Goal: Task Accomplishment & Management: Manage account settings

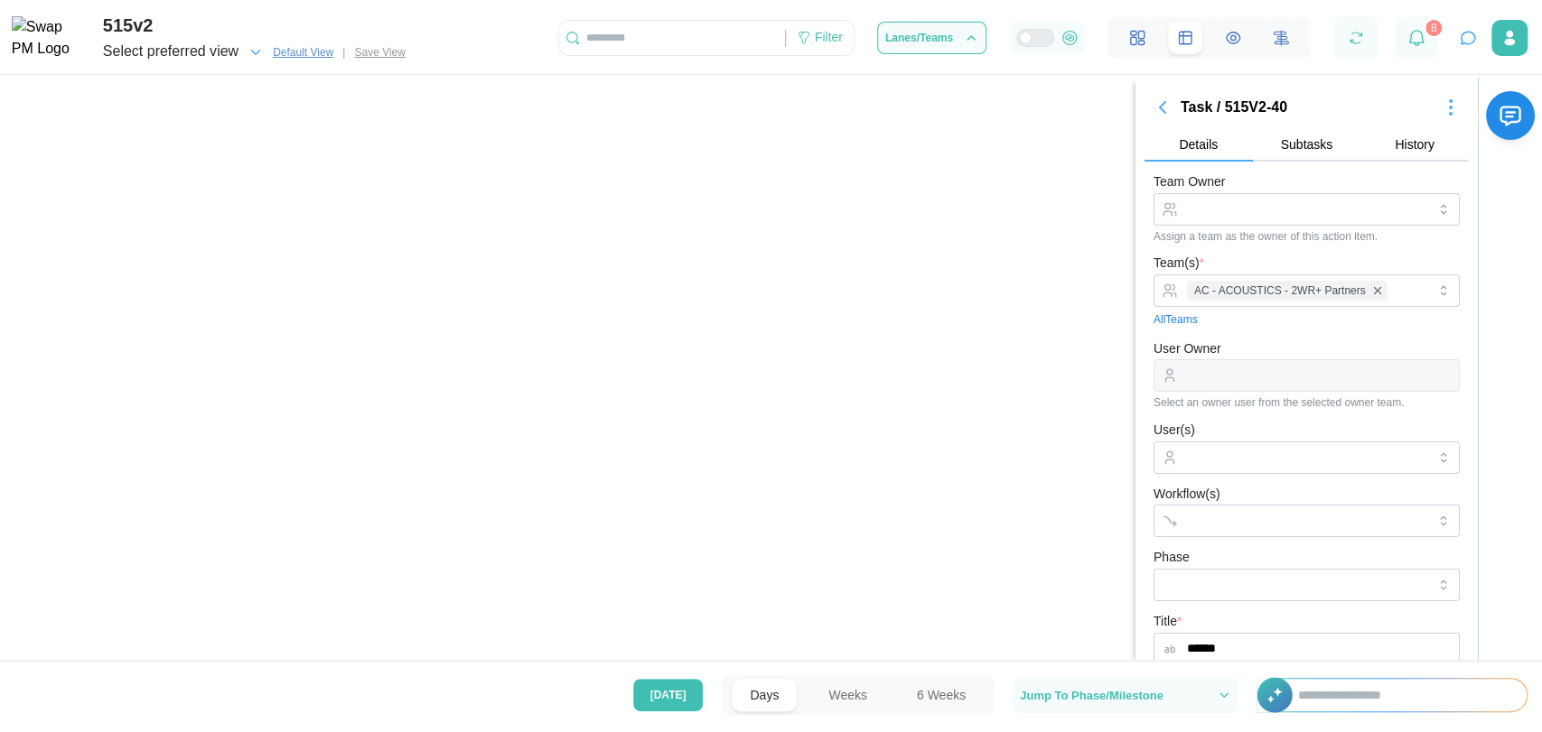
scroll to position [354, 0]
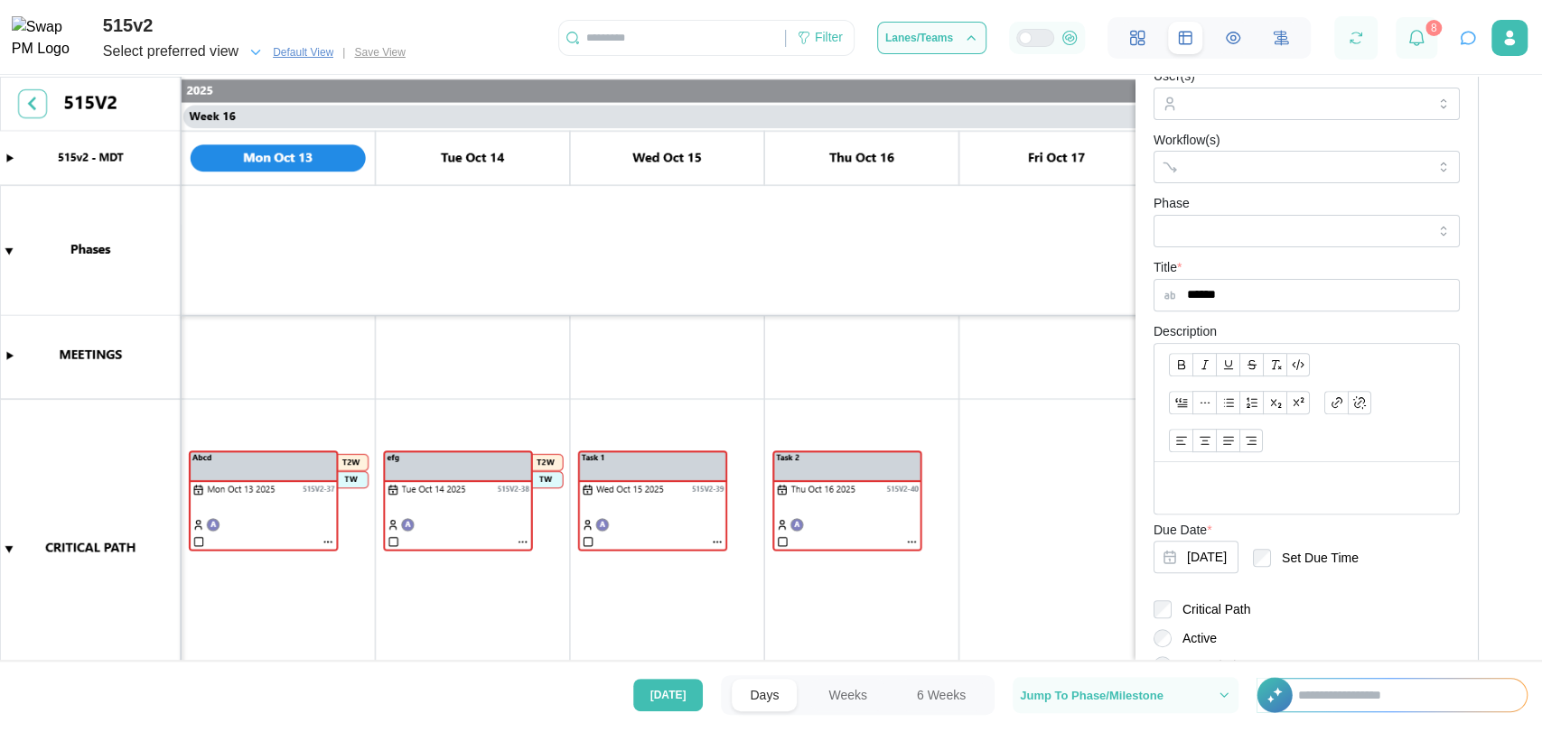
click at [658, 33] on input "text" at bounding box center [672, 37] width 226 height 27
type input "****"
drag, startPoint x: 629, startPoint y: 113, endPoint x: 641, endPoint y: 52, distance: 61.8
click at [641, 52] on div "515v2 Select preferred view Default View | Save View **** Filter Lanes/Teams 8 …" at bounding box center [771, 366] width 1542 height 732
click at [638, 45] on input "****" at bounding box center [672, 37] width 226 height 27
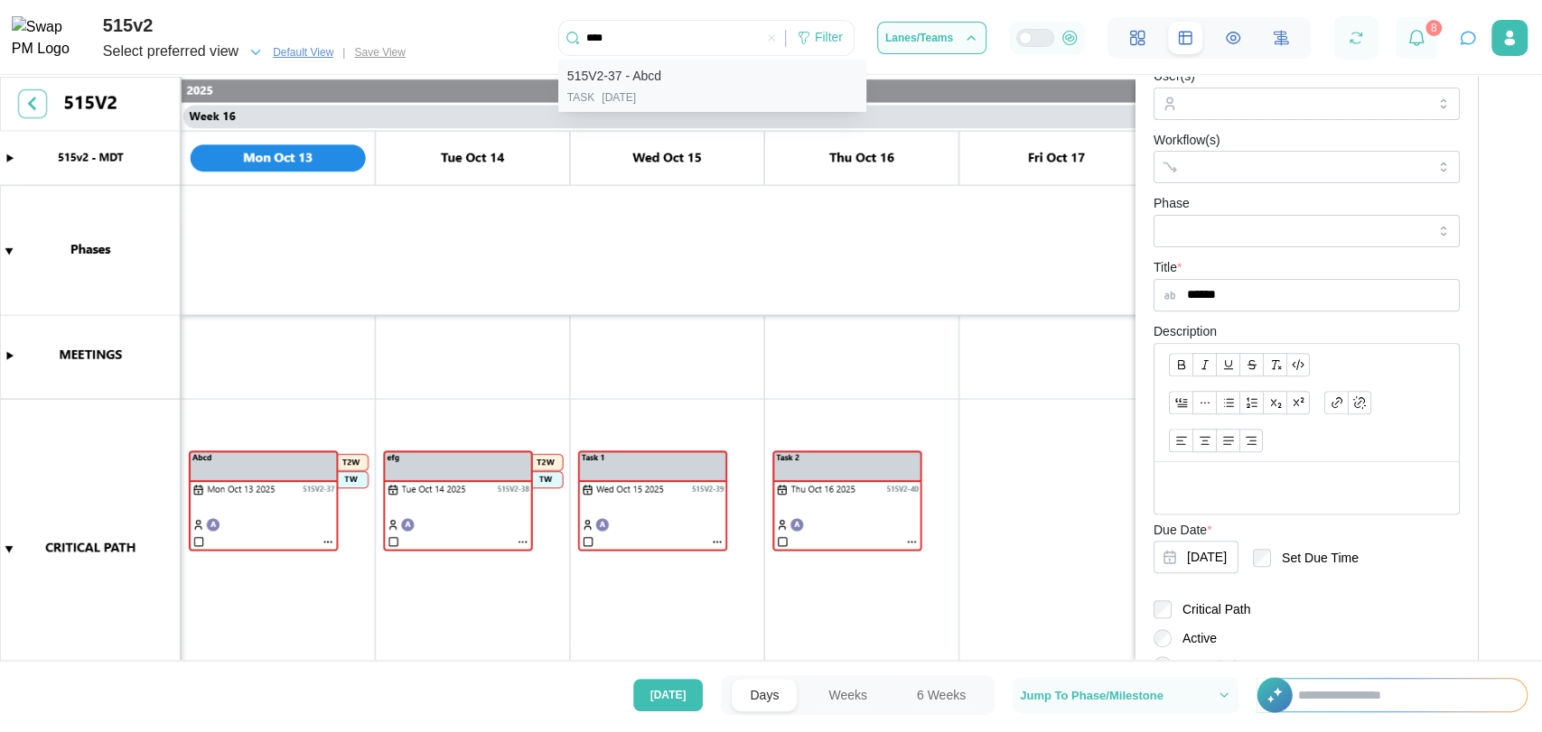
click at [649, 88] on div "515V2-37 - Abcd" at bounding box center [712, 76] width 290 height 23
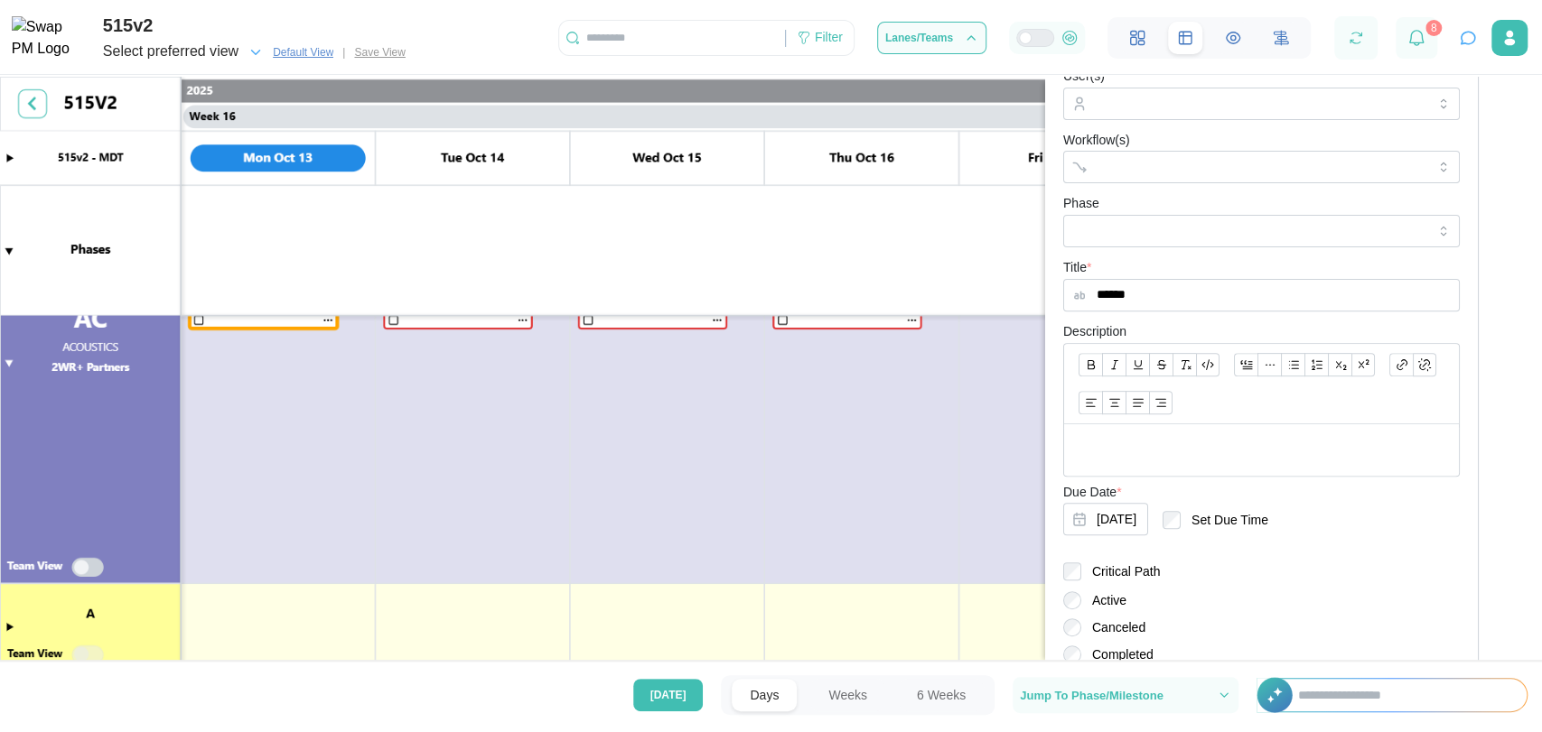
scroll to position [600, 0]
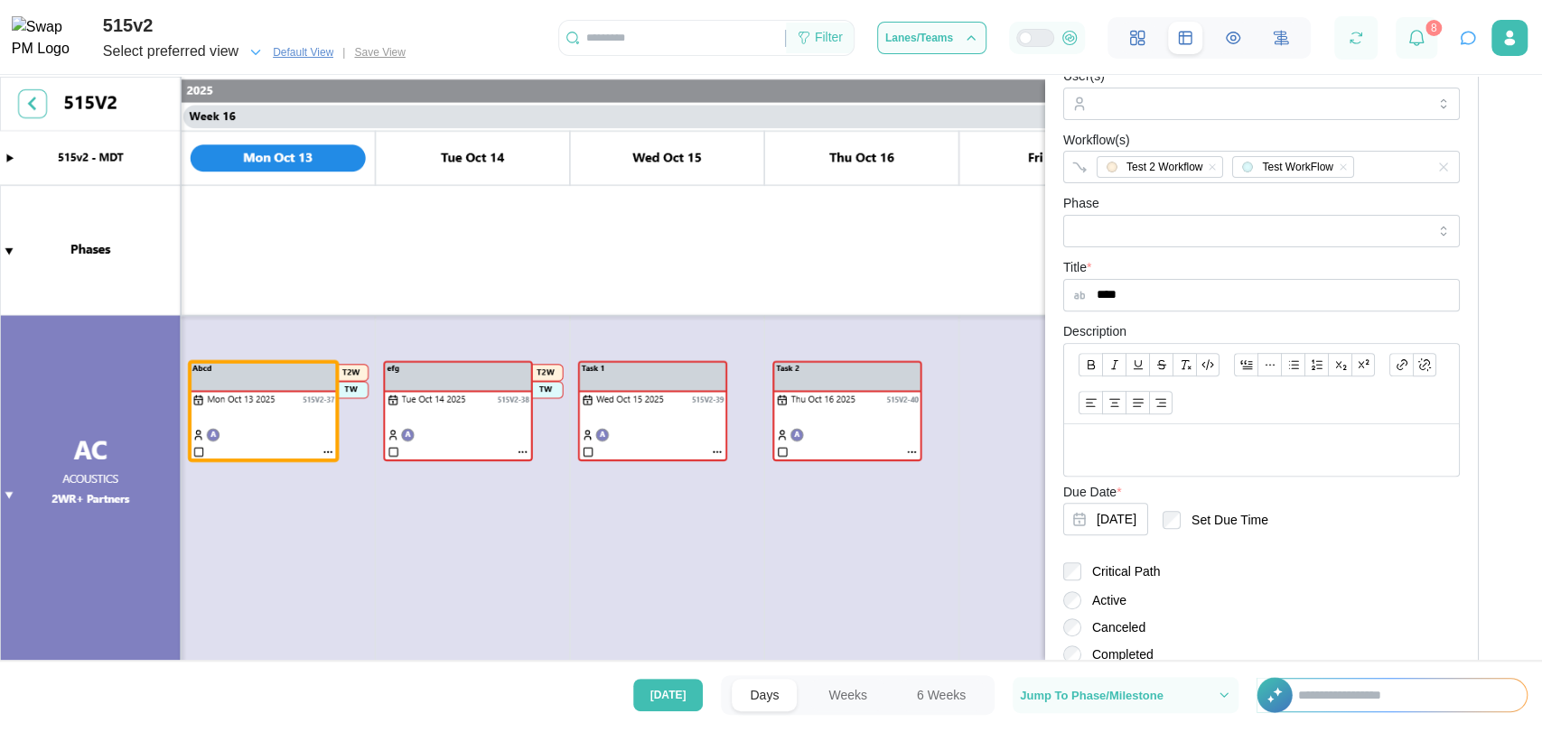
click at [853, 42] on div "Filter" at bounding box center [820, 38] width 68 height 31
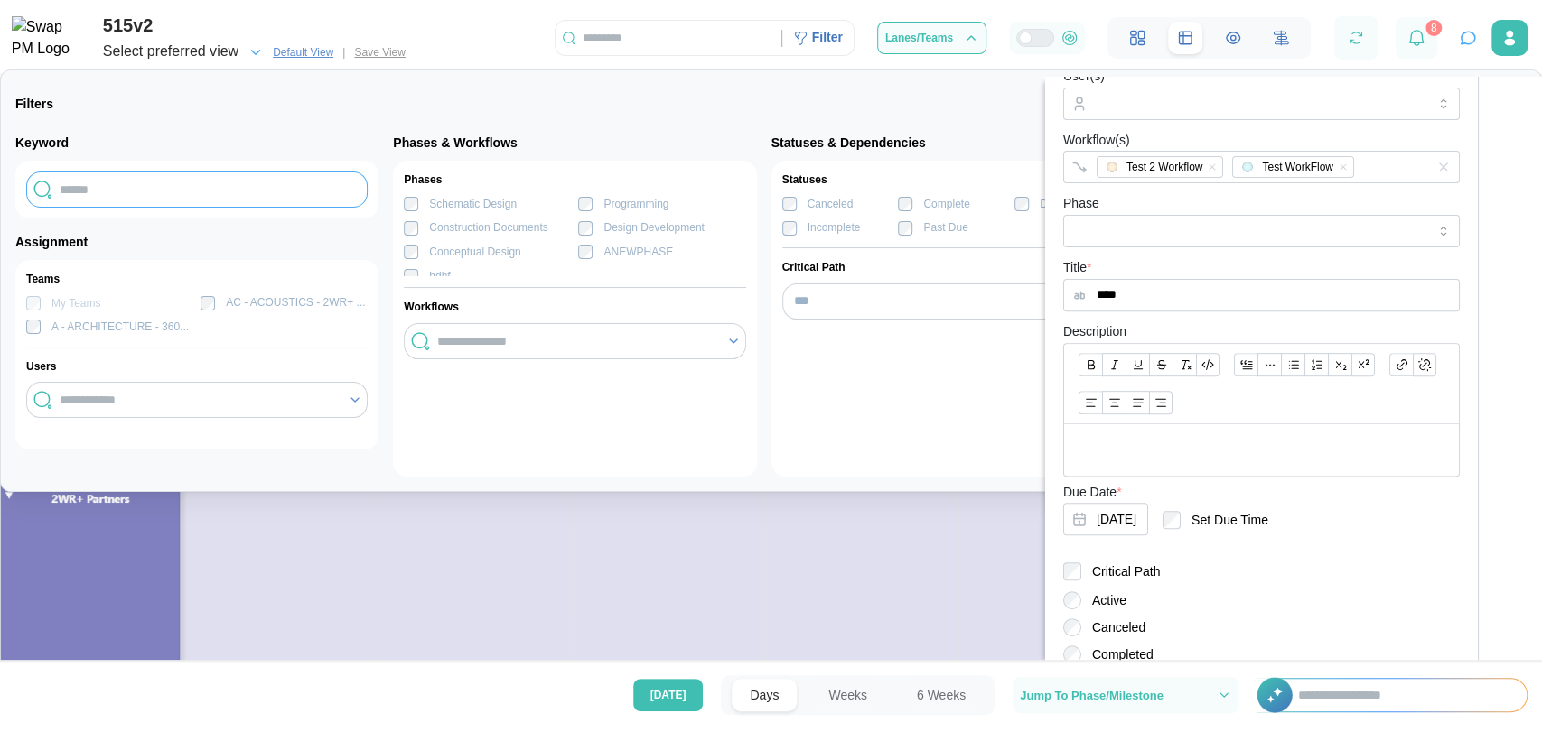
click at [304, 180] on input "text" at bounding box center [196, 190] width 341 height 36
type input "****"
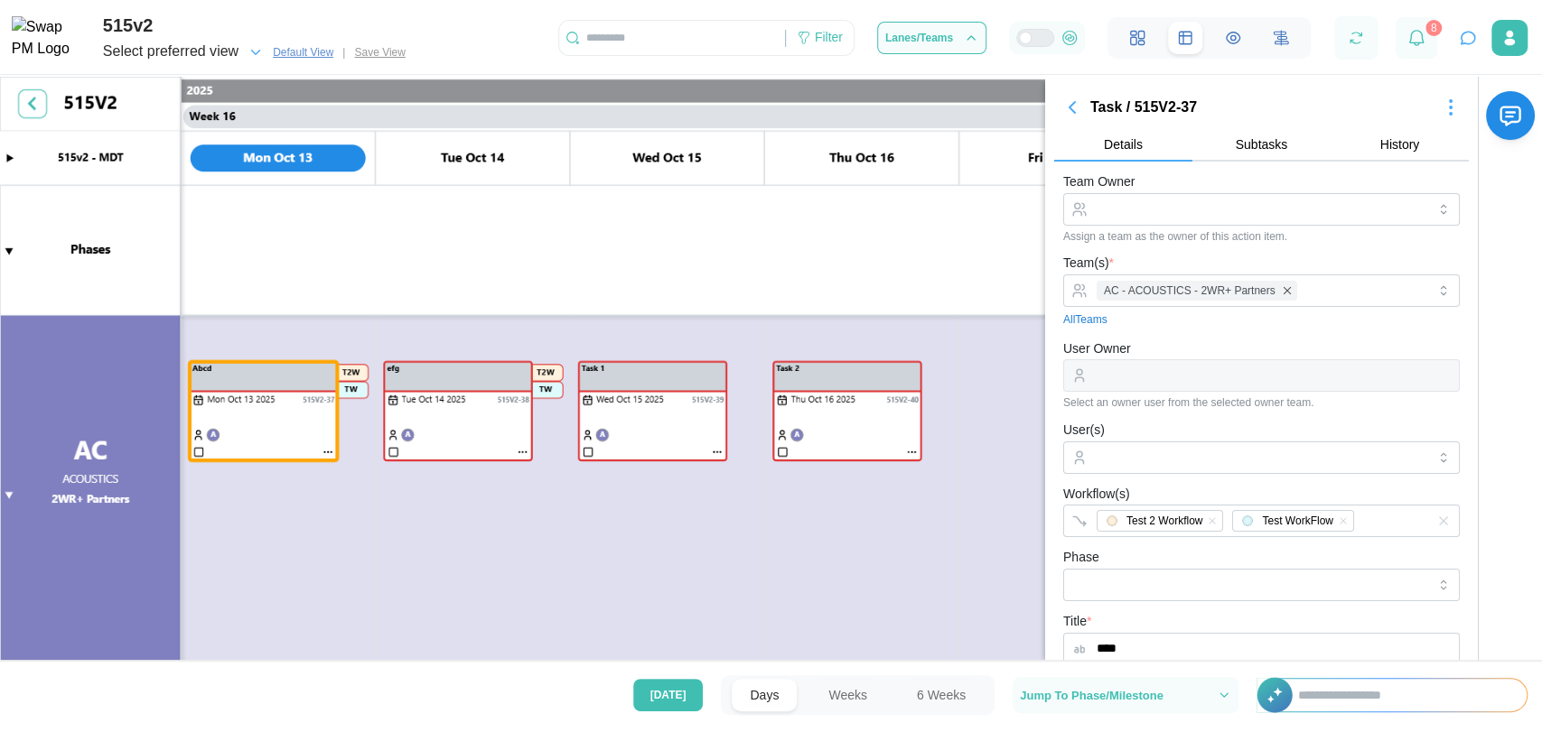
click at [1073, 107] on icon "button" at bounding box center [1071, 107] width 5 height 11
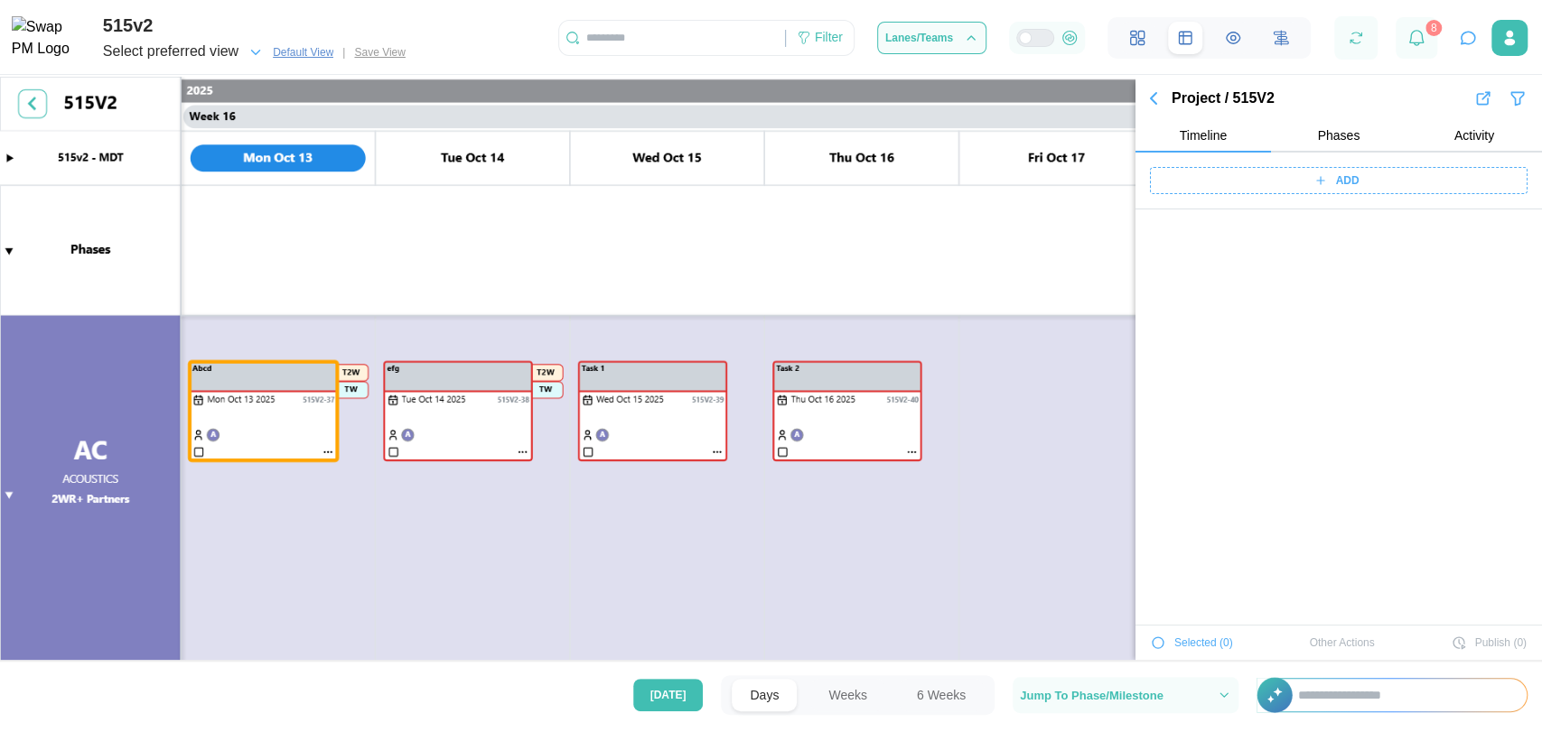
scroll to position [4511, 0]
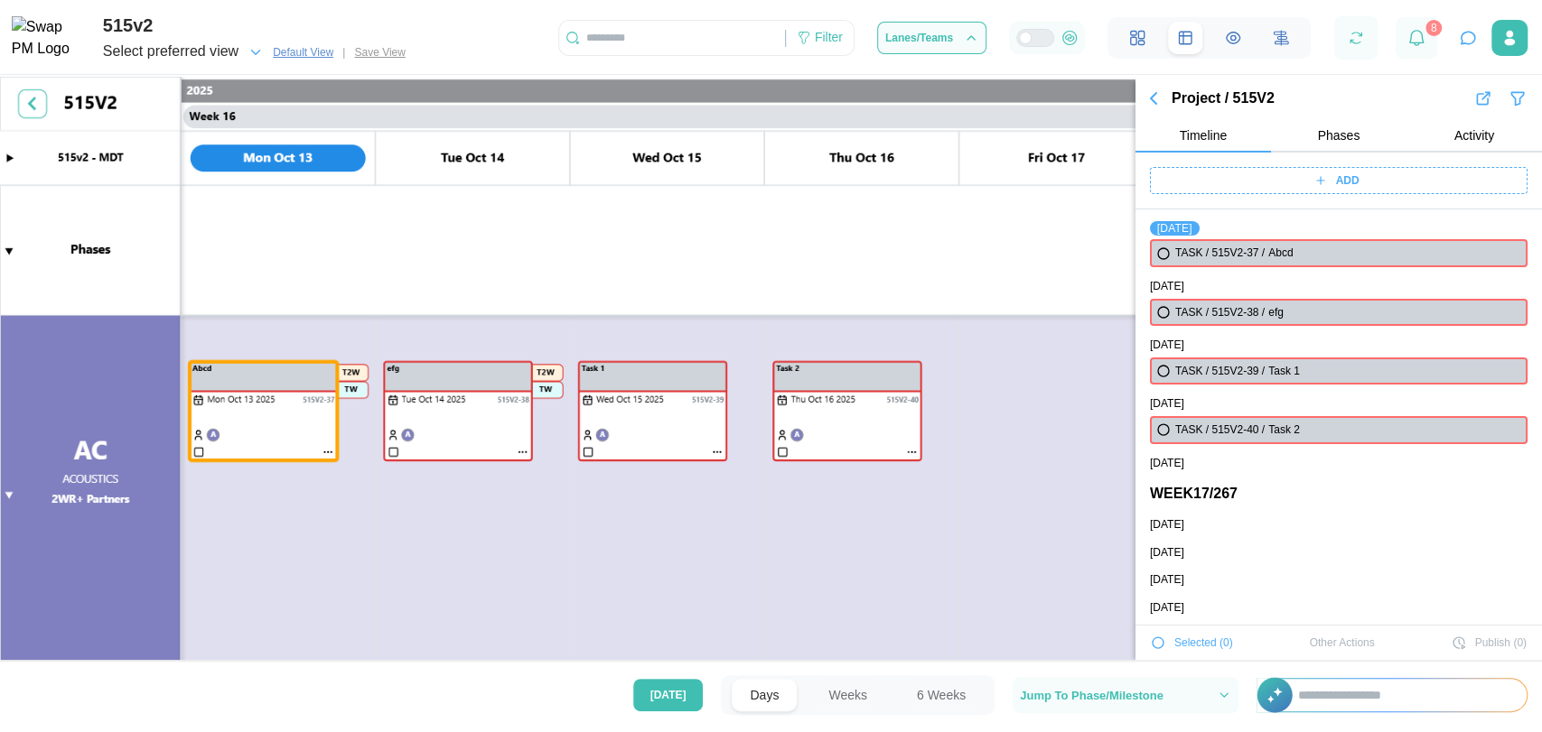
click at [1154, 103] on icon "button" at bounding box center [1153, 98] width 5 height 11
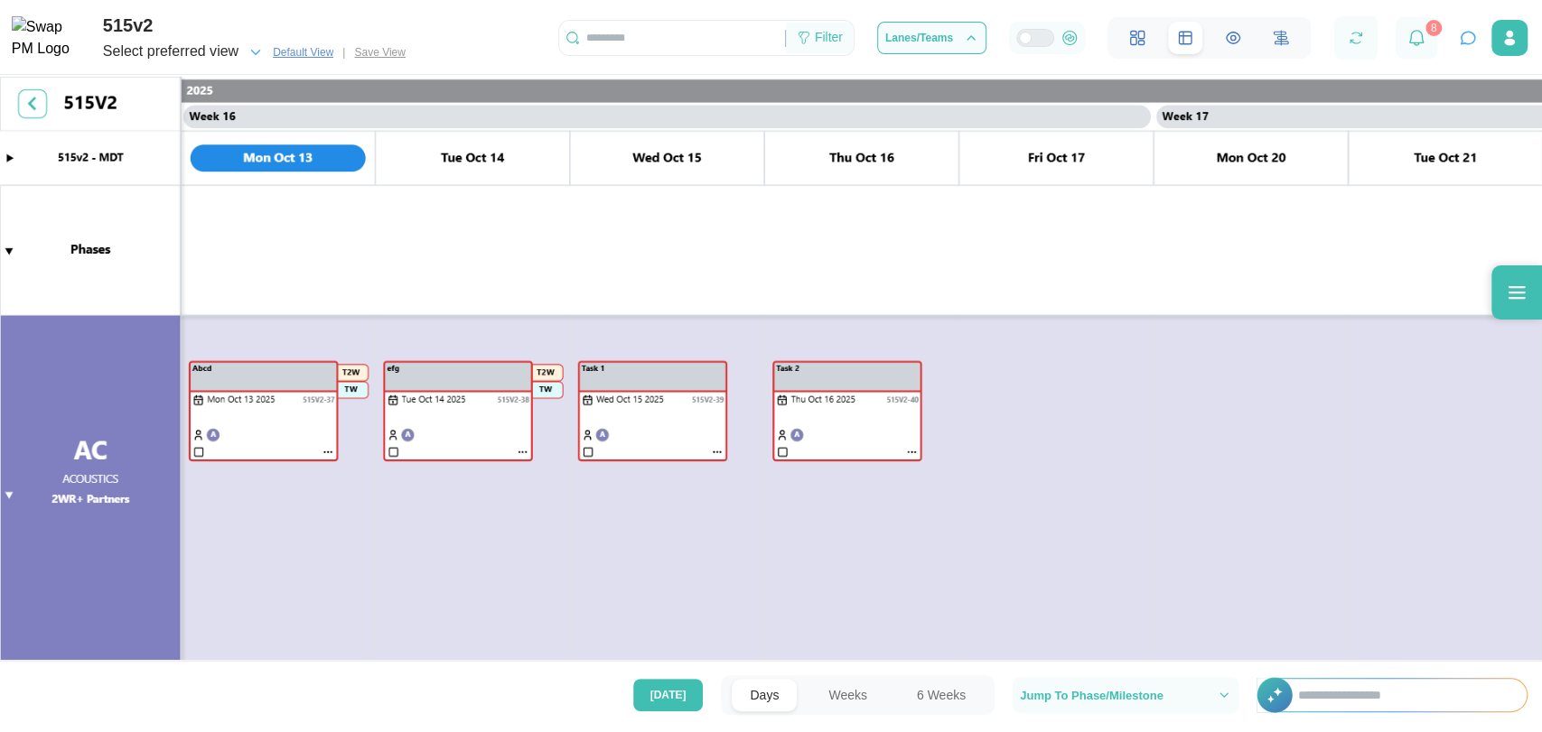
click at [813, 30] on div "Filter" at bounding box center [820, 38] width 68 height 31
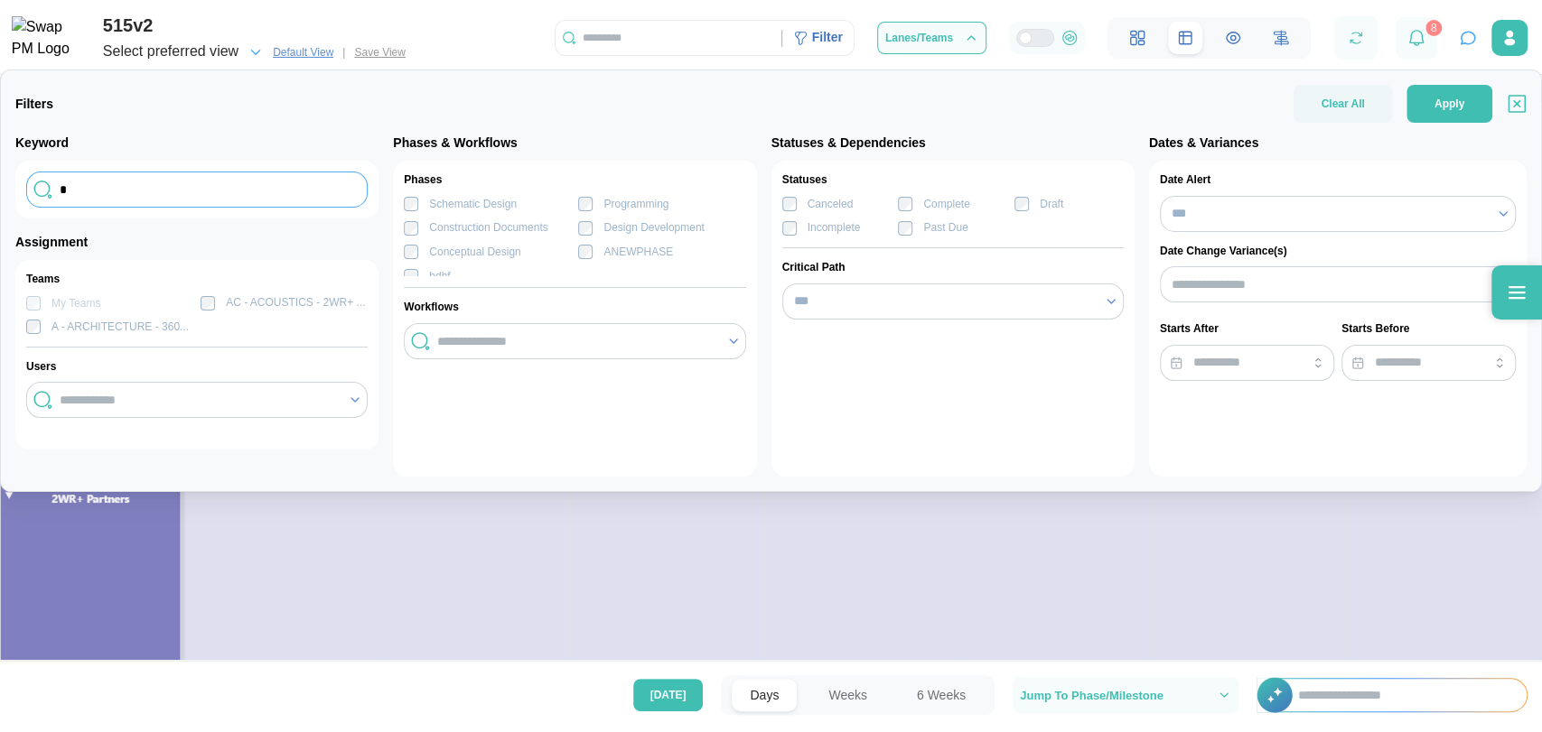
click at [322, 193] on input "*" at bounding box center [196, 190] width 341 height 36
type input "****"
click at [1484, 100] on button "Apply" at bounding box center [1449, 104] width 86 height 38
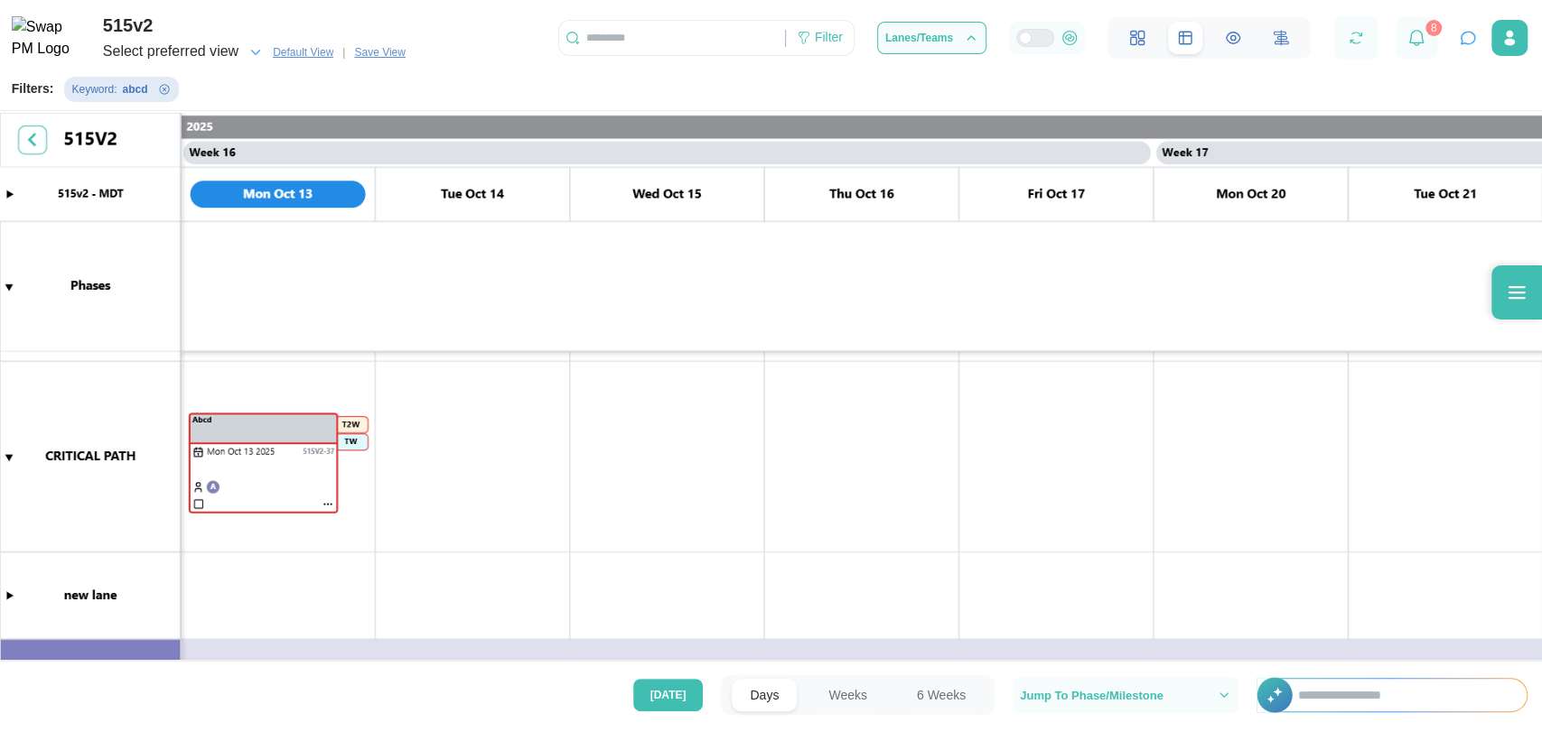
scroll to position [164, 0]
click at [159, 94] on icon "Remove Keyword filter" at bounding box center [164, 89] width 10 height 10
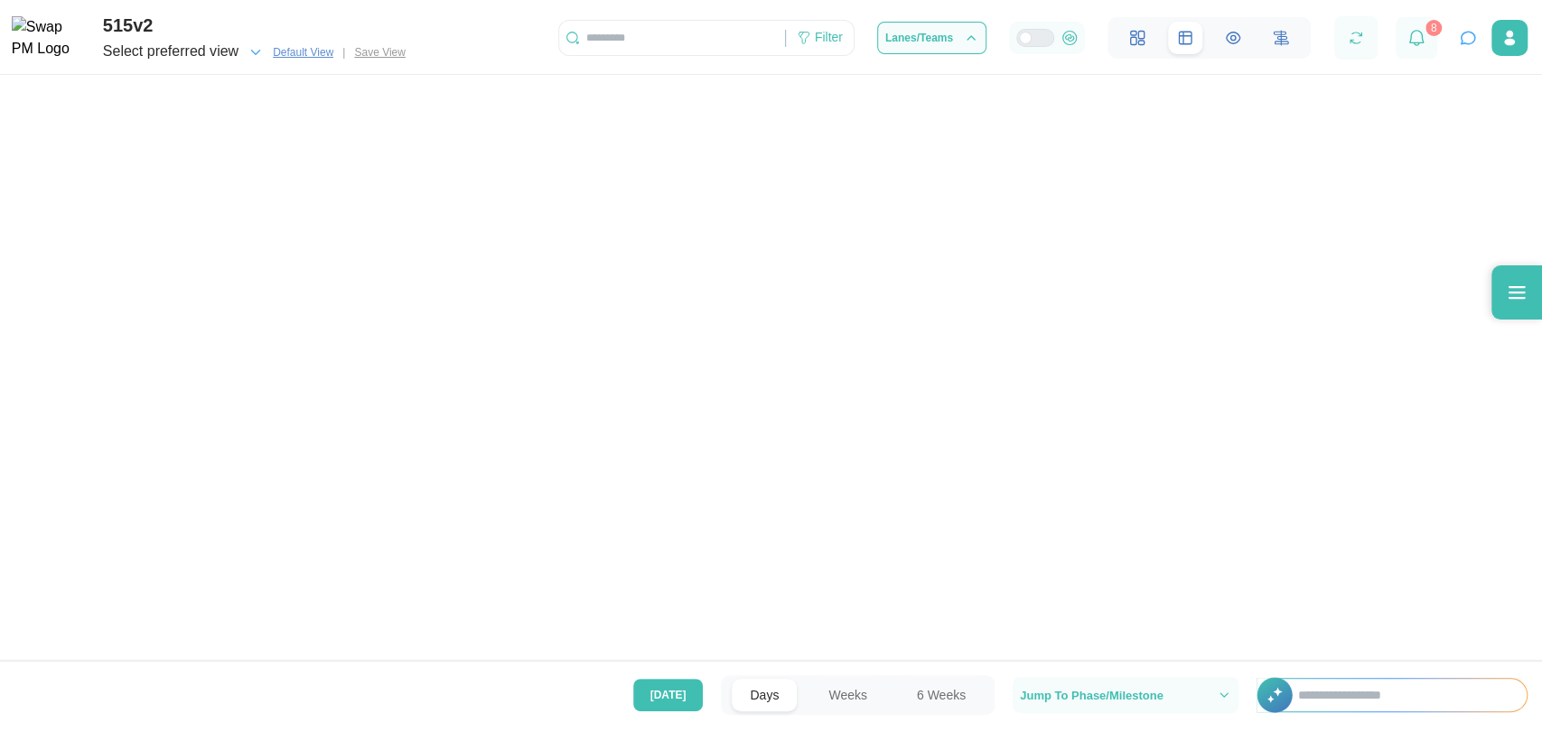
scroll to position [0, 14578]
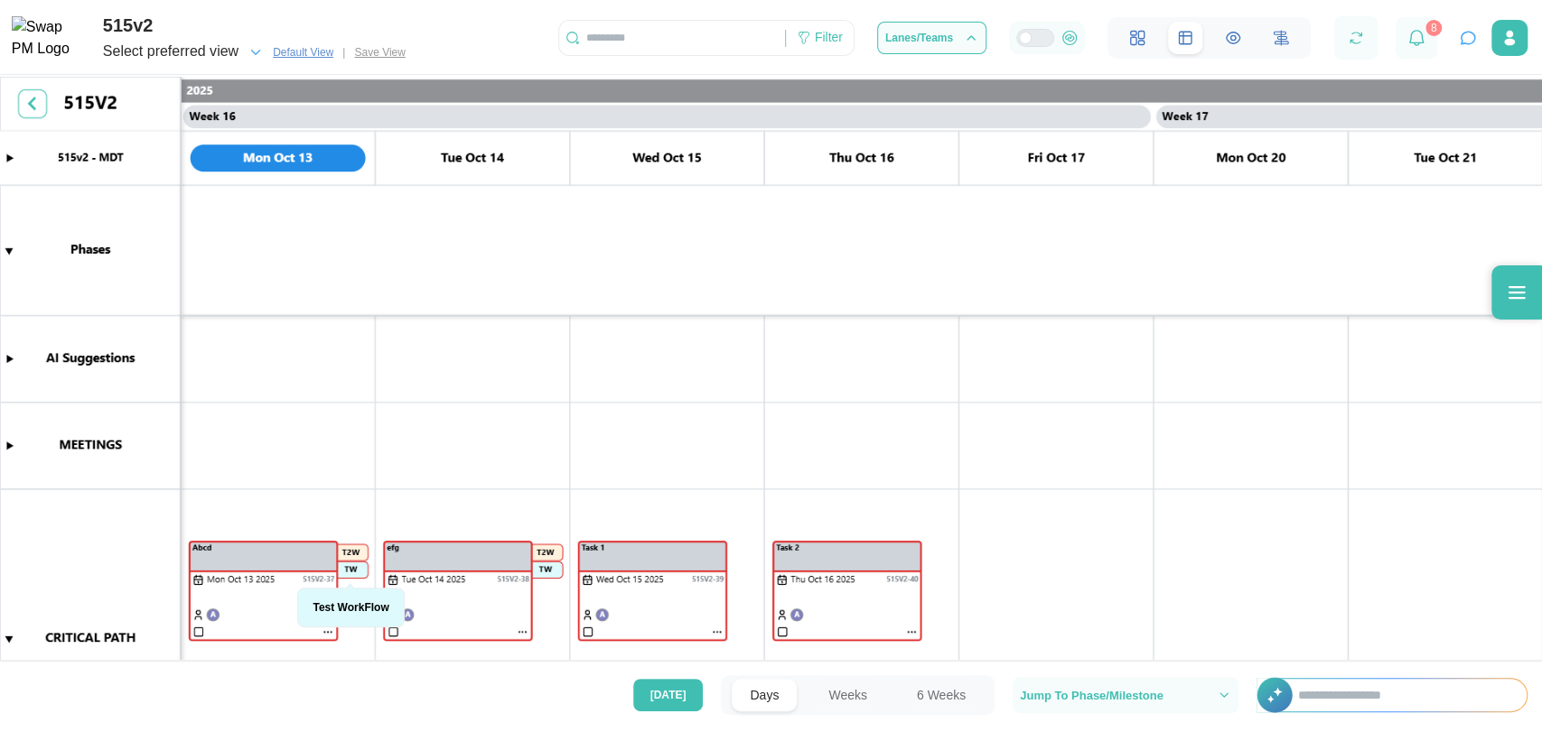
click at [5, 633] on canvas at bounding box center [771, 371] width 1542 height 588
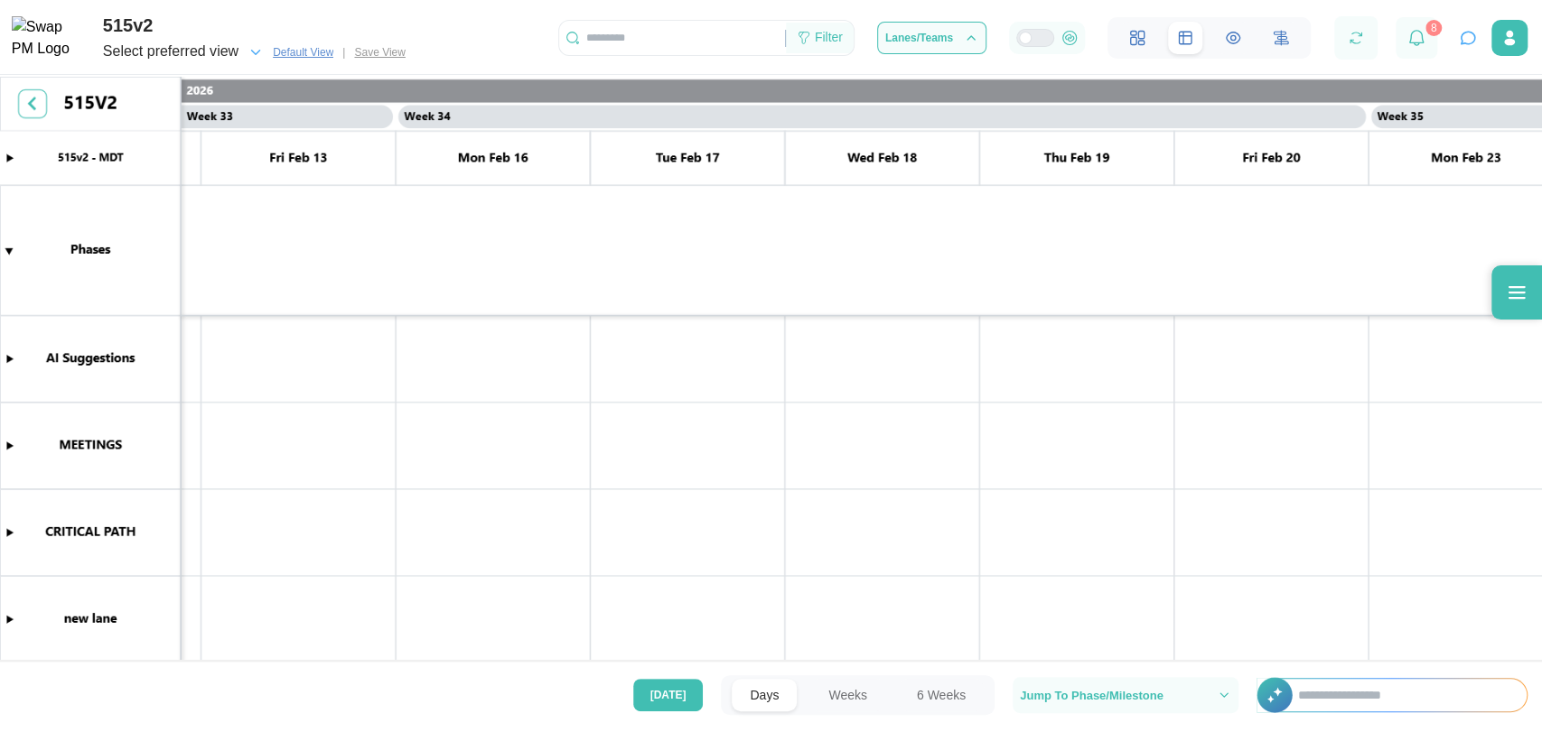
scroll to position [0, 37103]
click at [697, 49] on input "text" at bounding box center [672, 37] width 226 height 27
click at [806, 27] on div "Filter" at bounding box center [820, 38] width 68 height 31
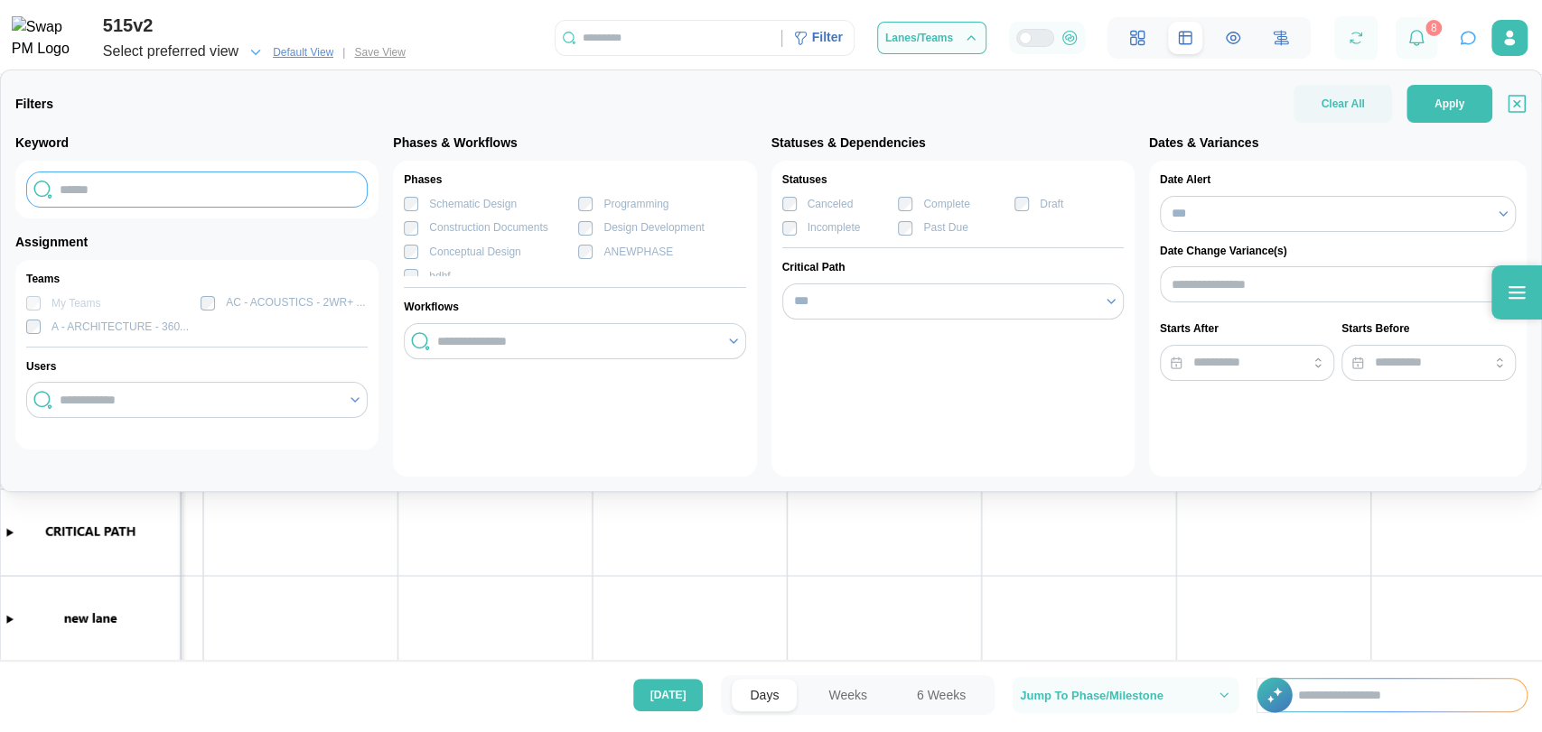
click at [124, 191] on input "text" at bounding box center [196, 190] width 341 height 36
type input "****"
click at [1462, 89] on span "Apply" at bounding box center [1449, 104] width 30 height 36
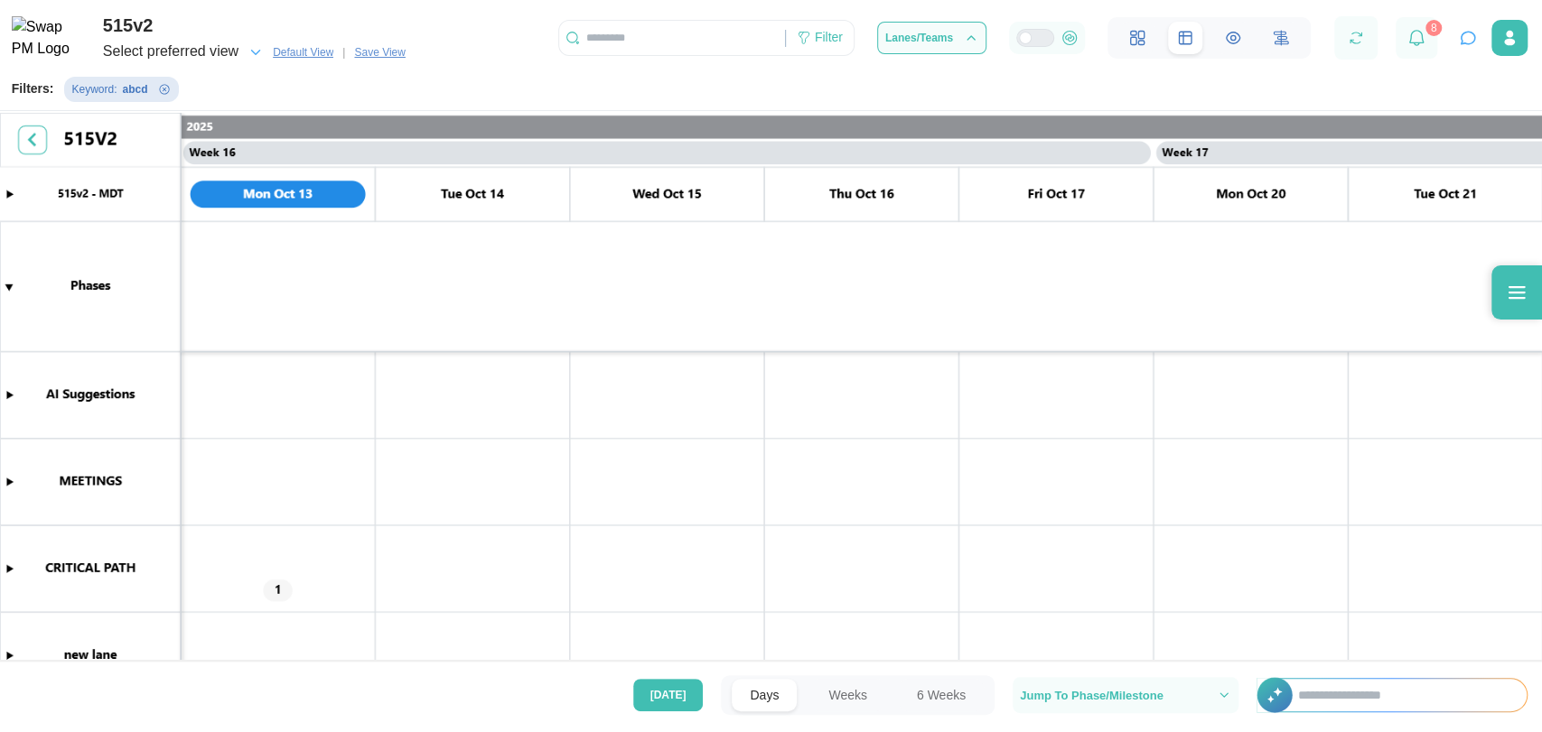
scroll to position [0, 14578]
drag, startPoint x: 289, startPoint y: 581, endPoint x: 278, endPoint y: 585, distance: 11.7
click at [278, 585] on canvas at bounding box center [771, 389] width 1542 height 552
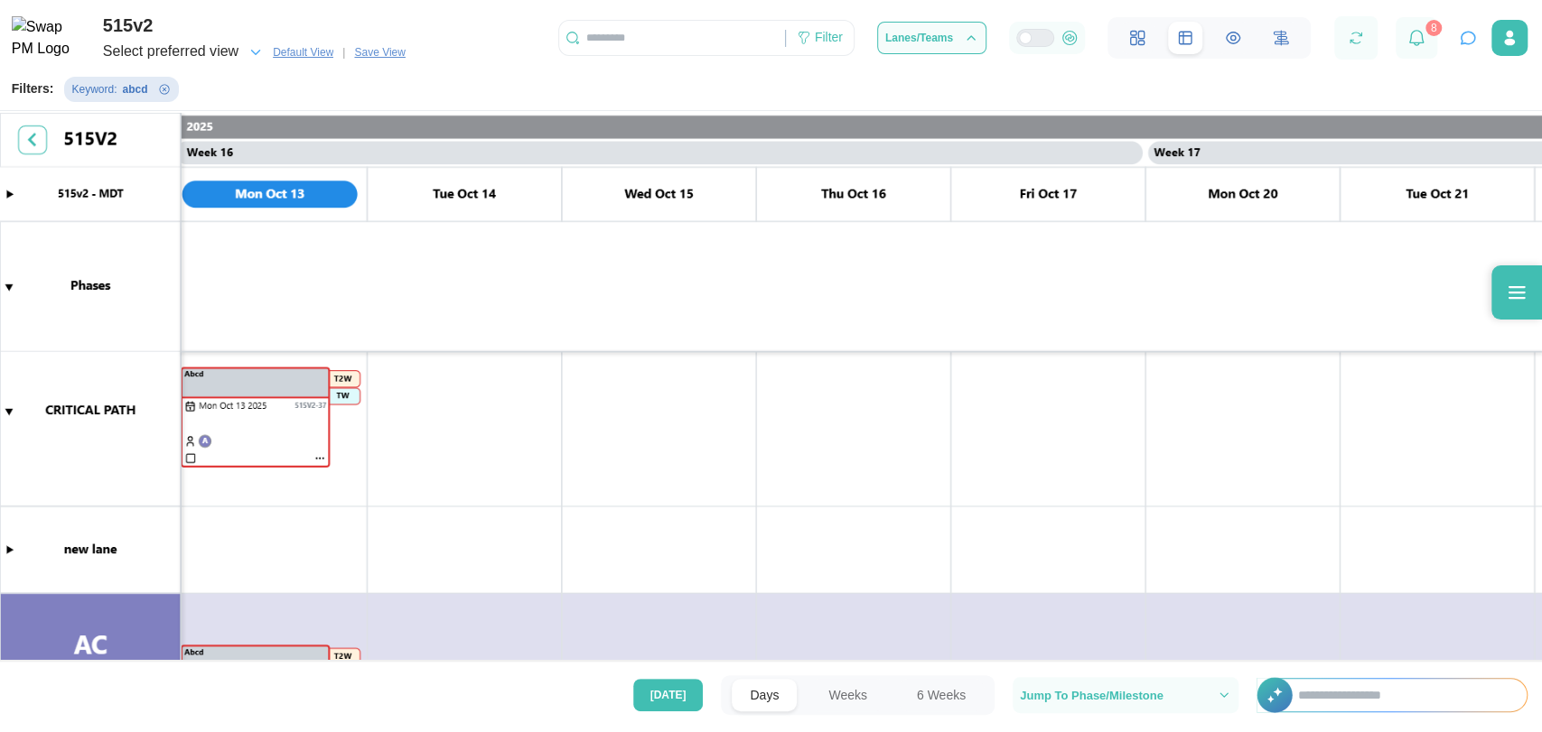
scroll to position [210, 0]
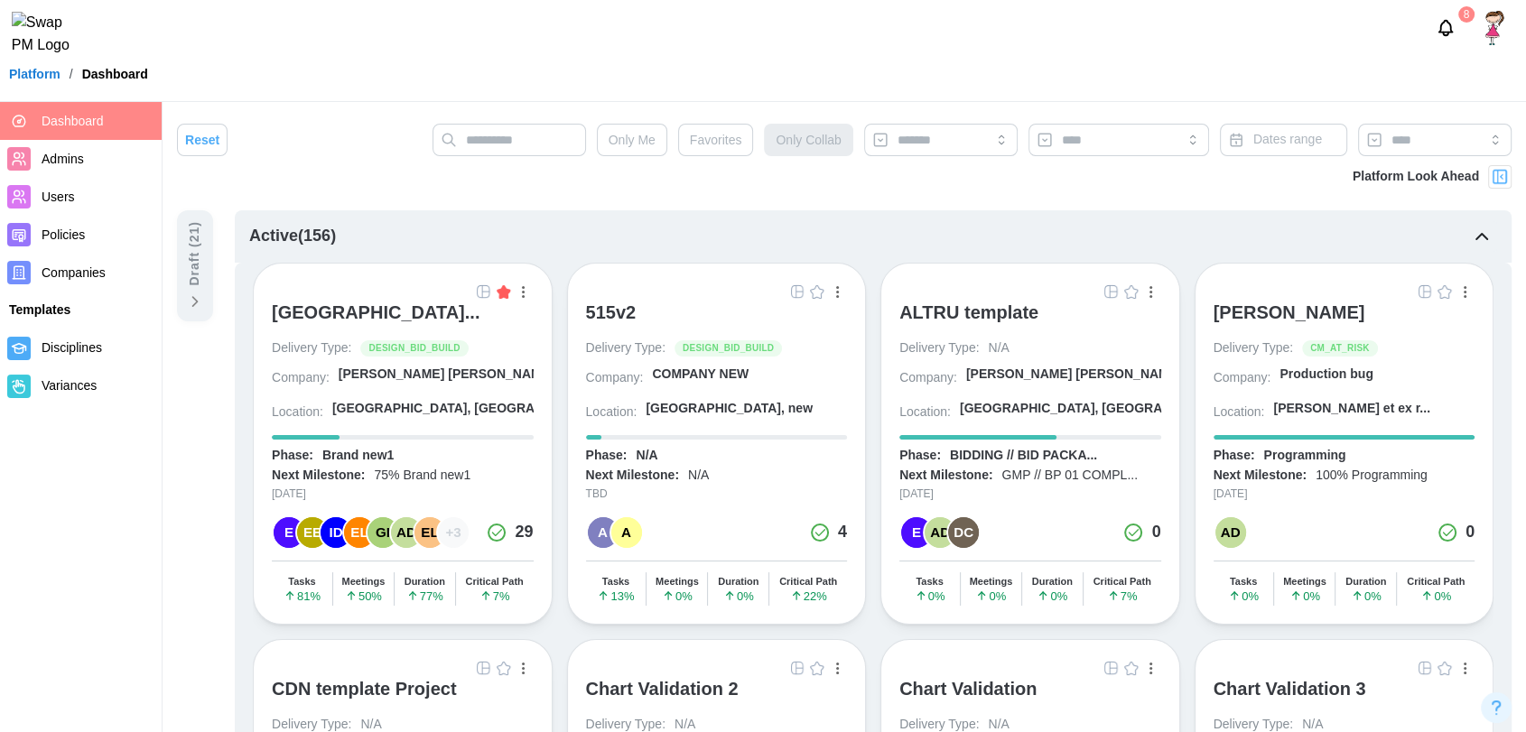
click at [614, 302] on div "515v2" at bounding box center [611, 313] width 51 height 22
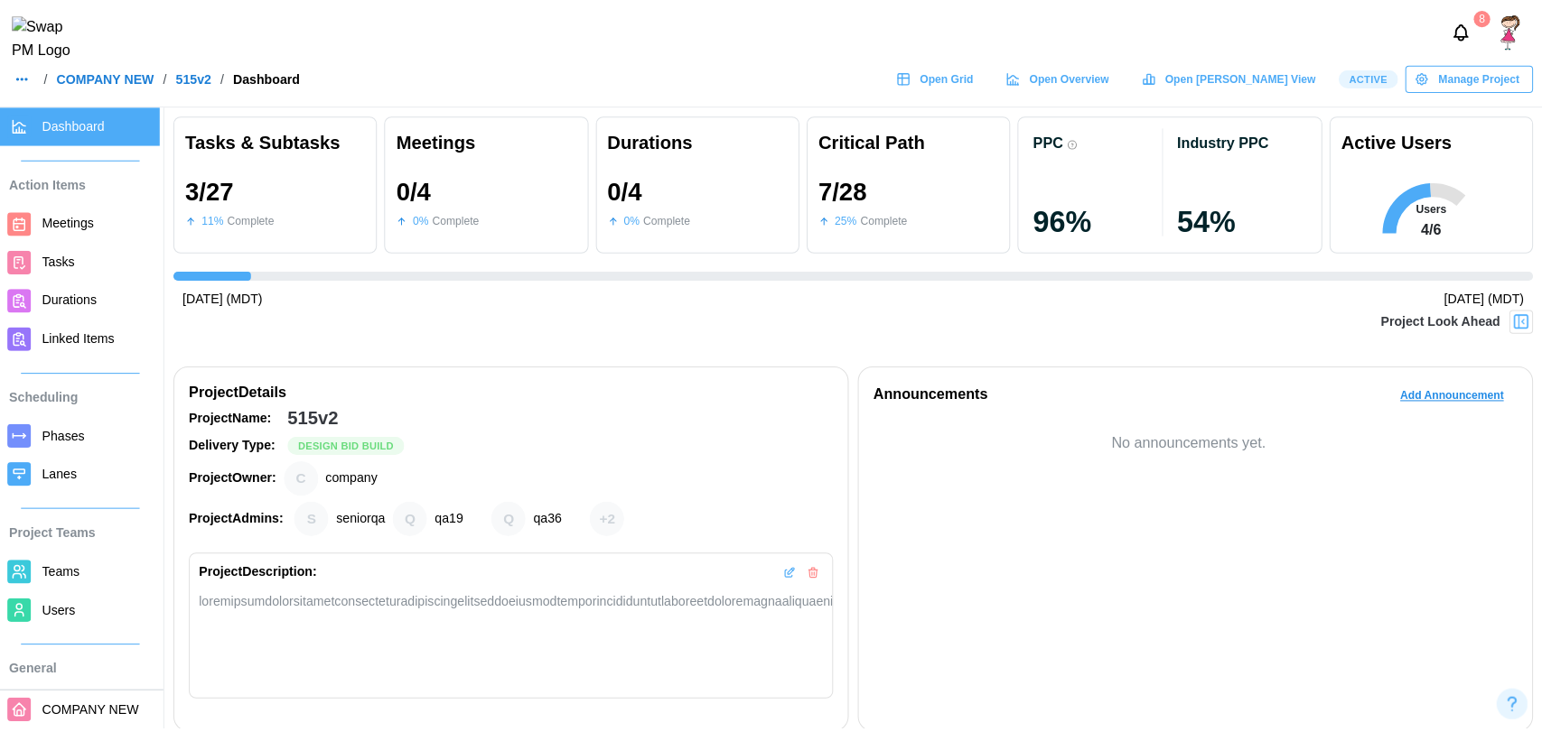
scroll to position [0, 2402]
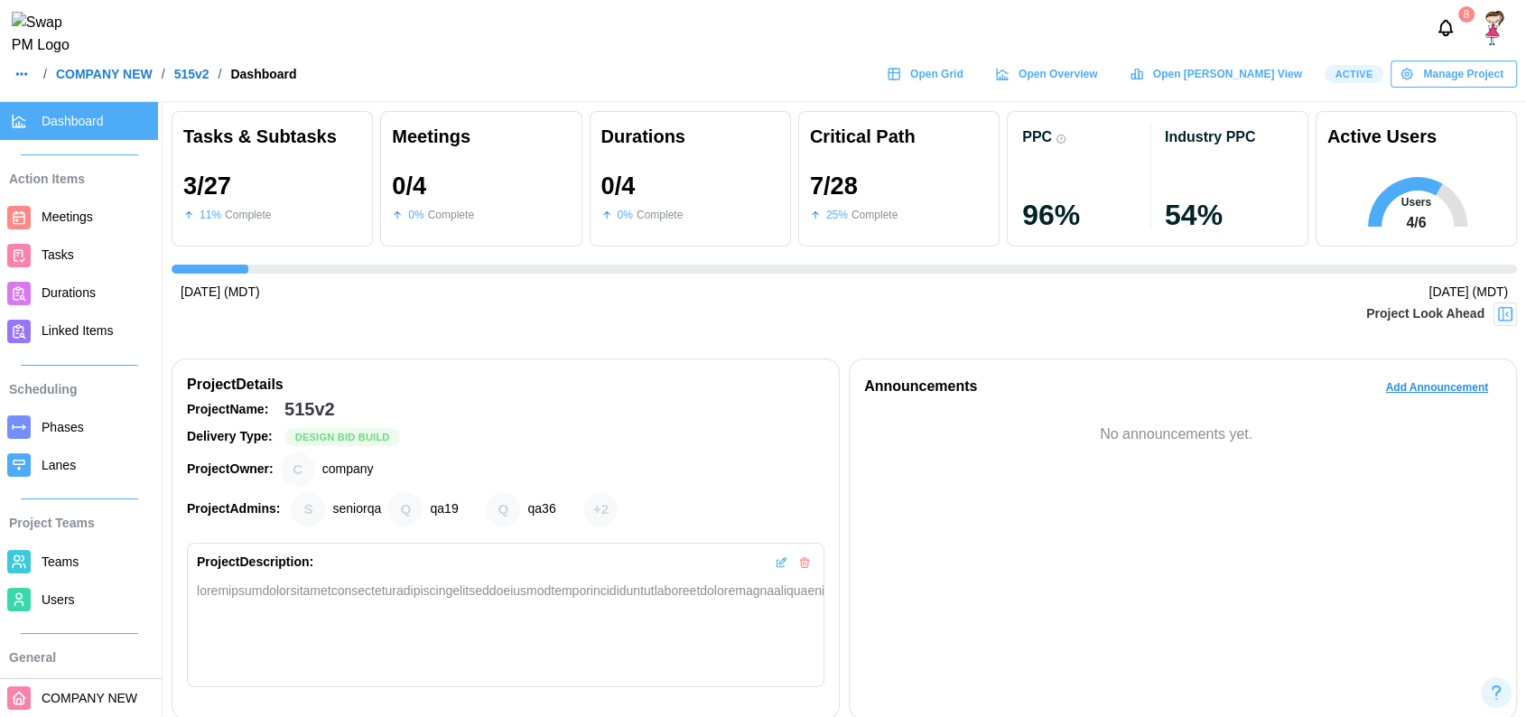
click at [42, 616] on link "Users" at bounding box center [79, 600] width 158 height 38
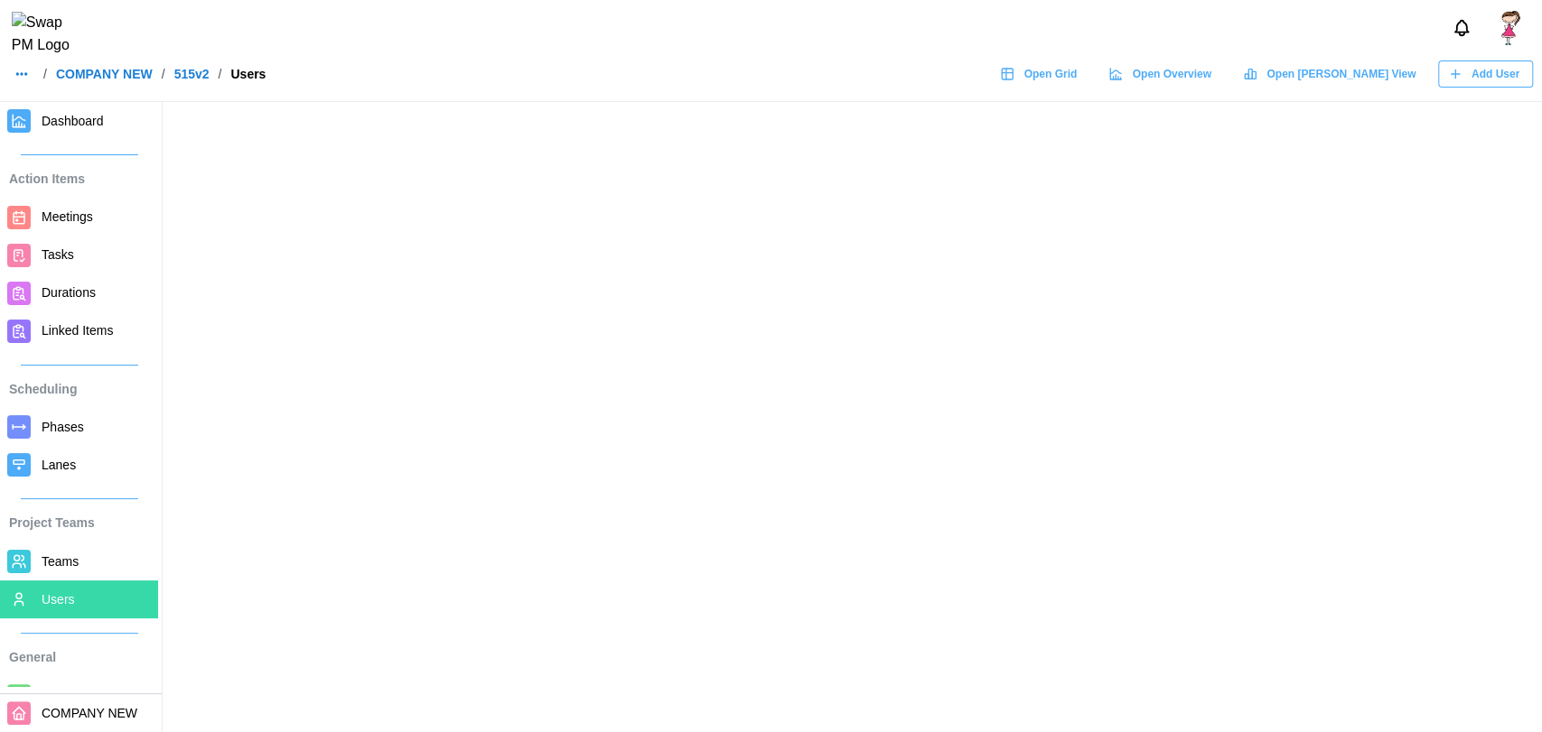
click at [1477, 87] on span "Add User" at bounding box center [1495, 73] width 48 height 25
click at [1468, 84] on div "Add User" at bounding box center [1483, 73] width 71 height 25
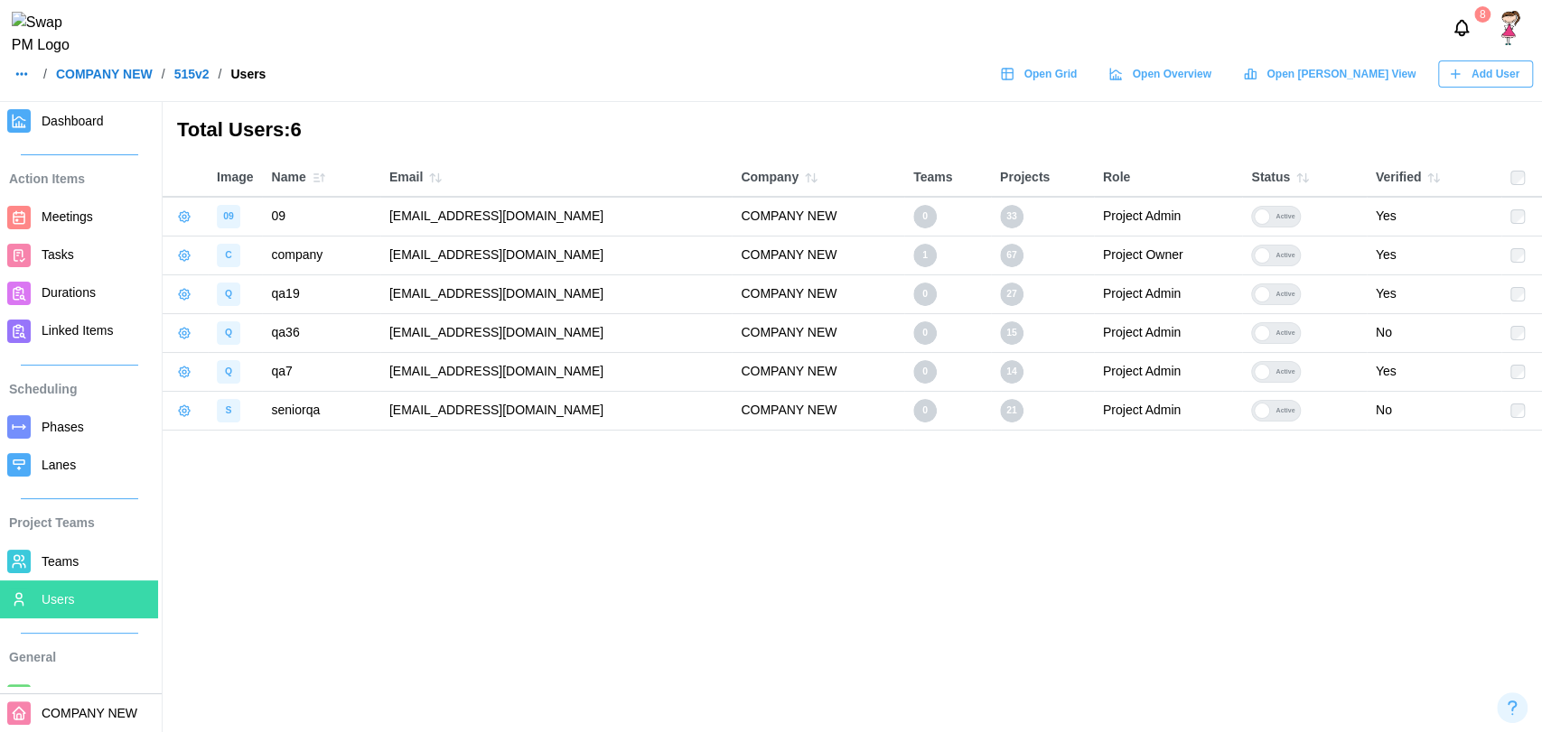
click at [1468, 84] on div "Add User" at bounding box center [1483, 73] width 71 height 25
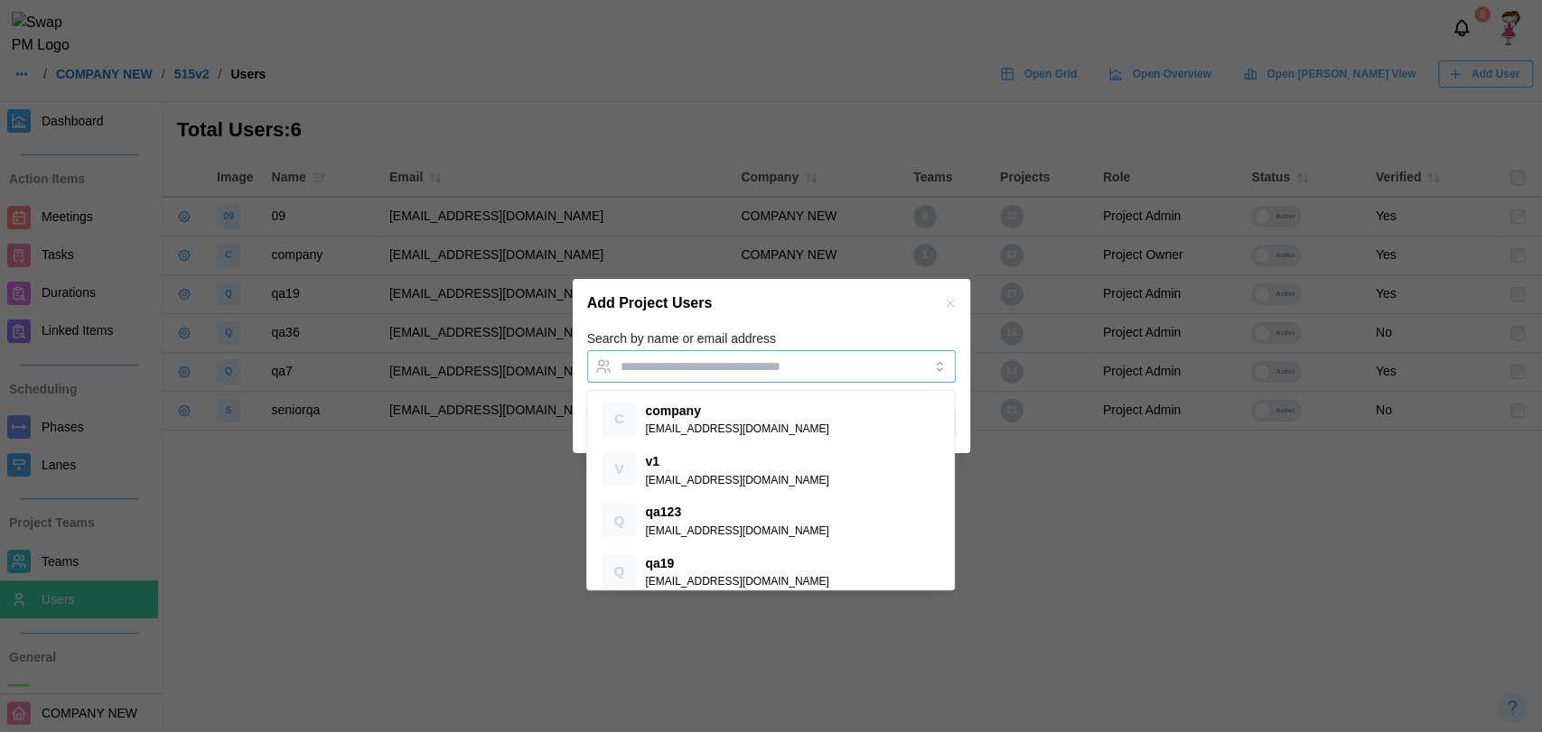
click at [748, 364] on input "Search by name or email address" at bounding box center [754, 366] width 269 height 14
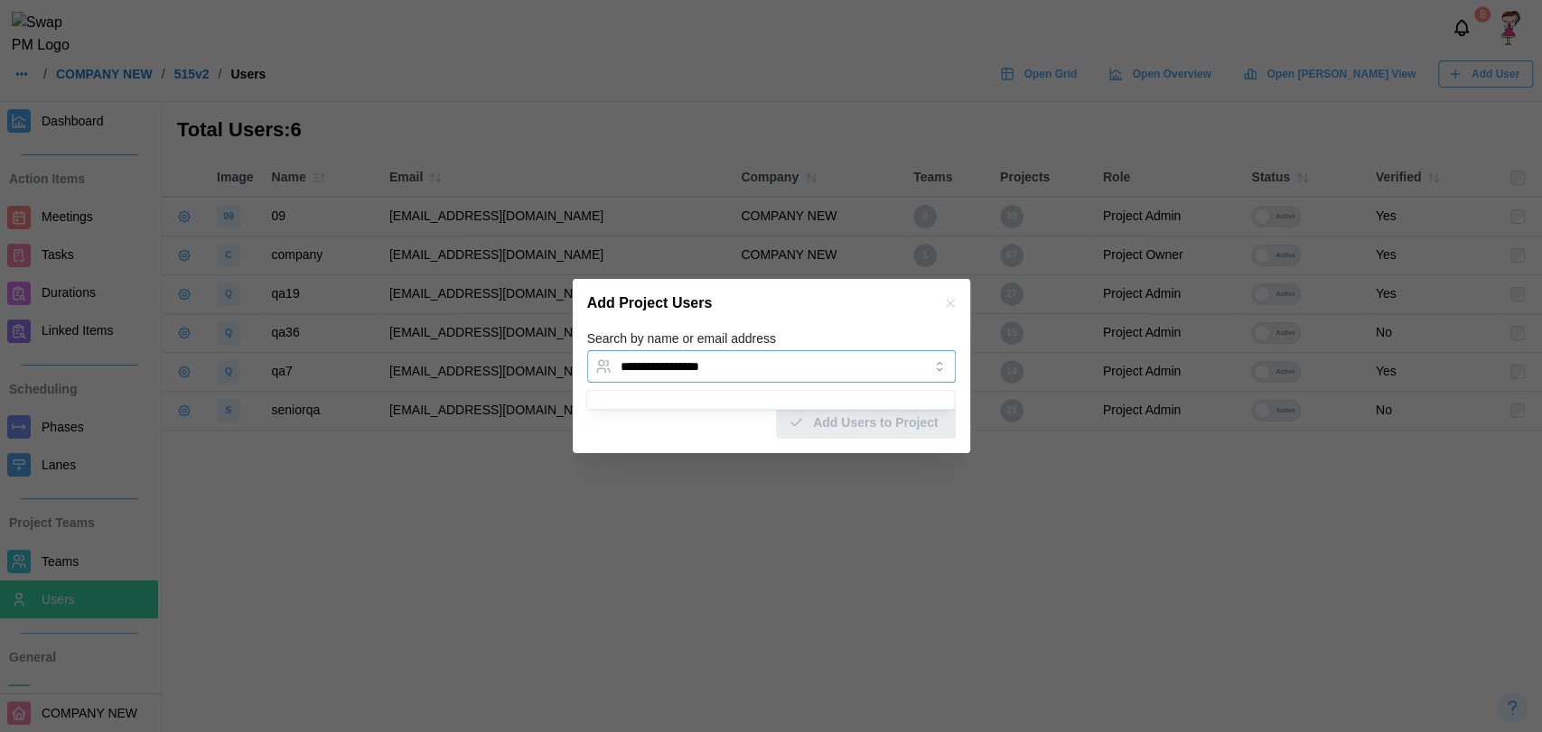
type input "**********"
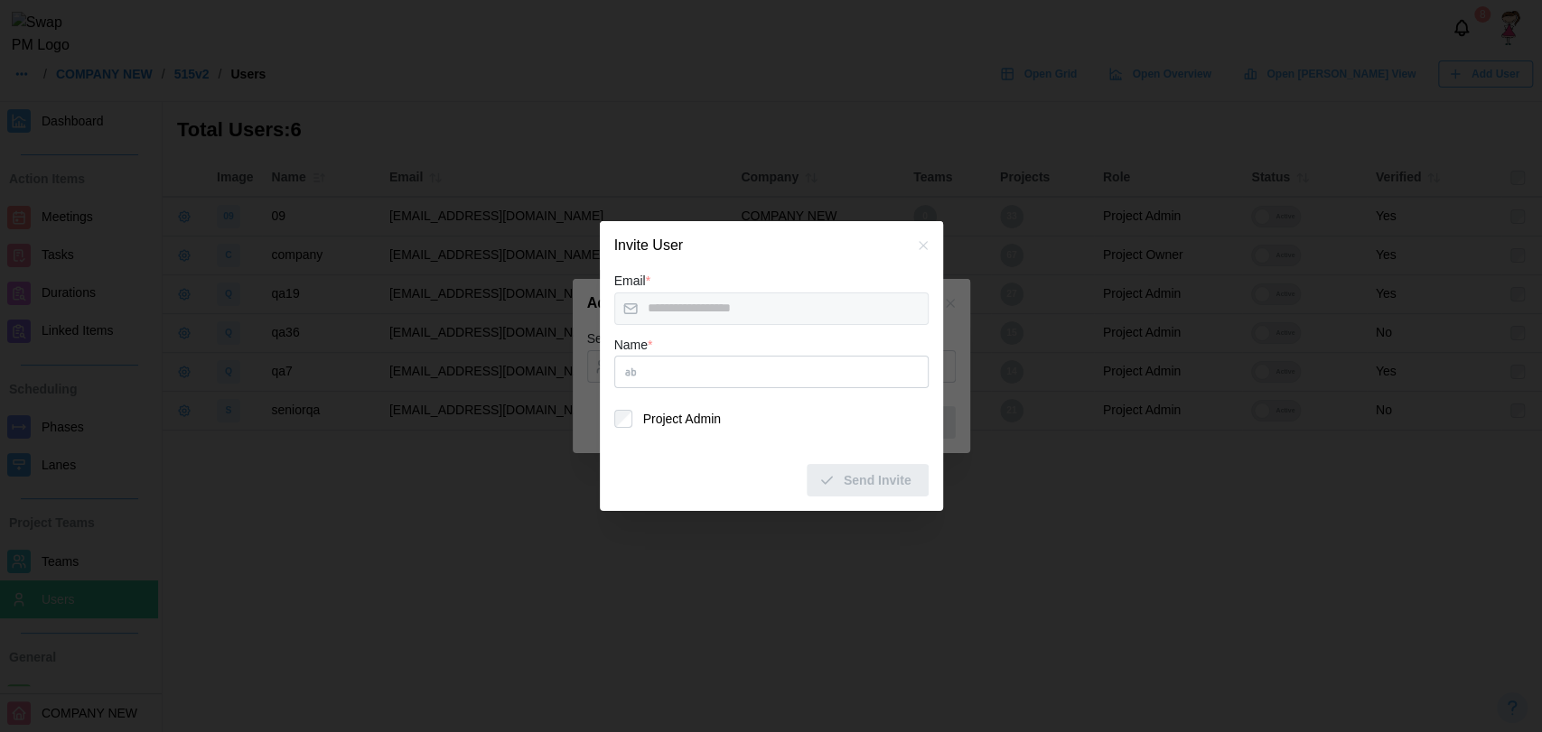
click at [792, 377] on input "Name *" at bounding box center [771, 372] width 314 height 33
type input "**"
click at [855, 482] on span "Send Invite" at bounding box center [877, 480] width 68 height 31
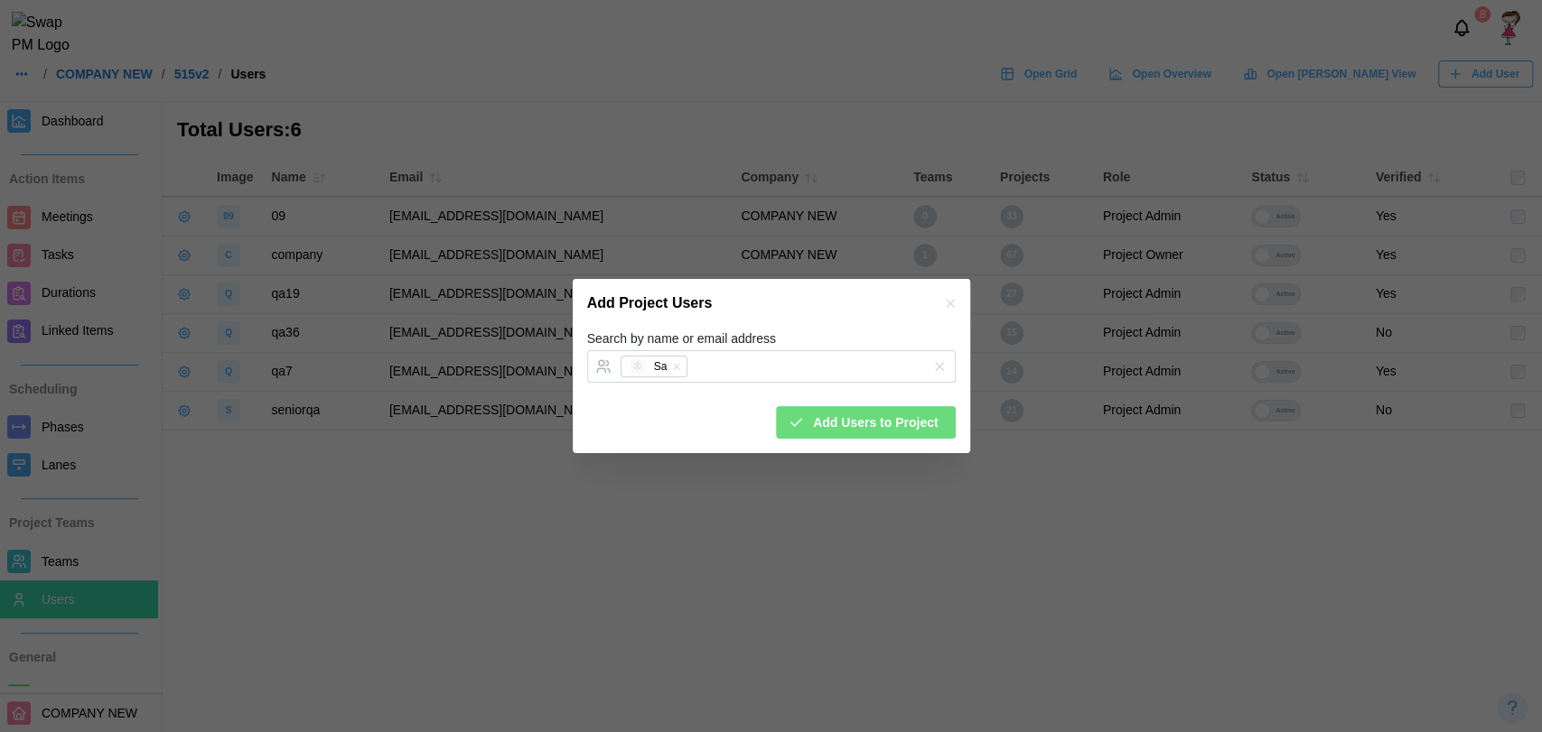
click at [868, 320] on div "Add Project Users" at bounding box center [771, 303] width 397 height 49
click at [952, 309] on div "Add Project Users" at bounding box center [771, 303] width 397 height 49
click at [952, 309] on icon "button" at bounding box center [950, 303] width 14 height 14
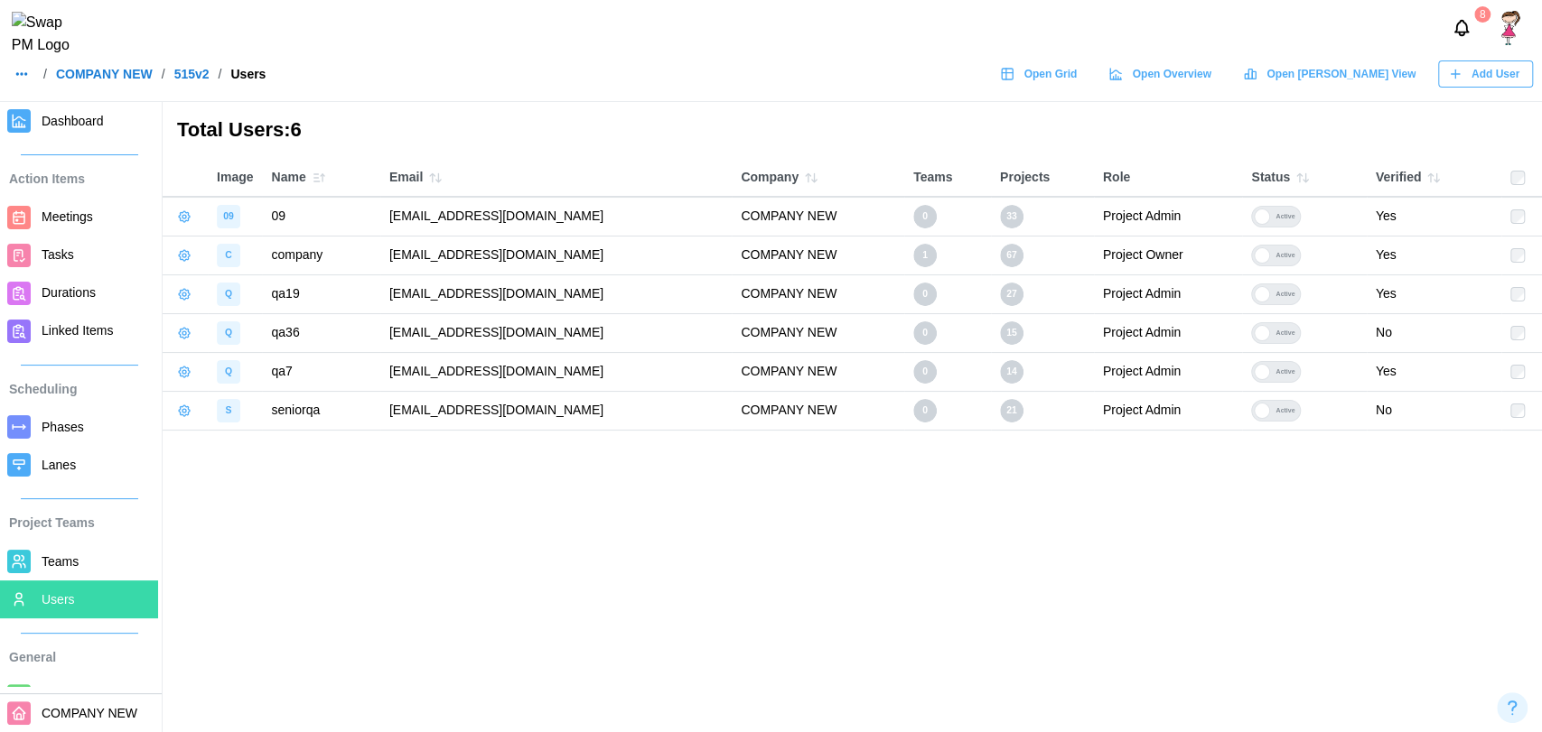
click at [1510, 87] on span "Add User" at bounding box center [1495, 73] width 48 height 25
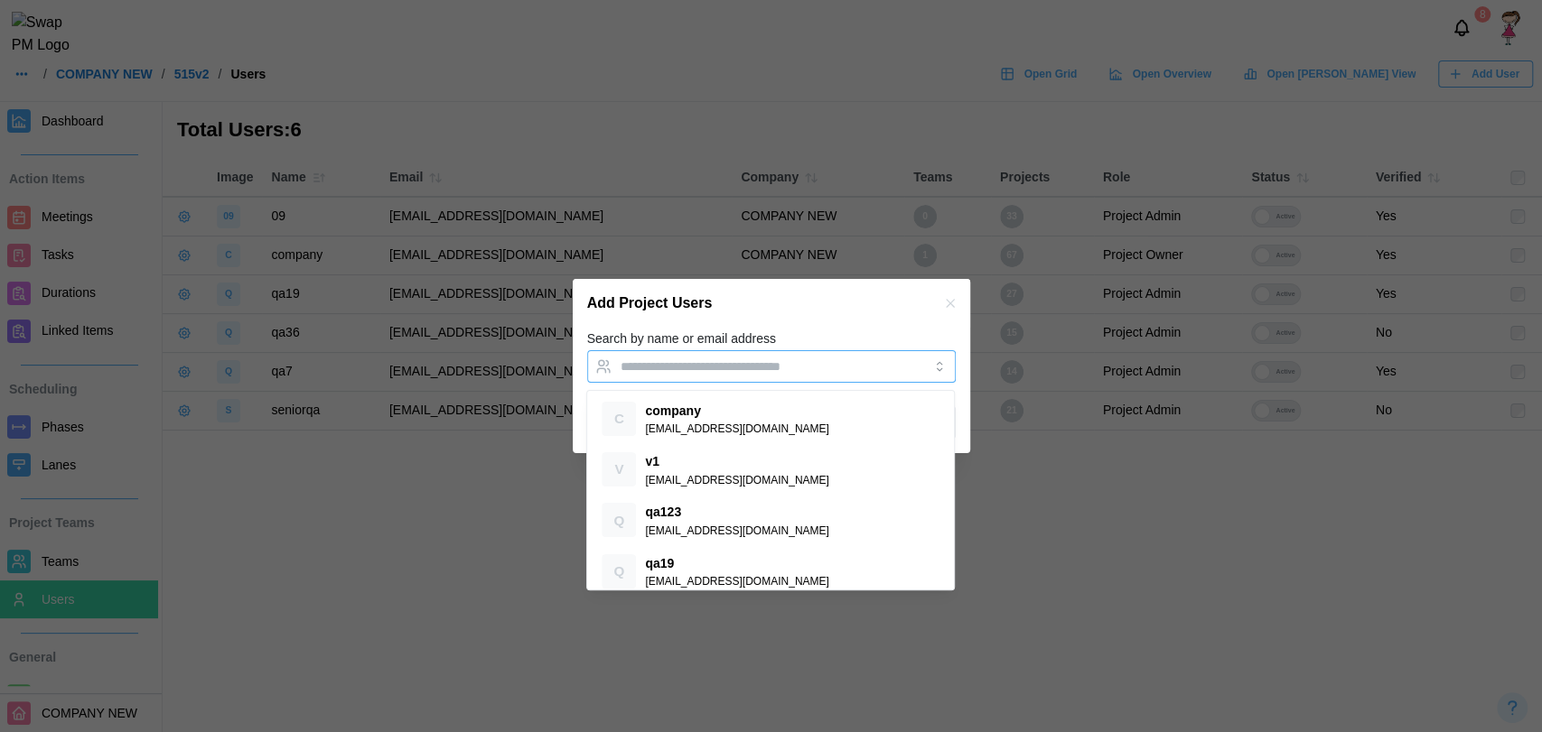
click at [835, 356] on div at bounding box center [753, 366] width 274 height 31
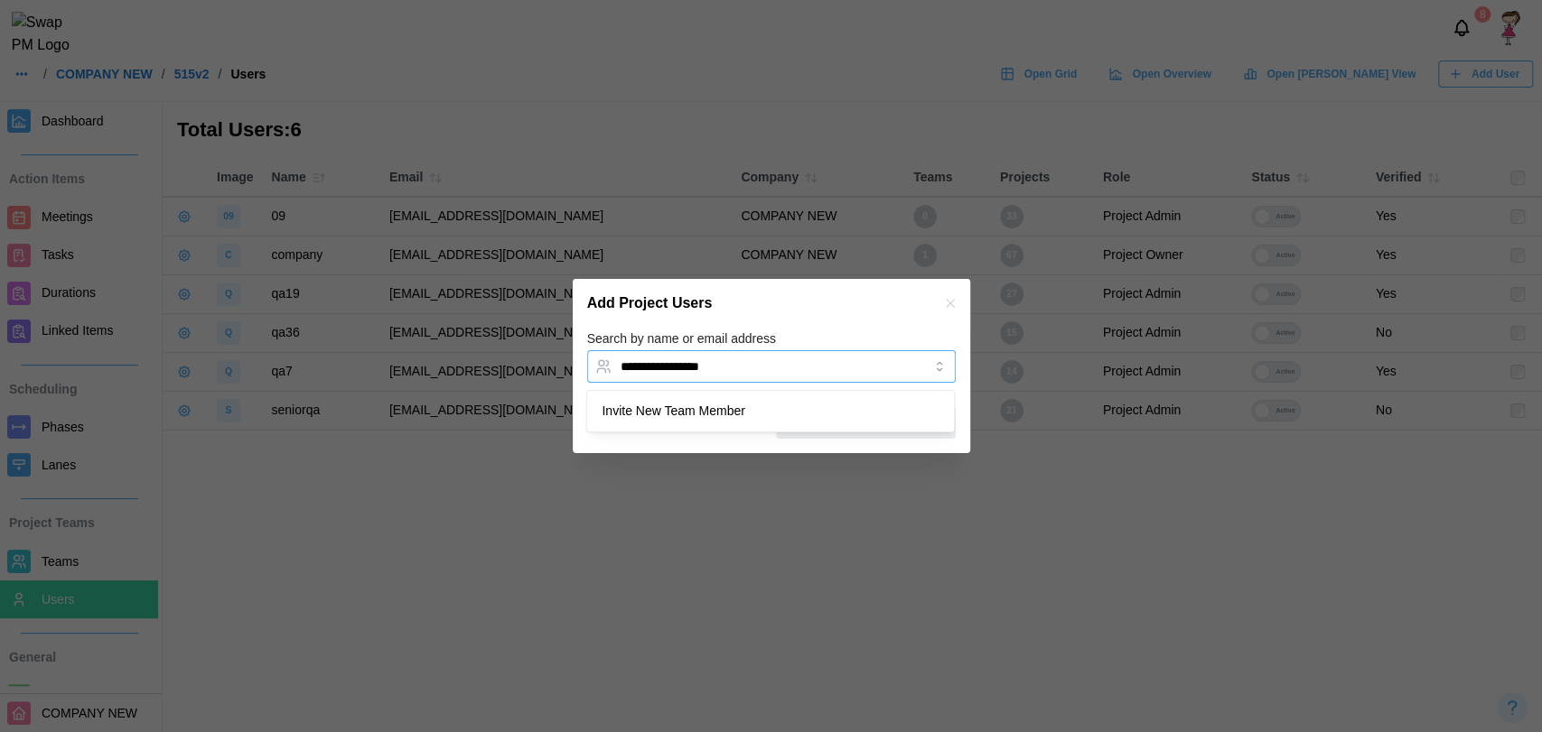
type input "**********"
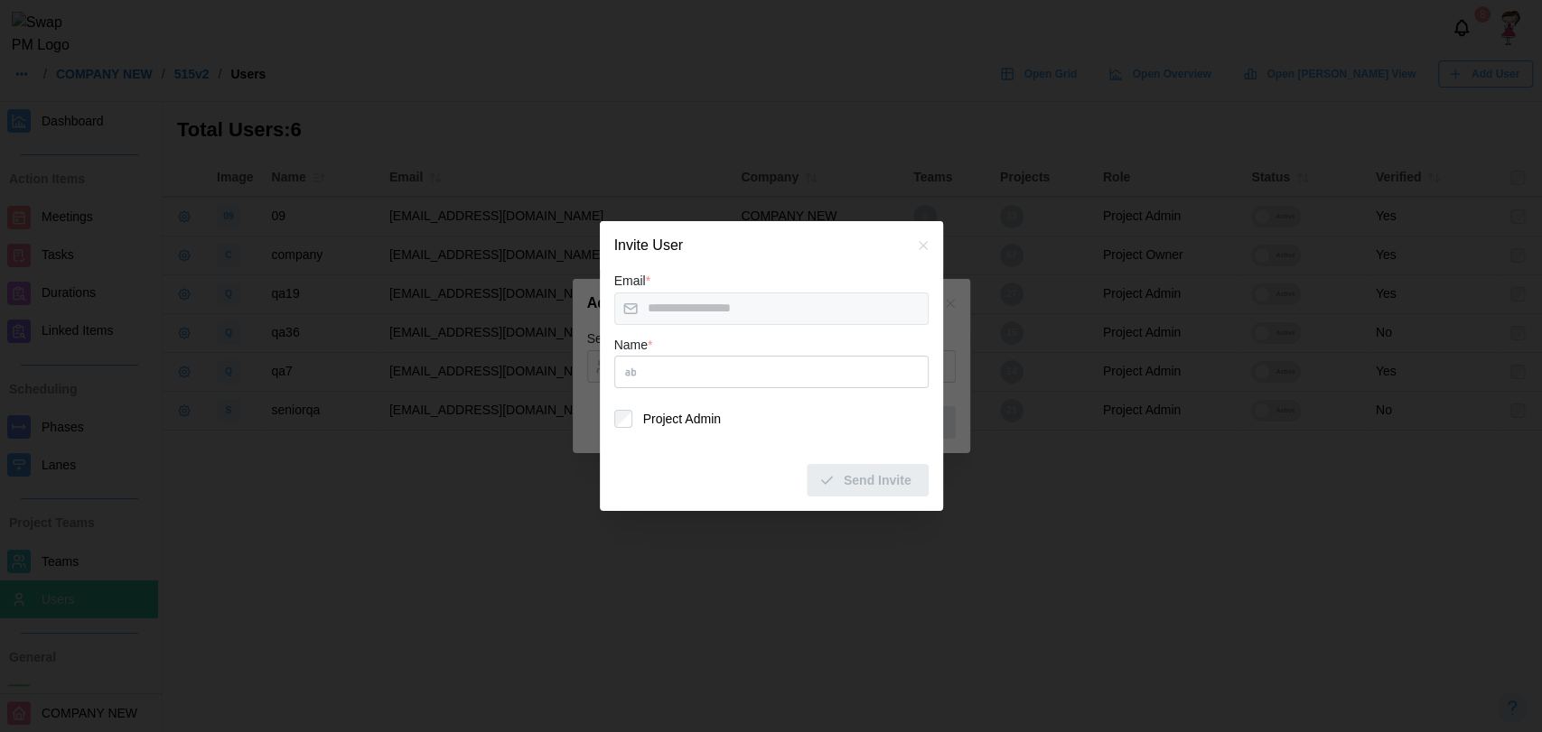
click at [778, 379] on input "Name *" at bounding box center [771, 372] width 314 height 33
type input "*"
type input "**"
click at [816, 486] on button "Send Invite" at bounding box center [867, 480] width 122 height 33
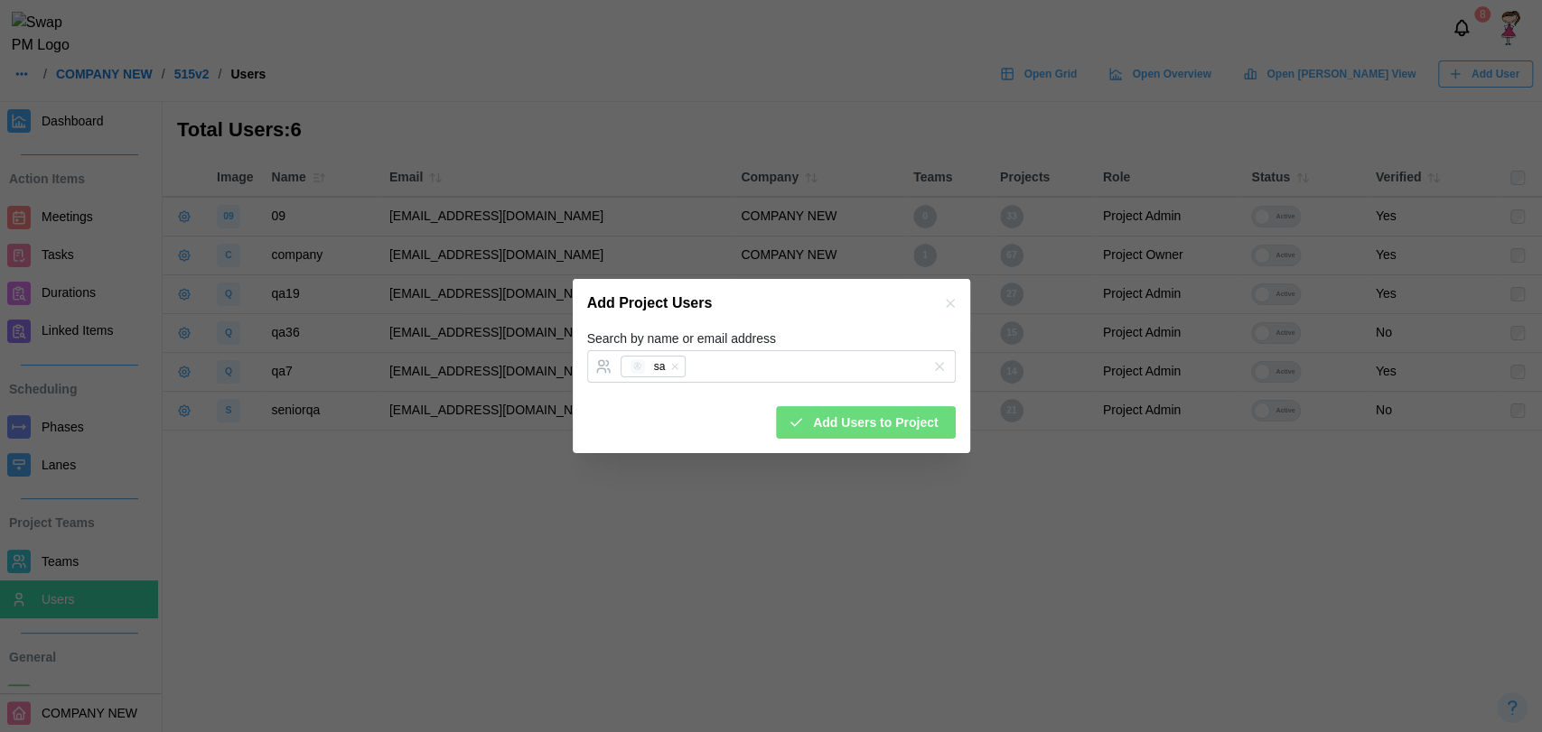
click at [849, 329] on div "Search by name or email address sa" at bounding box center [771, 355] width 368 height 55
click at [871, 405] on div "Add Users to Project" at bounding box center [771, 415] width 368 height 47
click at [871, 413] on span "Add Users to Project" at bounding box center [875, 422] width 125 height 31
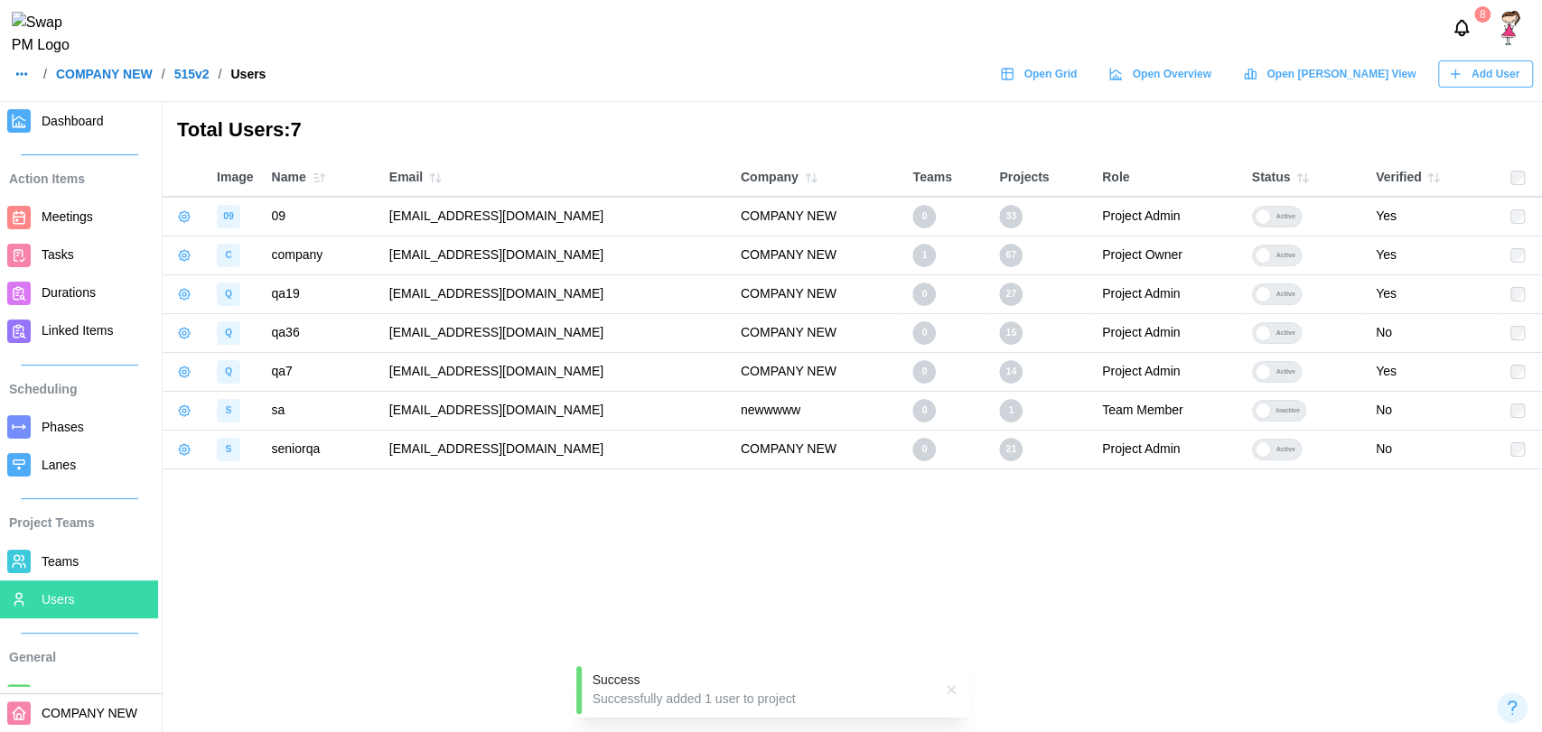
click at [49, 569] on span "Teams" at bounding box center [60, 561] width 37 height 14
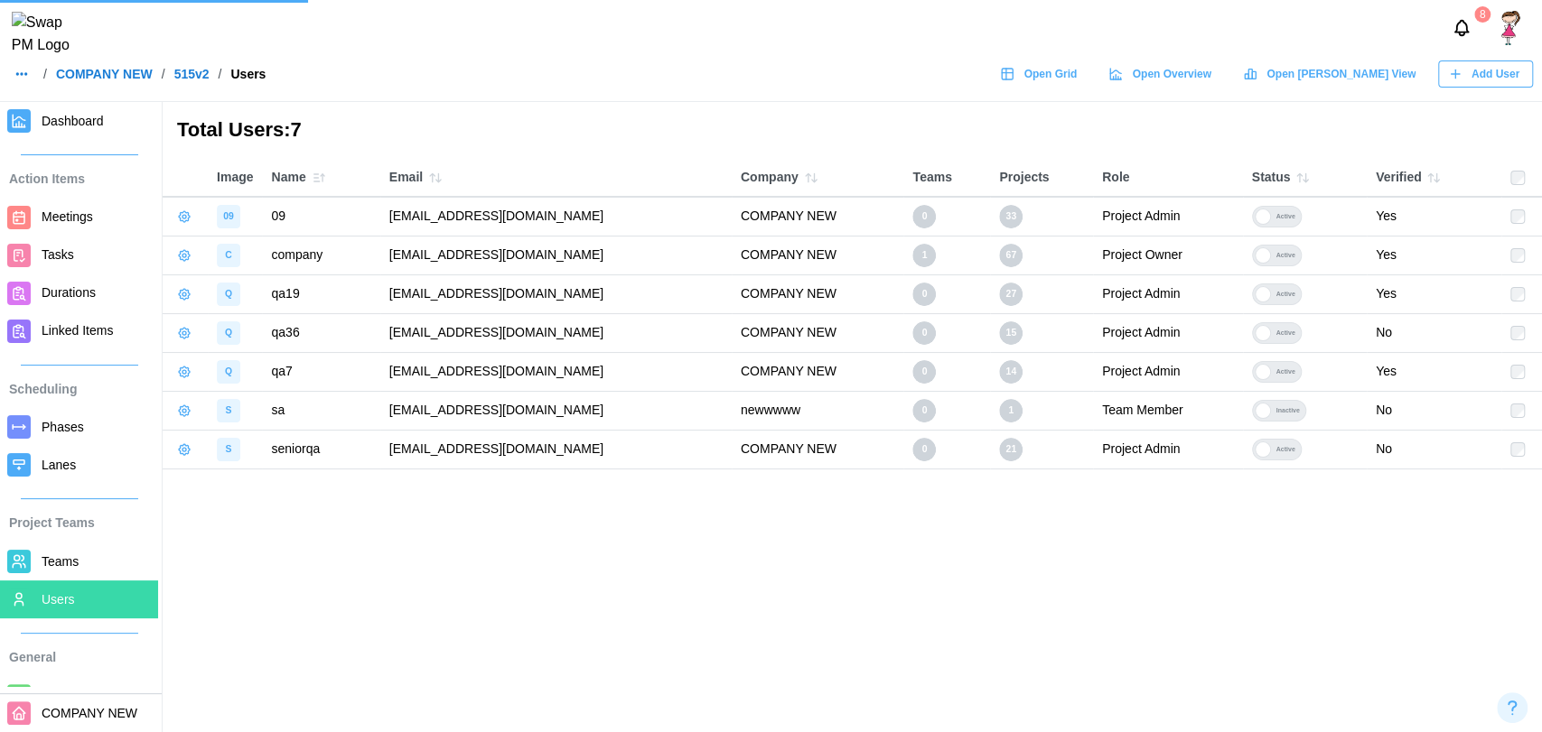
click at [49, 569] on span "Teams" at bounding box center [60, 561] width 37 height 14
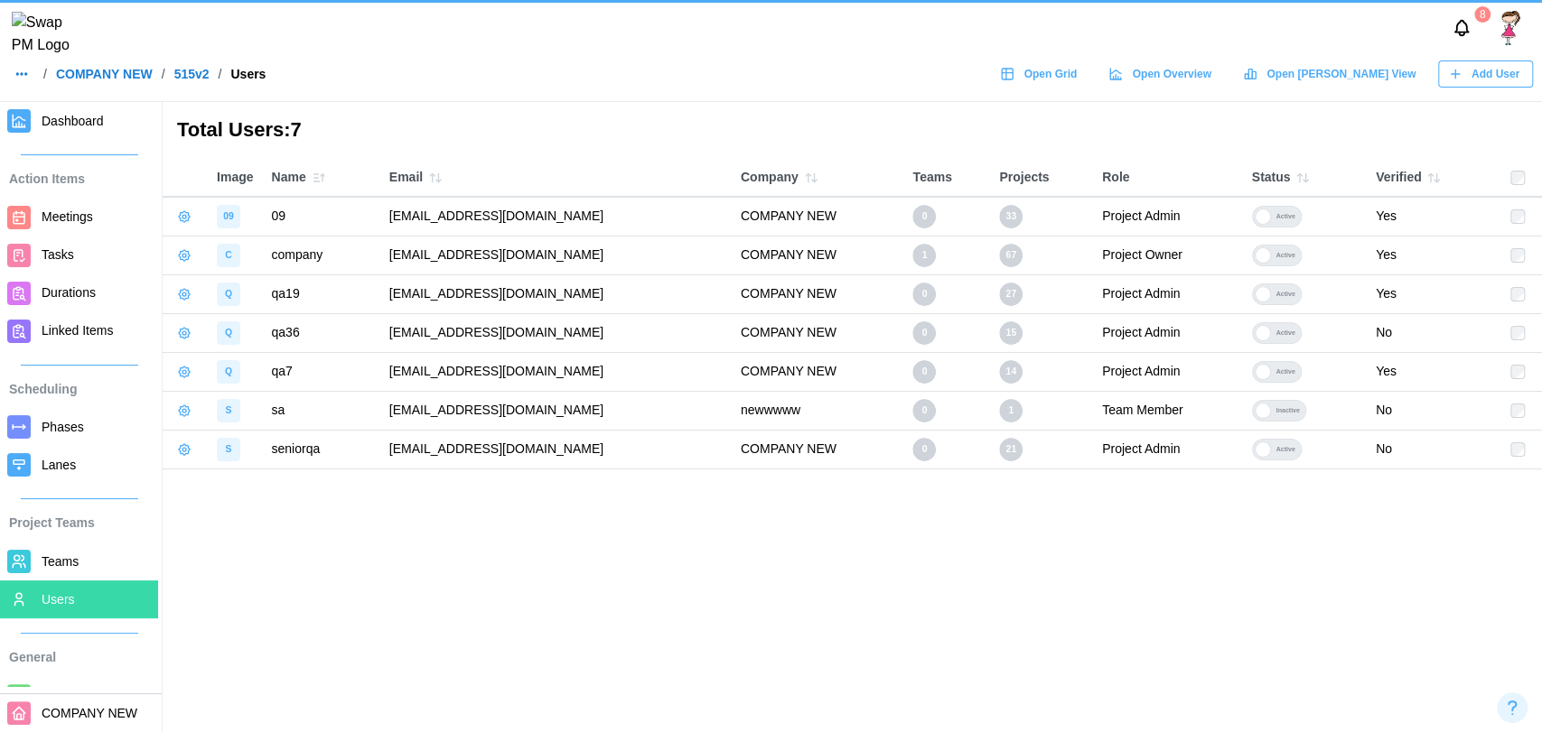
click at [49, 569] on span "Teams" at bounding box center [60, 561] width 37 height 14
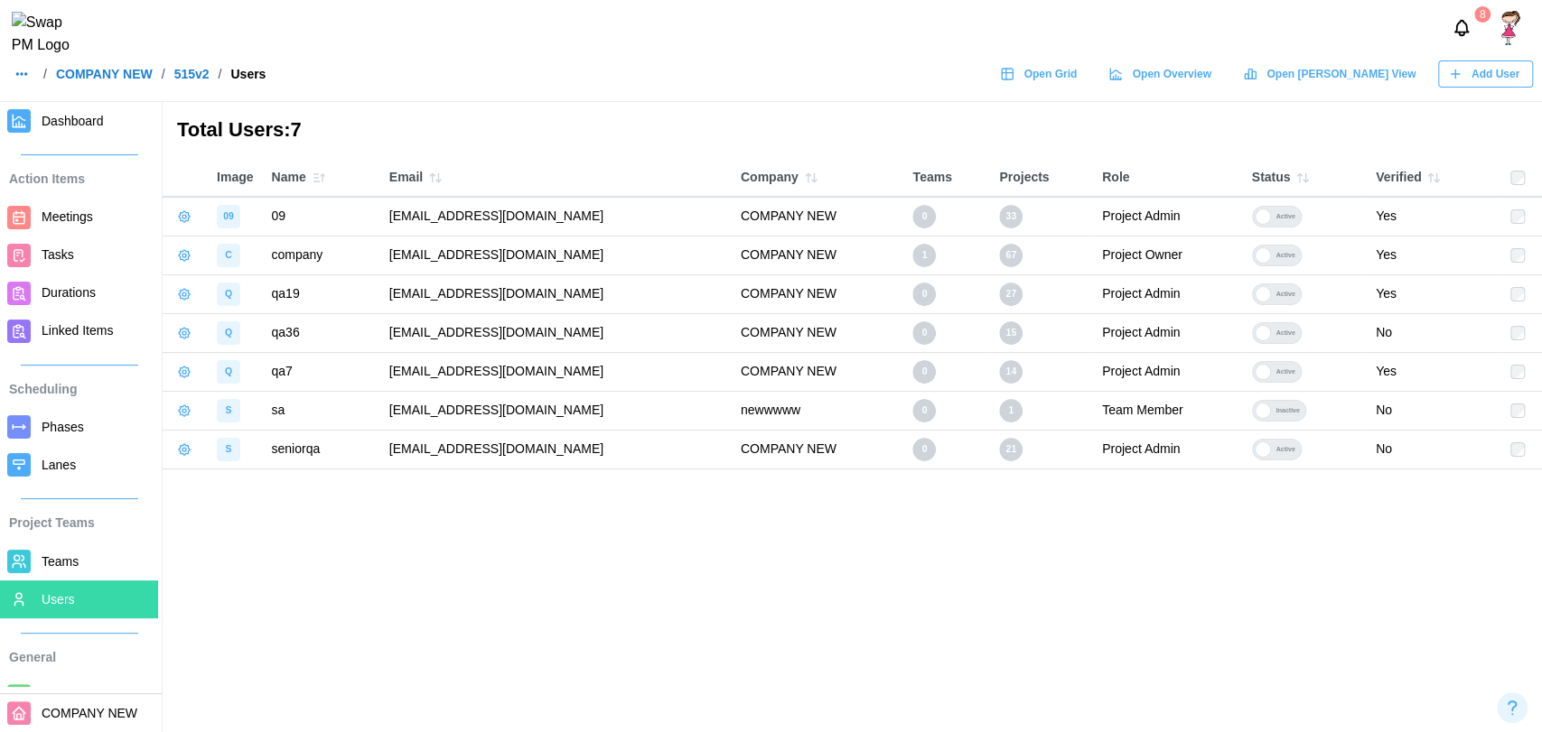
click at [49, 569] on span "Teams" at bounding box center [60, 561] width 37 height 14
click at [79, 558] on span "Teams" at bounding box center [96, 562] width 109 height 23
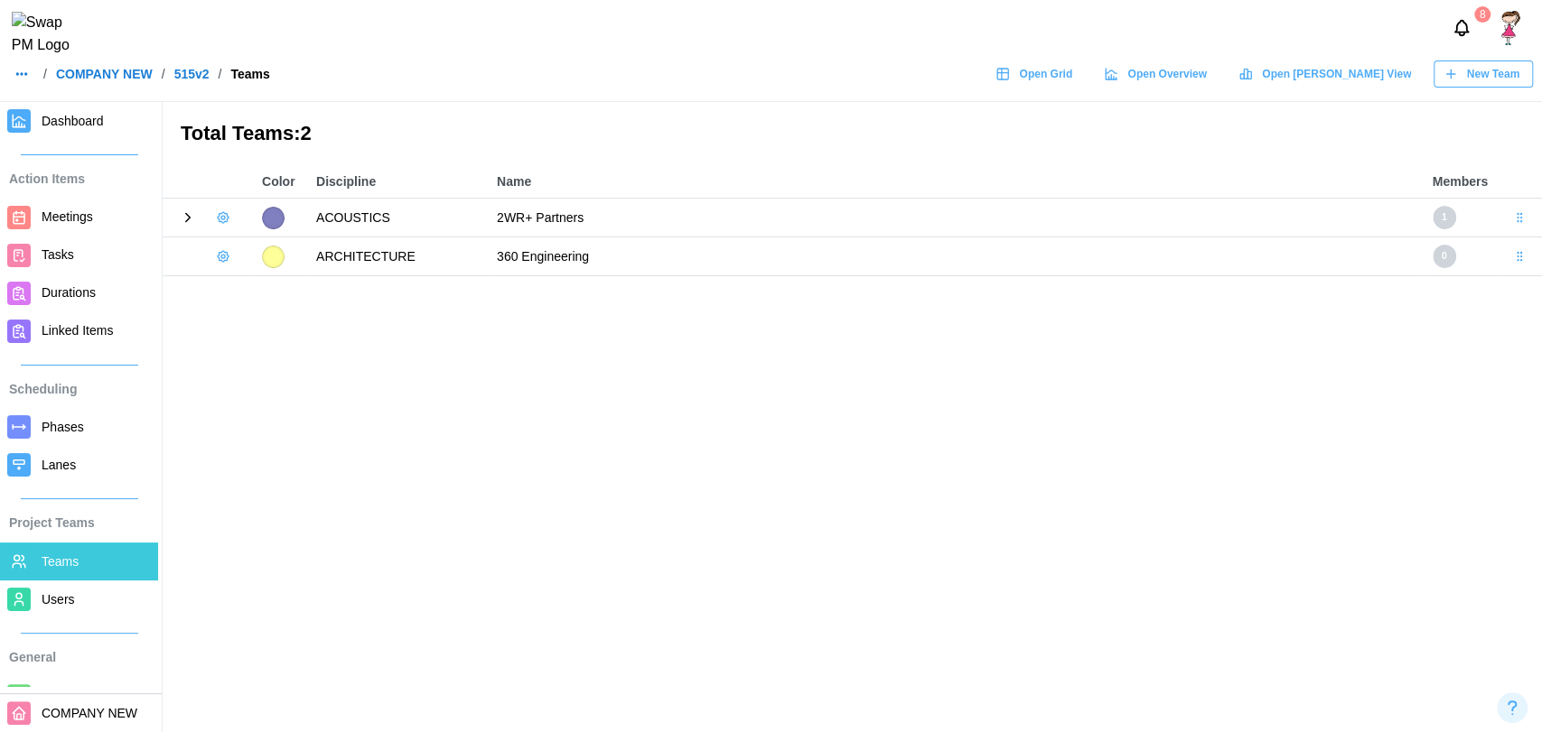
click at [188, 219] on icon at bounding box center [188, 218] width 5 height 8
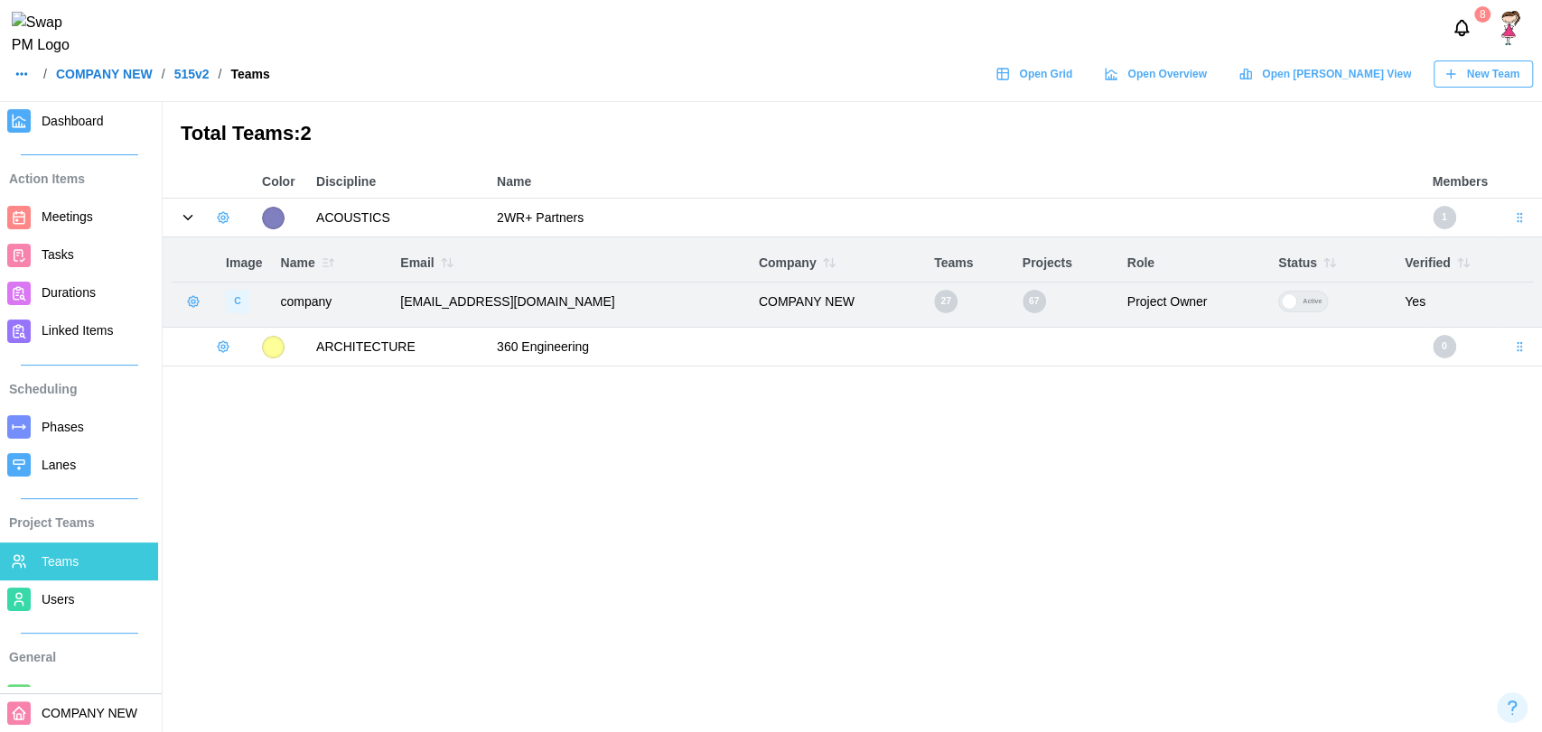
click at [190, 219] on icon at bounding box center [188, 218] width 16 height 16
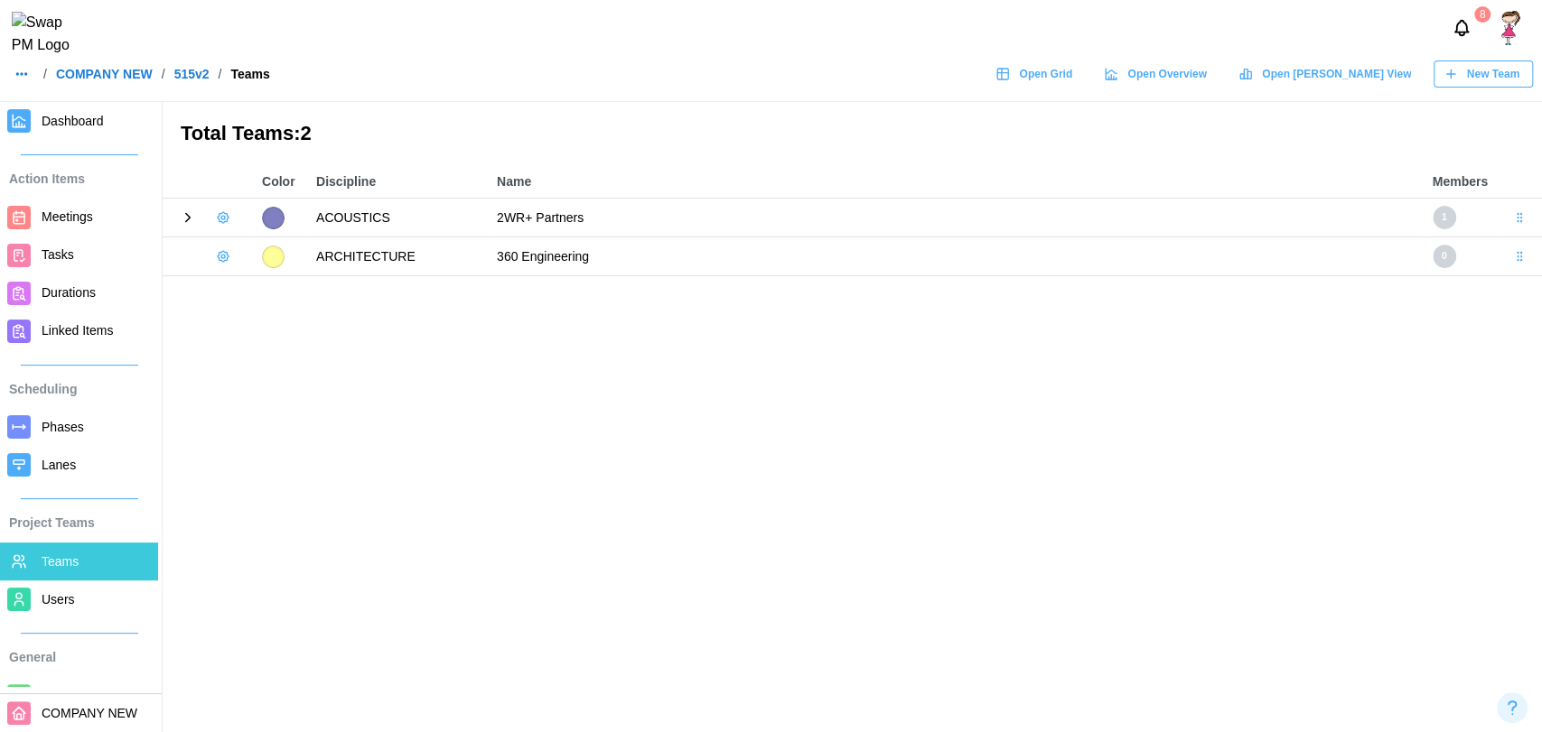
click at [186, 221] on icon at bounding box center [188, 218] width 5 height 8
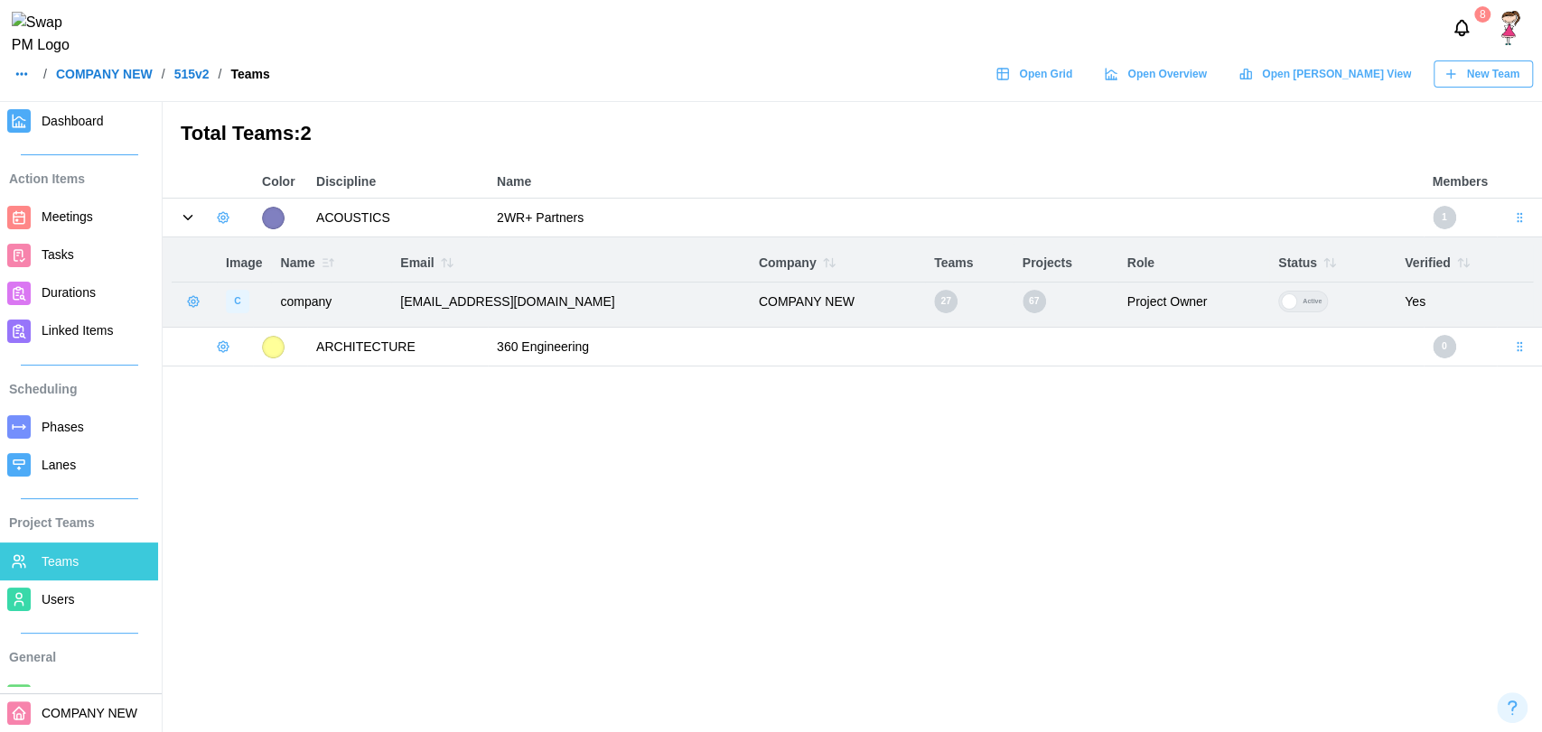
click at [1521, 225] on td at bounding box center [1518, 218] width 45 height 39
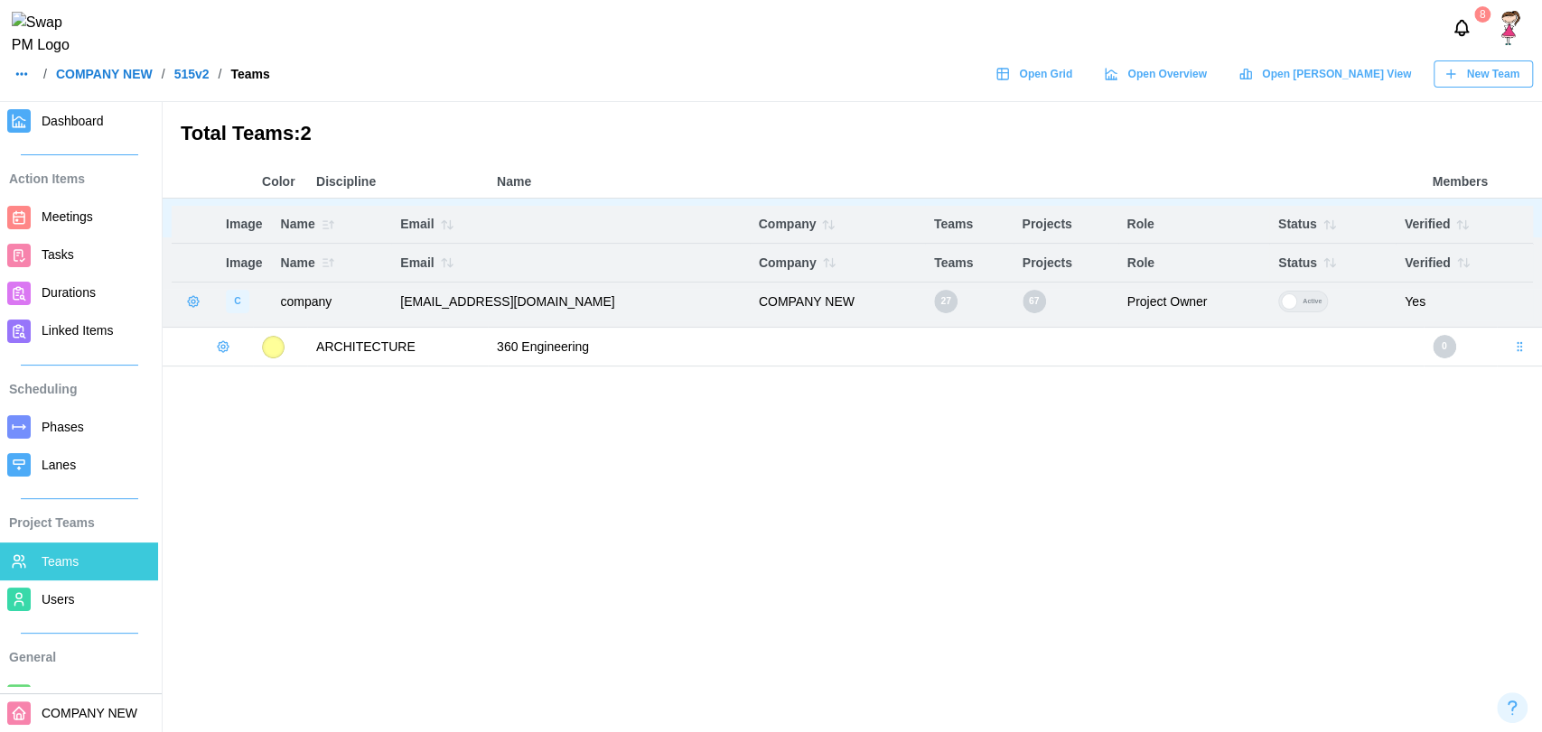
click at [1517, 219] on body "8 / COMPANY NEW / 515v2 / Teams Open Grid Open Overview Open Gantt View New Tea…" at bounding box center [771, 366] width 1542 height 732
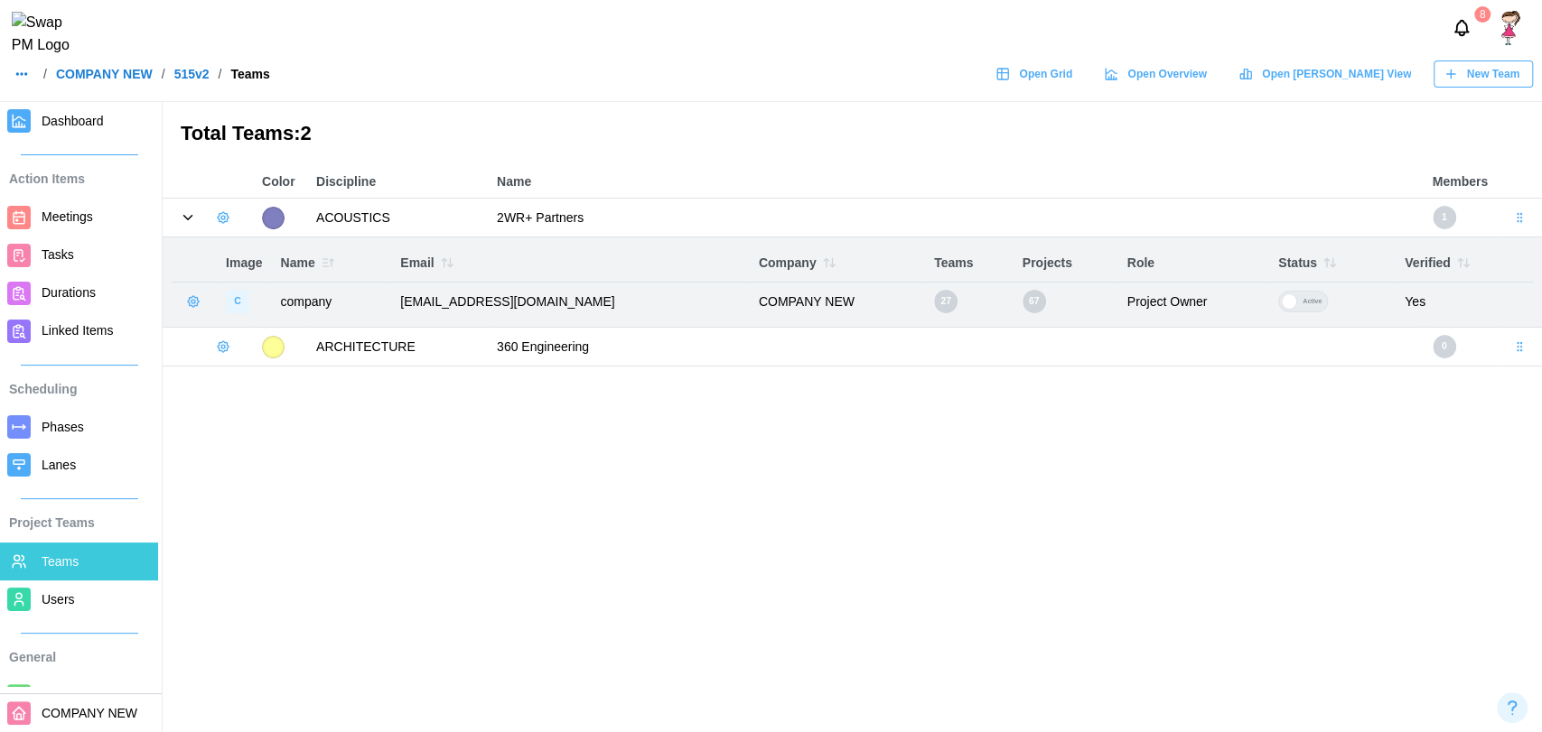
click at [219, 217] on icon "button" at bounding box center [223, 217] width 14 height 14
click at [239, 245] on button "Add User" at bounding box center [272, 255] width 114 height 34
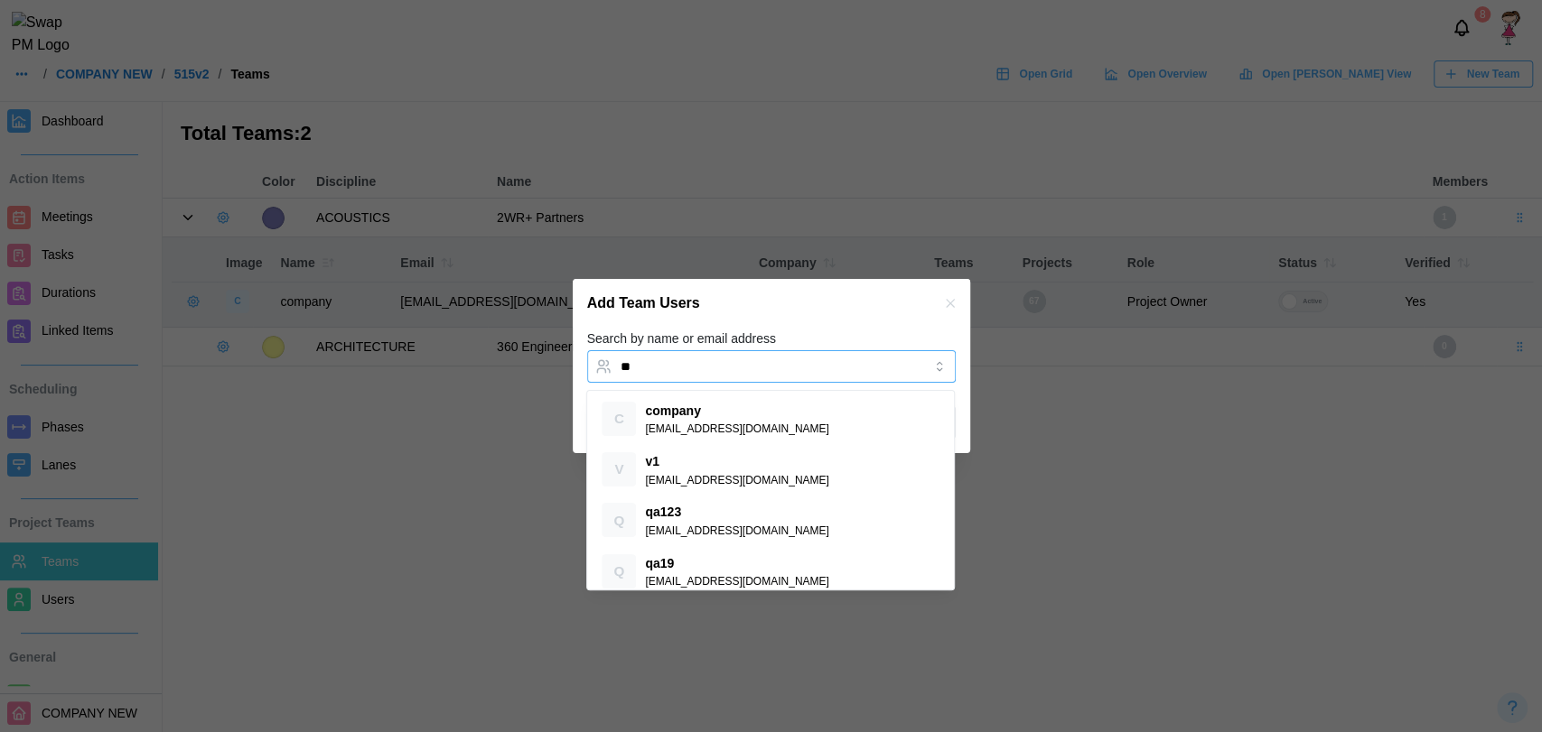
click at [665, 372] on input "**" at bounding box center [754, 366] width 269 height 14
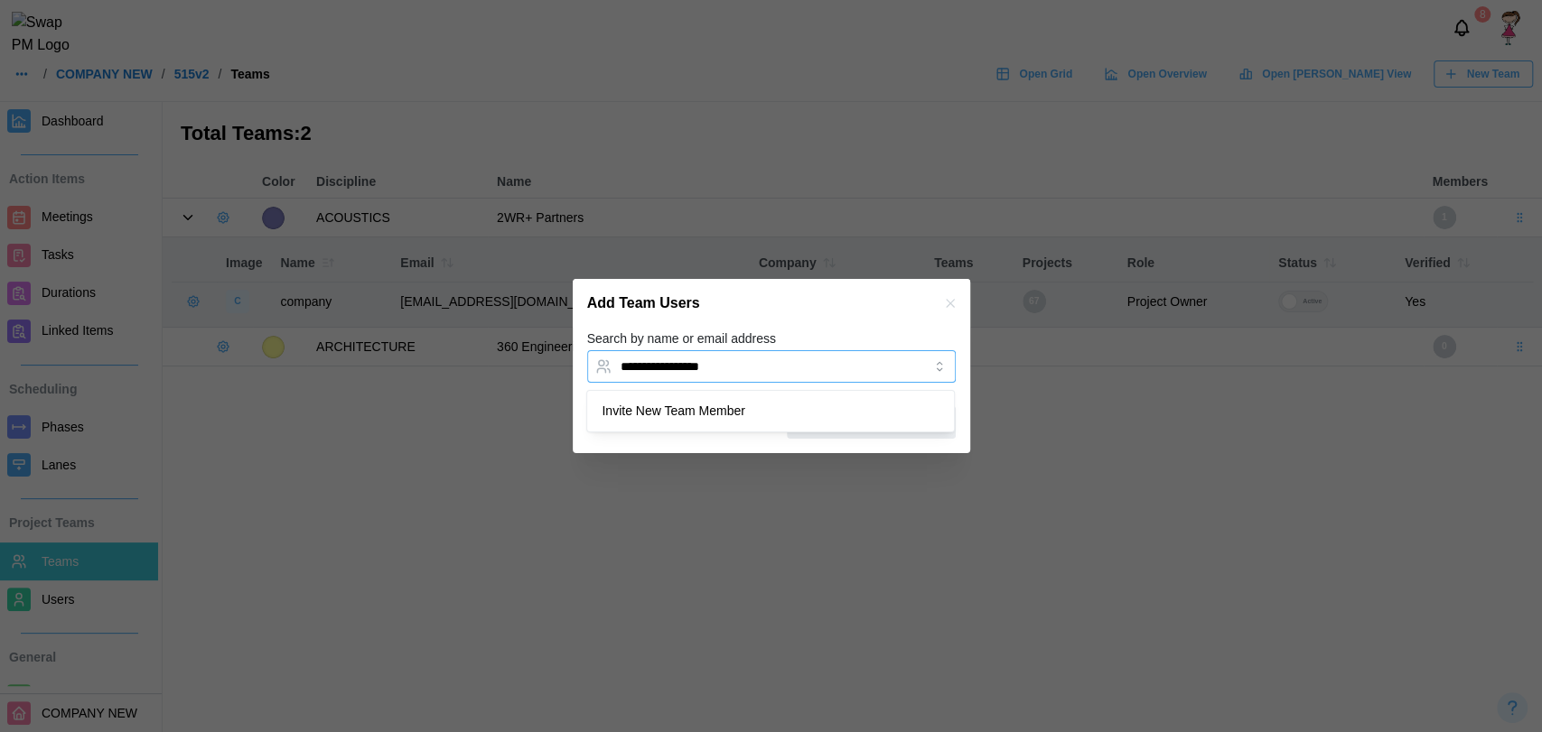
type input "**********"
click at [946, 310] on icon "button" at bounding box center [950, 303] width 14 height 14
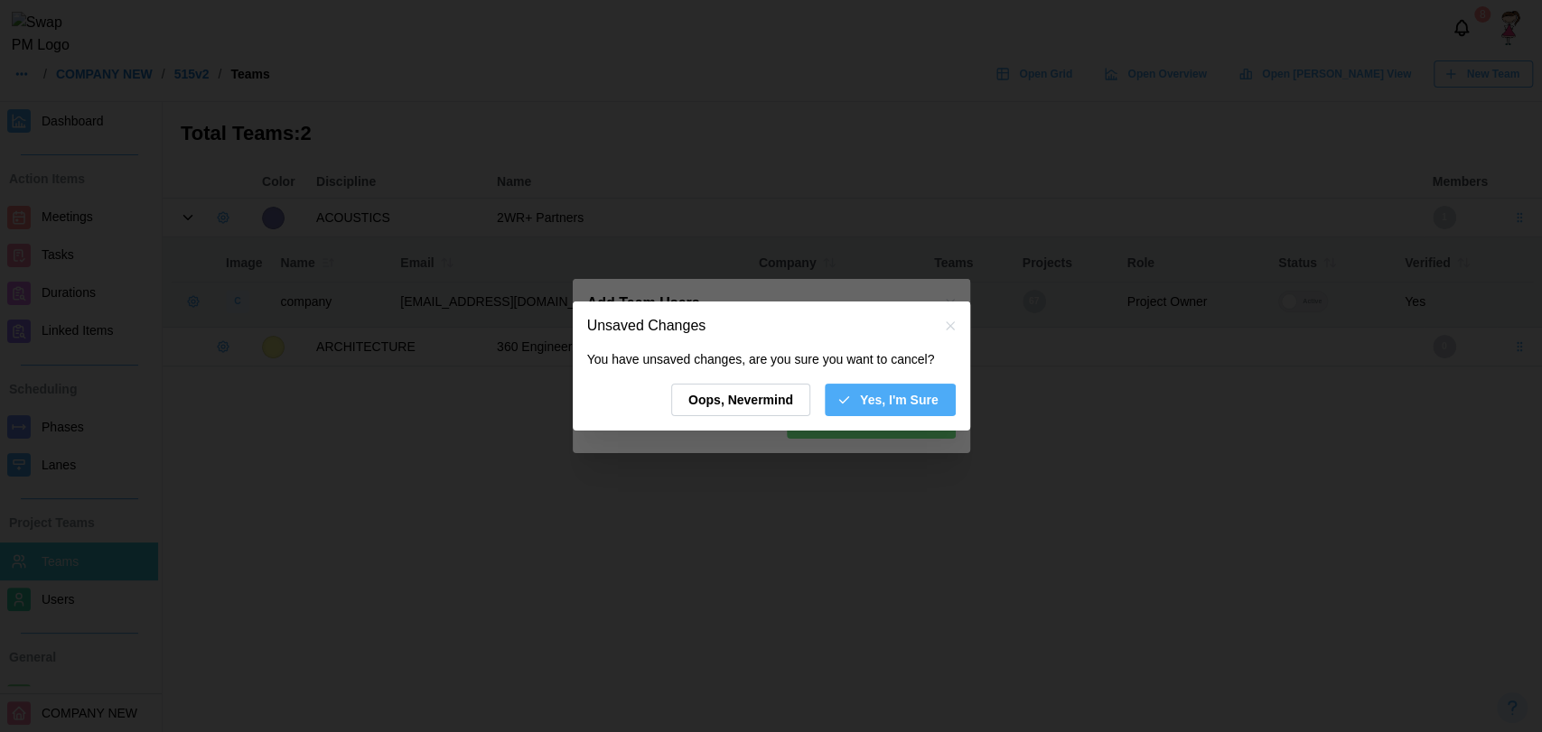
click at [787, 414] on span "Oops, Nevermind" at bounding box center [740, 400] width 105 height 31
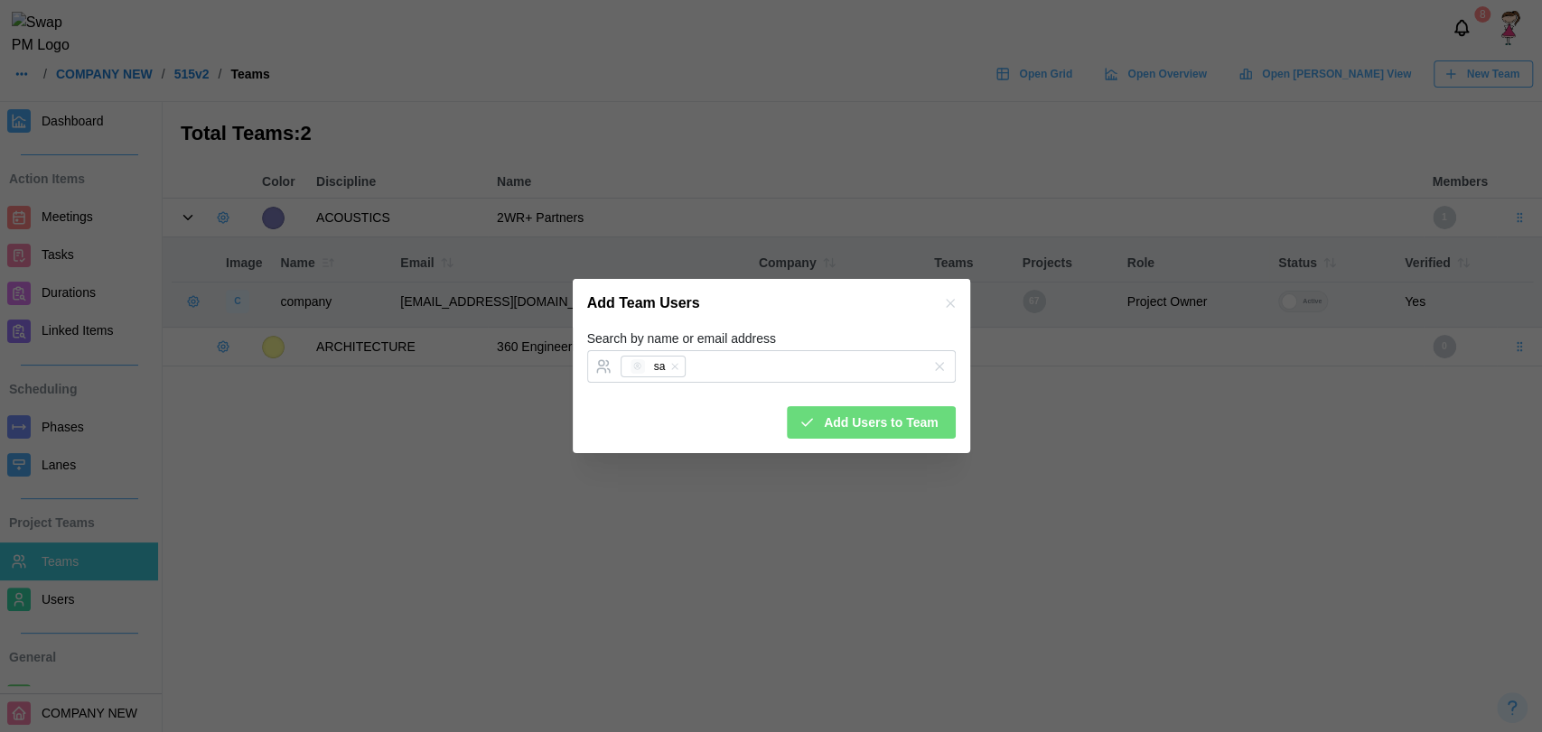
click at [882, 434] on span "Add Users to Team" at bounding box center [881, 422] width 115 height 31
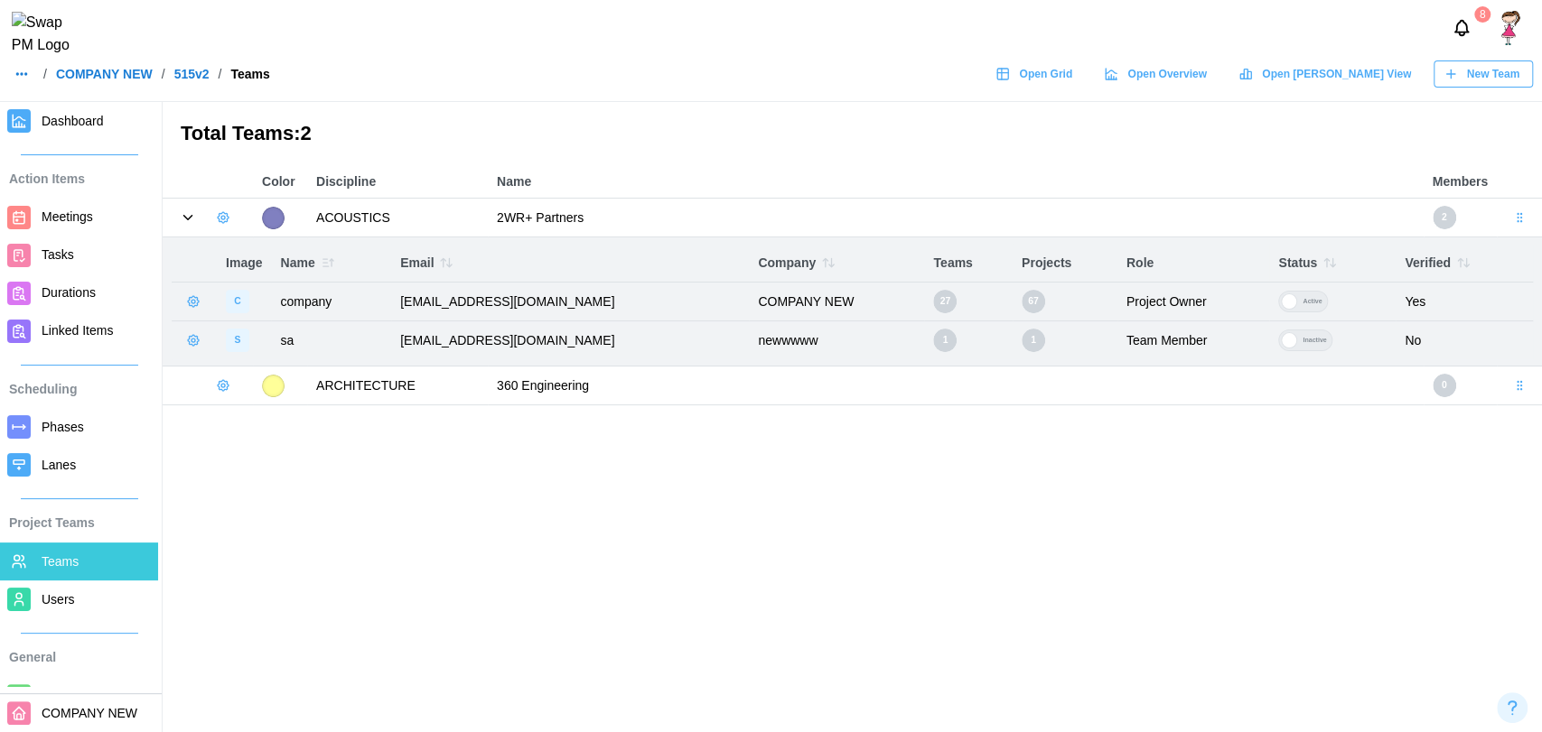
click at [195, 334] on icon "button" at bounding box center [193, 340] width 14 height 14
click at [243, 416] on div "Remove From Team" at bounding box center [275, 414] width 115 height 14
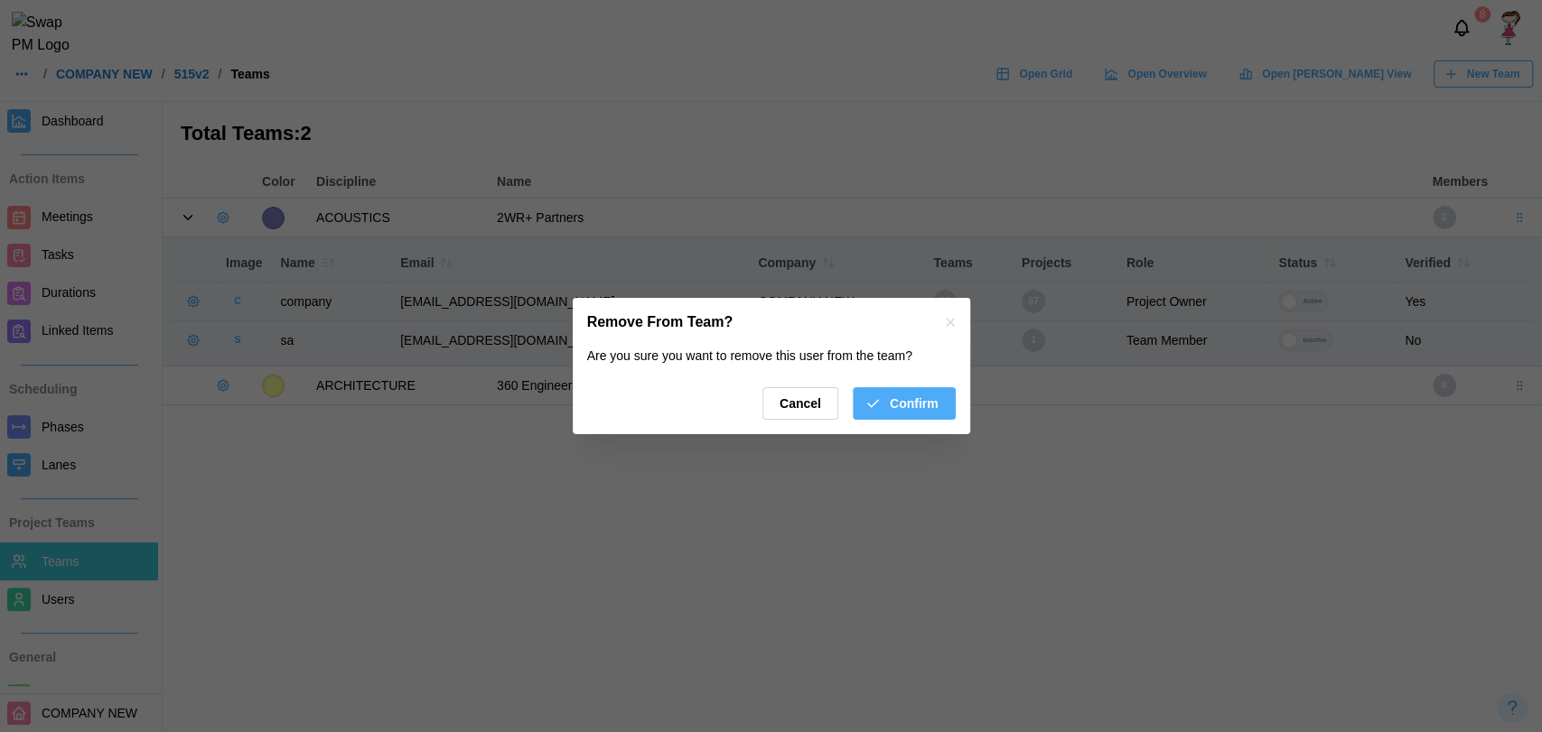
click at [896, 419] on span "Confirm" at bounding box center [914, 403] width 49 height 31
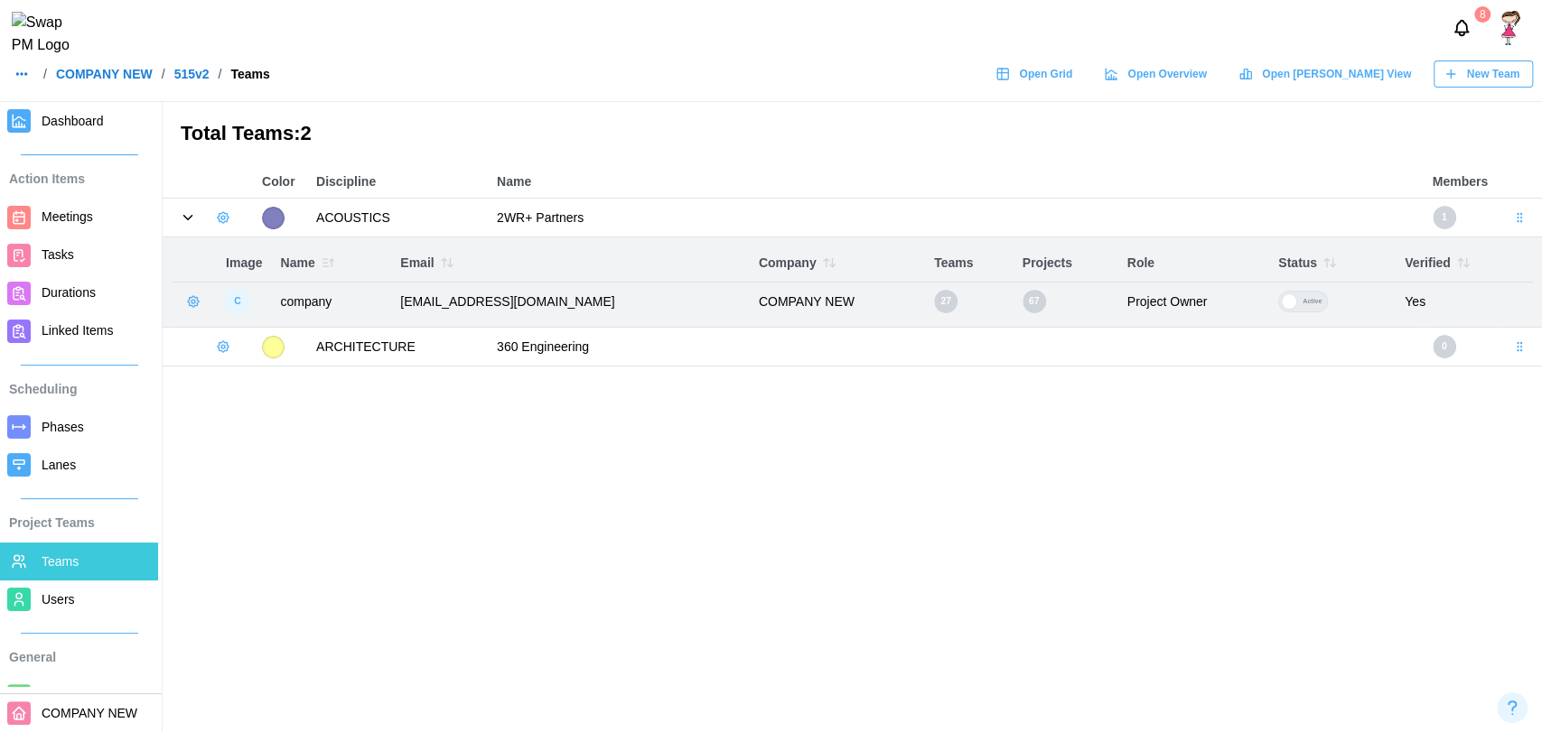
click at [38, 612] on link "Users" at bounding box center [79, 600] width 158 height 38
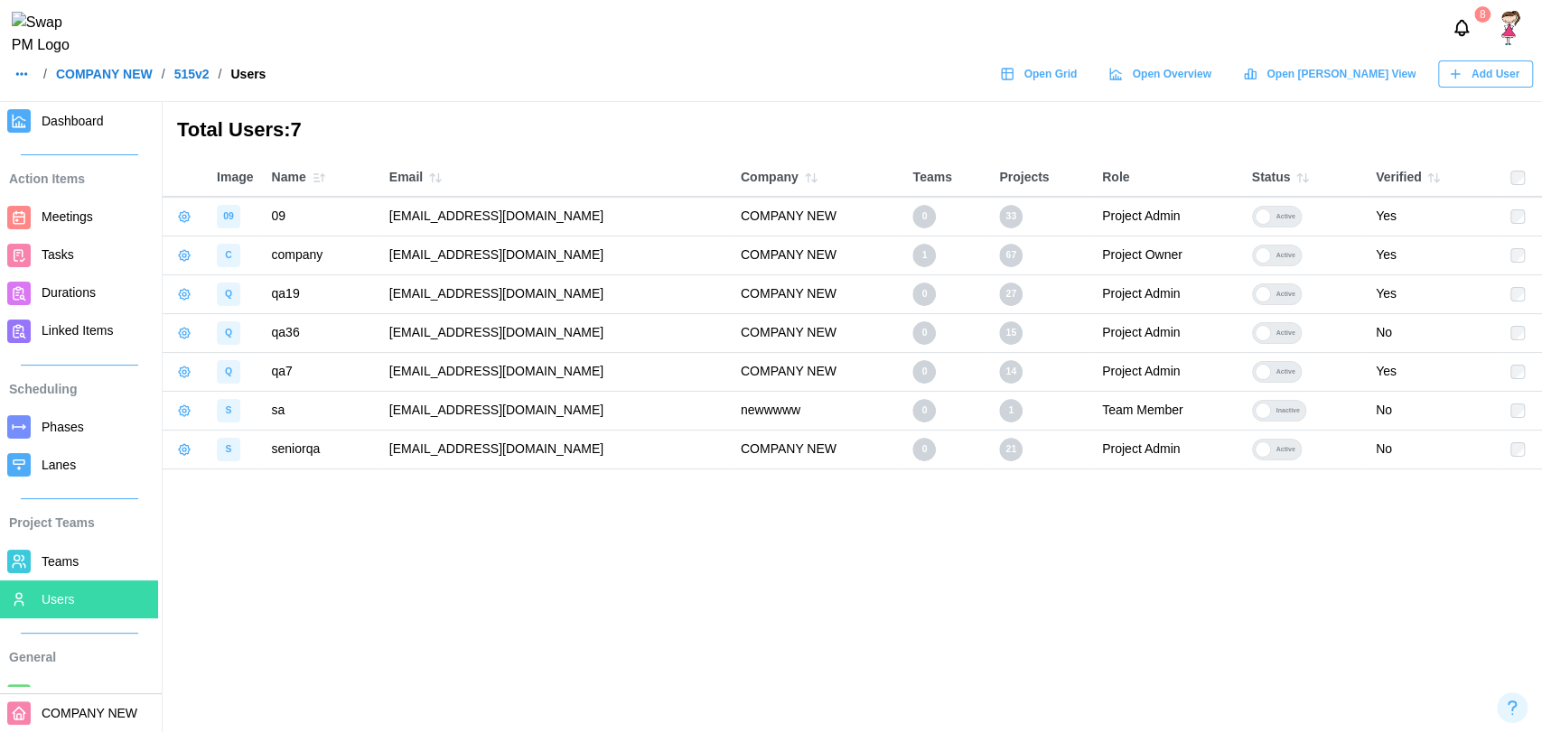
click at [72, 199] on link "Meetings" at bounding box center [79, 218] width 158 height 38
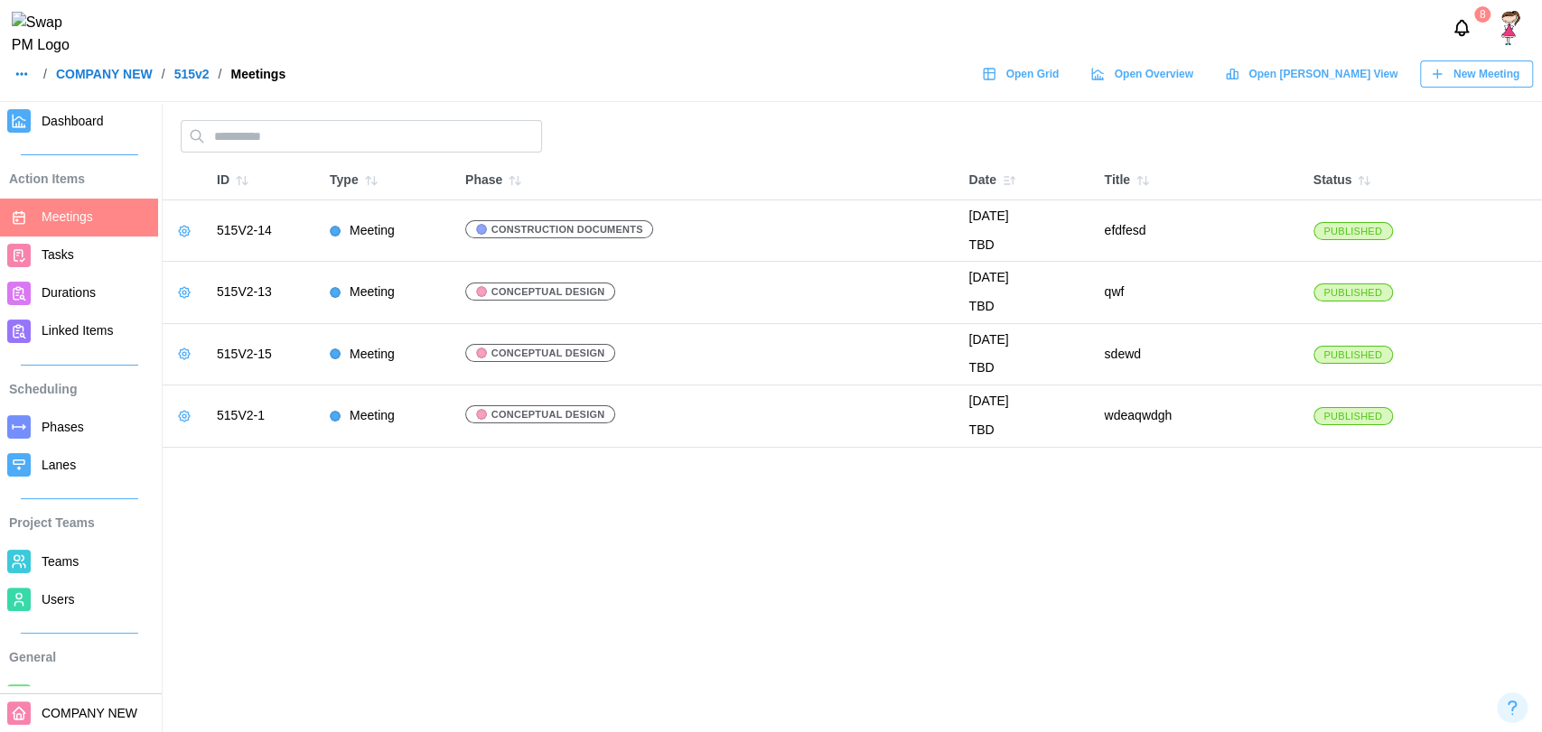
click at [61, 250] on span "Tasks" at bounding box center [58, 254] width 33 height 14
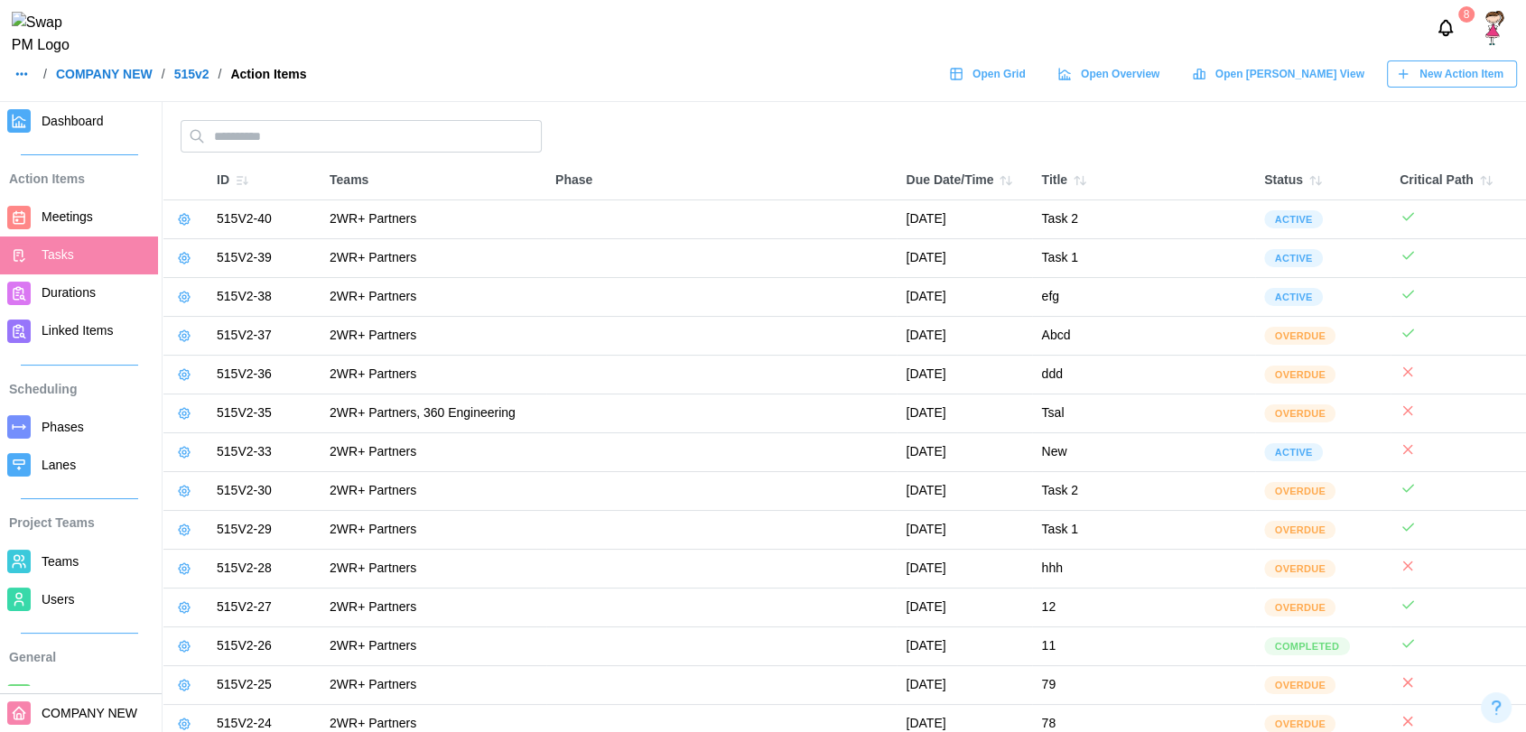
click at [50, 323] on span "Linked Items" at bounding box center [77, 330] width 71 height 14
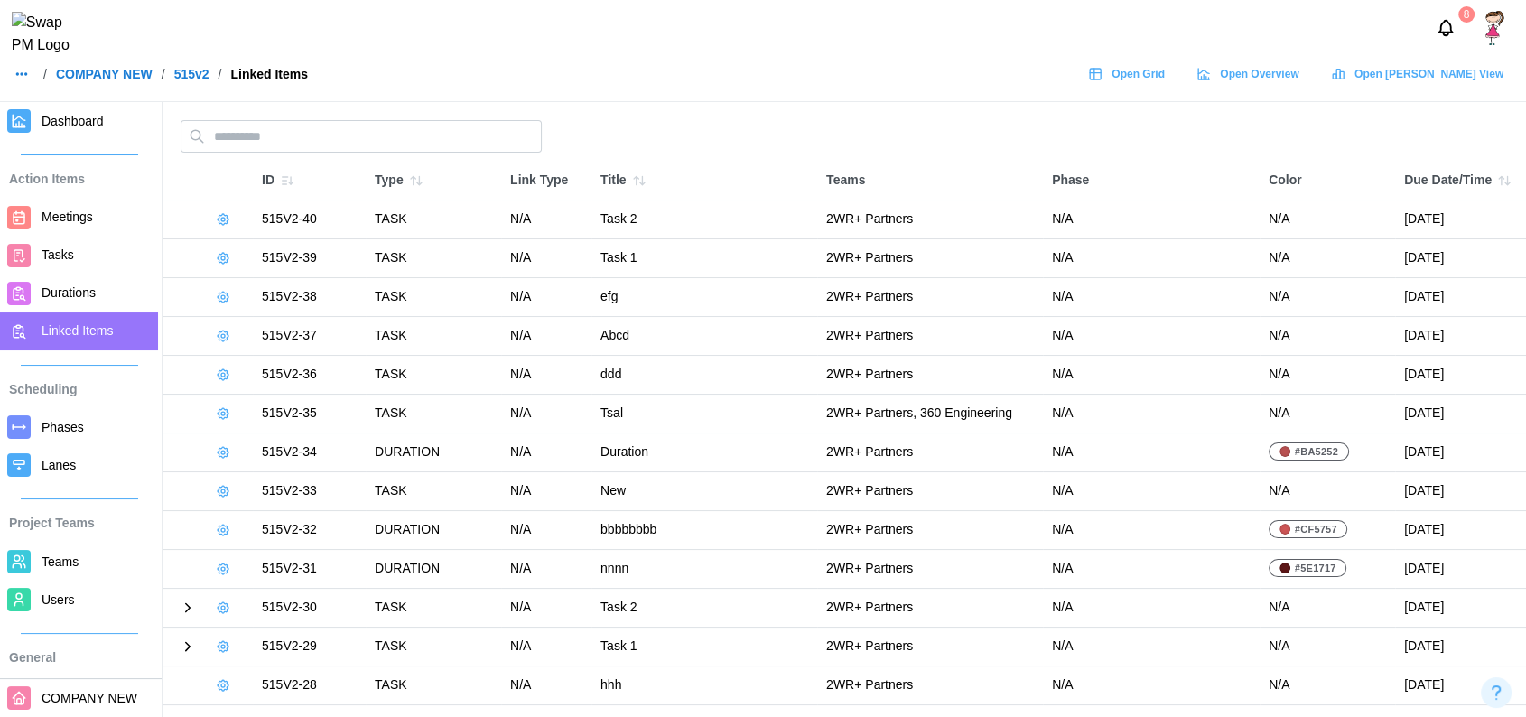
click at [1457, 20] on button "Notifications" at bounding box center [1445, 28] width 31 height 31
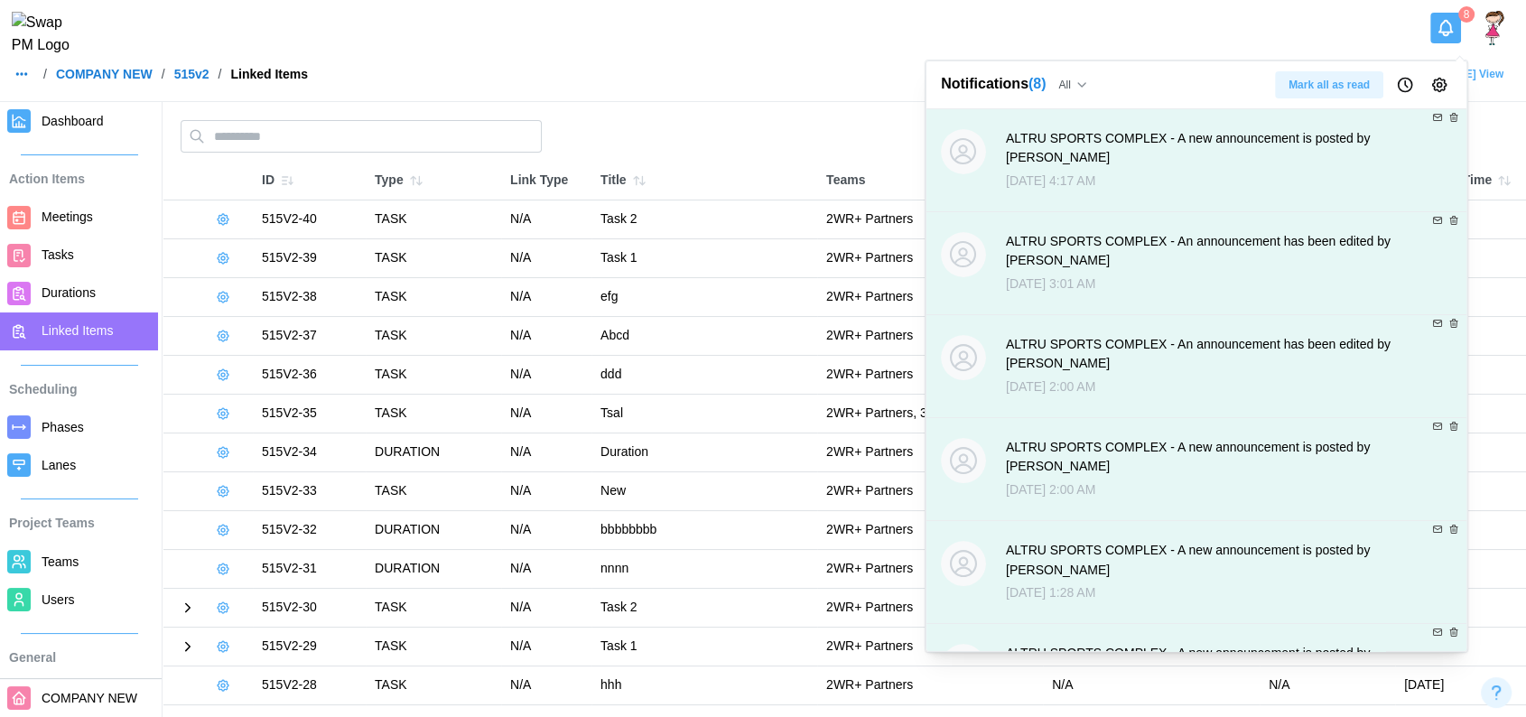
click at [1086, 190] on div "Sep 8 4:17 AM" at bounding box center [1224, 182] width 437 height 20
drag, startPoint x: 1047, startPoint y: 149, endPoint x: 1028, endPoint y: 135, distance: 23.8
click at [1028, 135] on div "ALTRU SPORTS COMPLEX - A new announcement is posted by Zulqarnain Khalil" at bounding box center [1224, 148] width 437 height 39
click at [1152, 145] on div "ALTRU SPORTS COMPLEX - A new announcement is posted by Zulqarnain Khalil" at bounding box center [1224, 148] width 437 height 39
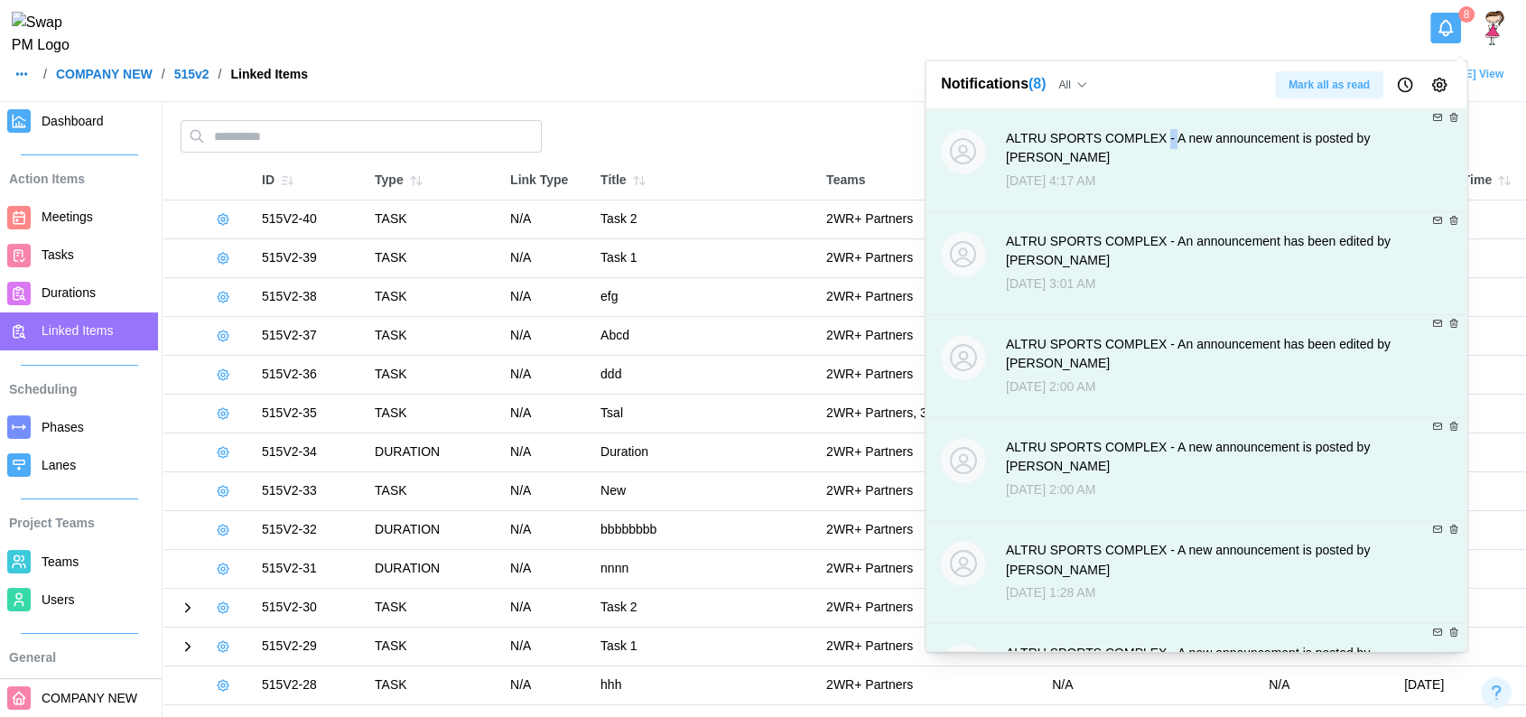
click at [1152, 145] on div "ALTRU SPORTS COMPLEX - A new announcement is posted by [PERSON_NAME]" at bounding box center [1224, 148] width 437 height 39
click at [1179, 135] on div "ALTRU SPORTS COMPLEX - A new announcement is posted by Zulqarnain Khalil" at bounding box center [1224, 148] width 437 height 39
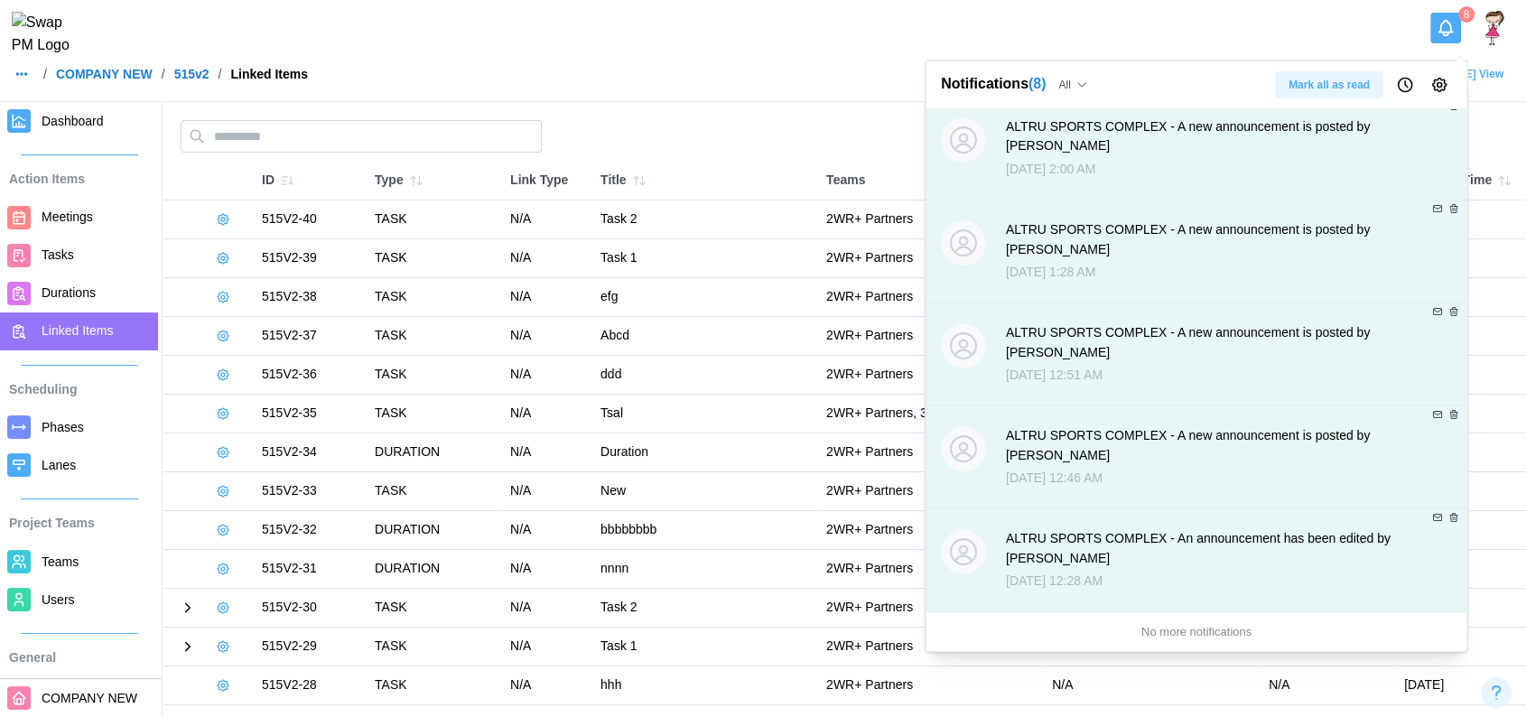
click at [1030, 551] on div "ALTRU SPORTS COMPLEX - An announcement has been edited by Zulqarnain Khalil" at bounding box center [1224, 548] width 437 height 39
click at [1017, 503] on div "ALTRU SPORTS COMPLEX - A new announcement is posted by Zulqarnain Khalil Sep 4 …" at bounding box center [1197, 457] width 540 height 103
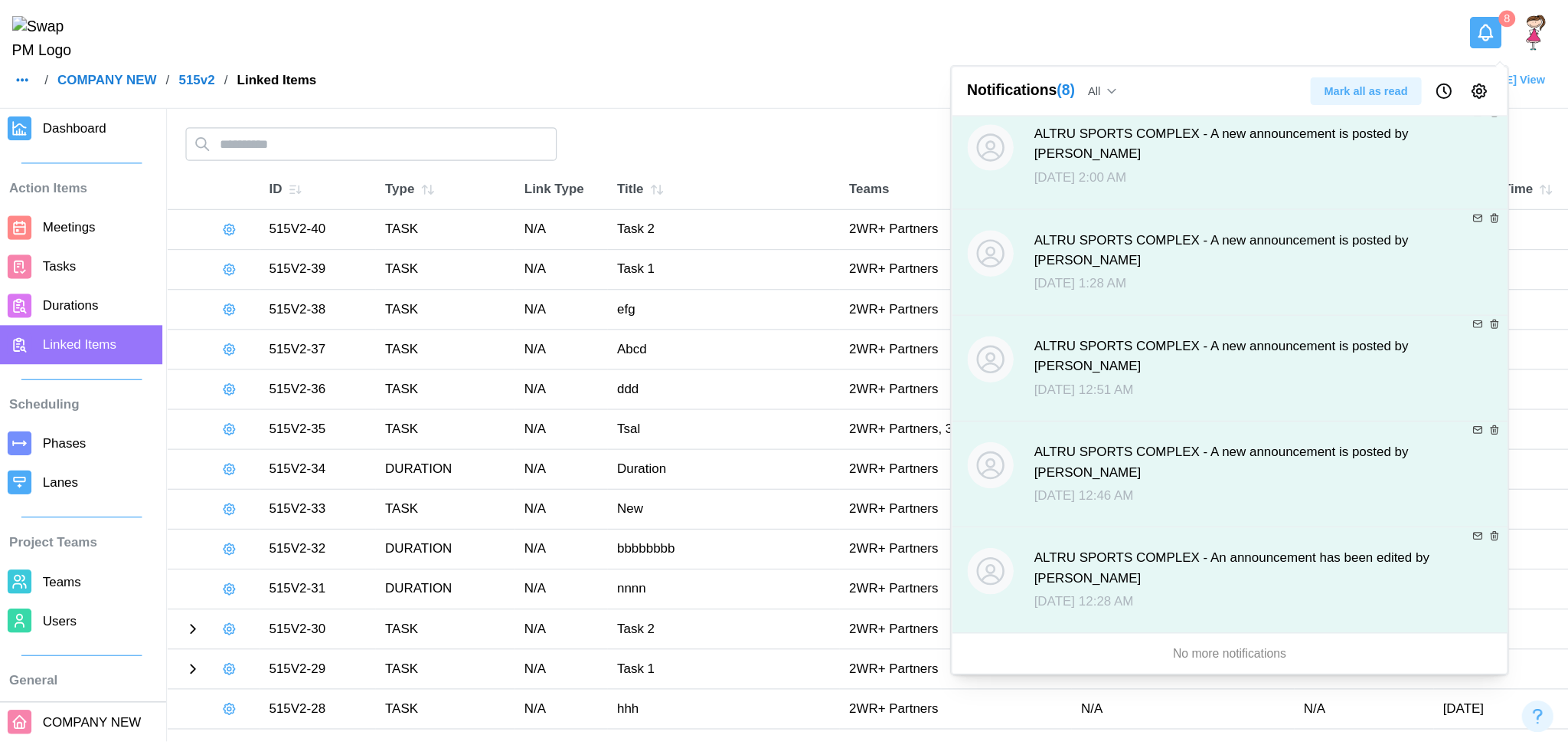
scroll to position [0, 0]
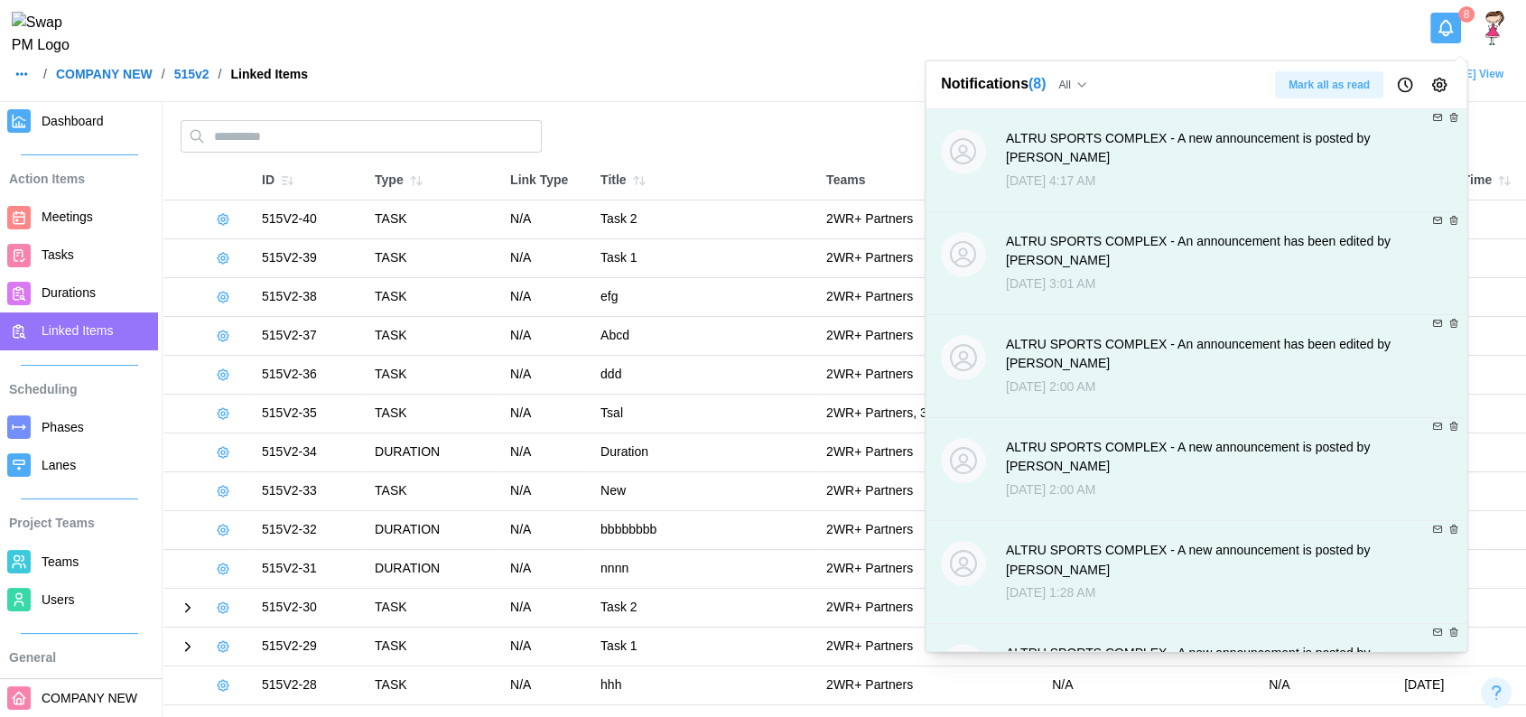
click at [1356, 74] on span "Mark all as read" at bounding box center [1329, 84] width 81 height 25
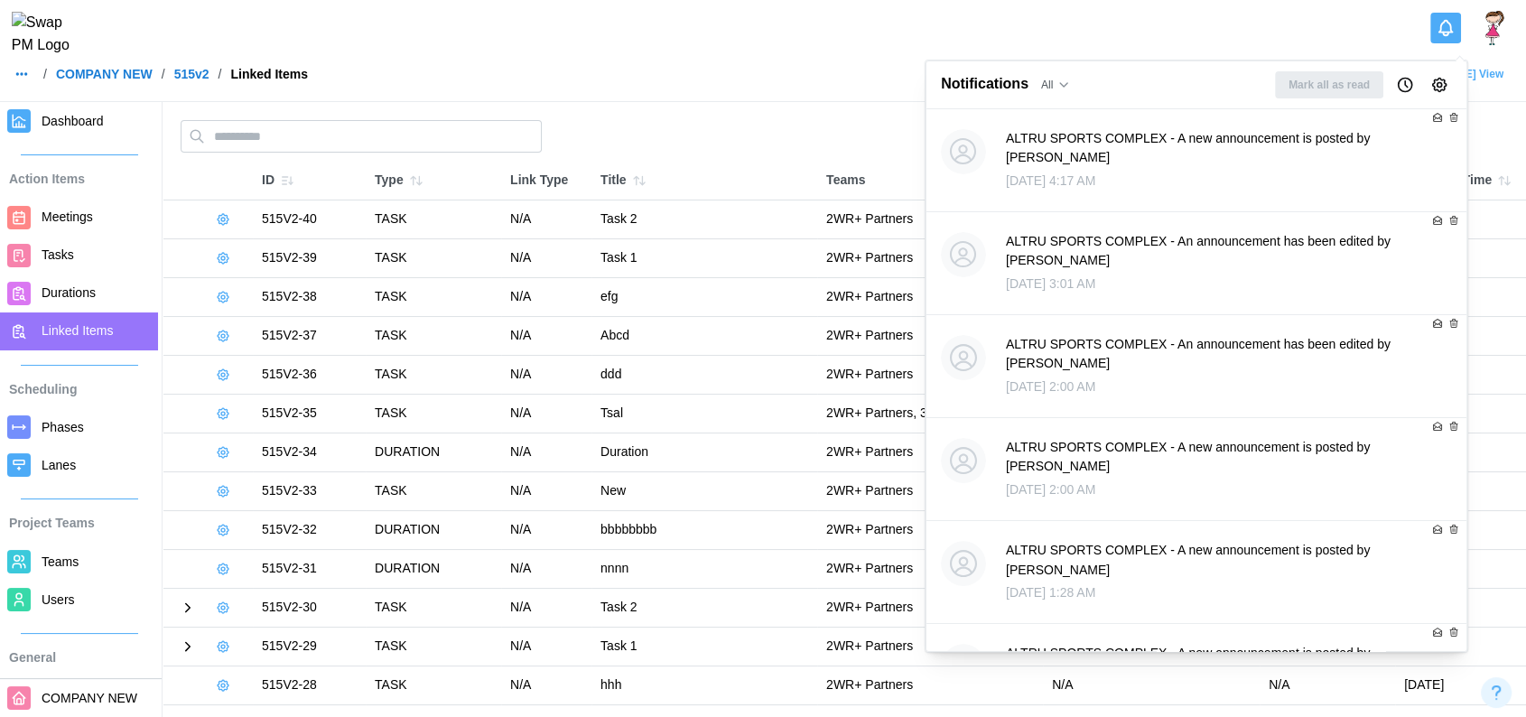
click at [1043, 78] on span "All" at bounding box center [1047, 85] width 12 height 20
click at [1069, 149] on div "Read" at bounding box center [1088, 156] width 87 height 14
drag, startPoint x: 1439, startPoint y: 43, endPoint x: 1416, endPoint y: -88, distance: 132.9
click at [1416, 0] on html "/ COMPANY NEW / 515v2 / Linked Items Open Grid Open Overview Open Gantt View Da…" at bounding box center [763, 612] width 1526 height 1225
click at [1439, 33] on icon "Notifications" at bounding box center [1446, 28] width 20 height 20
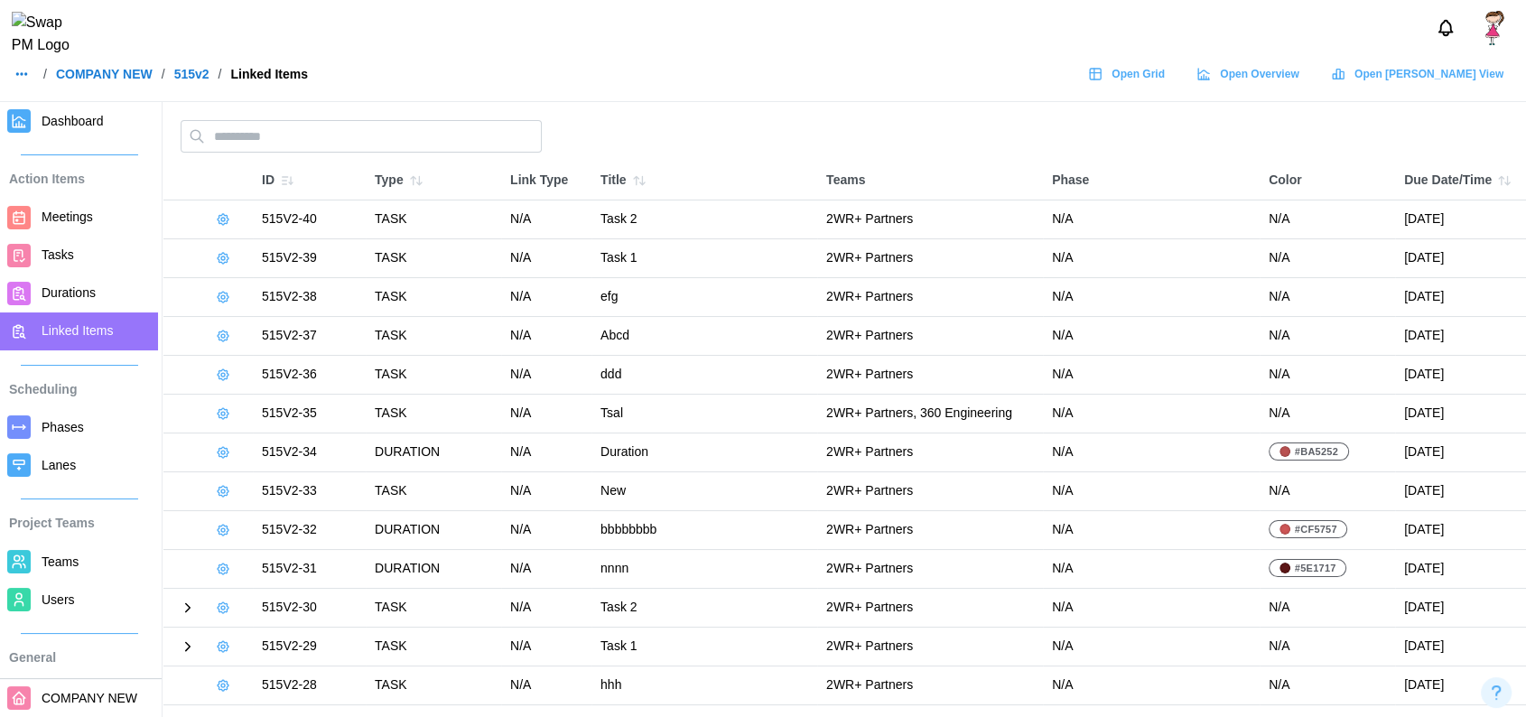
click at [1165, 87] on div "Open Grid" at bounding box center [1126, 73] width 77 height 25
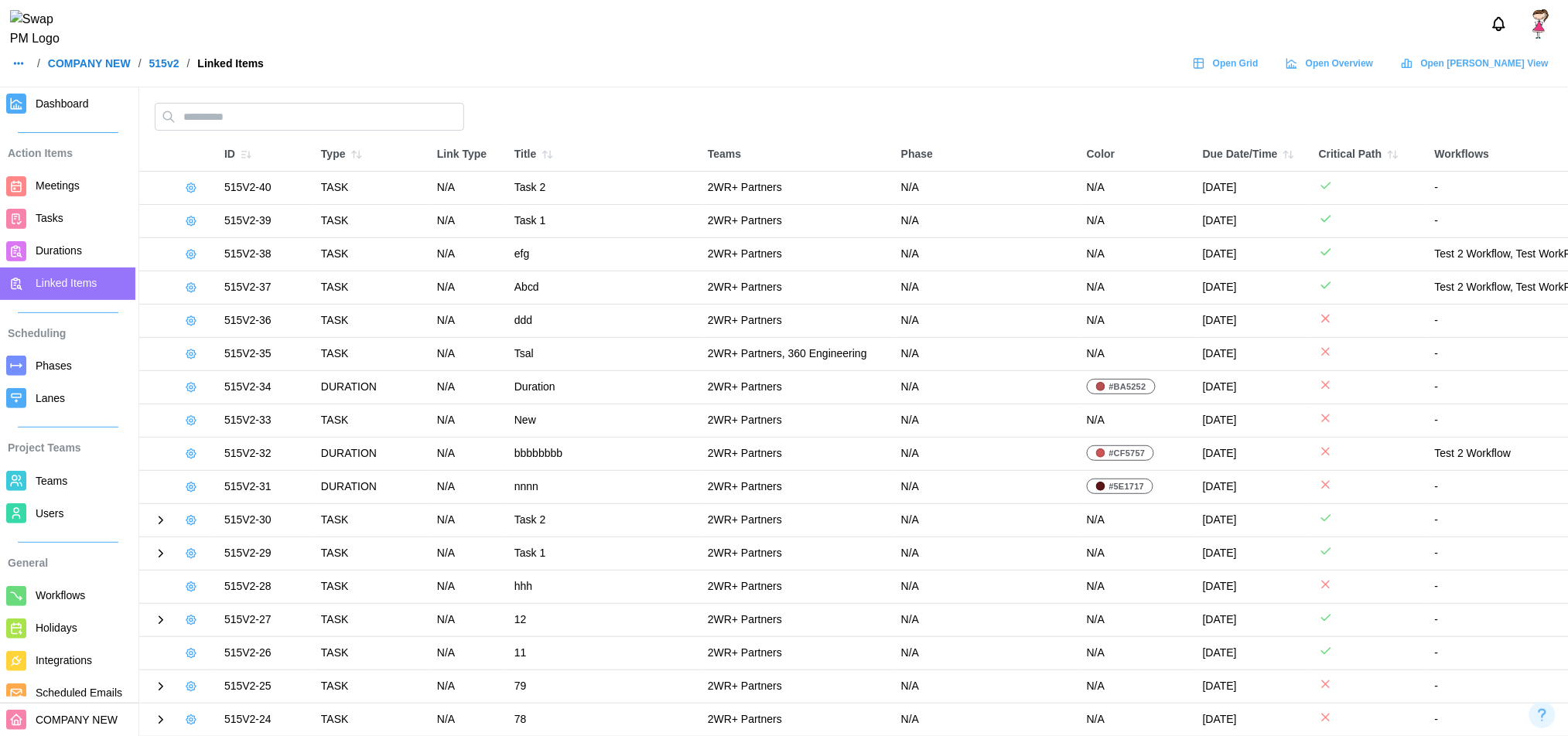
click at [56, 476] on span "Teams" at bounding box center [51, 480] width 32 height 12
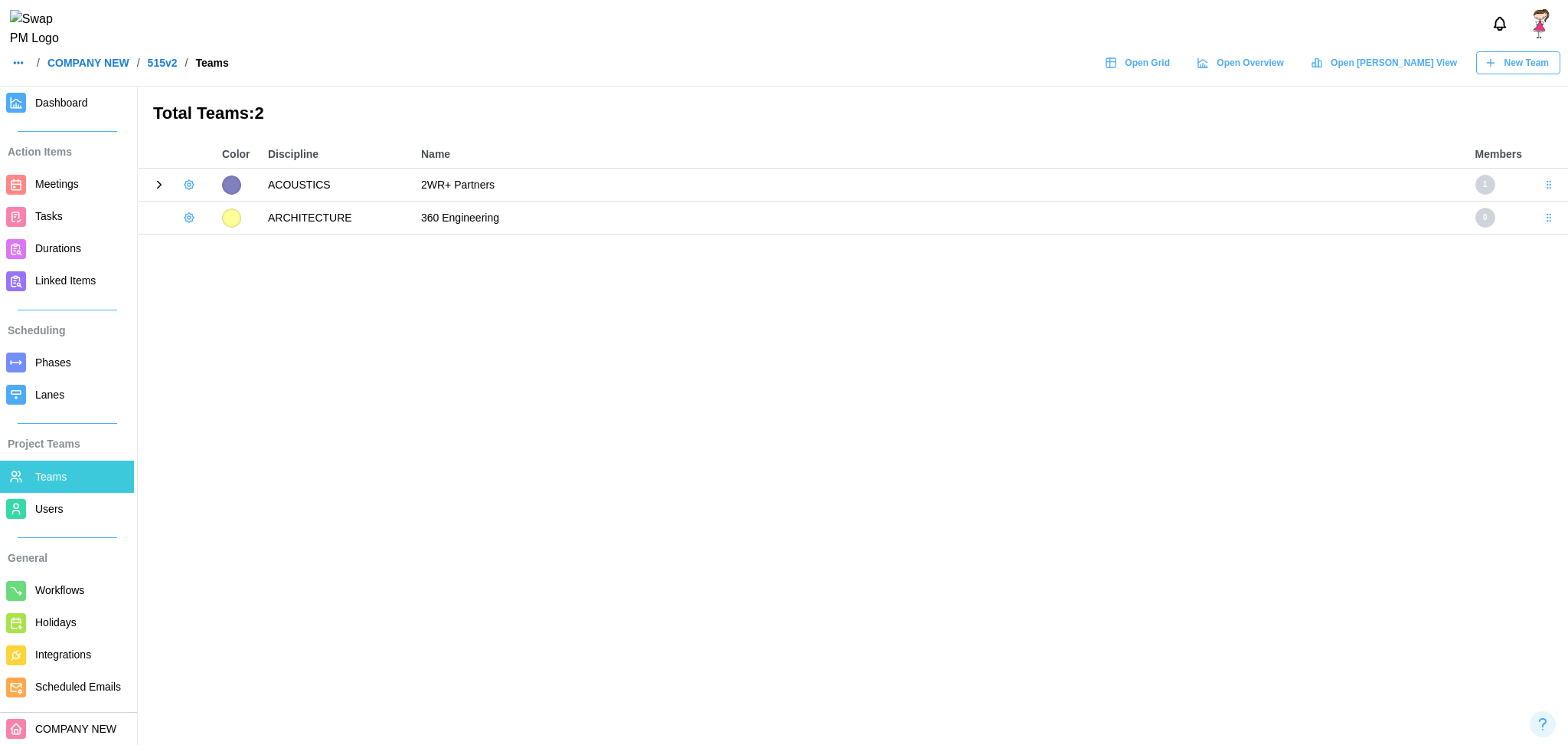
click at [156, 178] on icon at bounding box center [159, 185] width 14 height 14
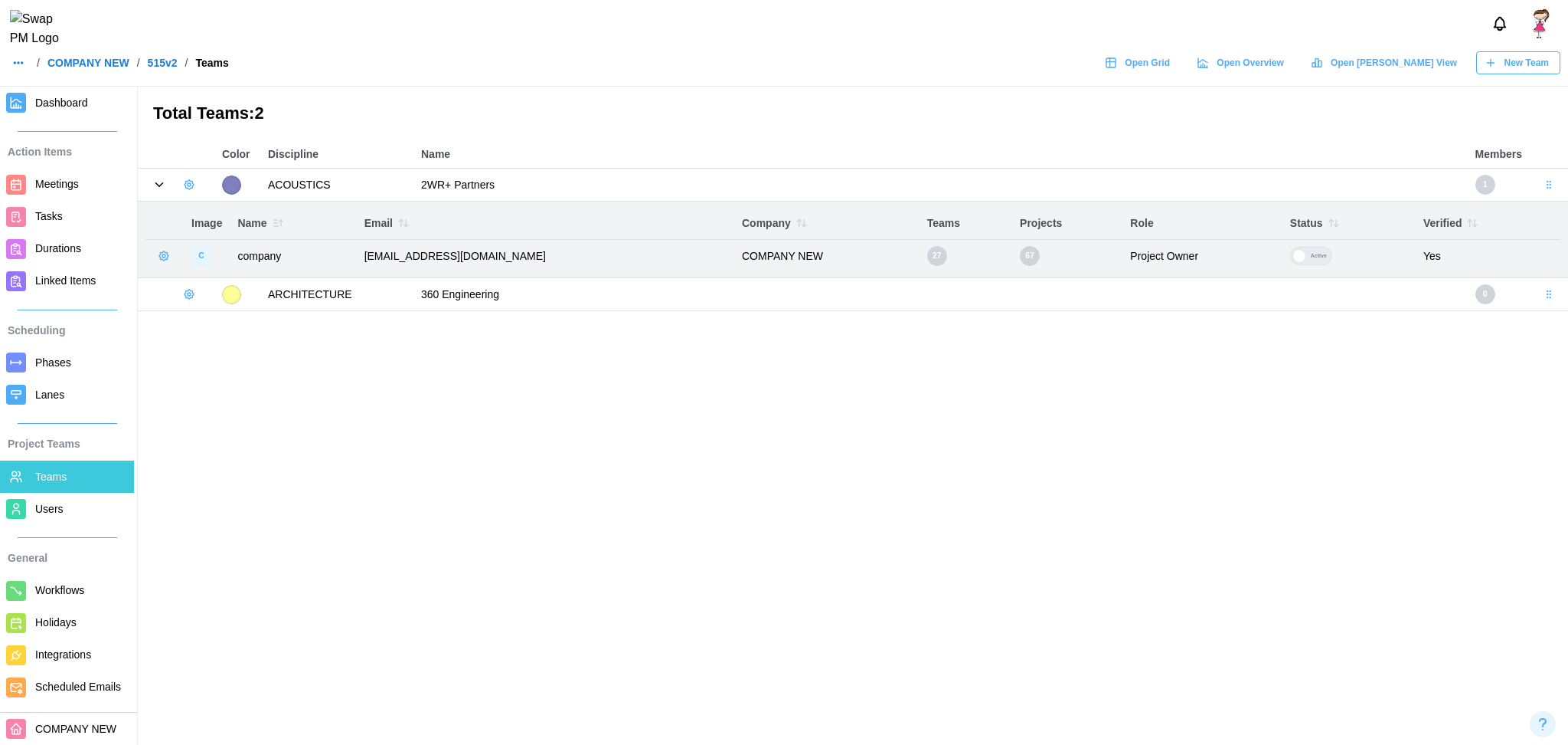
click at [156, 178] on icon at bounding box center [159, 185] width 14 height 14
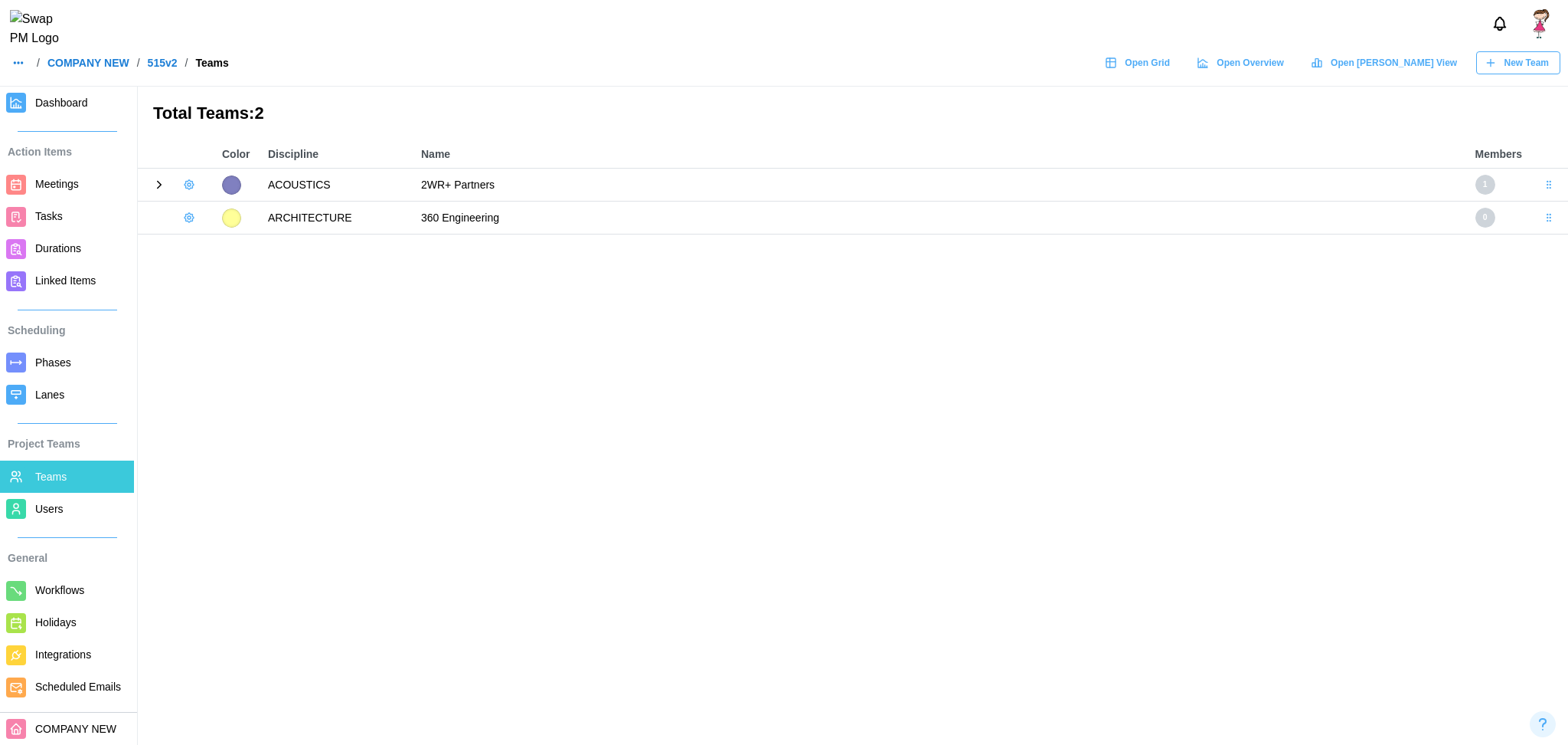
click at [348, 208] on td "ARCHITECTURE" at bounding box center [337, 218] width 153 height 33
drag, startPoint x: 366, startPoint y: 228, endPoint x: 522, endPoint y: 226, distance: 156.0
click at [522, 226] on tr "ARCHITECTURE 360 Engineering 0" at bounding box center [853, 218] width 1431 height 33
click at [522, 226] on td "360 Engineering" at bounding box center [941, 218] width 1055 height 33
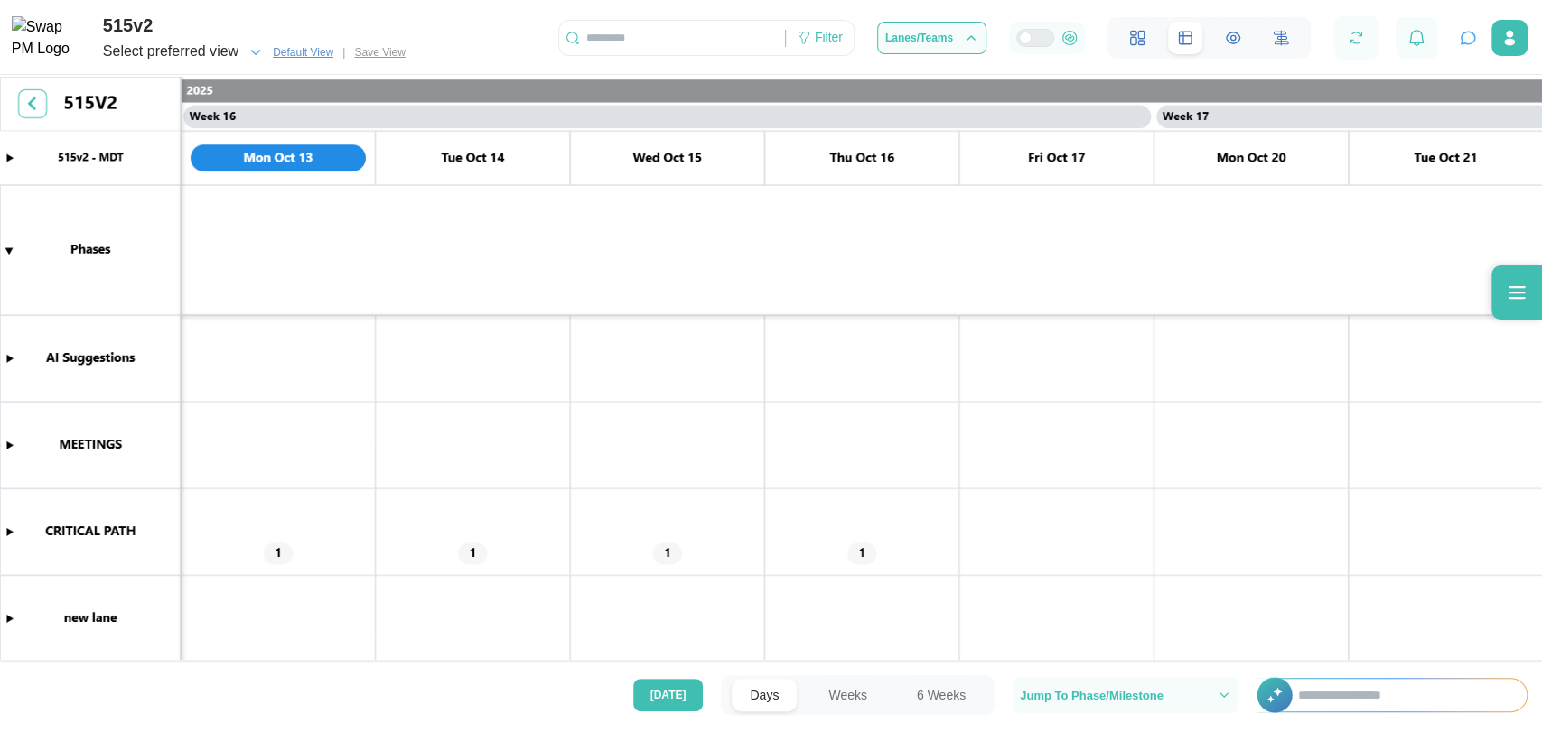
scroll to position [0, 14578]
click at [240, 52] on div "Select preferred view" at bounding box center [183, 52] width 161 height 25
click at [253, 48] on icon "button" at bounding box center [255, 52] width 16 height 16
click at [299, 52] on span "Default View" at bounding box center [303, 52] width 61 height 18
click at [283, 51] on span "Default View" at bounding box center [303, 52] width 61 height 18
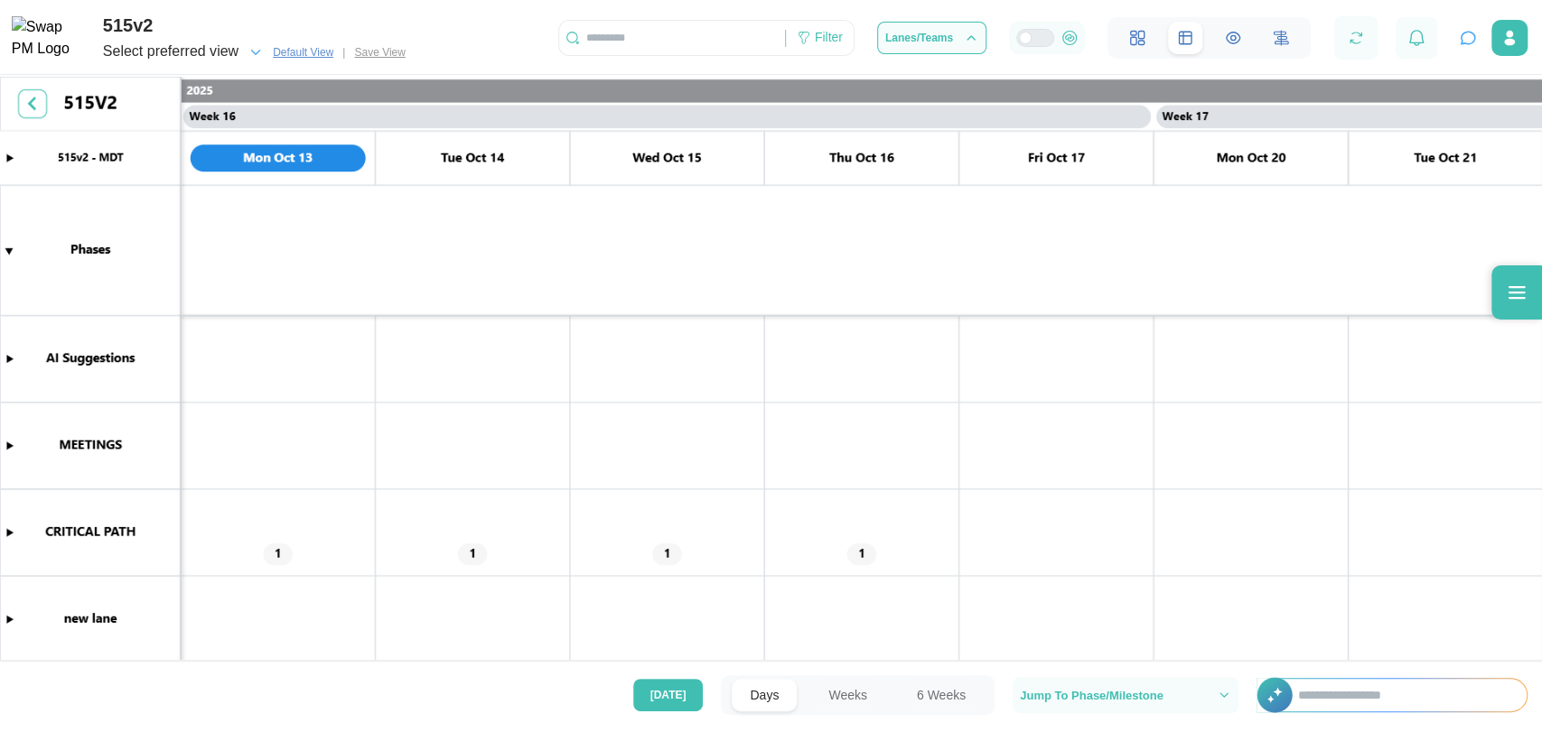
drag, startPoint x: 358, startPoint y: 47, endPoint x: 389, endPoint y: 60, distance: 34.0
click at [389, 60] on div "Select preferred view Default View | Save View" at bounding box center [258, 52] width 310 height 25
click at [385, 53] on div "Select preferred view Default View | Save View" at bounding box center [258, 52] width 310 height 25
click at [845, 26] on div "Filter" at bounding box center [820, 38] width 68 height 31
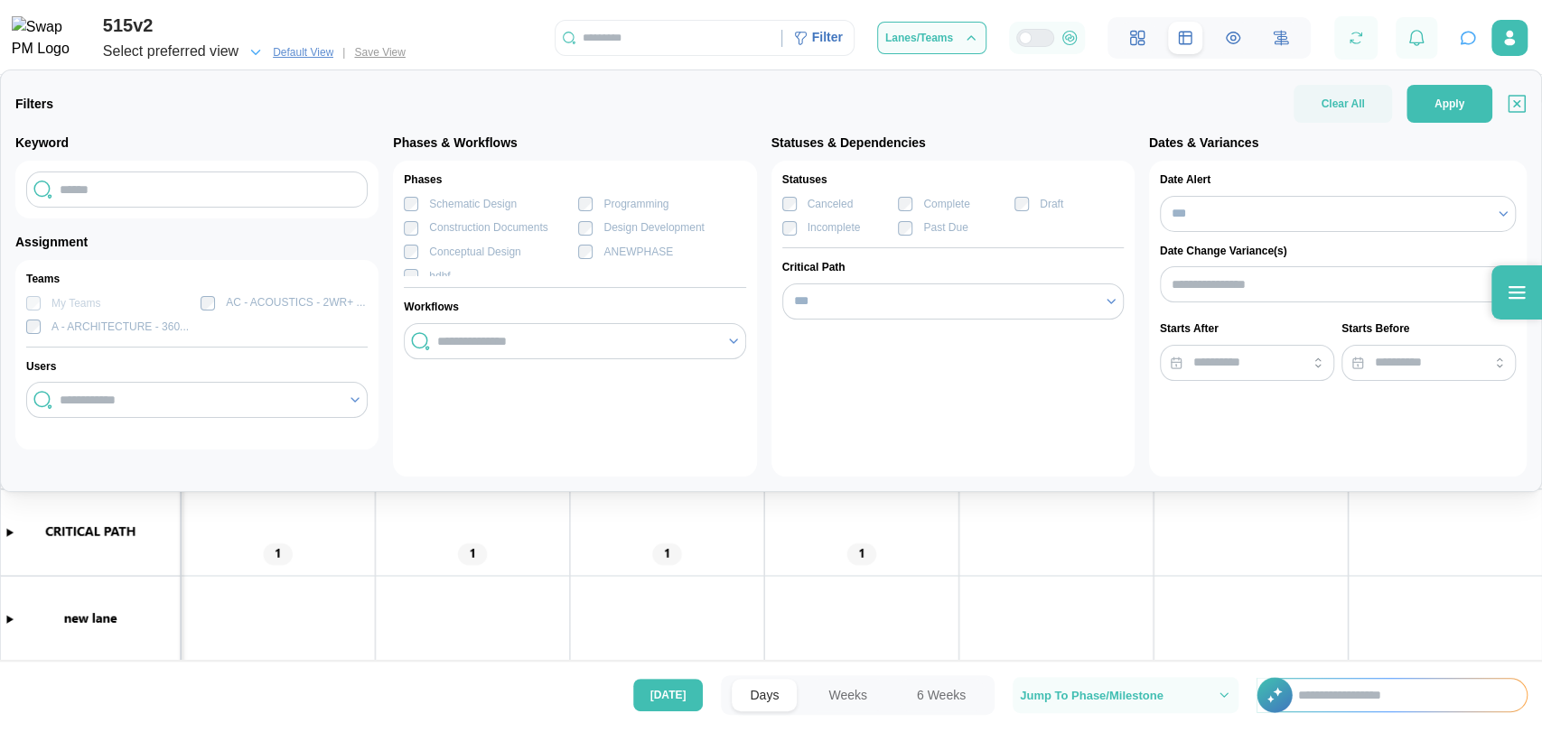
click at [819, 232] on div "Incomplete" at bounding box center [833, 227] width 53 height 17
click at [913, 219] on label "Past Due" at bounding box center [939, 227] width 55 height 17
click at [498, 214] on div "Schematic Design Programming Construction Documents Design Development Conceptu…" at bounding box center [574, 240] width 341 height 89
click at [498, 228] on div "Construction Documents" at bounding box center [488, 227] width 118 height 17
click at [465, 211] on div "Schematic Design" at bounding box center [473, 204] width 88 height 17
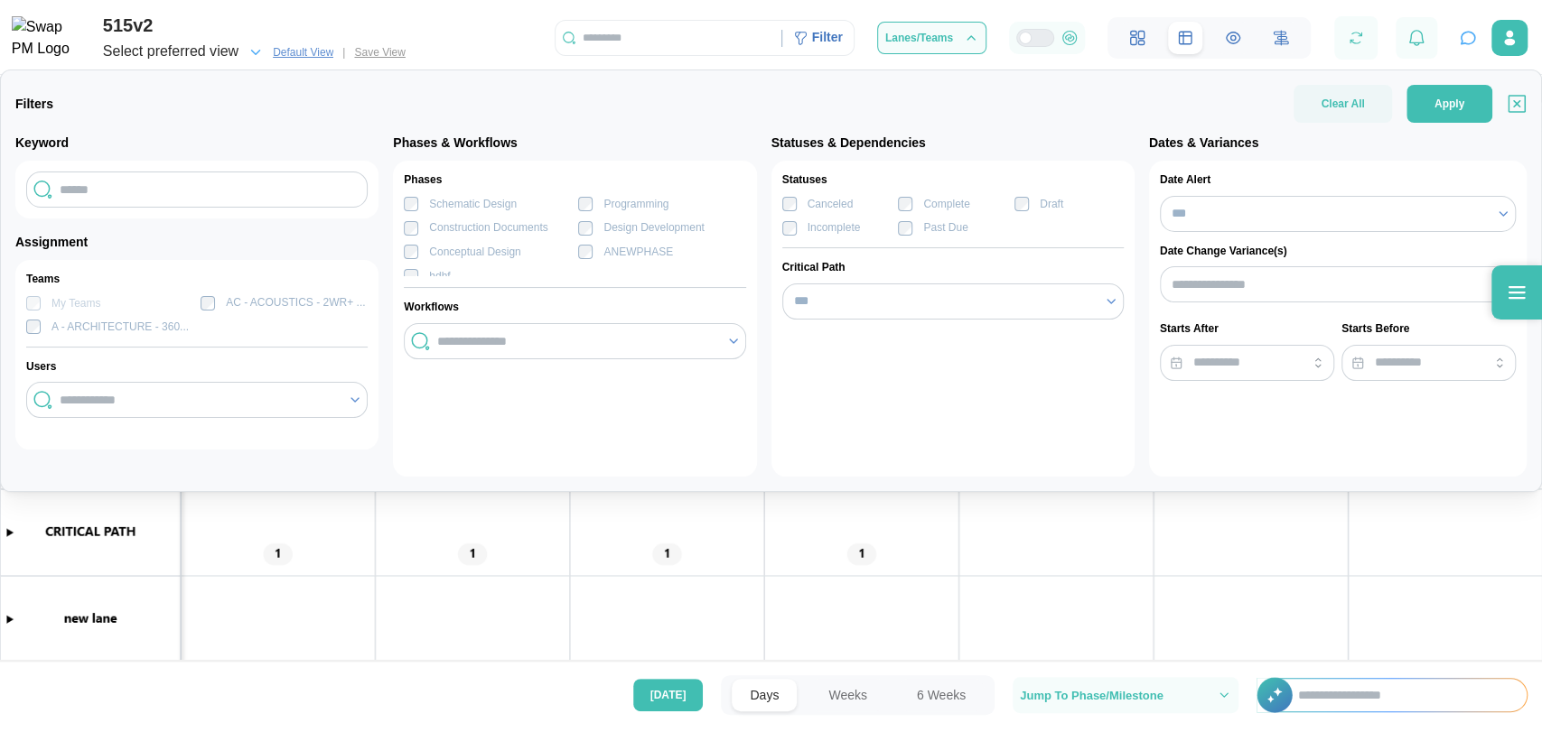
click at [456, 258] on div "Conceptual Design" at bounding box center [474, 252] width 91 height 17
click at [1438, 107] on span "Apply" at bounding box center [1449, 104] width 30 height 36
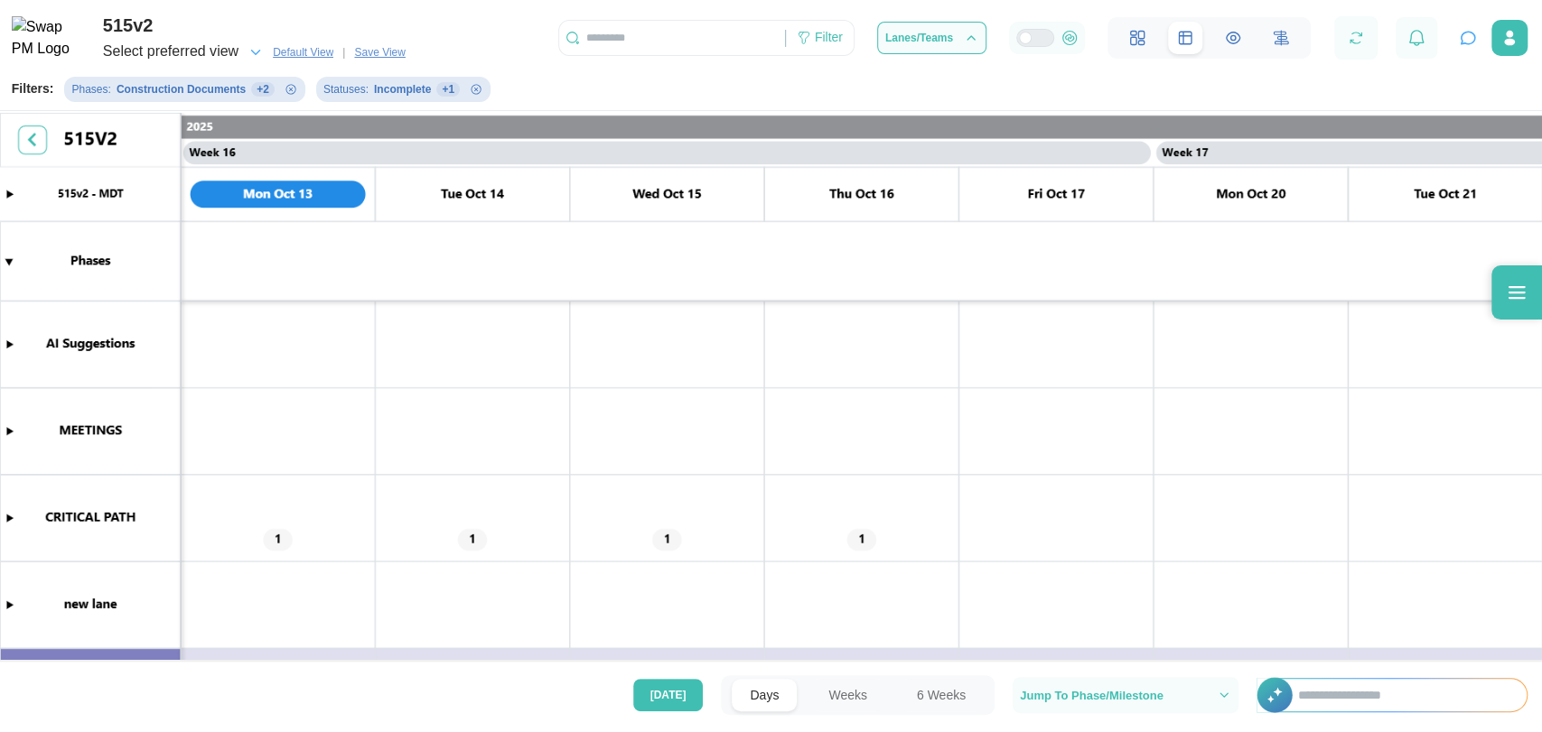
scroll to position [0, 0]
click at [16, 515] on canvas at bounding box center [771, 389] width 1542 height 552
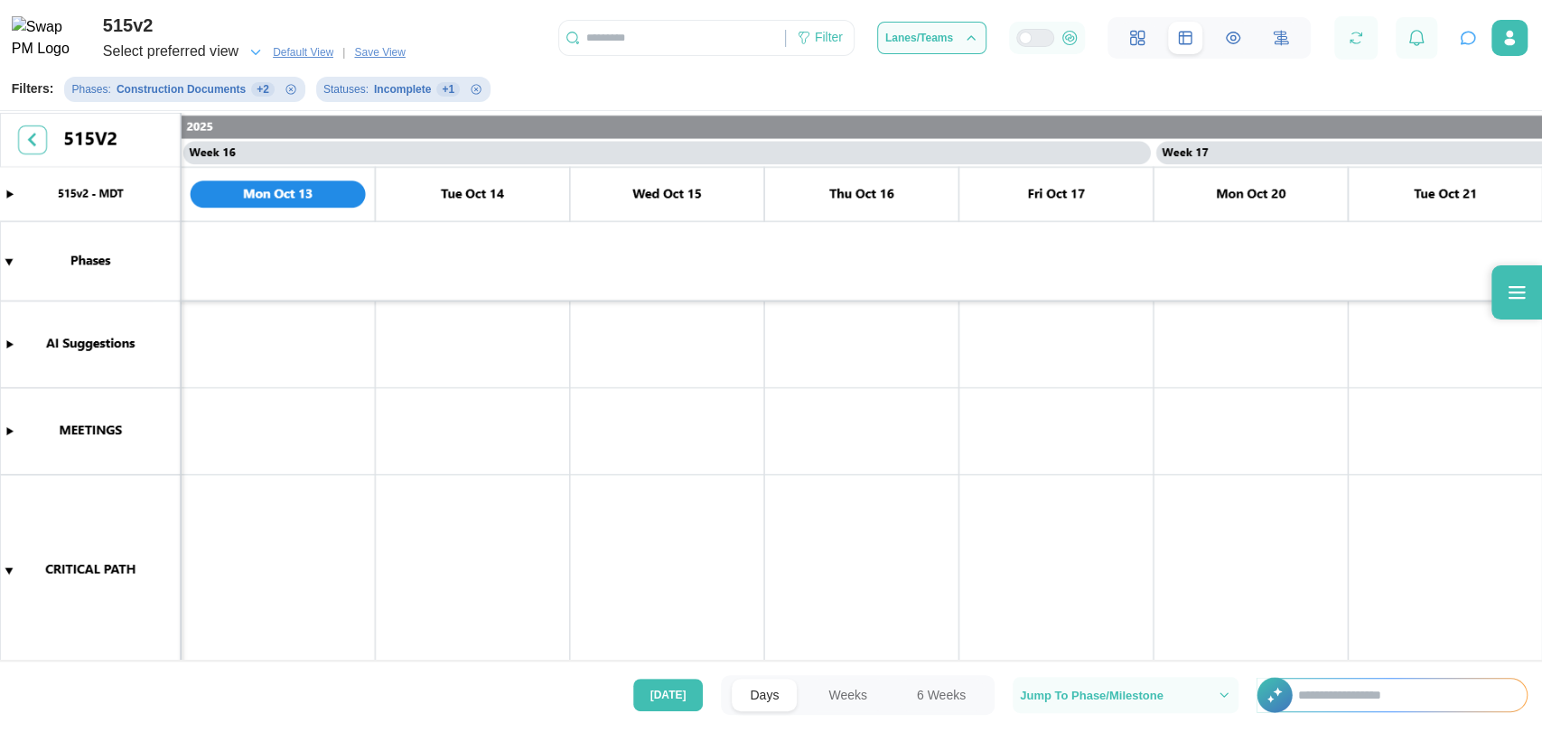
click at [376, 56] on span "Save View" at bounding box center [379, 52] width 51 height 18
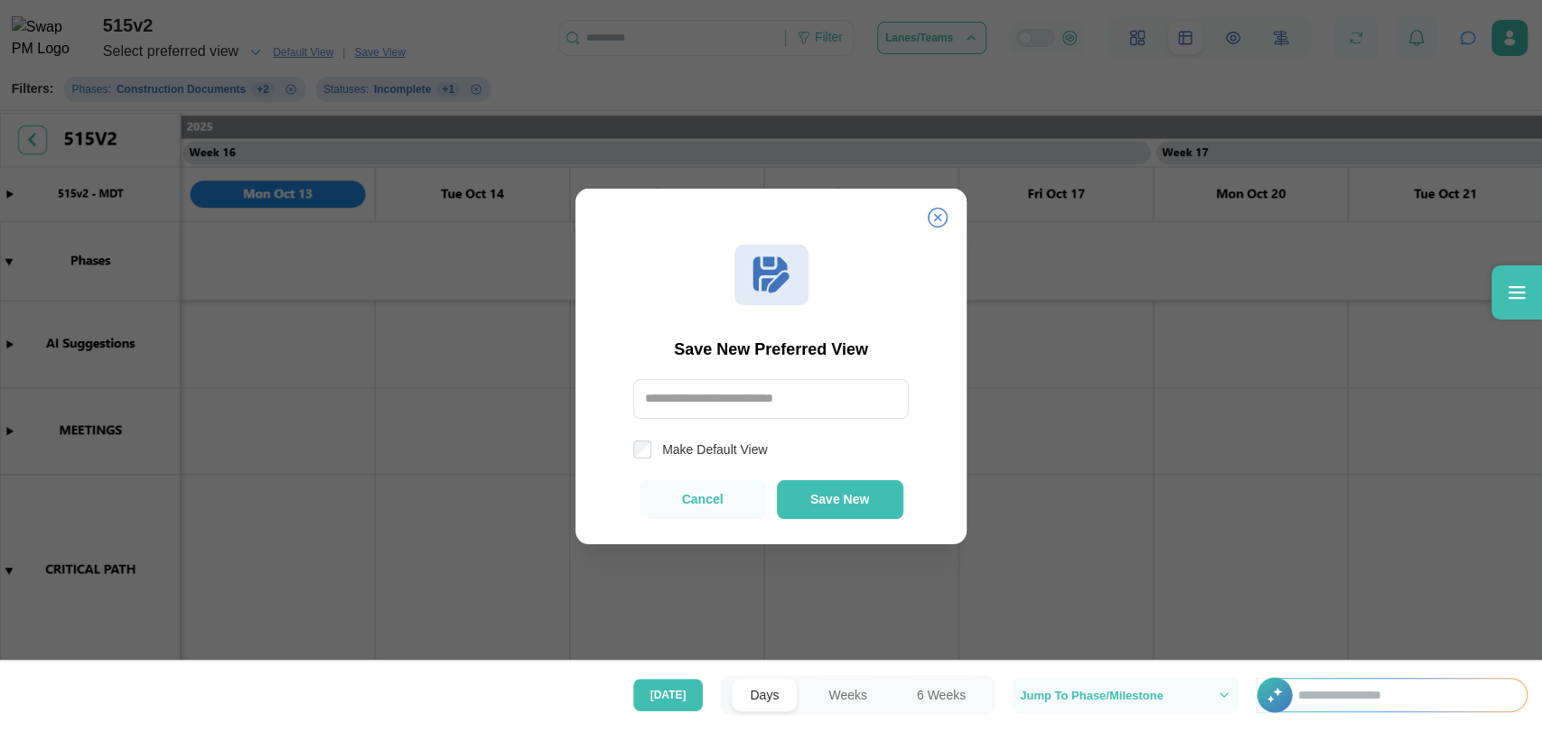
click at [744, 404] on input "text" at bounding box center [770, 399] width 275 height 40
type input "********"
click at [701, 448] on label "Make Default View" at bounding box center [709, 450] width 116 height 18
click at [833, 500] on span "Save New" at bounding box center [839, 500] width 59 height 14
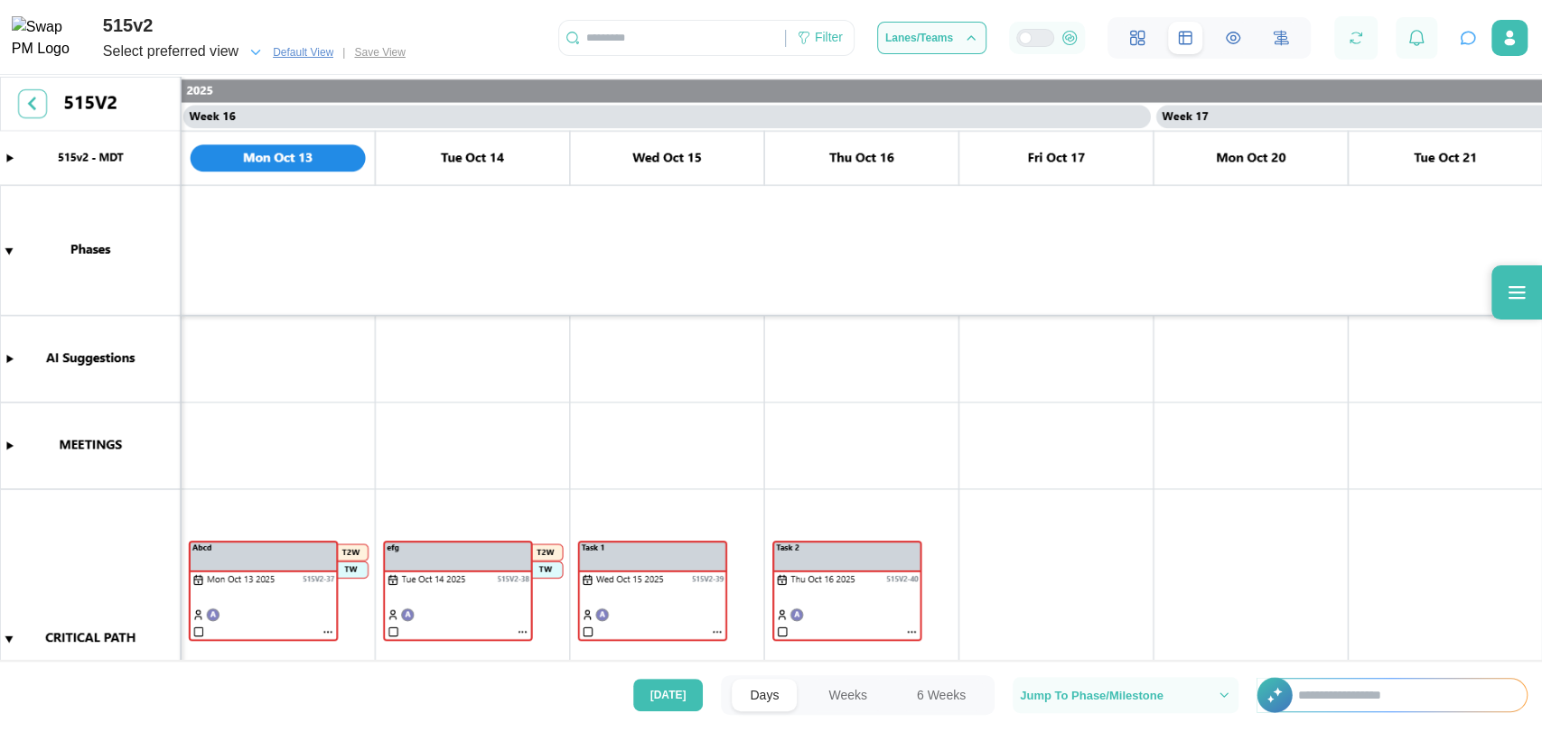
scroll to position [210, 0]
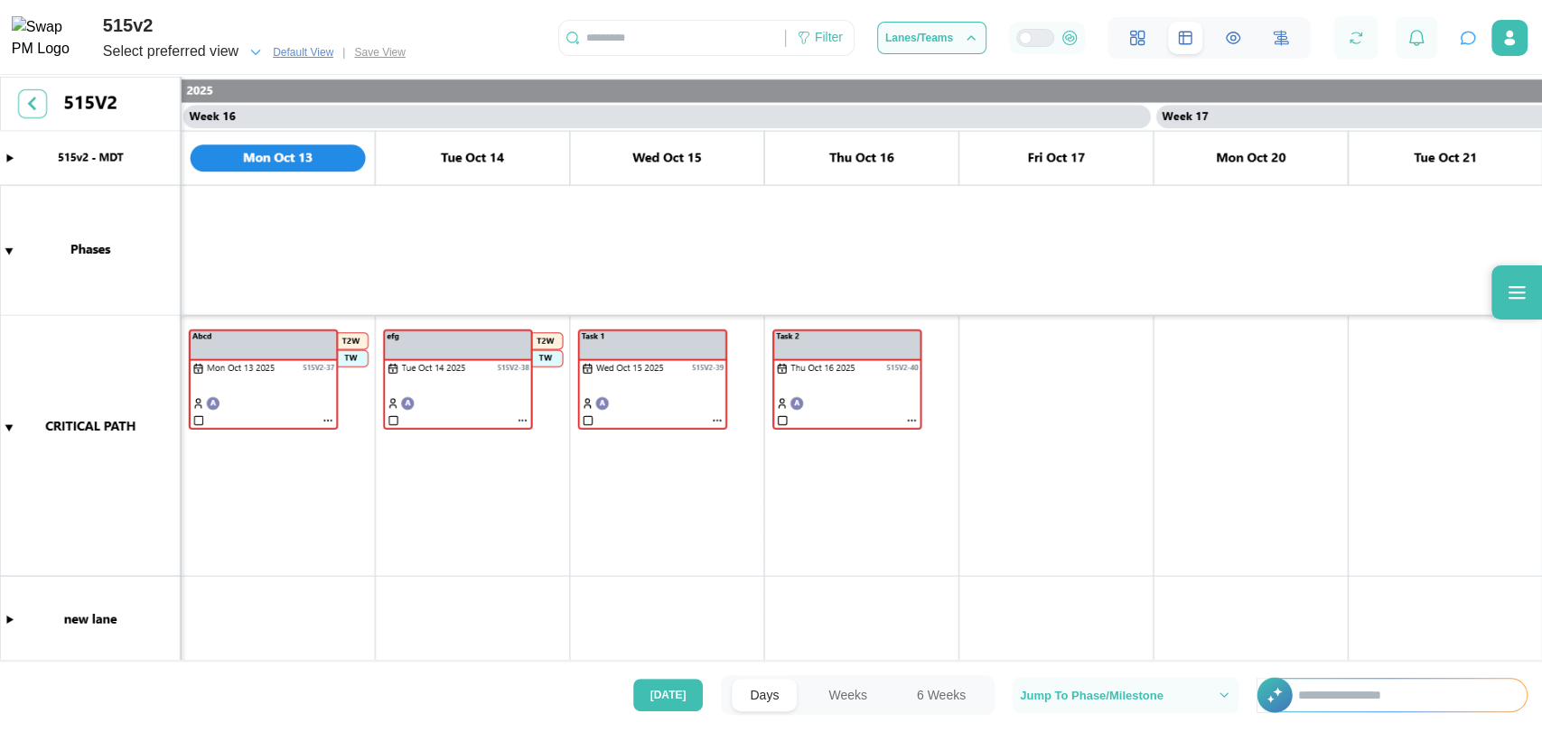
click at [224, 41] on span "Select preferred view" at bounding box center [170, 52] width 135 height 25
click at [189, 105] on icon "button" at bounding box center [195, 107] width 12 height 12
click at [188, 105] on icon "button" at bounding box center [195, 106] width 14 height 13
click at [141, 100] on div "New view" at bounding box center [142, 106] width 49 height 17
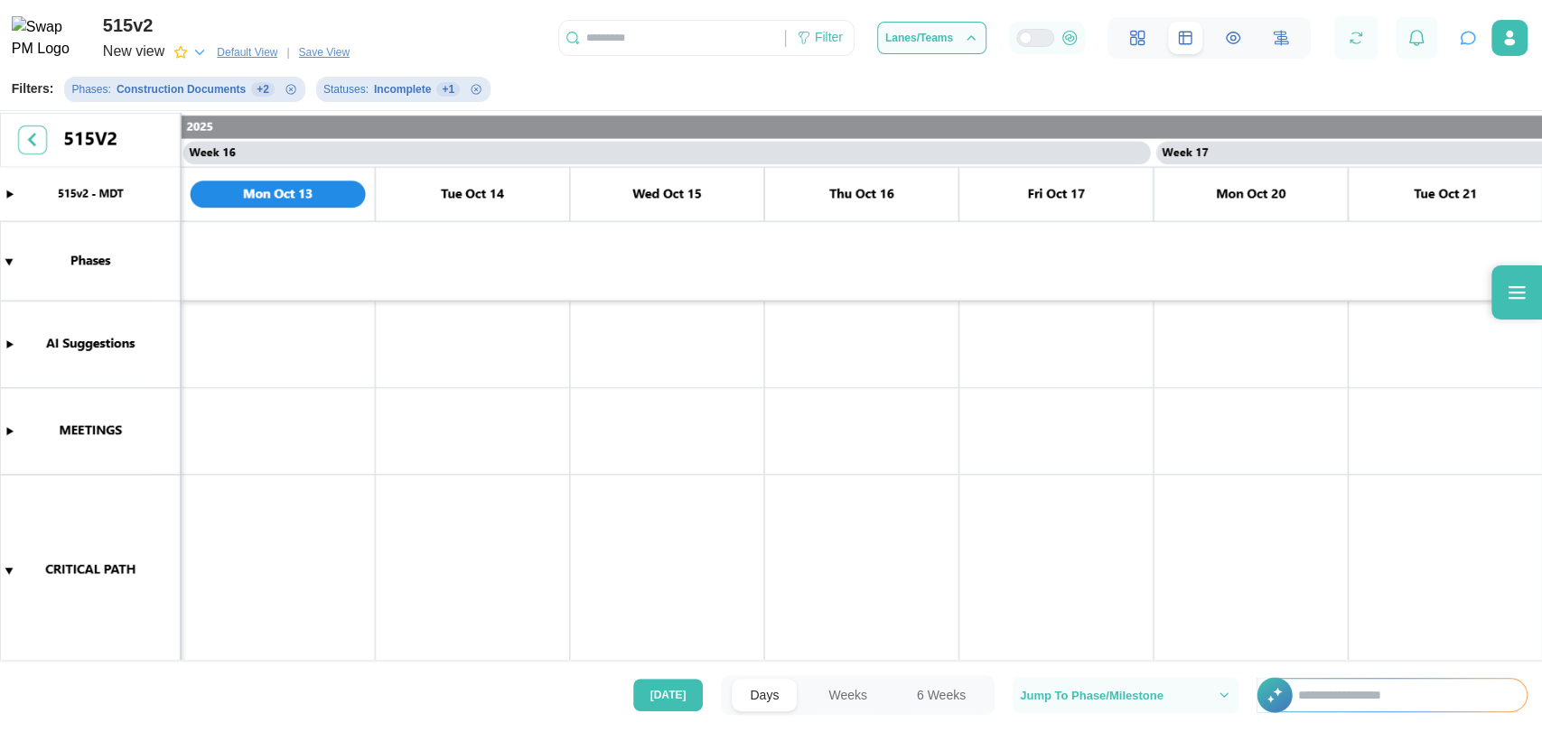
scroll to position [0, 14578]
click at [193, 57] on icon "button" at bounding box center [199, 52] width 16 height 16
click at [238, 47] on span "Default View" at bounding box center [247, 52] width 61 height 18
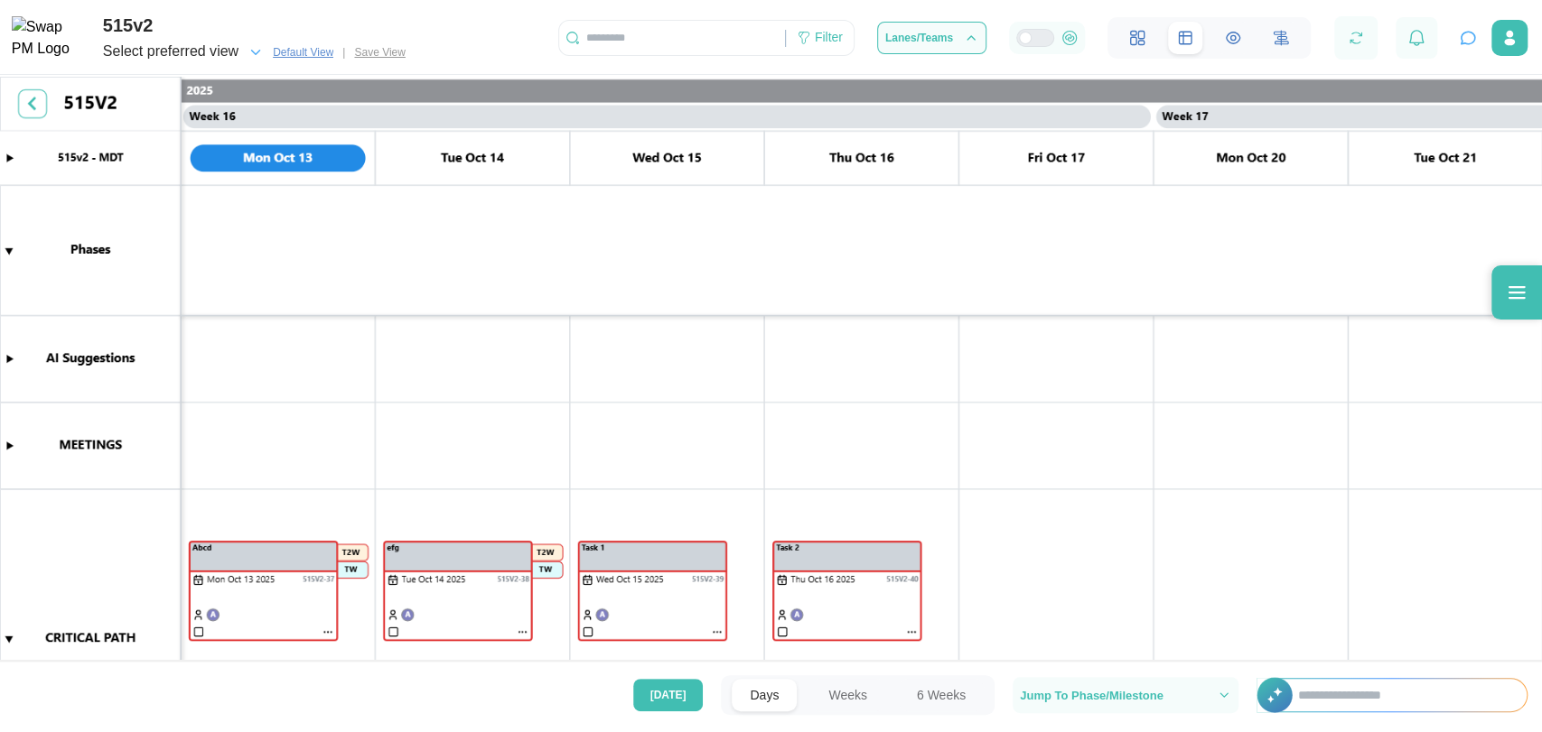
click at [238, 55] on div "Select preferred view" at bounding box center [170, 52] width 135 height 23
click at [159, 105] on div "New view" at bounding box center [142, 106] width 49 height 17
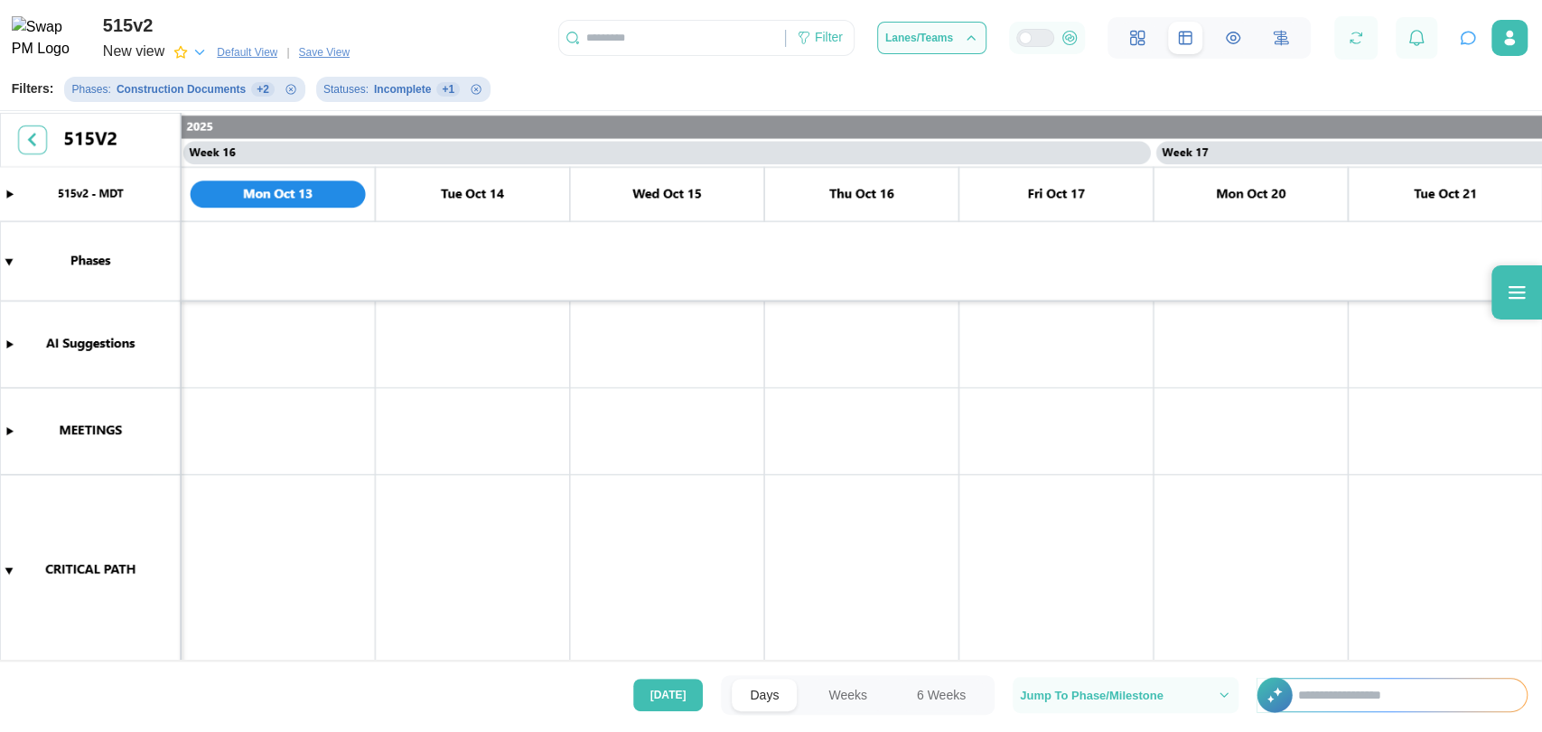
click at [249, 51] on span "Default View" at bounding box center [247, 52] width 61 height 18
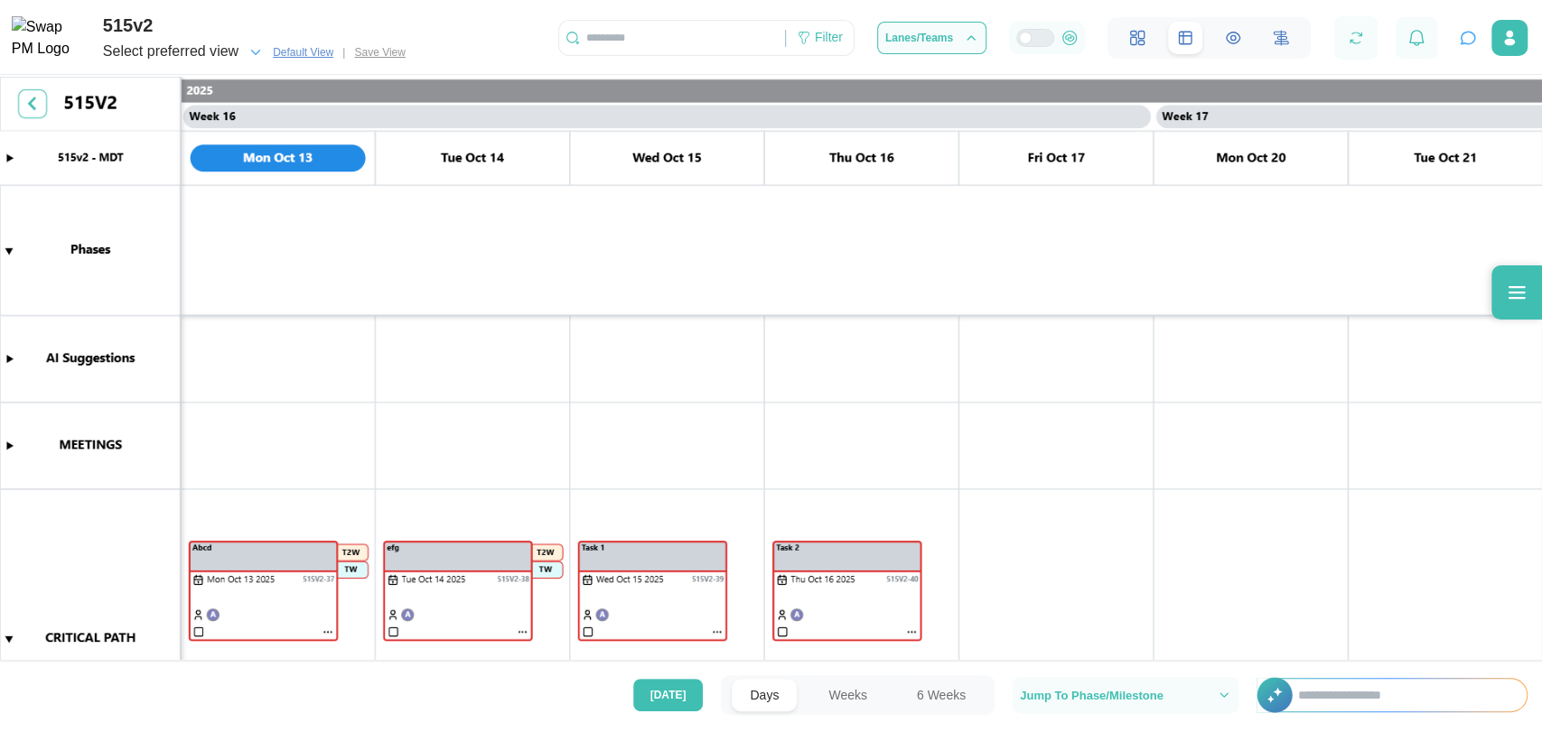
click at [175, 50] on div "Select preferred view" at bounding box center [170, 52] width 135 height 23
click at [149, 101] on div "New view" at bounding box center [142, 106] width 49 height 17
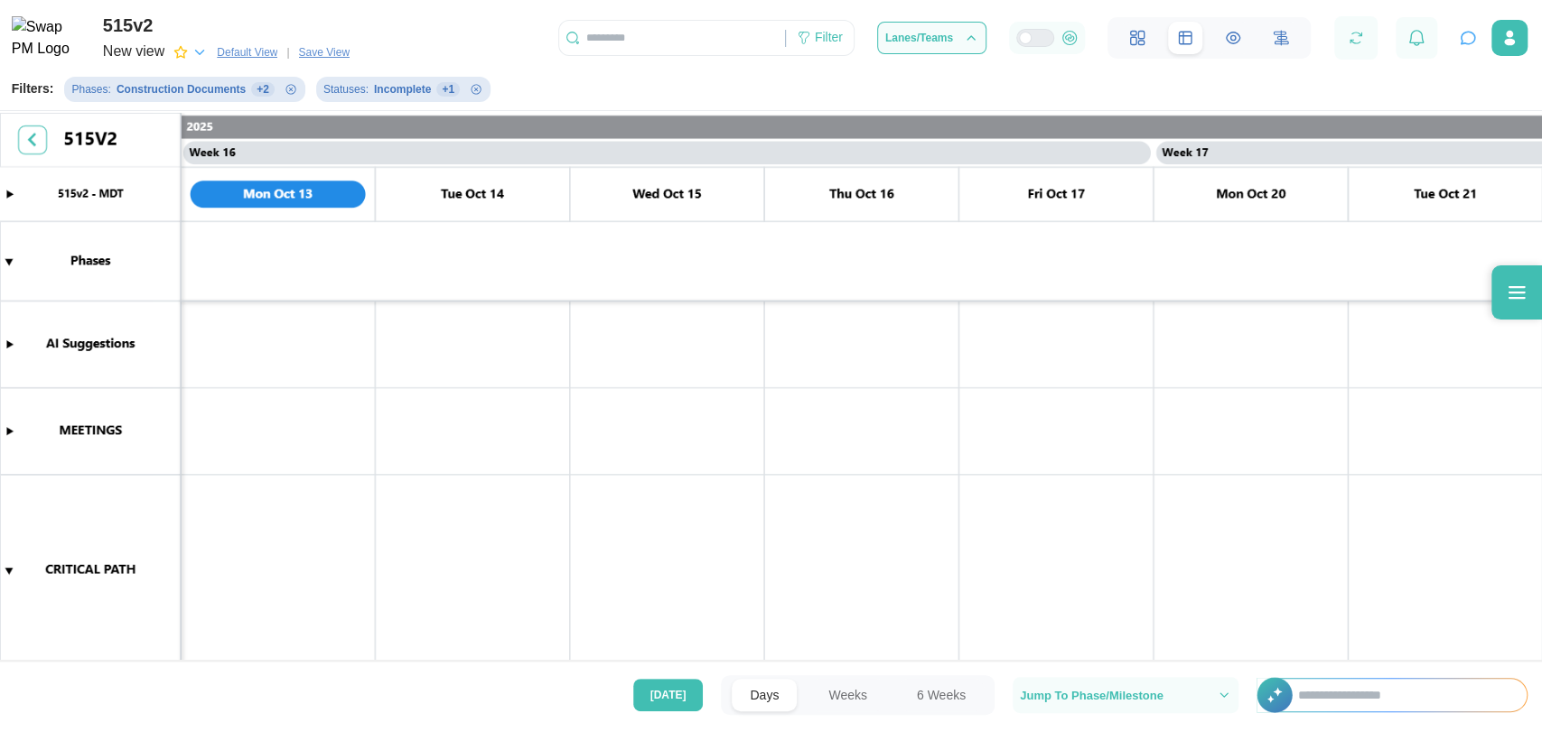
click at [322, 58] on span "Save View" at bounding box center [324, 52] width 51 height 18
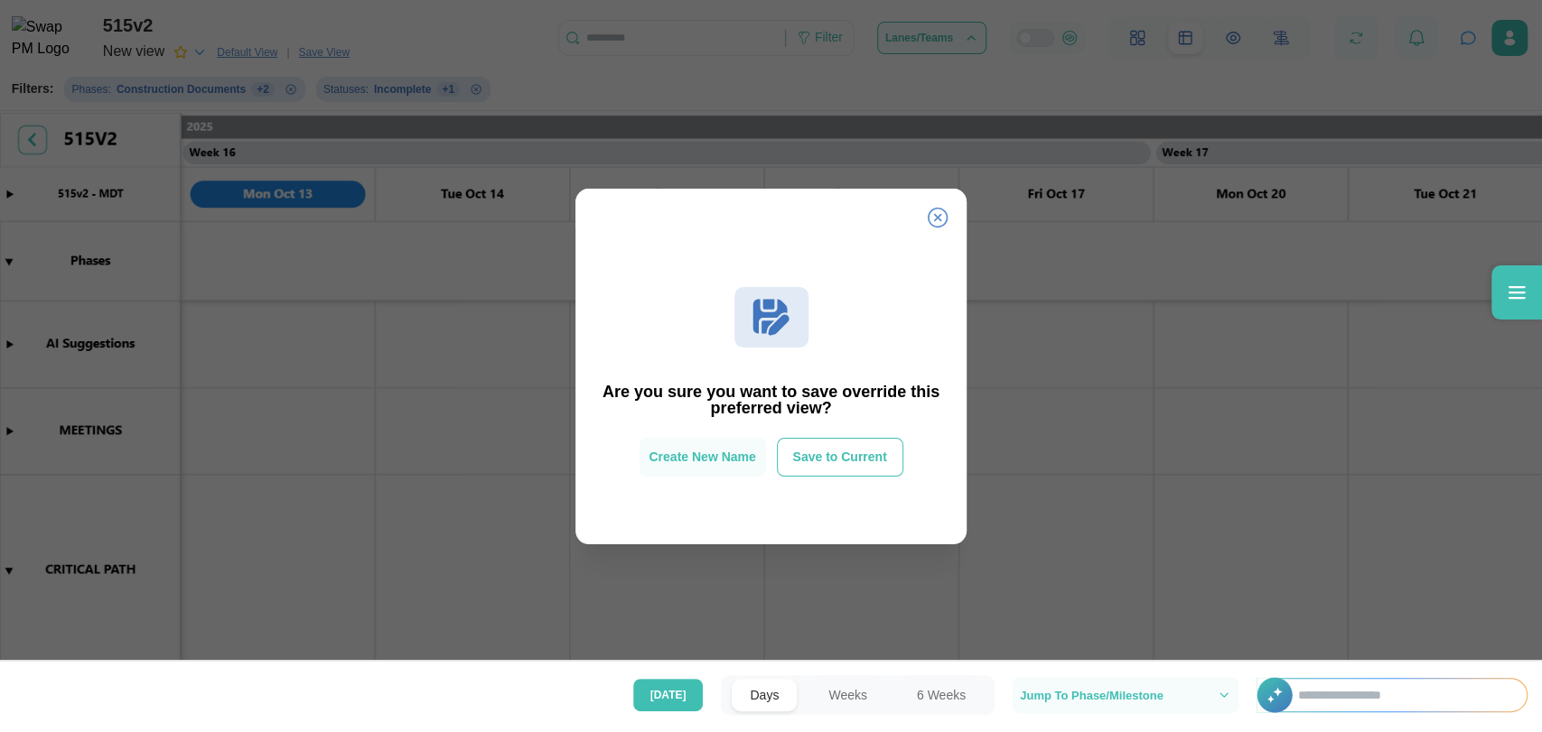
click at [867, 441] on button "Save to Current" at bounding box center [840, 457] width 126 height 39
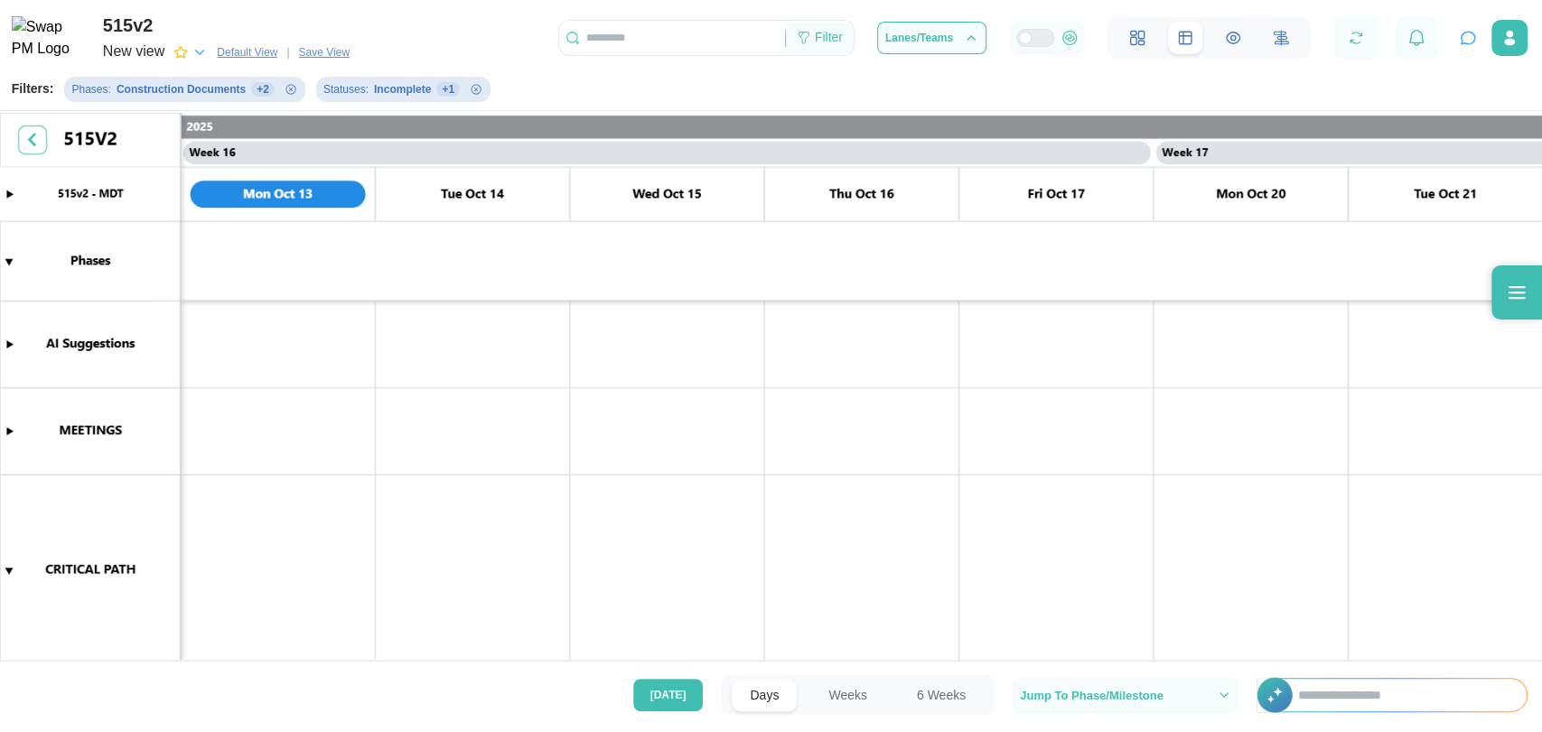
click at [834, 39] on div "Filter" at bounding box center [829, 38] width 28 height 20
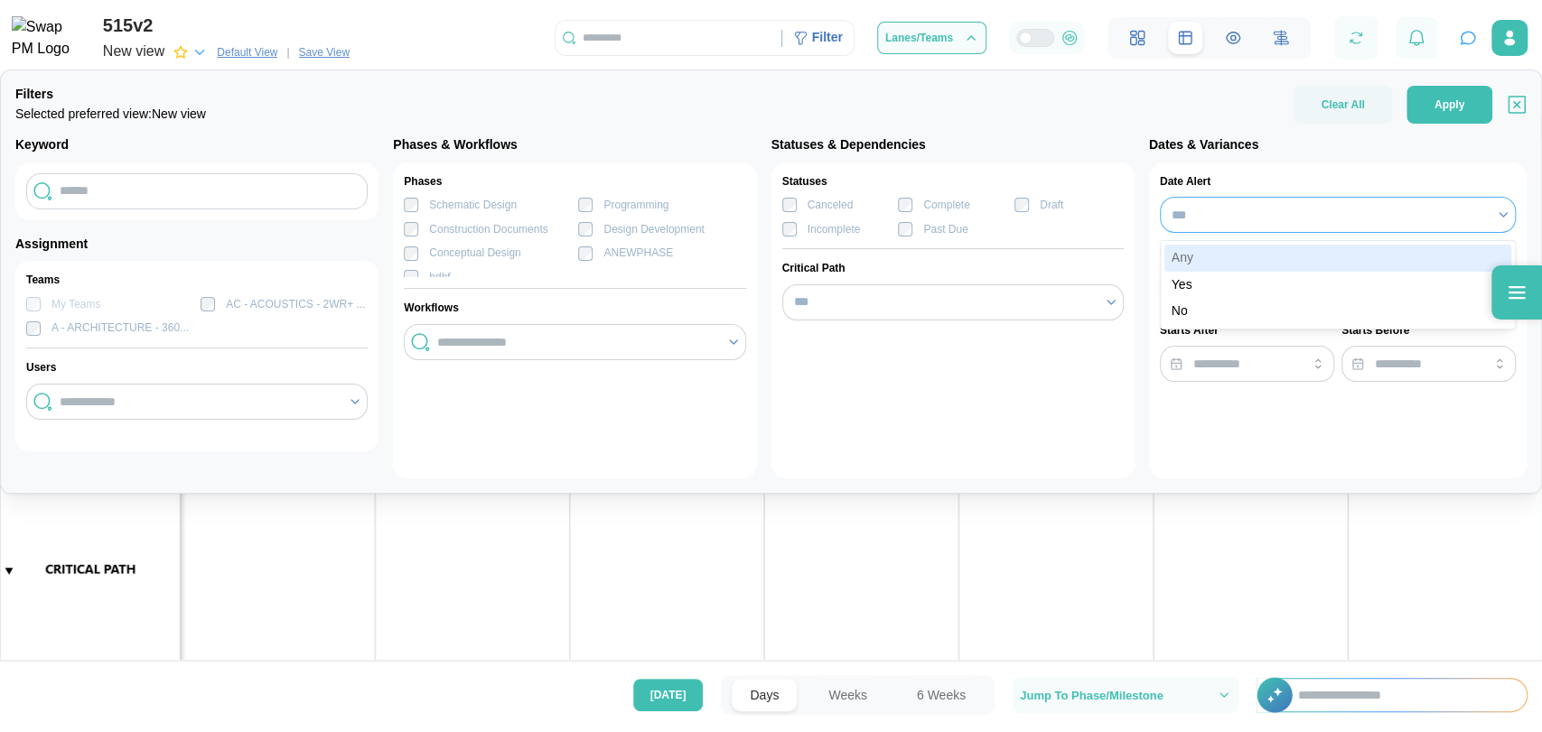
click at [1212, 215] on input "***" at bounding box center [1338, 215] width 356 height 36
type input "***"
click at [1001, 282] on div "Statuses Canceled Complete Draft Incomplete Past Due Critical Path ***" at bounding box center [952, 321] width 363 height 316
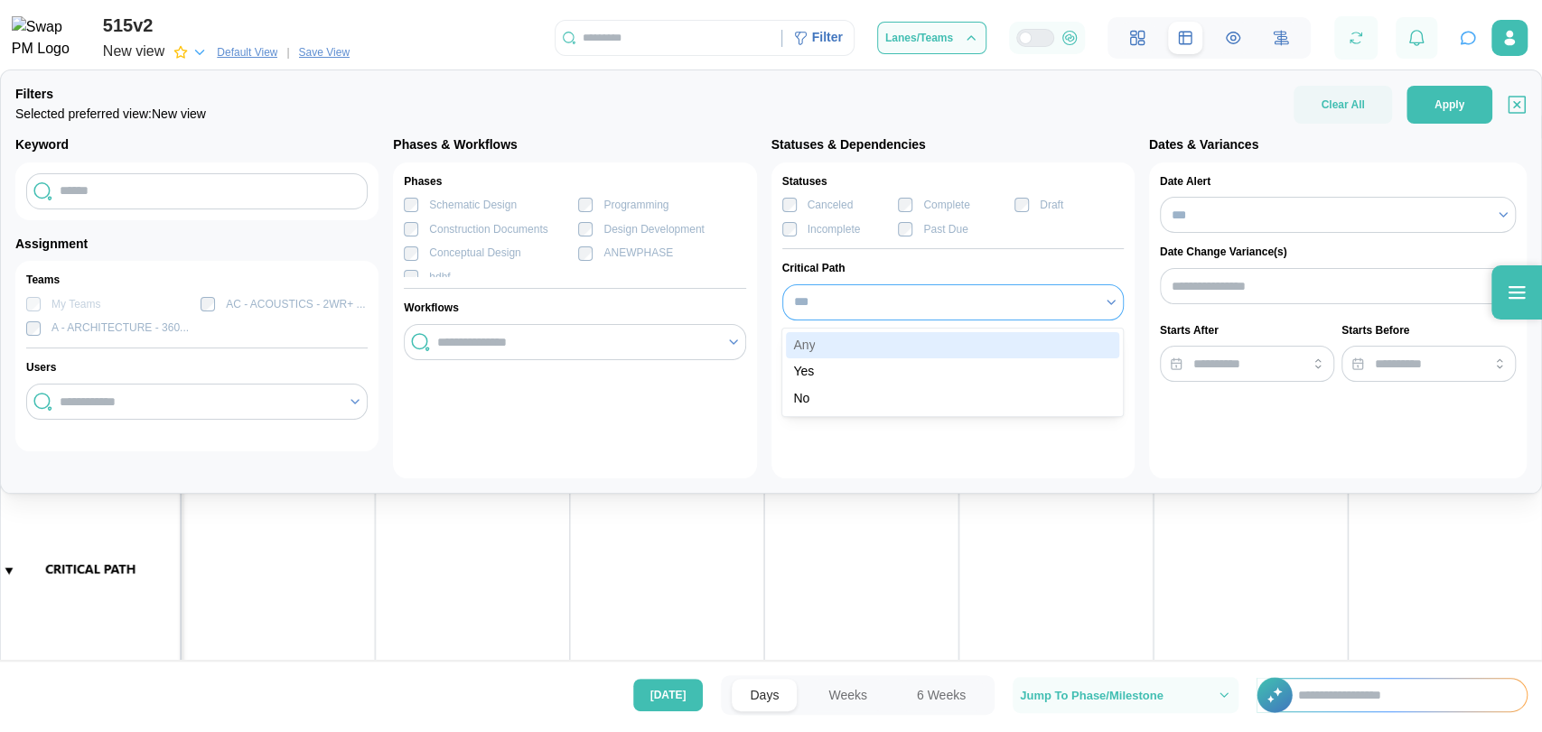
drag, startPoint x: 960, startPoint y: 313, endPoint x: 874, endPoint y: 370, distance: 102.9
click at [874, 370] on body "515v2 New view Default View | Save View Filter Filters Selected preferred view:…" at bounding box center [771, 366] width 1542 height 732
type input "***"
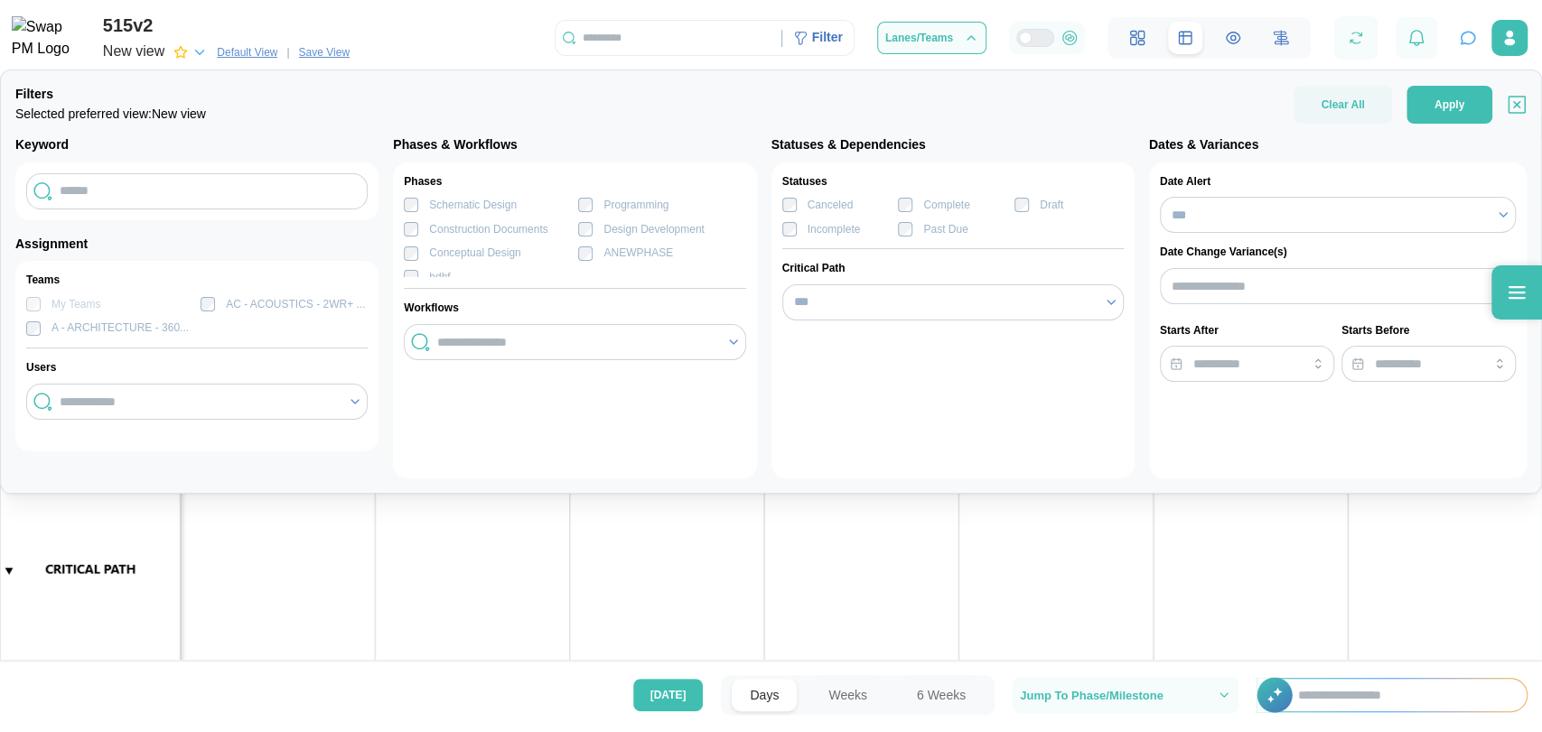
drag, startPoint x: 636, startPoint y: 318, endPoint x: 633, endPoint y: 339, distance: 20.9
click at [633, 339] on div "Phases Schematic Design Programming Construction Documents Design Development C…" at bounding box center [574, 321] width 363 height 316
click at [633, 339] on input "search" at bounding box center [575, 342] width 277 height 14
click at [1437, 110] on span "Apply" at bounding box center [1449, 105] width 30 height 36
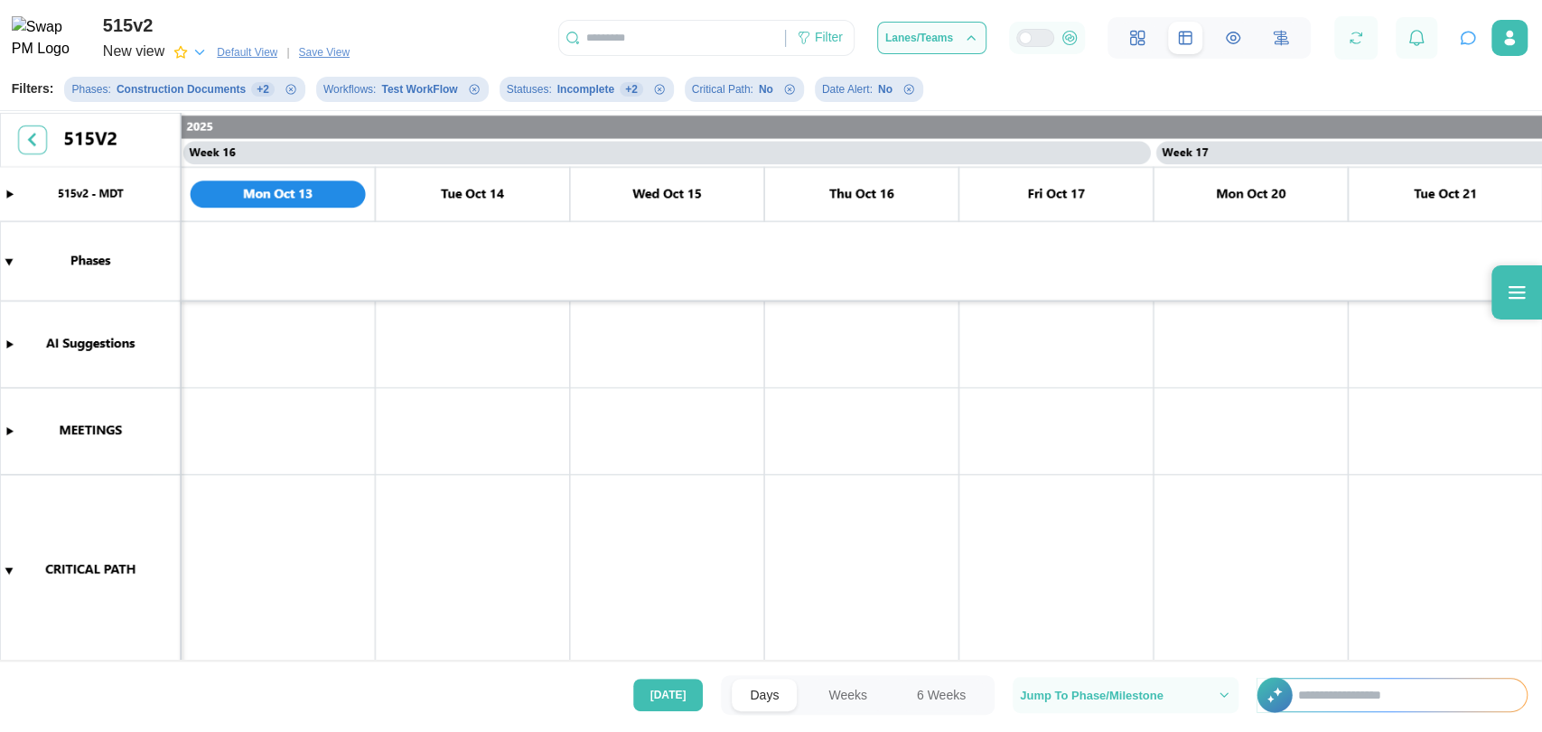
click at [309, 59] on span "Save View" at bounding box center [324, 52] width 51 height 18
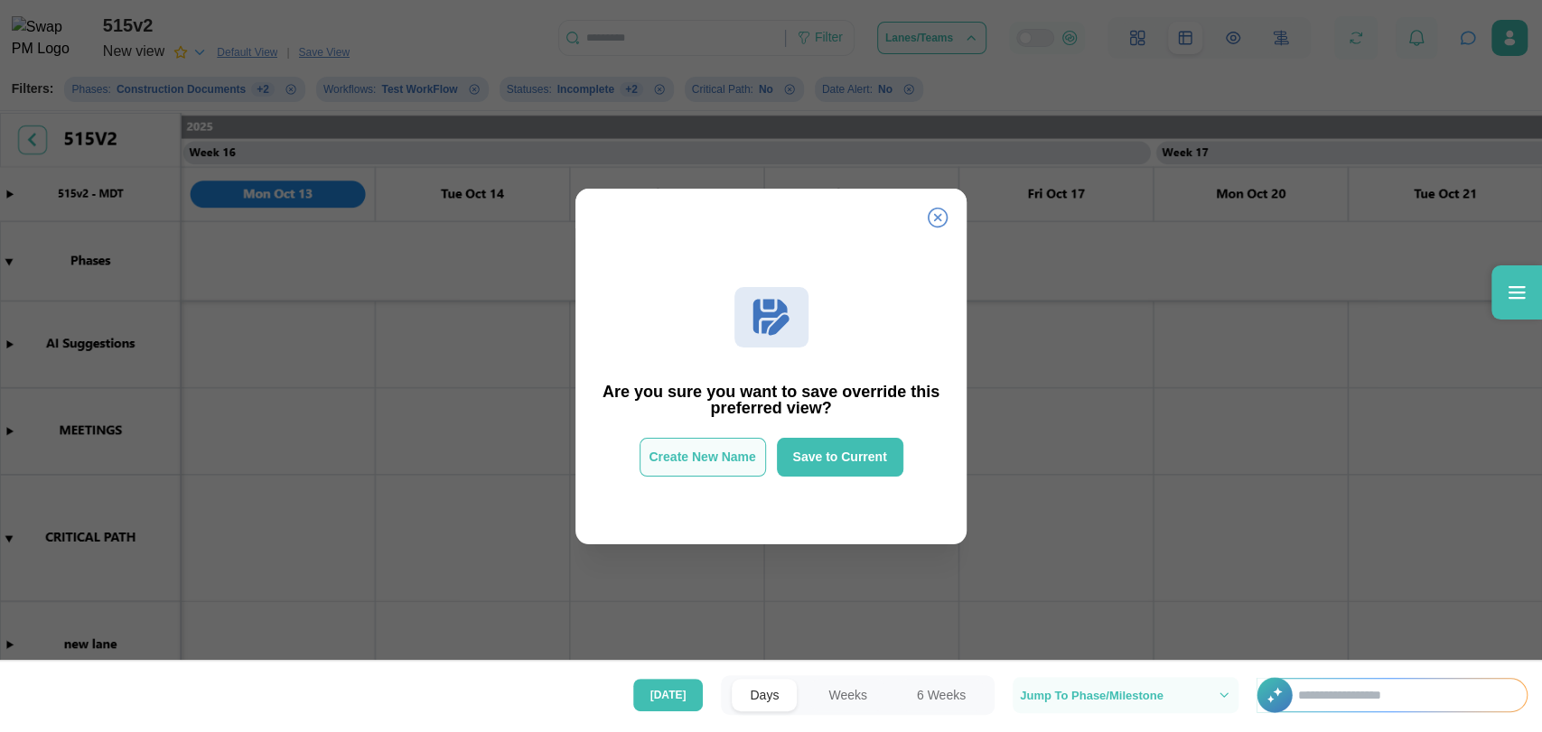
click at [695, 440] on button "Create New Name" at bounding box center [702, 457] width 126 height 39
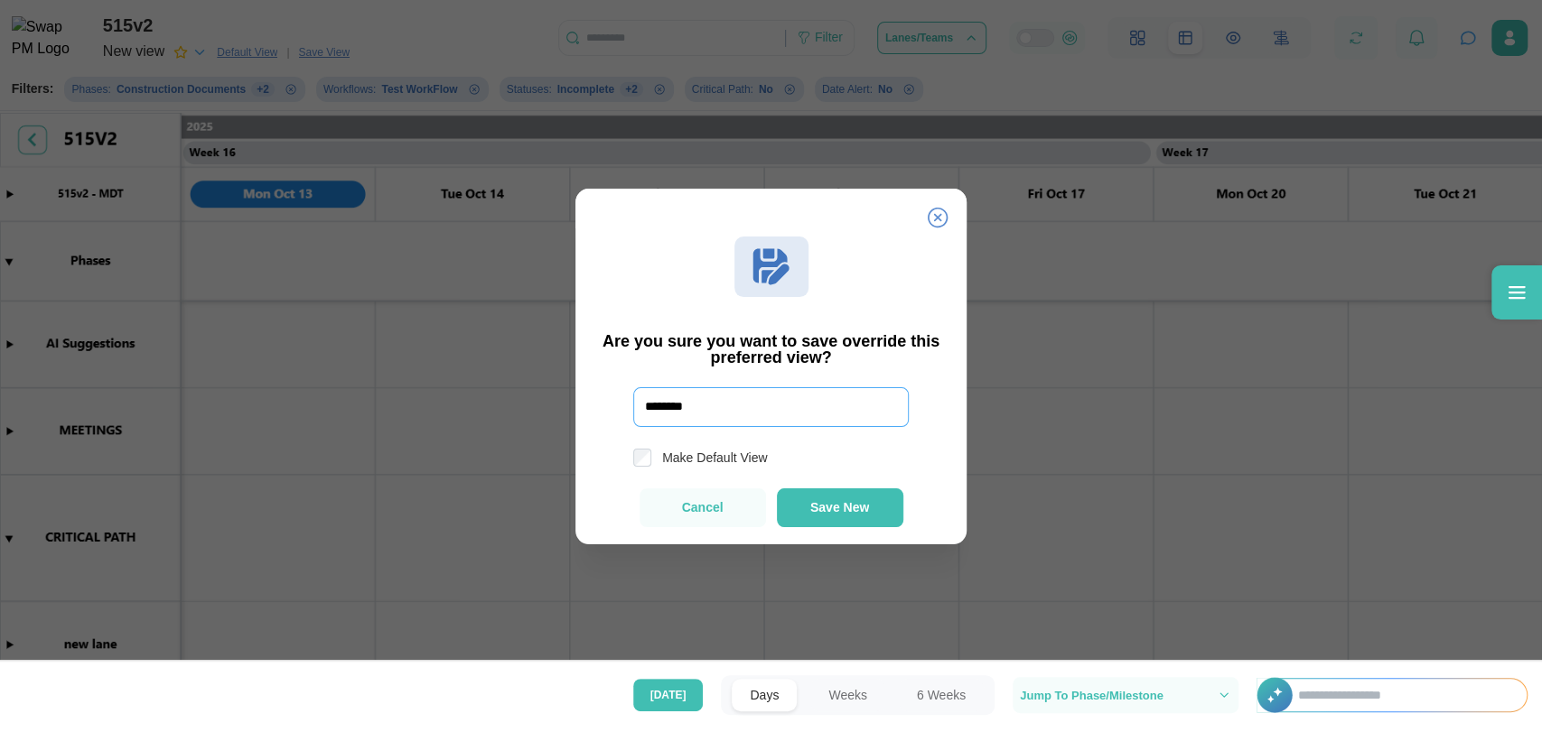
click at [725, 421] on input "********" at bounding box center [770, 407] width 275 height 40
type input "**********"
click at [762, 461] on label "Make Default View" at bounding box center [709, 458] width 116 height 18
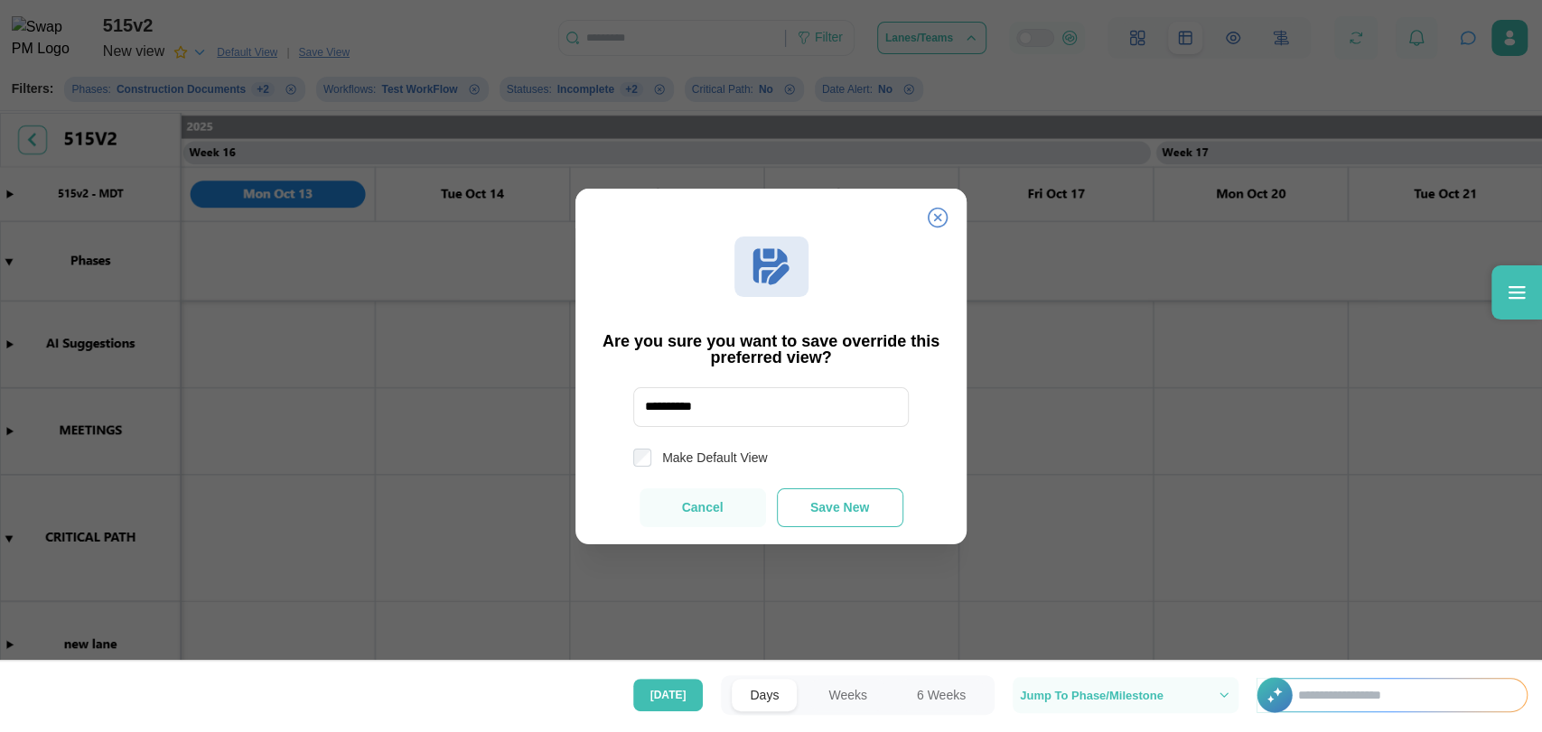
click at [816, 493] on button "Save New" at bounding box center [840, 508] width 126 height 39
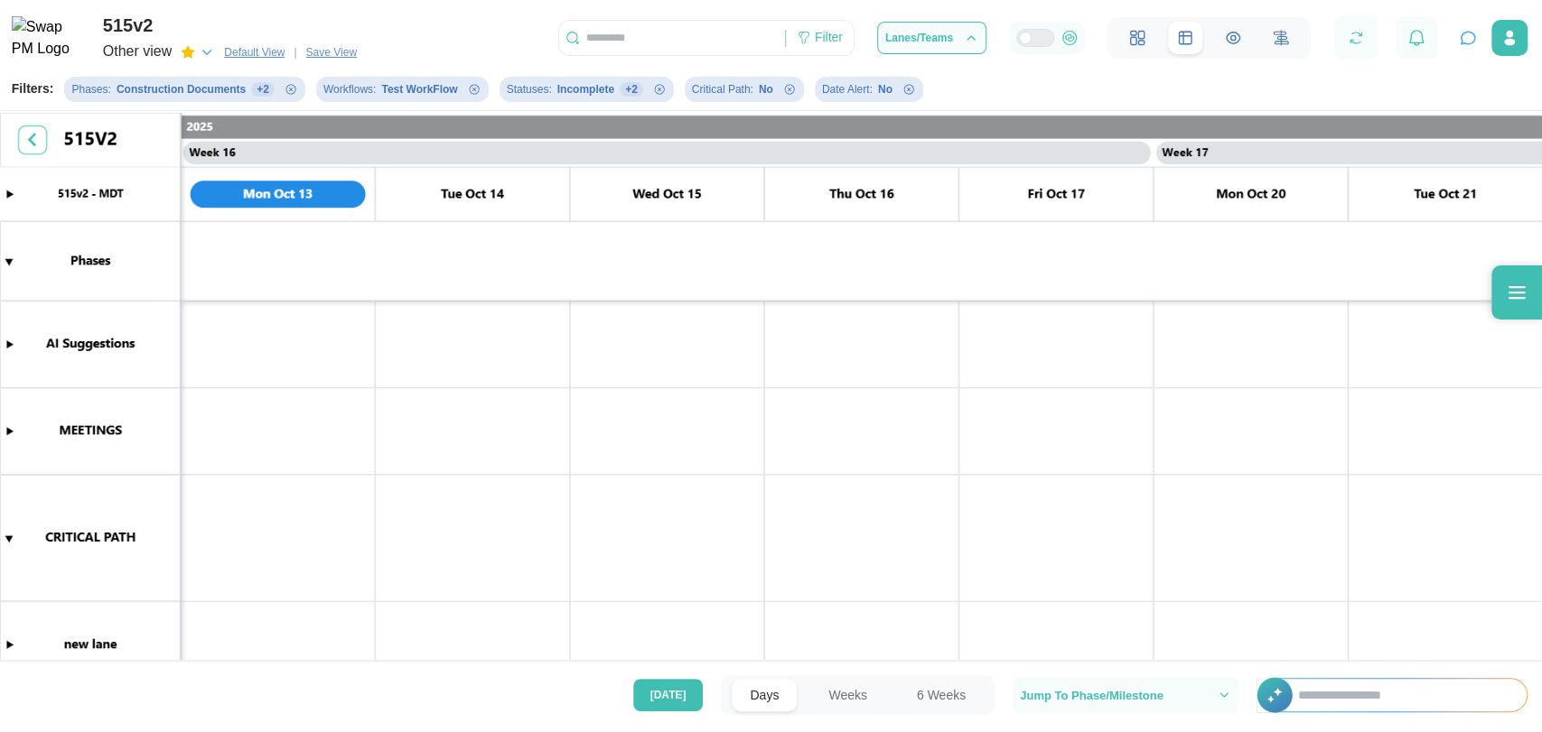
click at [210, 56] on icon "button" at bounding box center [207, 52] width 16 height 16
click at [200, 153] on icon "button" at bounding box center [202, 150] width 14 height 13
click at [200, 153] on icon "button" at bounding box center [201, 151] width 14 height 14
click at [200, 153] on icon "button" at bounding box center [202, 150] width 14 height 13
click at [267, 60] on span "Default View" at bounding box center [254, 52] width 61 height 18
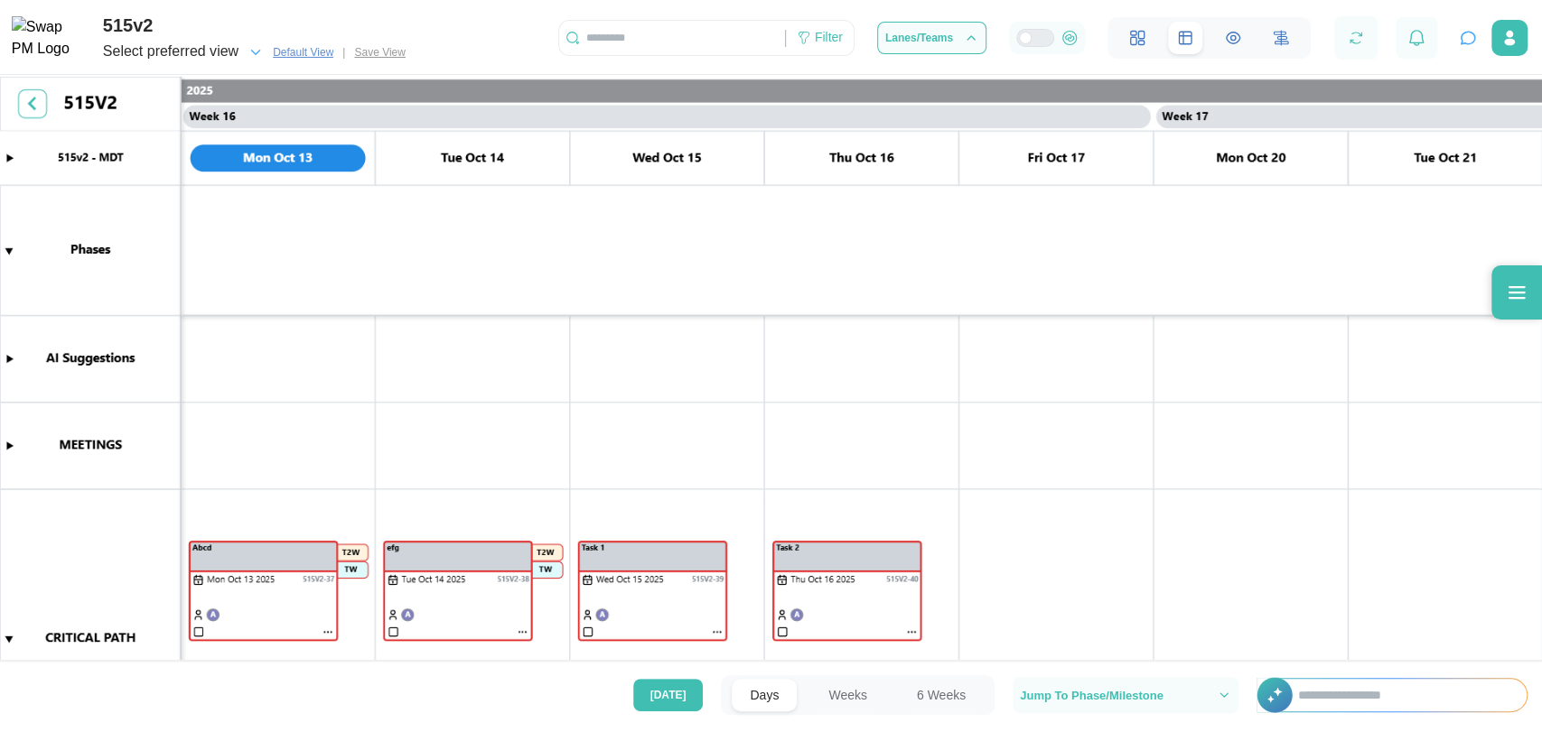
scroll to position [347, 0]
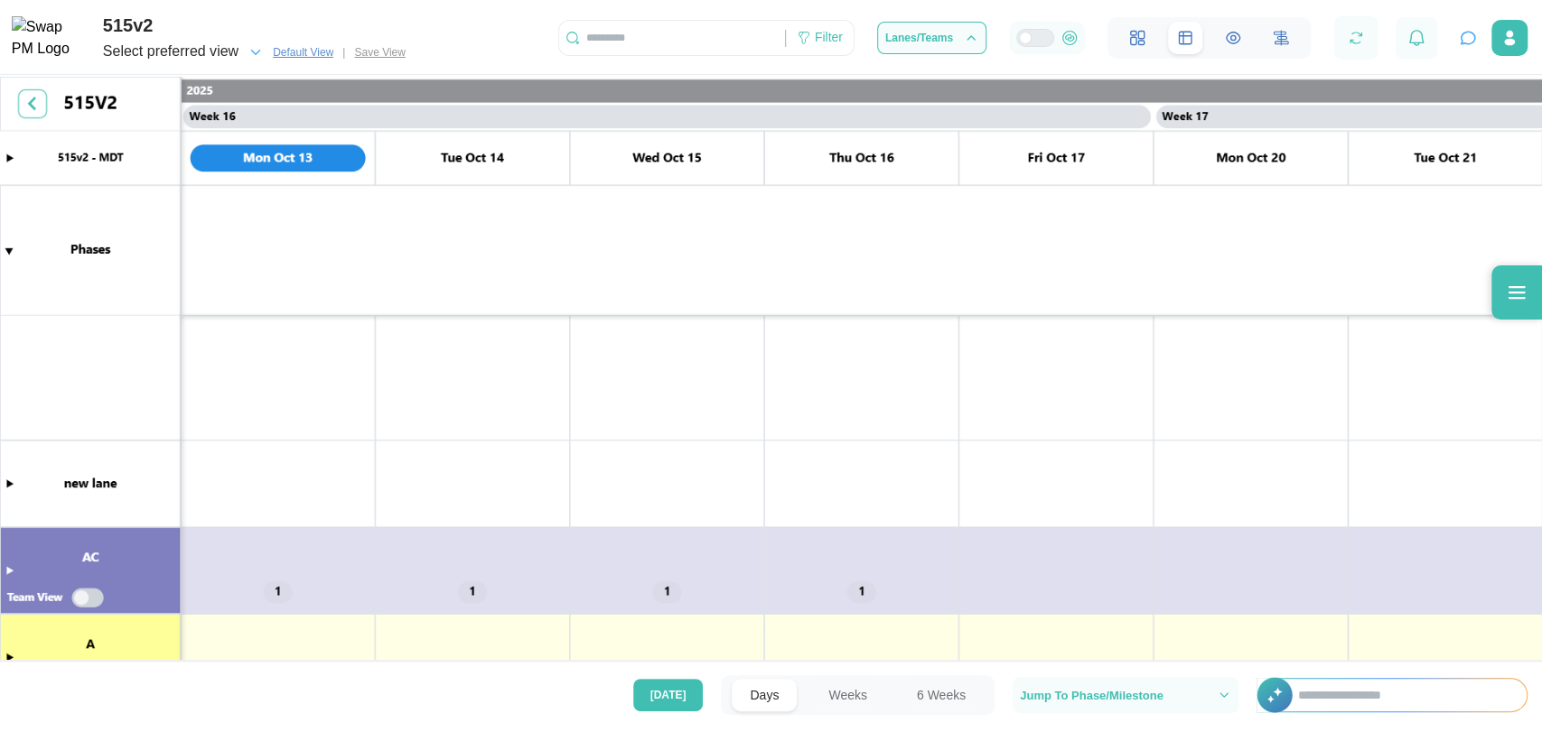
click at [233, 53] on div "Select preferred view" at bounding box center [170, 52] width 135 height 23
click at [200, 113] on icon "button" at bounding box center [201, 107] width 14 height 14
click at [306, 61] on span "Default View" at bounding box center [303, 52] width 61 height 18
click at [251, 51] on icon "button" at bounding box center [255, 52] width 16 height 16
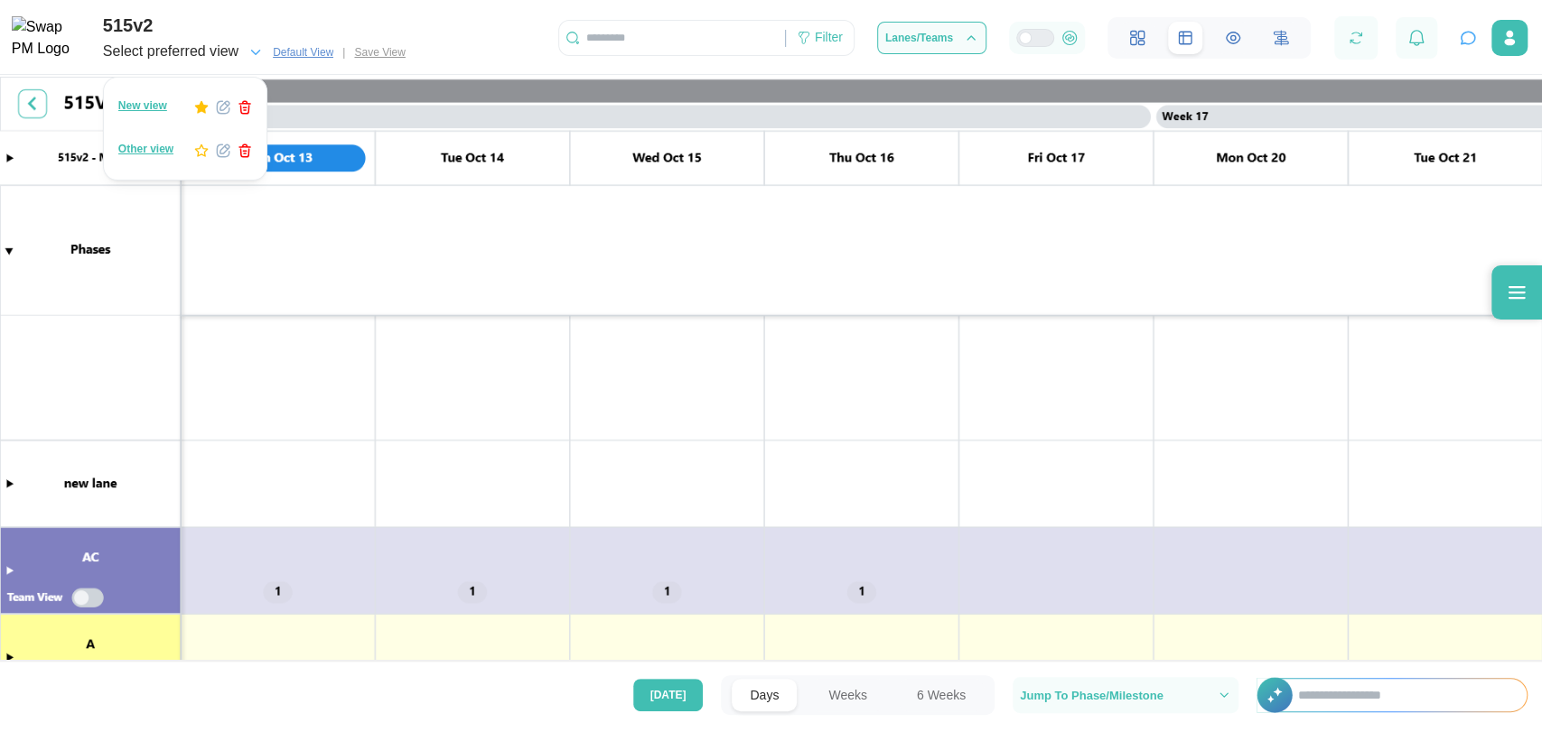
click at [196, 103] on icon "button" at bounding box center [201, 107] width 14 height 14
click at [270, 363] on canvas at bounding box center [771, 371] width 1542 height 588
drag, startPoint x: 9, startPoint y: 559, endPoint x: 9, endPoint y: 581, distance: 21.7
click at [9, 581] on canvas at bounding box center [771, 371] width 1542 height 588
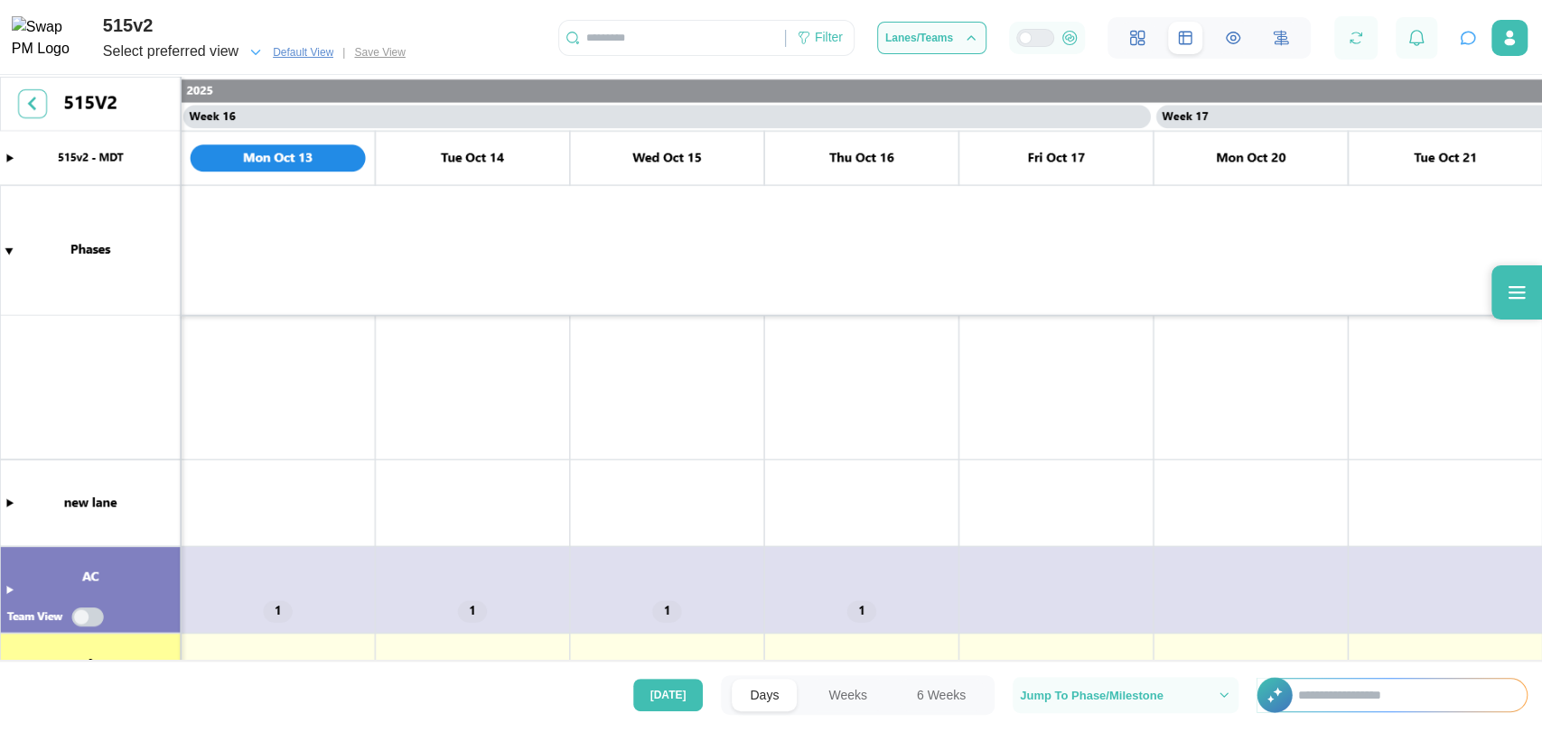
scroll to position [327, 0]
click at [9, 581] on canvas at bounding box center [771, 371] width 1542 height 588
click at [7, 592] on canvas at bounding box center [771, 371] width 1542 height 588
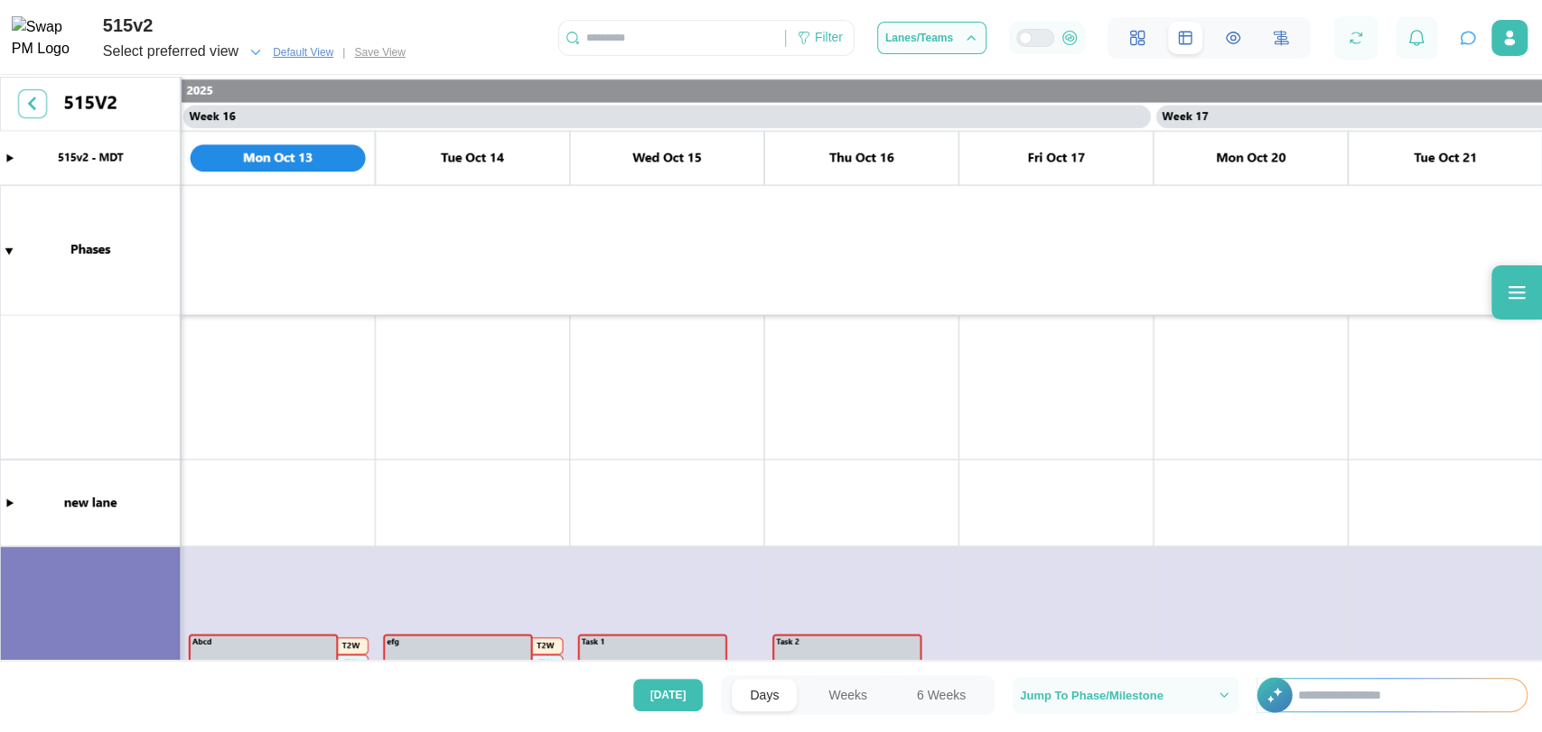
scroll to position [544, 0]
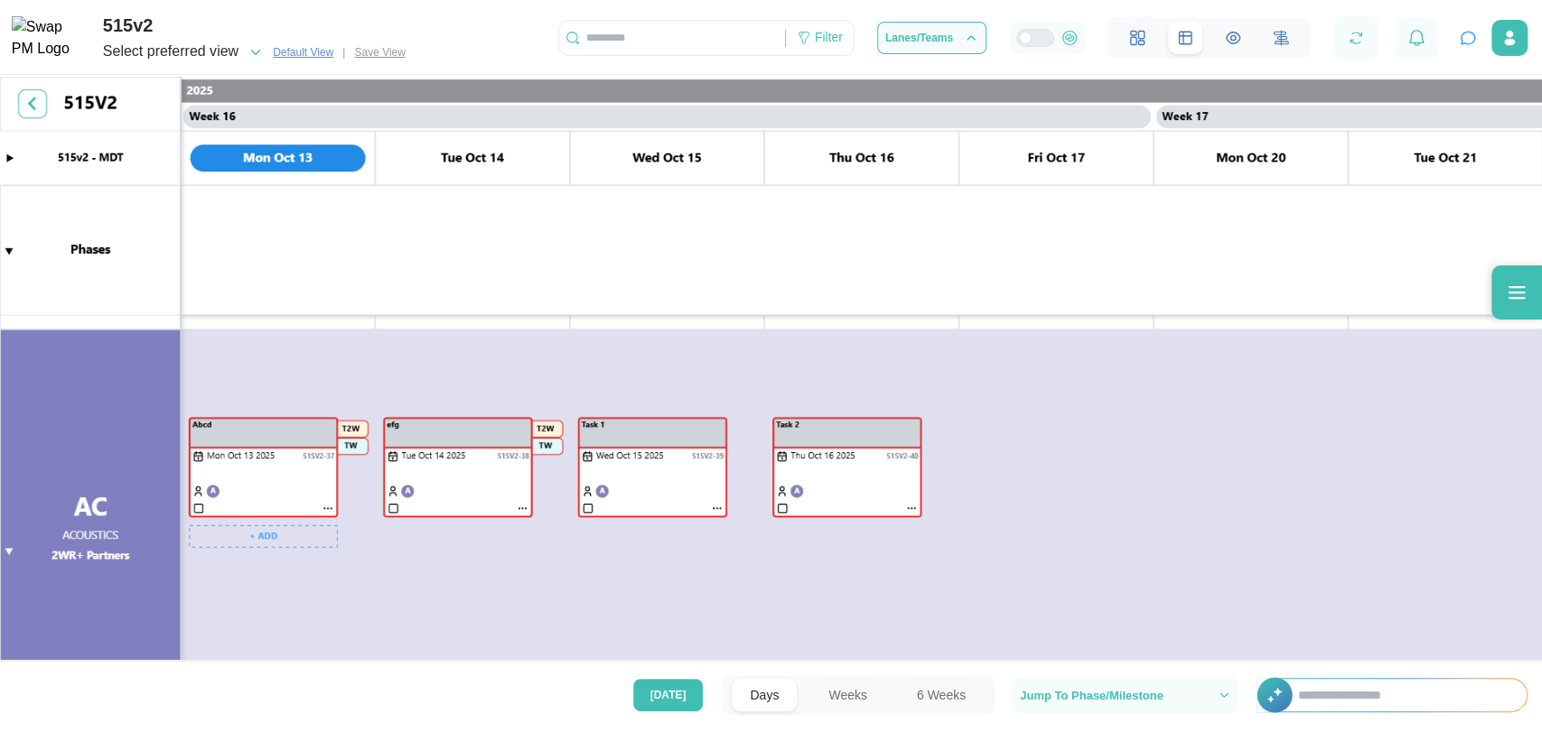
click at [323, 508] on canvas at bounding box center [771, 371] width 1542 height 588
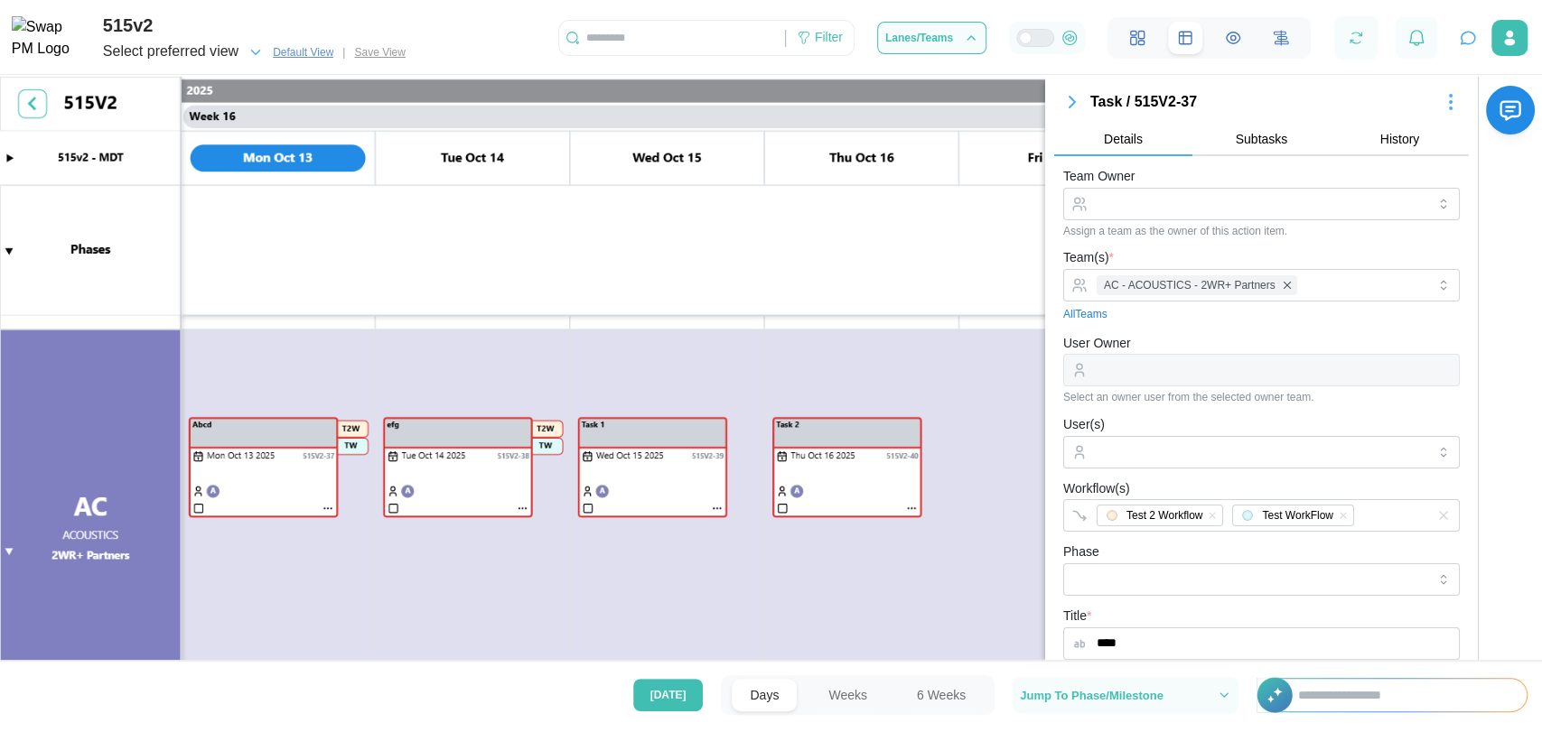
scroll to position [518, 0]
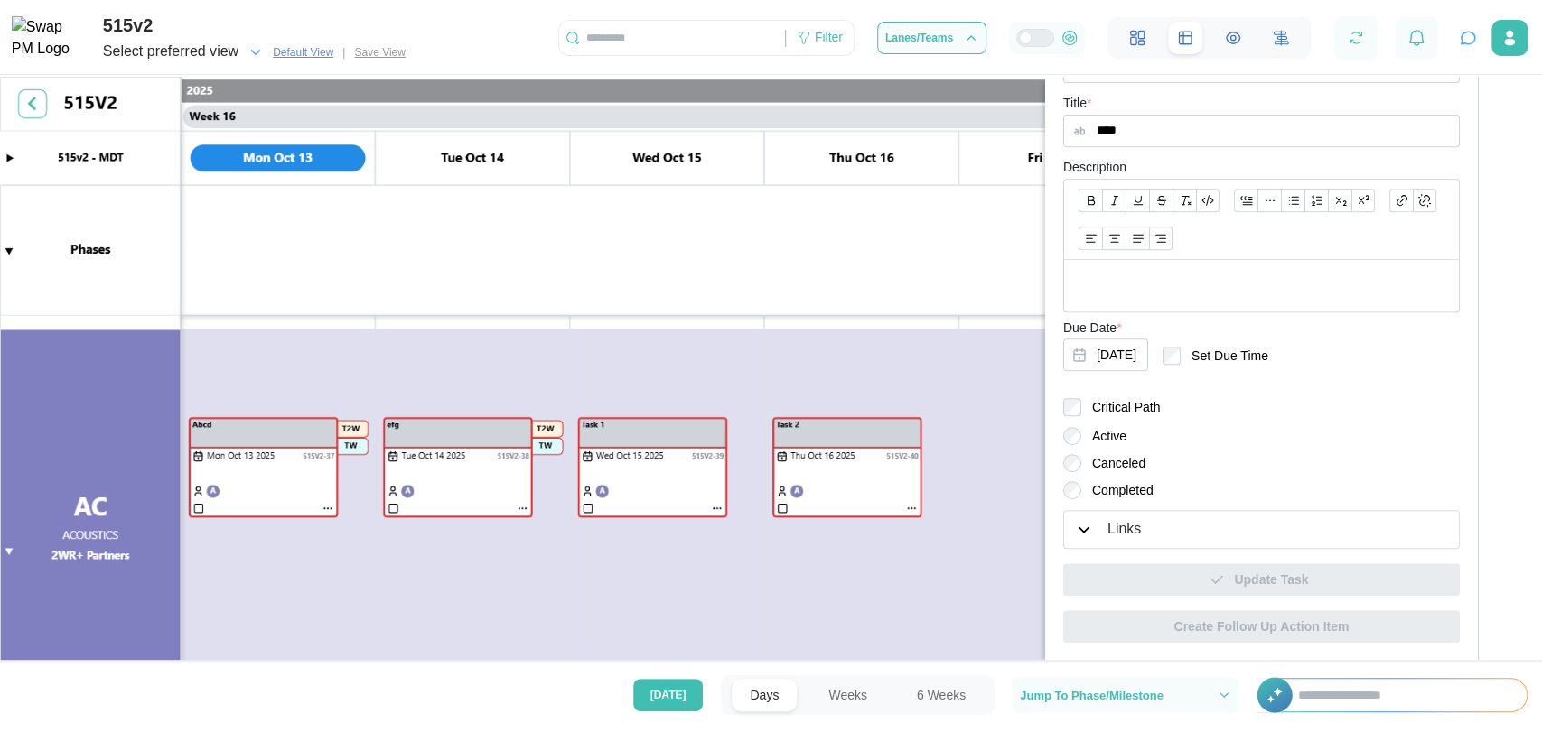
click at [1133, 486] on label "Completed" at bounding box center [1117, 490] width 72 height 18
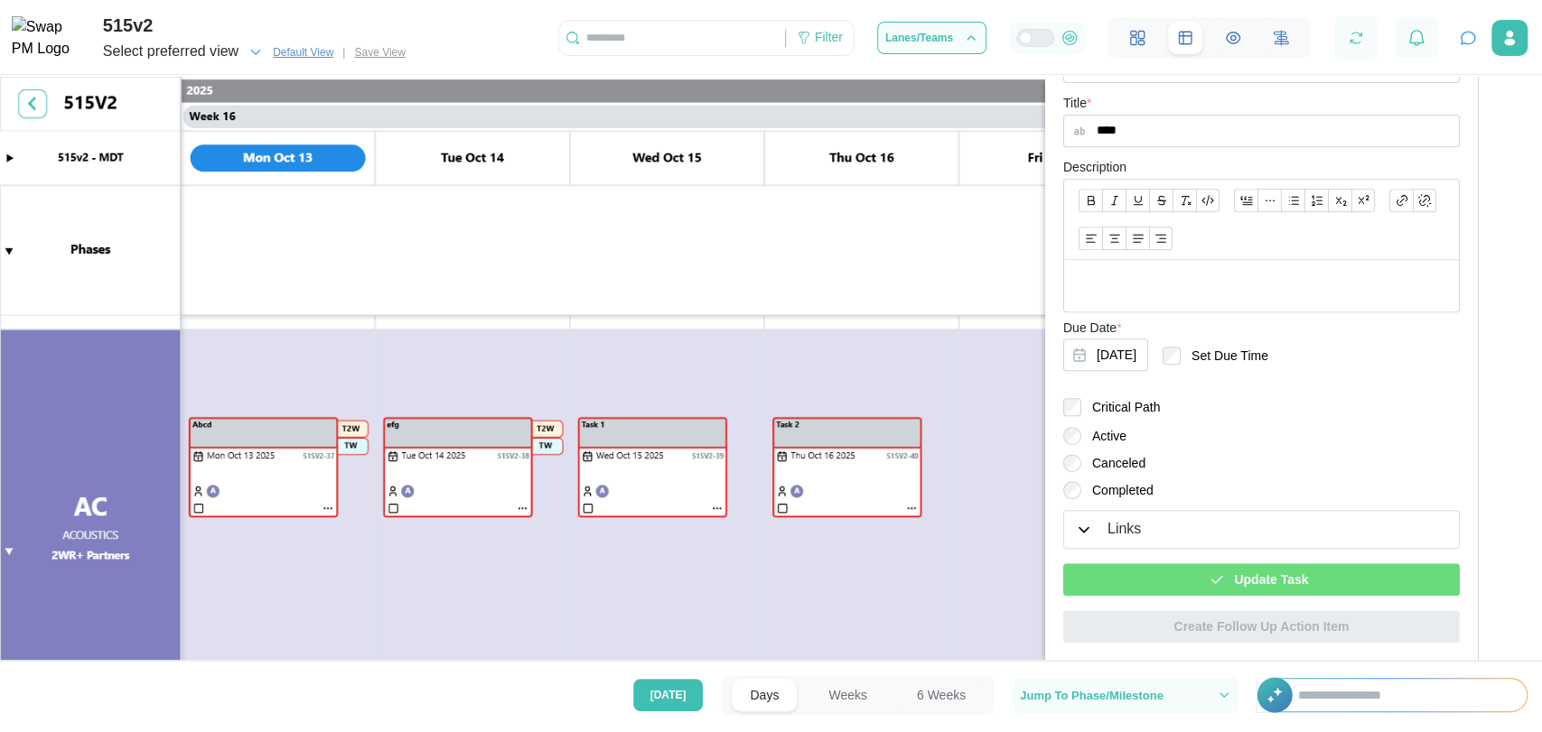
drag, startPoint x: 1200, startPoint y: 554, endPoint x: 1207, endPoint y: 564, distance: 11.8
click at [1207, 564] on div "Update Task" at bounding box center [1261, 572] width 396 height 47
click at [1207, 564] on div "Update Task" at bounding box center [1259, 579] width 368 height 31
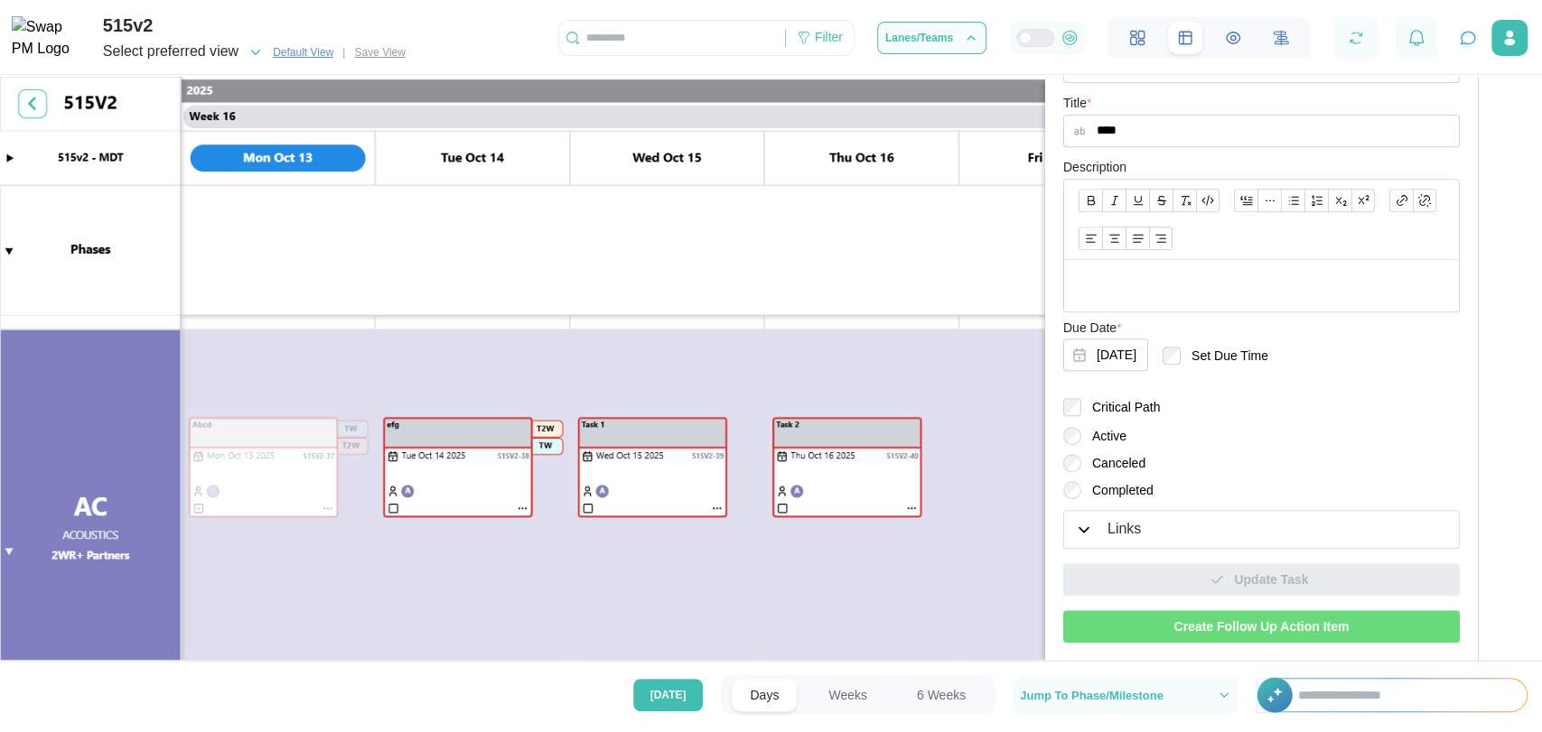
click at [235, 42] on span "Select preferred view" at bounding box center [170, 52] width 135 height 25
click at [154, 104] on div "New view" at bounding box center [142, 106] width 49 height 17
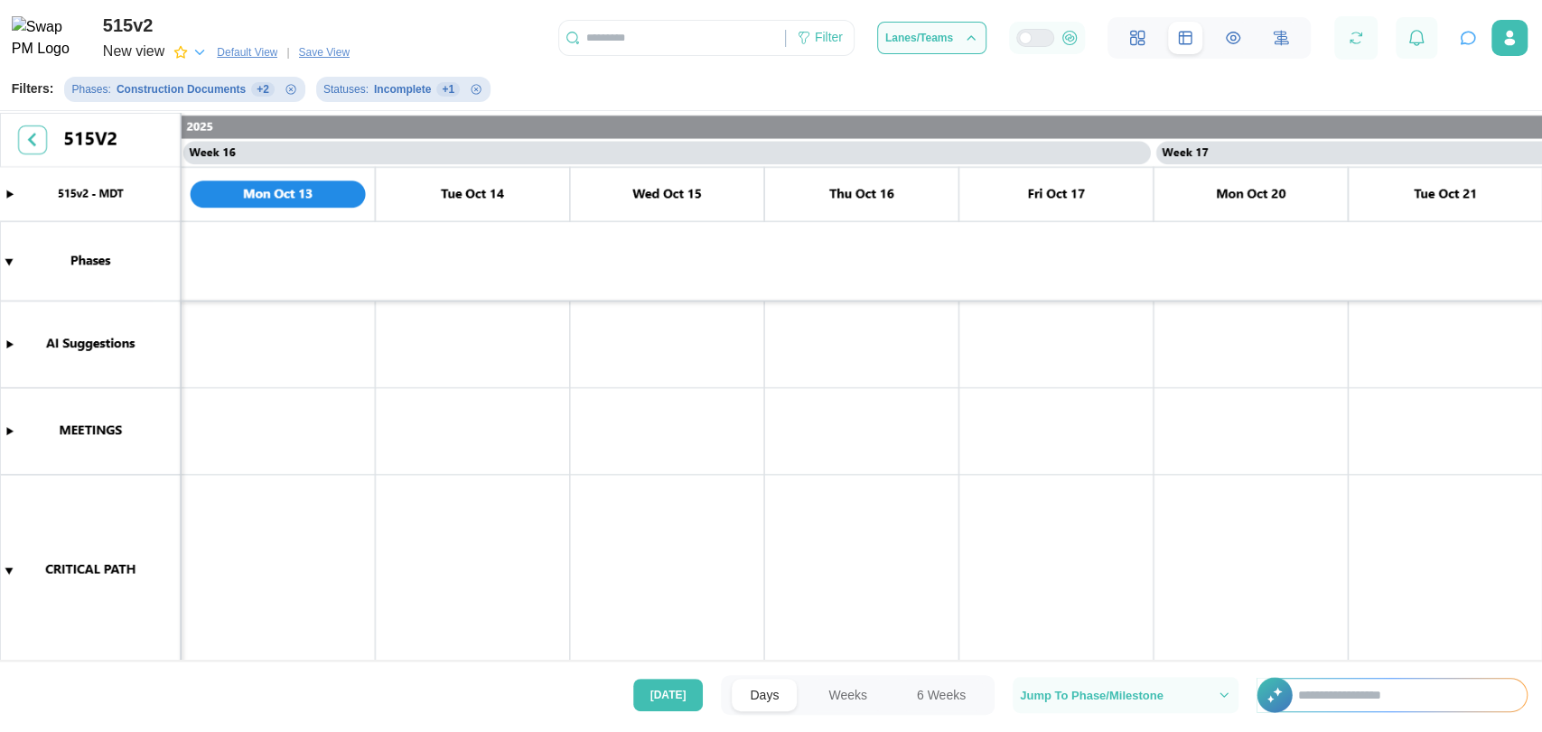
scroll to position [486, 0]
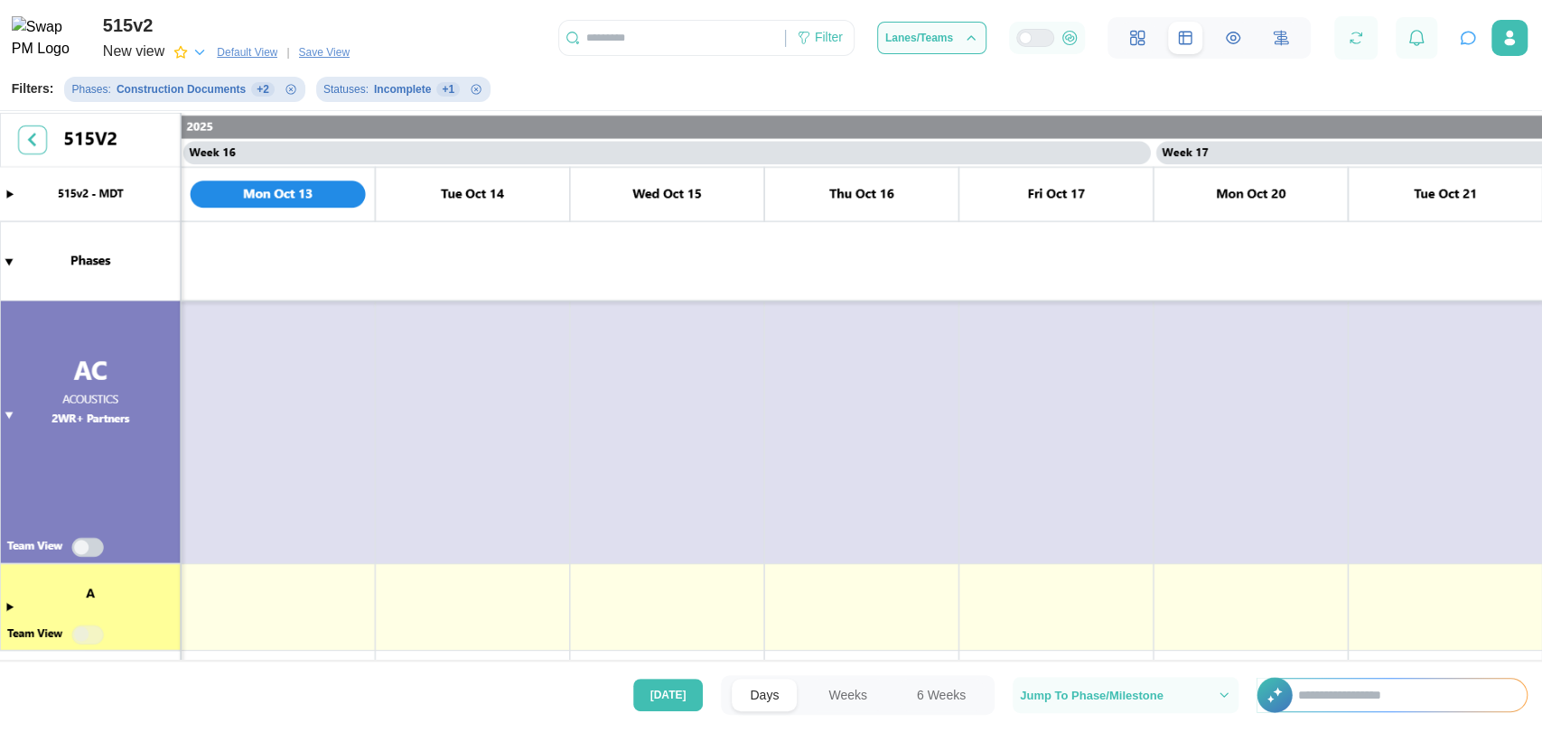
click at [168, 51] on div "New view" at bounding box center [155, 52] width 105 height 25
click at [152, 146] on div "Other view" at bounding box center [145, 149] width 55 height 17
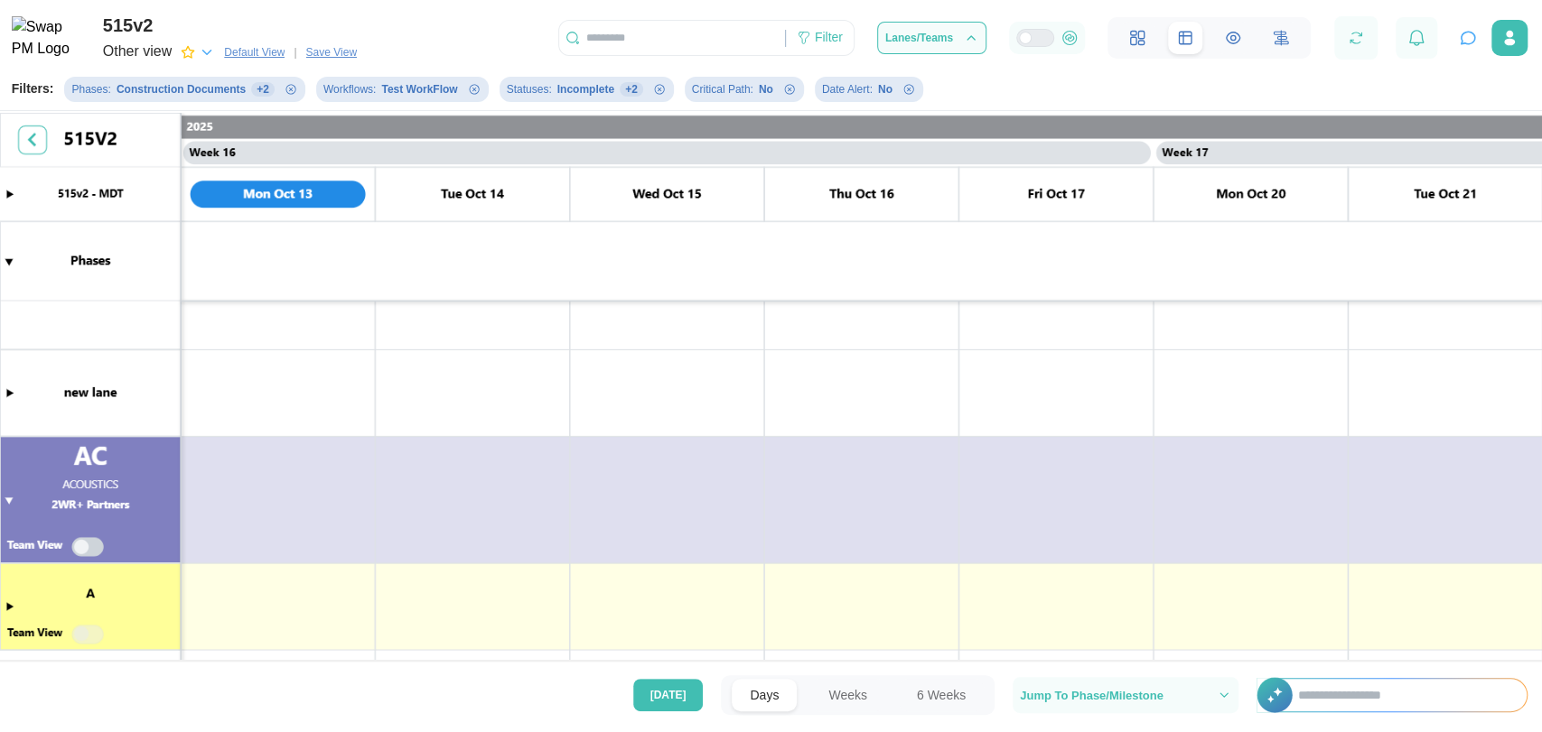
click at [144, 57] on div "Other view" at bounding box center [137, 52] width 69 height 23
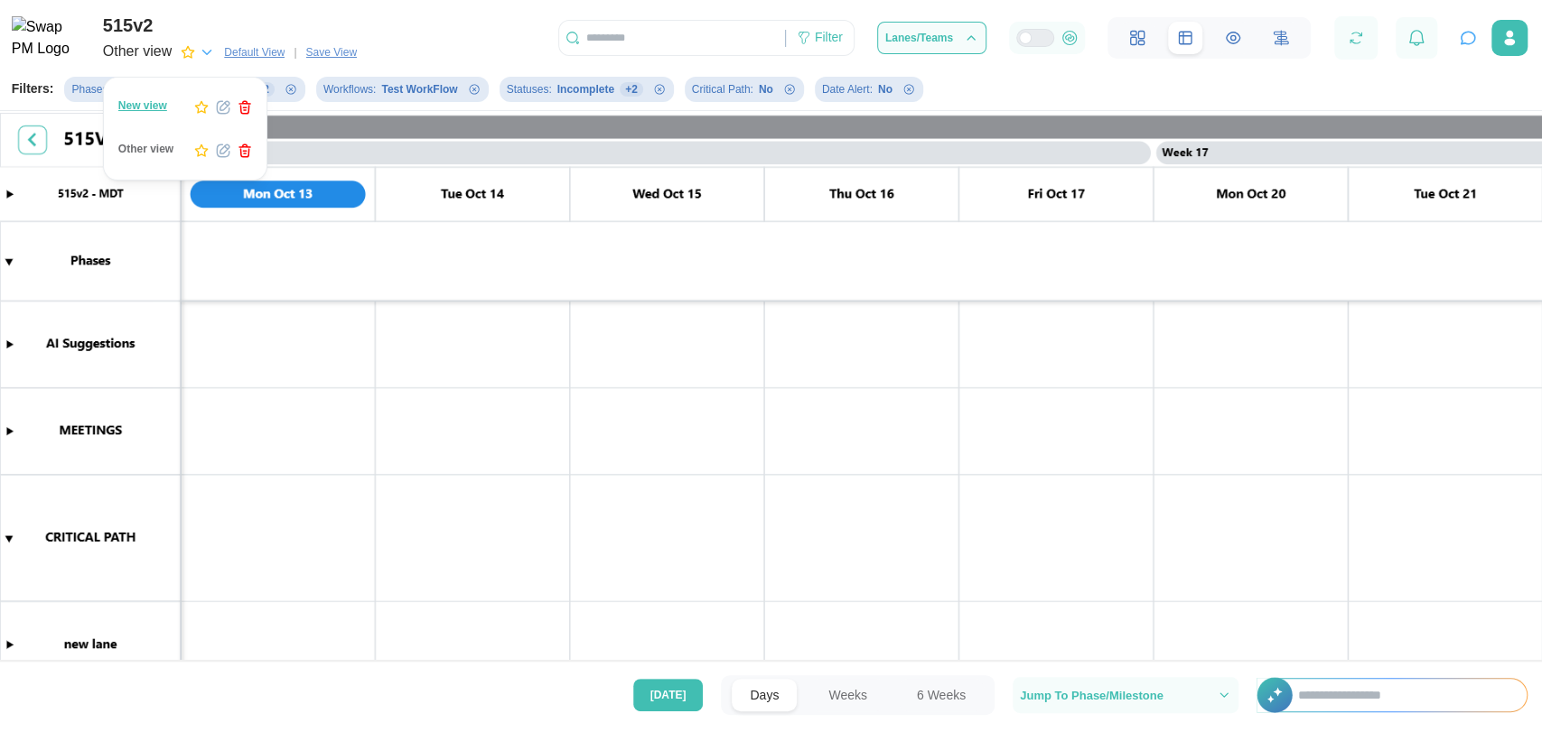
click at [200, 103] on icon "button" at bounding box center [201, 107] width 14 height 14
click at [154, 152] on div "Other view" at bounding box center [145, 149] width 55 height 17
click at [137, 60] on div "Other view" at bounding box center [137, 52] width 69 height 23
click at [284, 255] on canvas at bounding box center [771, 389] width 1542 height 552
click at [243, 45] on span "Default View" at bounding box center [254, 52] width 61 height 18
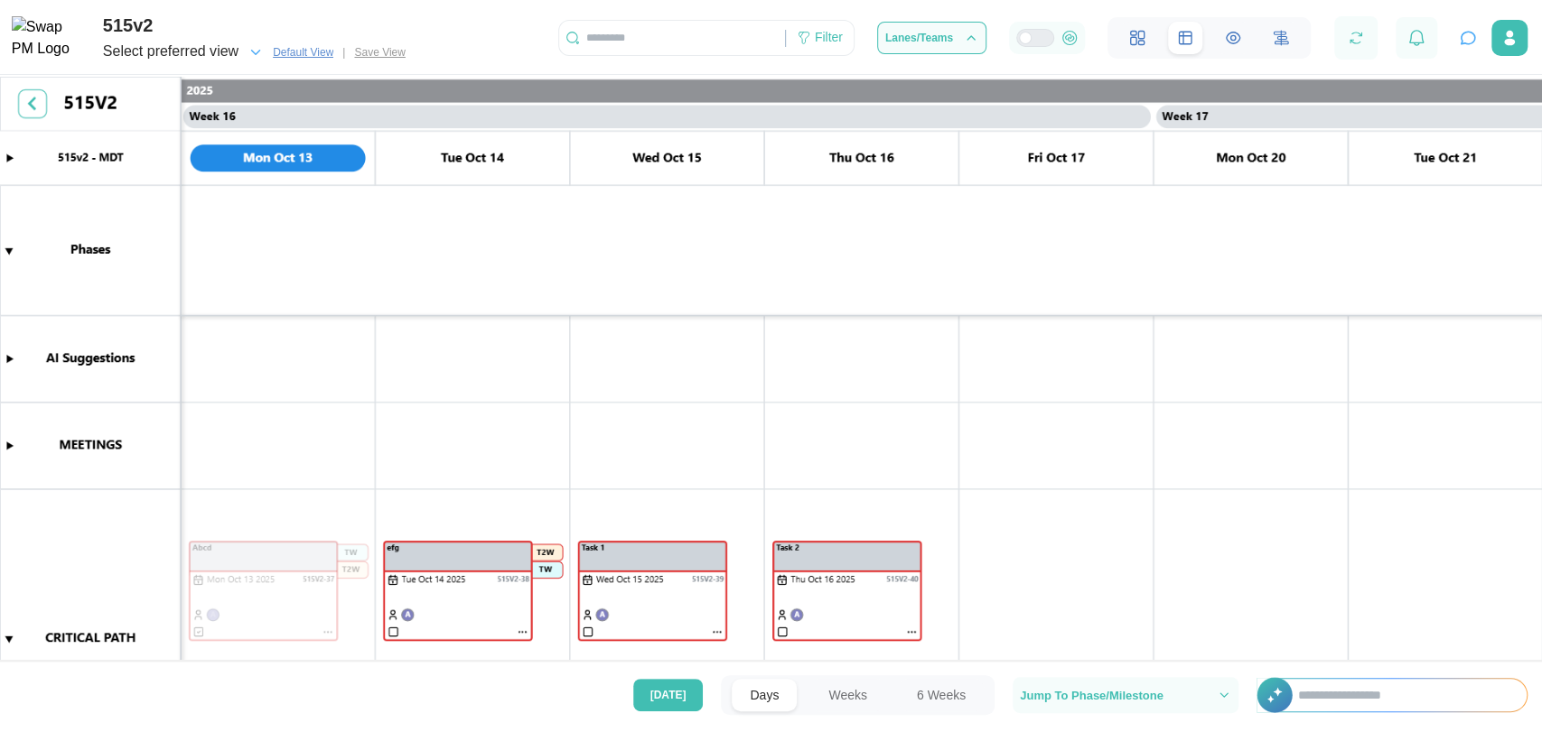
scroll to position [0, 14578]
click at [243, 45] on div "Select preferred view" at bounding box center [183, 52] width 161 height 25
click at [292, 61] on span "Default View" at bounding box center [303, 52] width 61 height 18
click at [219, 51] on div "Select preferred view" at bounding box center [170, 52] width 135 height 23
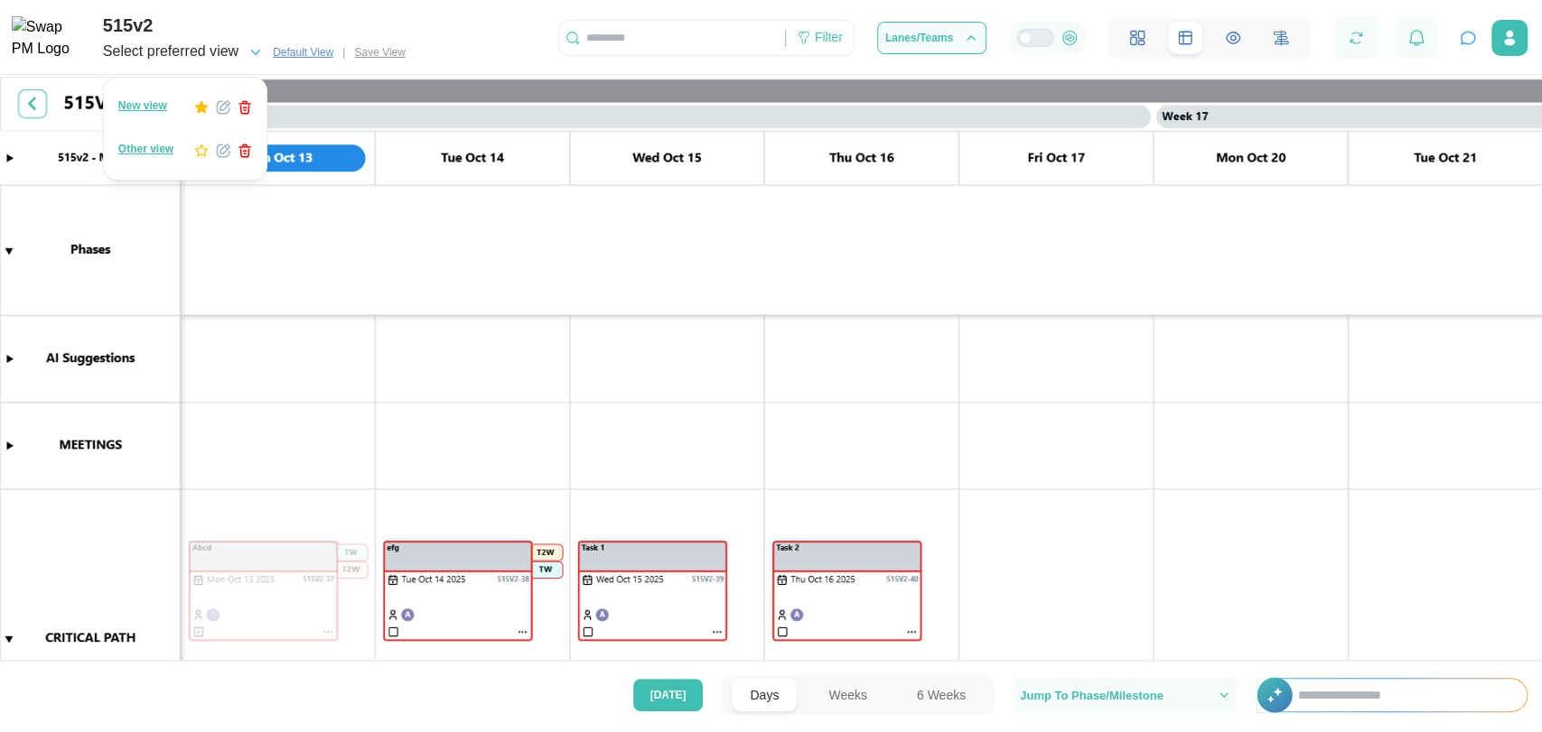
click at [225, 102] on icon "button" at bounding box center [223, 107] width 14 height 14
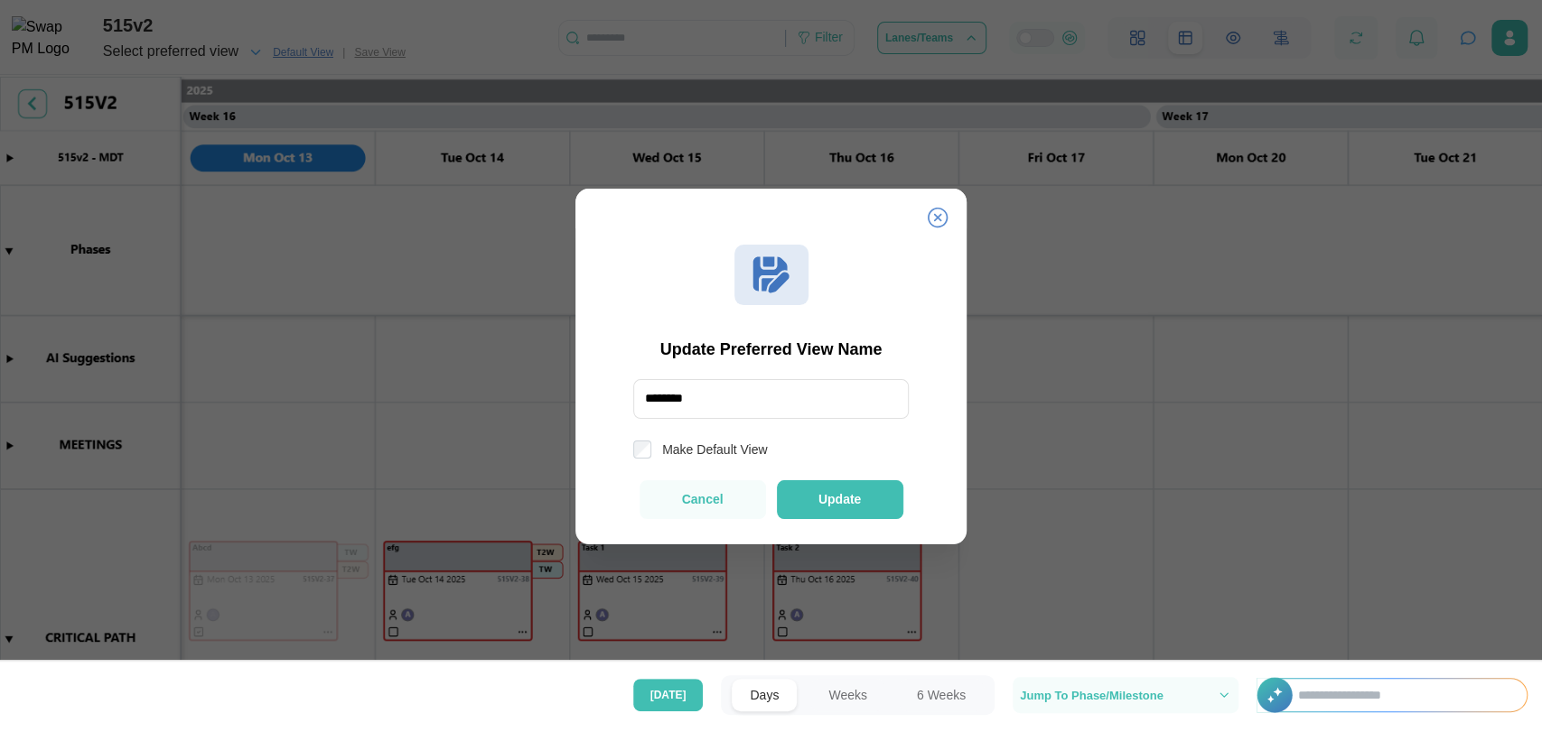
click at [729, 452] on label "Make Default View" at bounding box center [709, 450] width 116 height 18
click at [833, 509] on button "Update" at bounding box center [840, 499] width 126 height 39
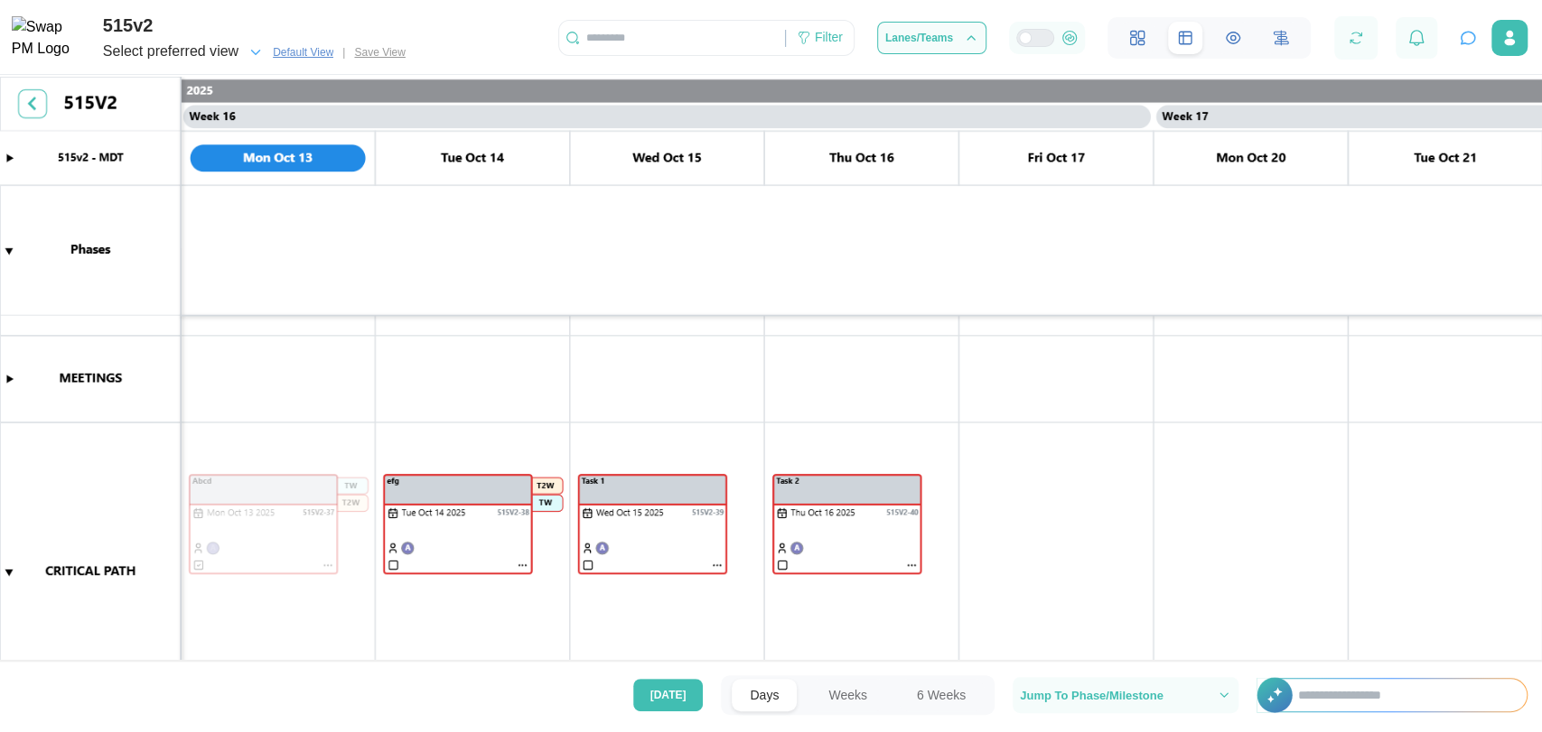
scroll to position [67, 0]
click at [238, 58] on div "Select preferred view" at bounding box center [170, 52] width 135 height 23
click at [202, 109] on icon "button" at bounding box center [201, 107] width 12 height 12
click at [155, 114] on div "New view" at bounding box center [142, 106] width 49 height 17
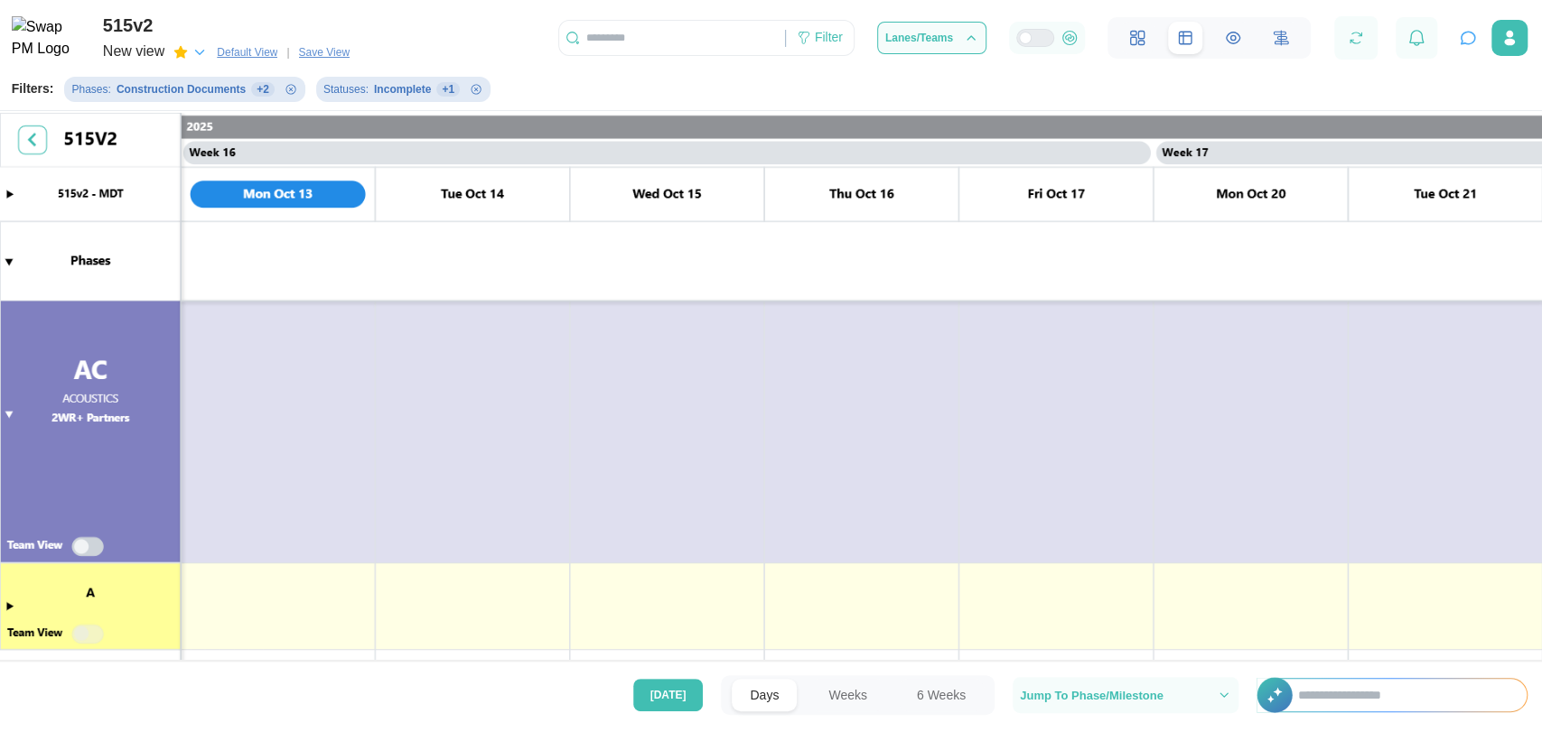
scroll to position [0, 0]
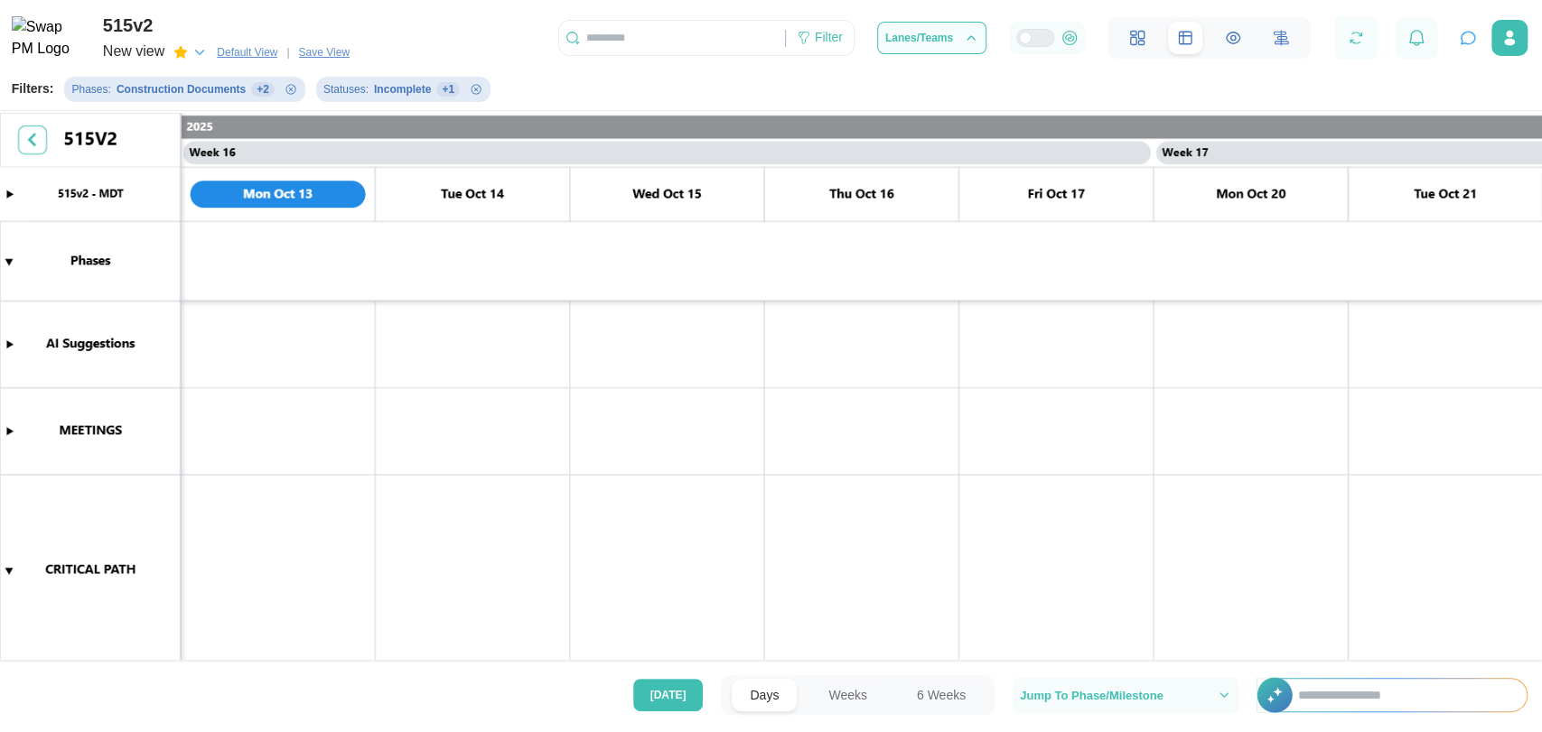
click at [245, 57] on span "Default View" at bounding box center [247, 52] width 61 height 18
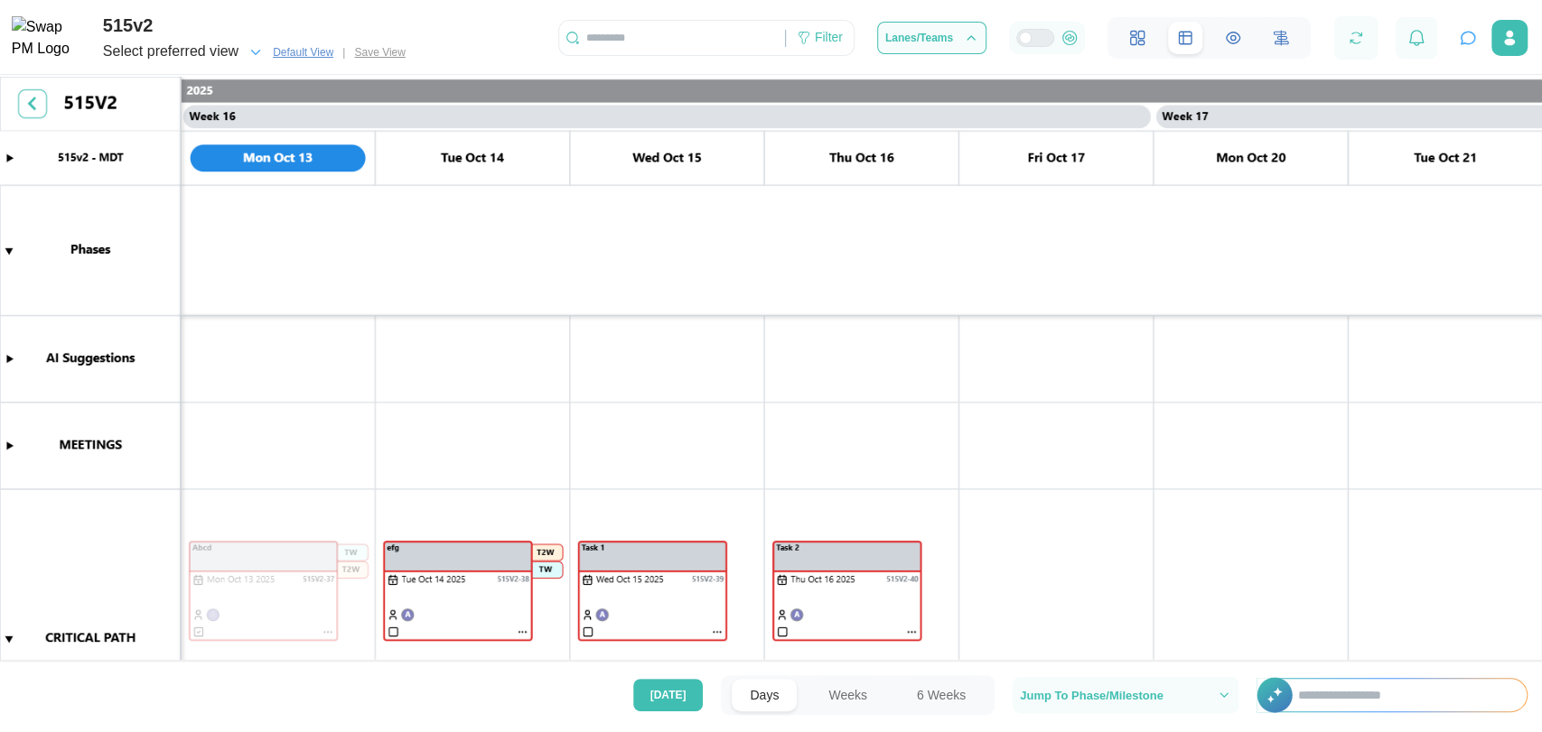
scroll to position [107, 0]
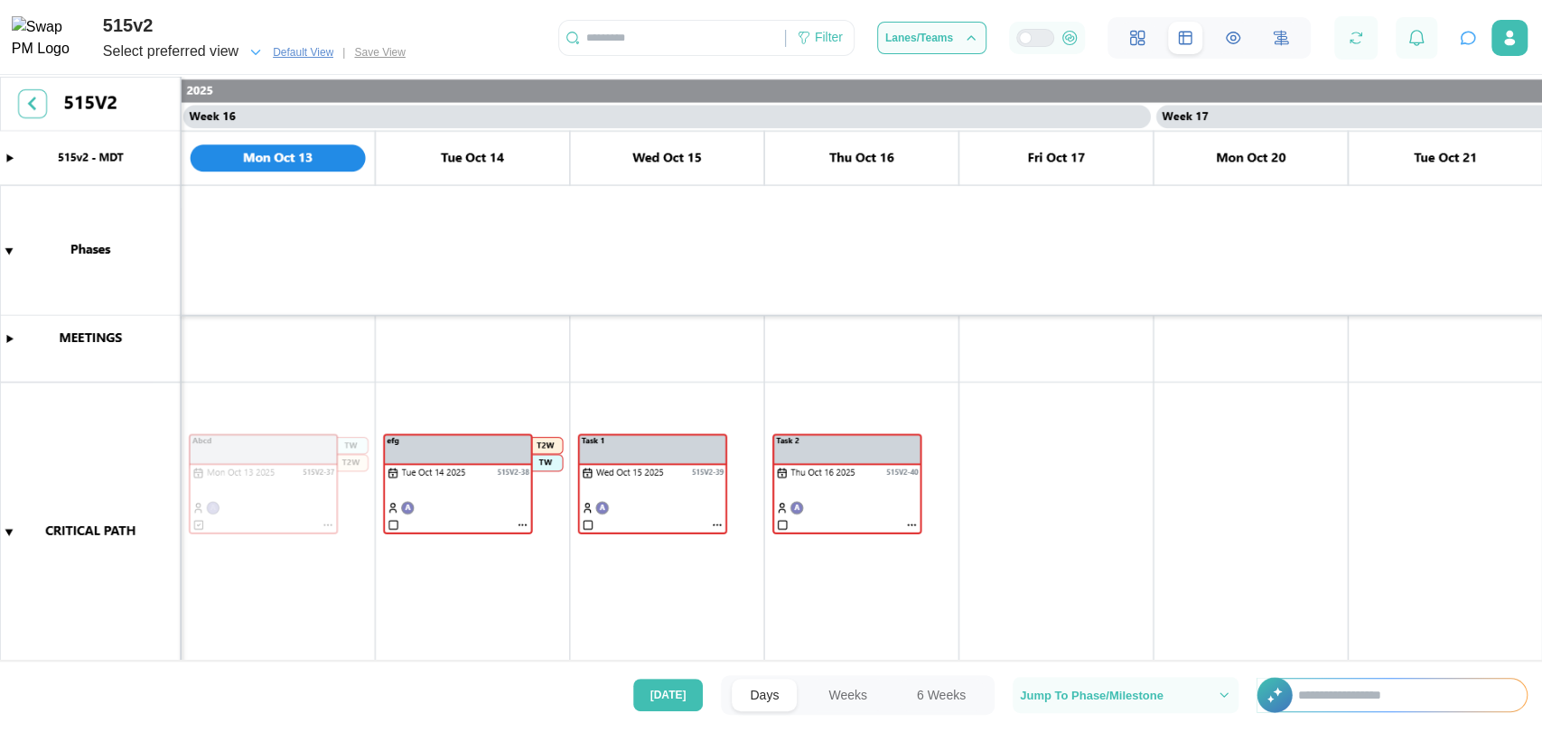
click at [225, 61] on div "Select preferred view" at bounding box center [170, 52] width 135 height 23
click at [159, 112] on div "New view" at bounding box center [142, 106] width 49 height 17
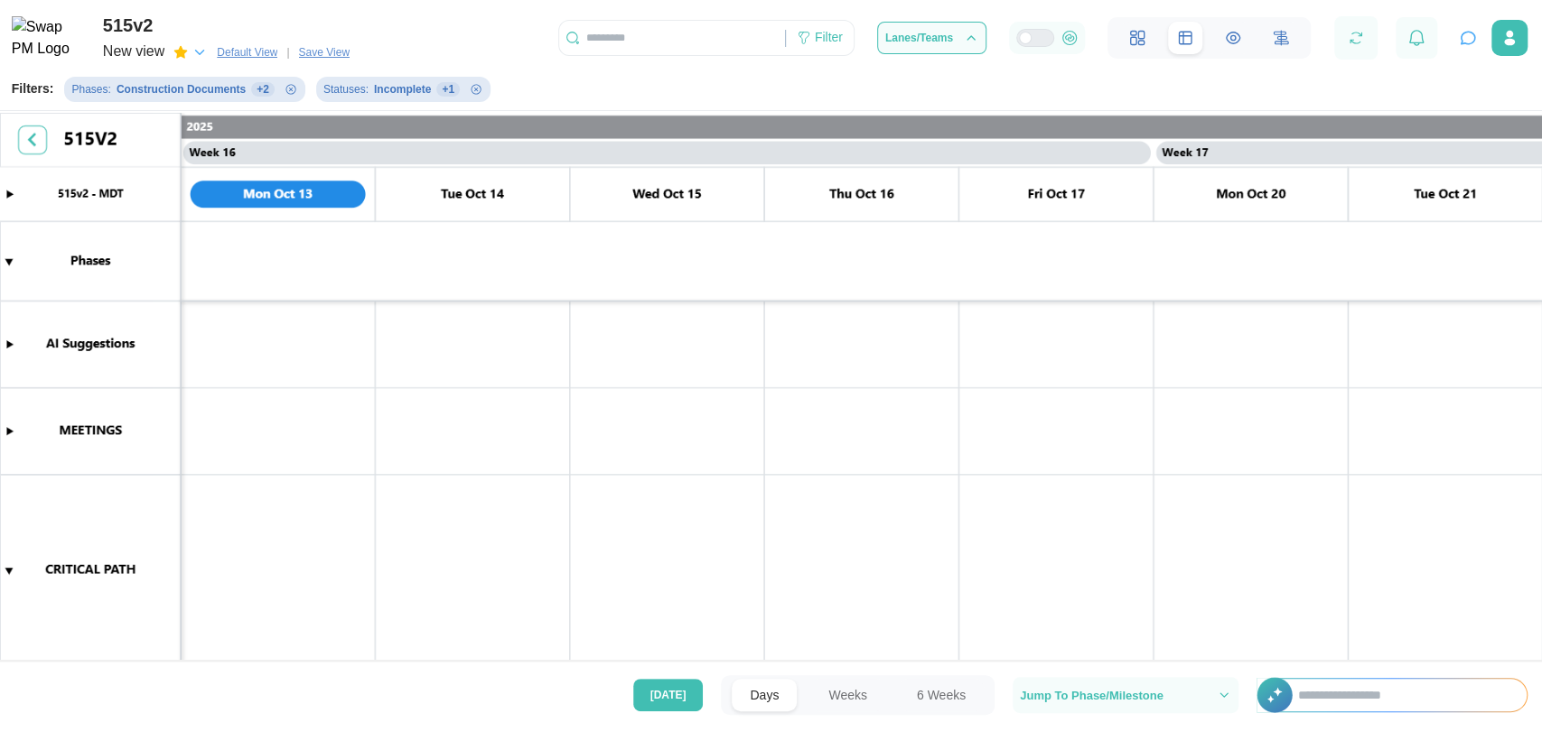
scroll to position [0, 14578]
click at [154, 65] on span "New view" at bounding box center [133, 52] width 61 height 25
click at [224, 109] on icon "button" at bounding box center [223, 107] width 14 height 14
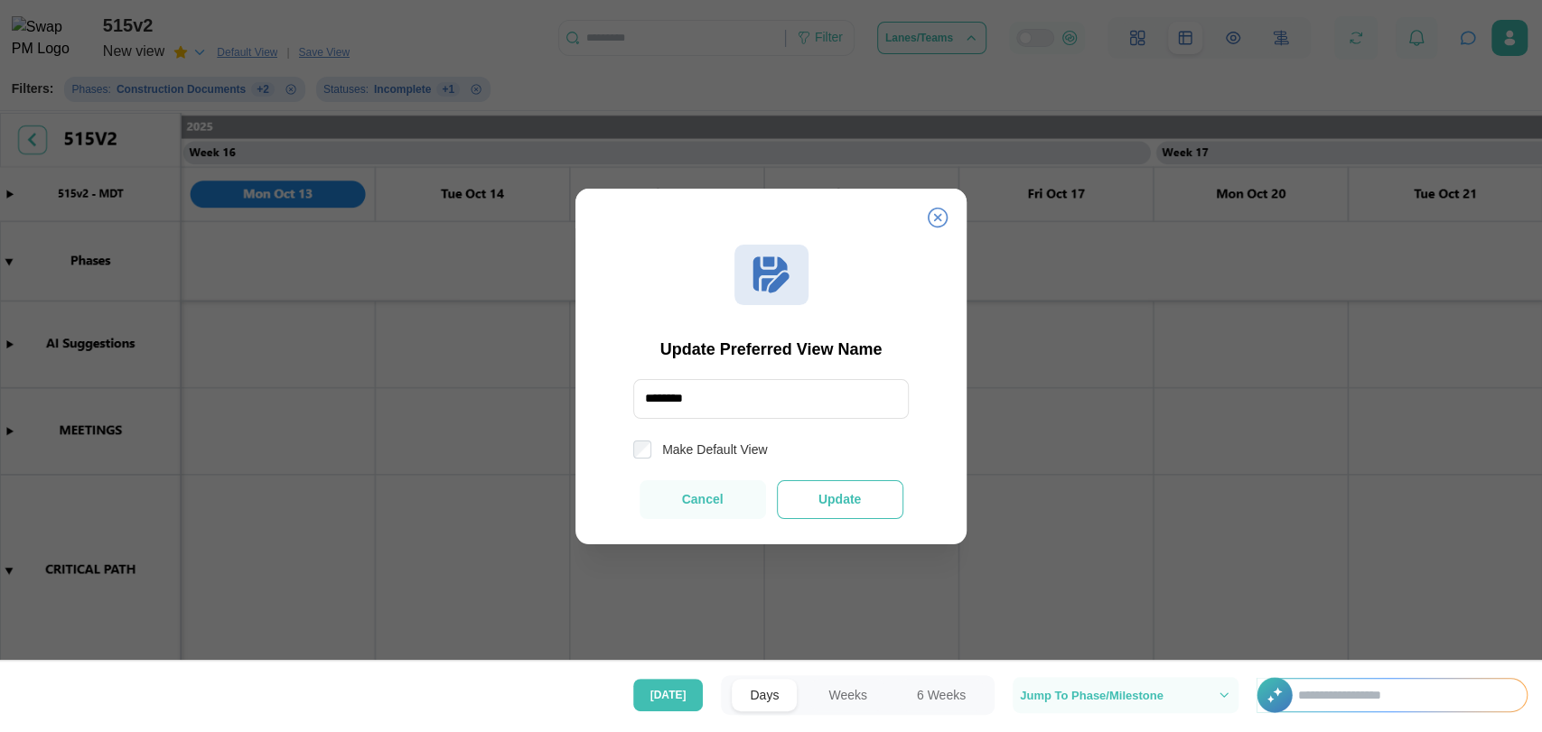
click at [833, 501] on span "Update" at bounding box center [839, 500] width 42 height 14
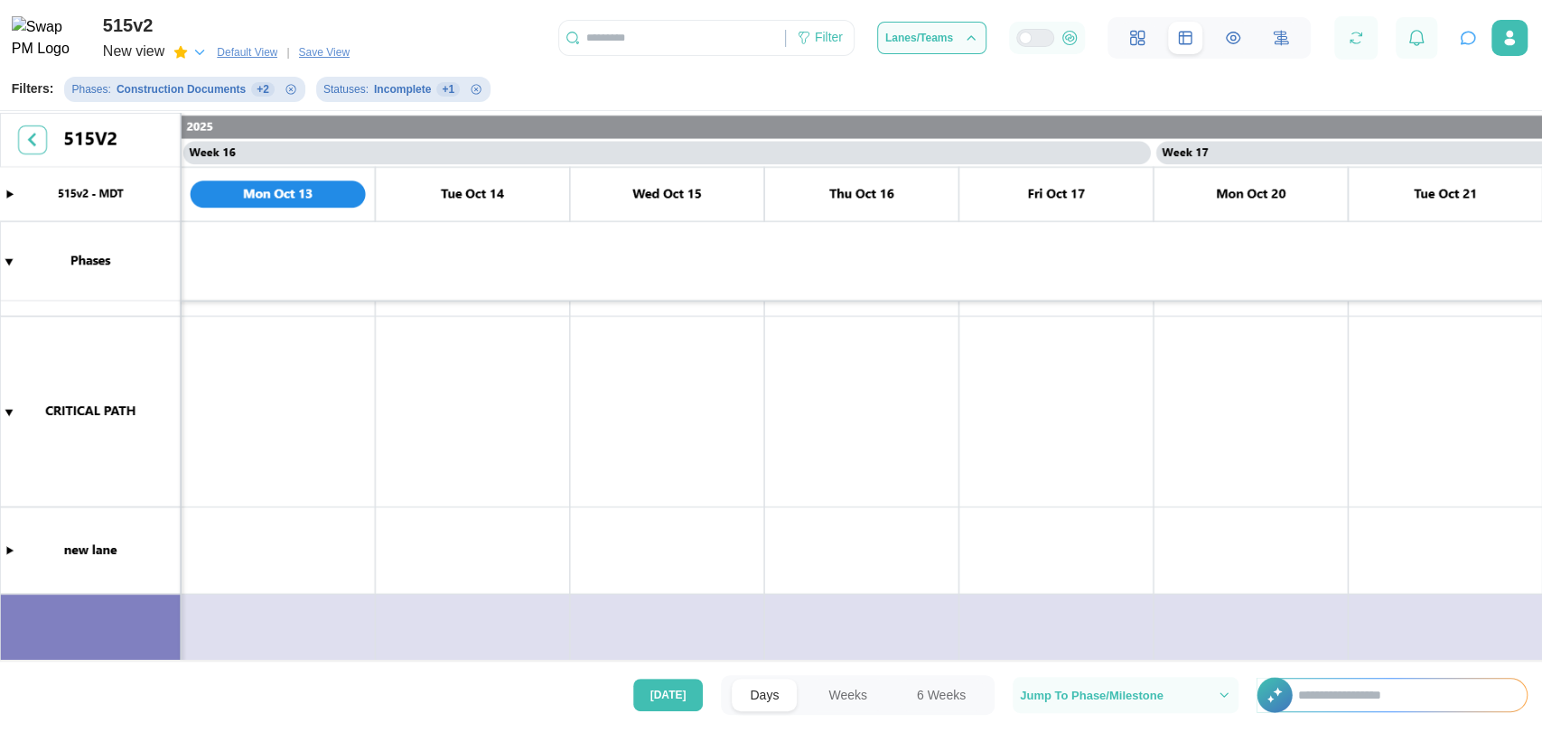
scroll to position [191, 0]
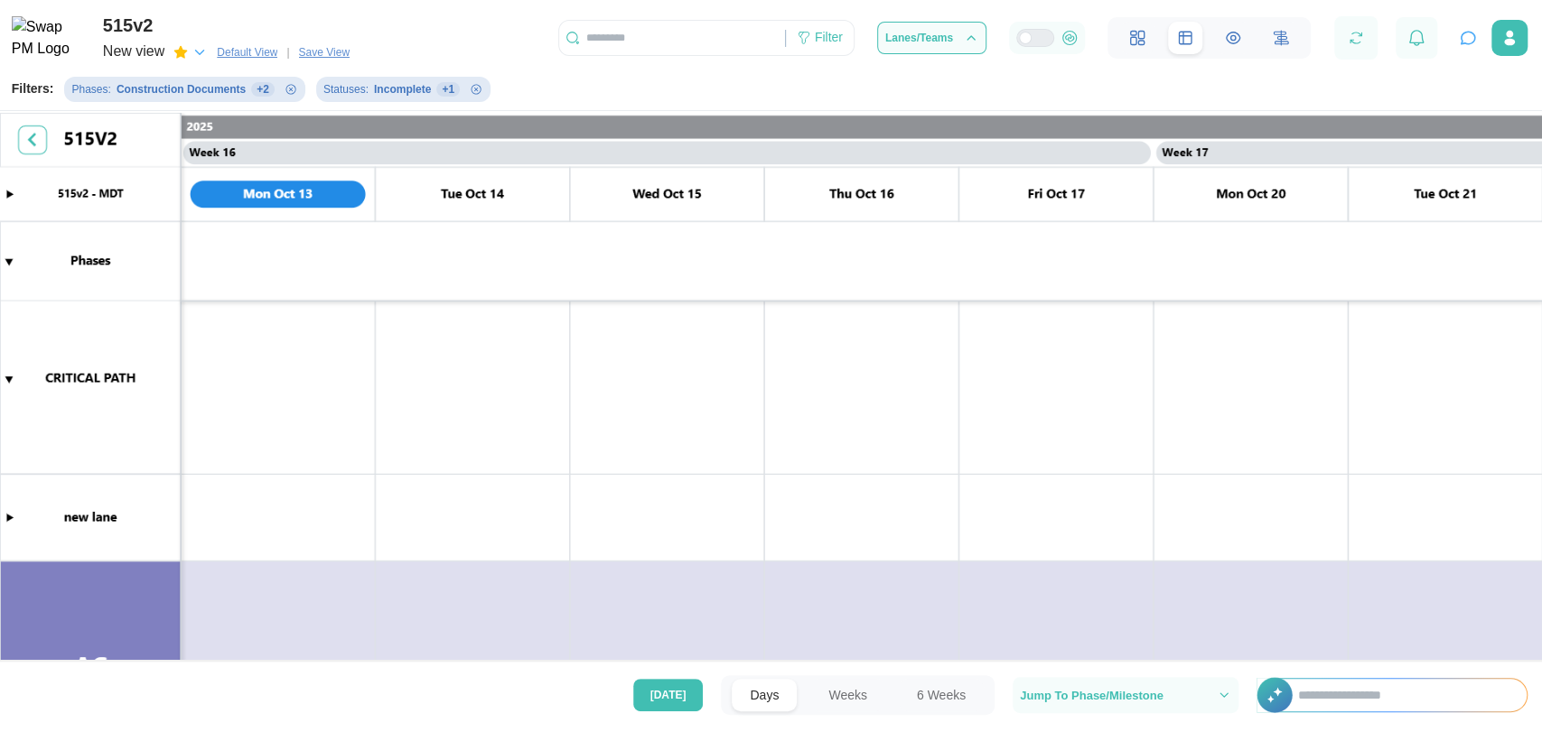
click at [256, 55] on span "Default View" at bounding box center [247, 52] width 61 height 18
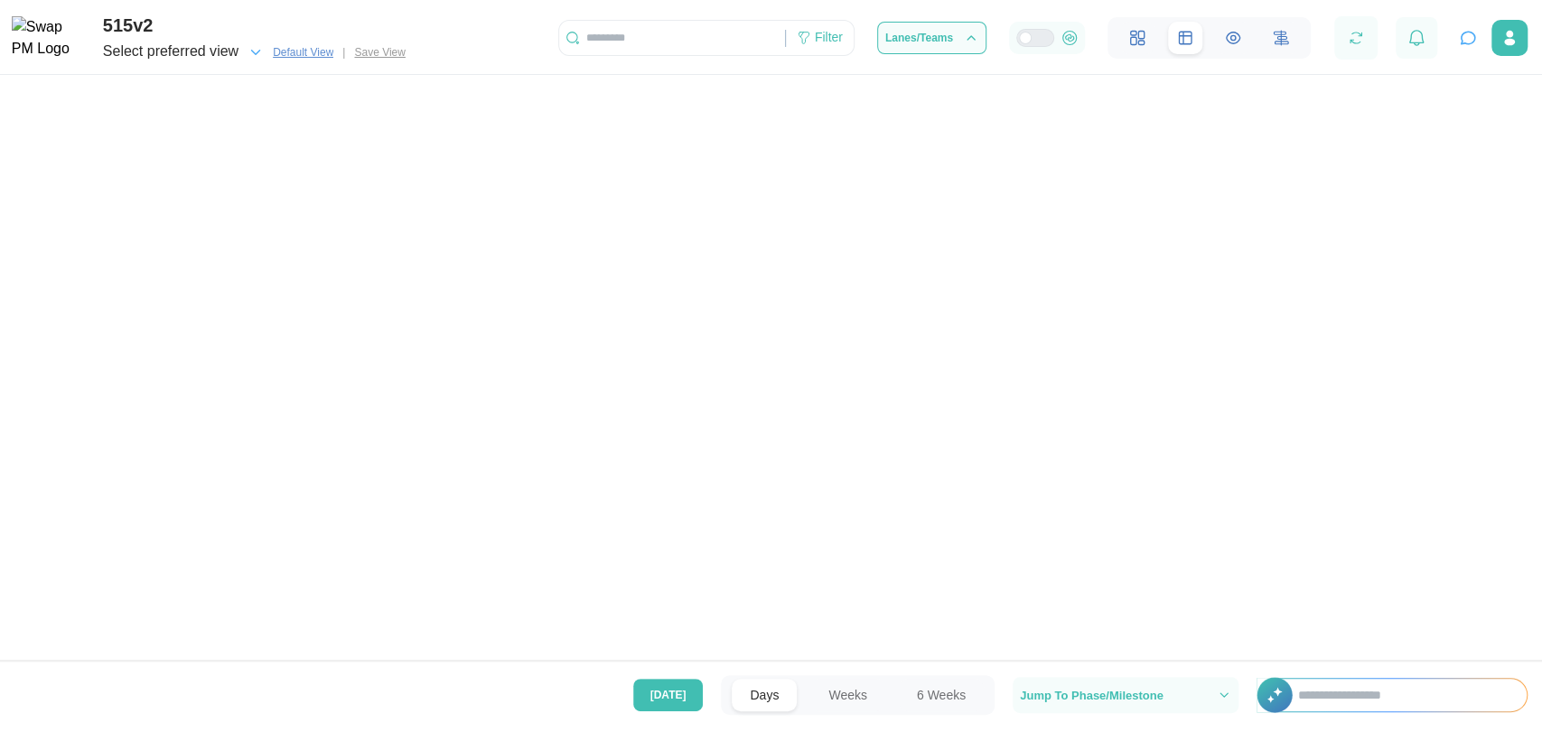
scroll to position [0, 14578]
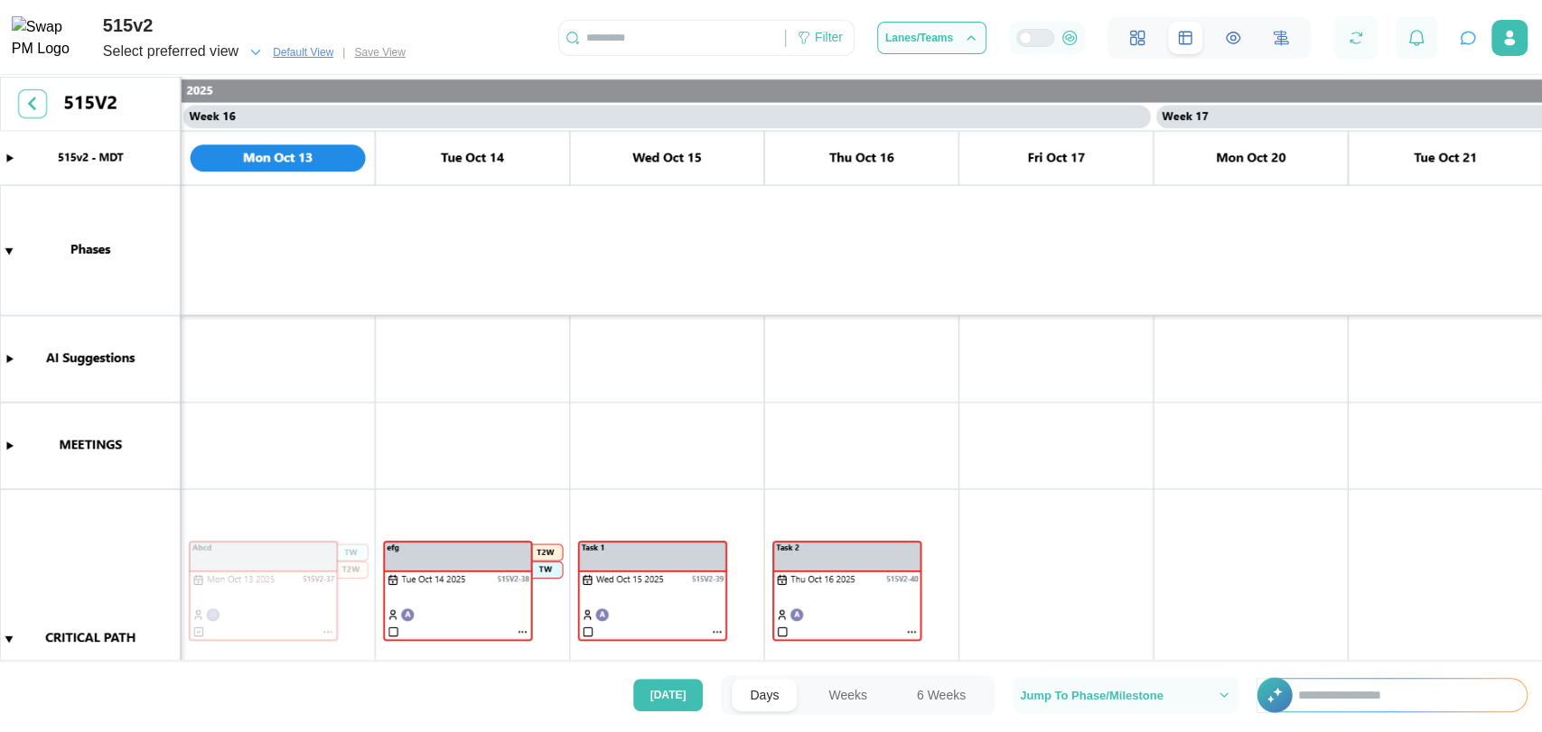
click at [181, 51] on div "Select preferred view" at bounding box center [170, 52] width 135 height 23
click at [144, 103] on div "New view" at bounding box center [142, 106] width 49 height 17
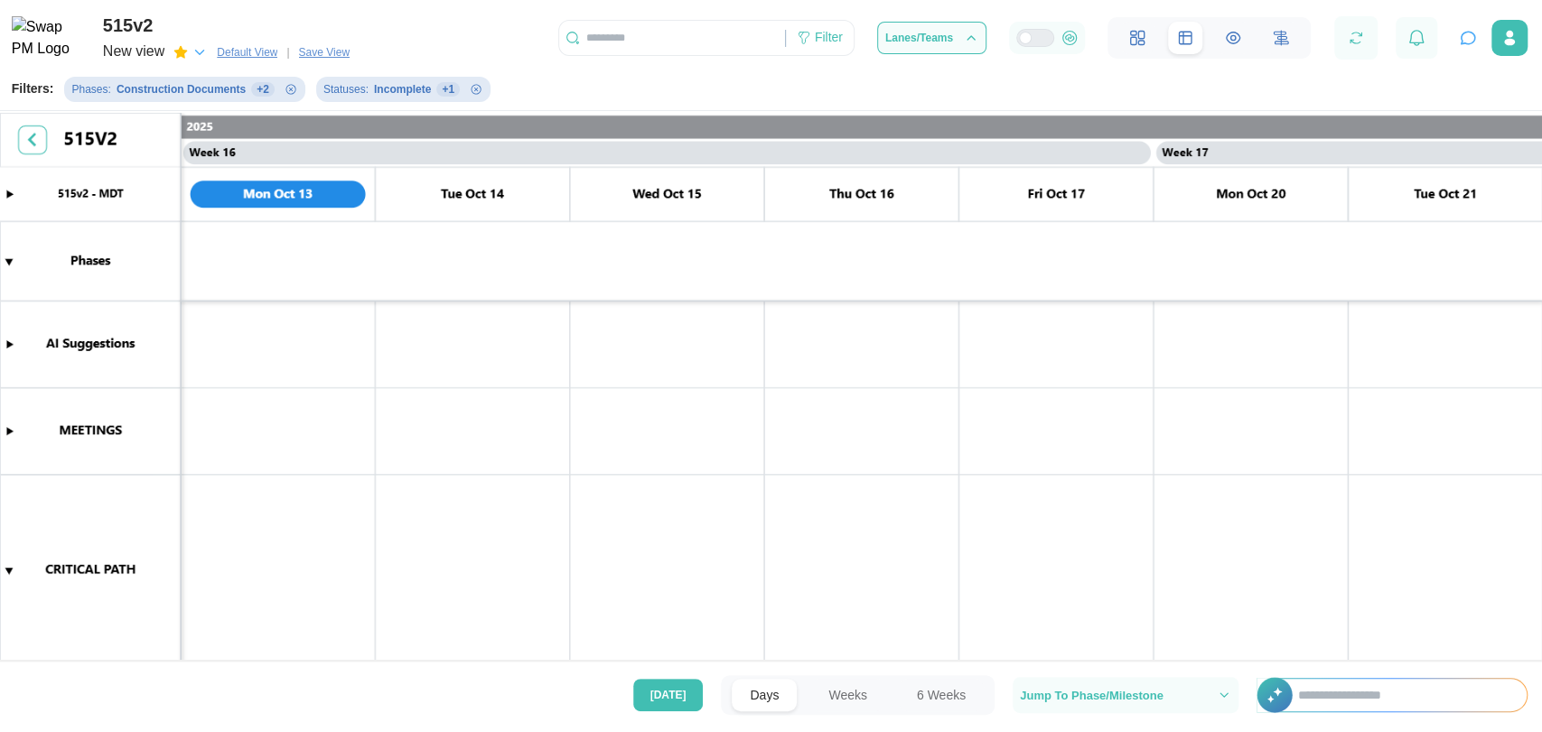
click at [136, 52] on div "New view" at bounding box center [133, 52] width 61 height 23
click at [320, 365] on canvas at bounding box center [771, 389] width 1542 height 552
click at [436, 95] on div "+ 1" at bounding box center [447, 89] width 23 height 14
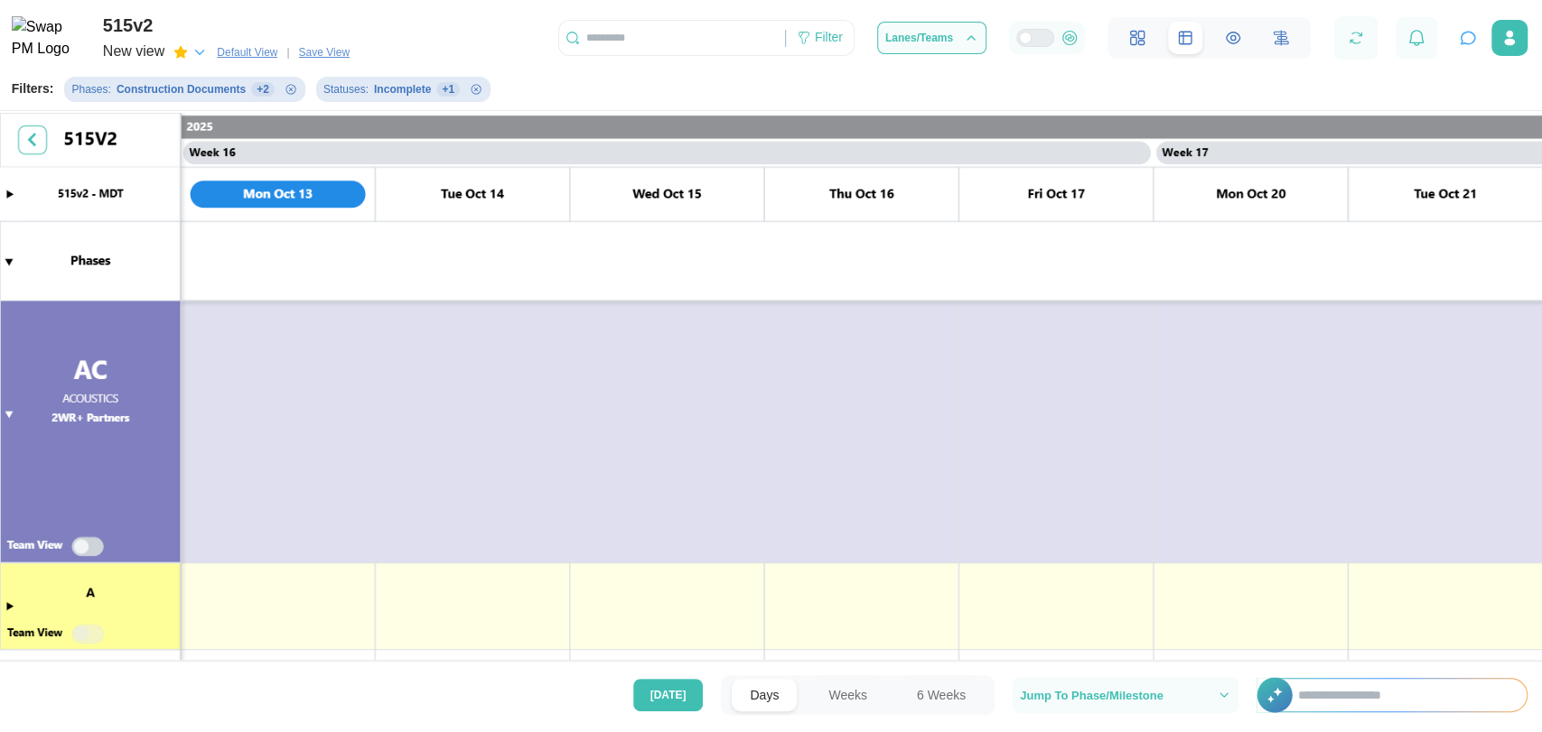
scroll to position [132, 0]
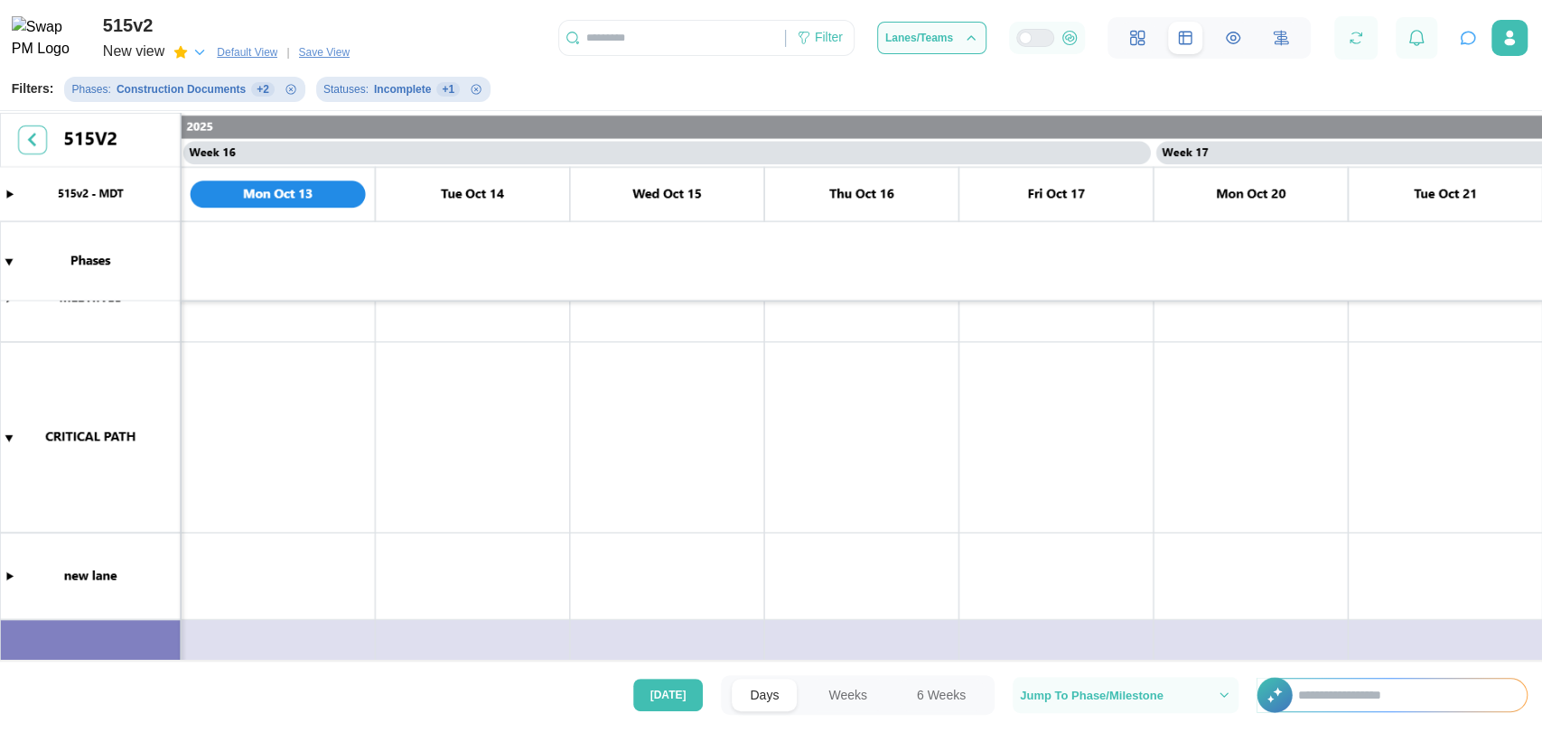
click at [238, 50] on span "Default View" at bounding box center [247, 52] width 61 height 18
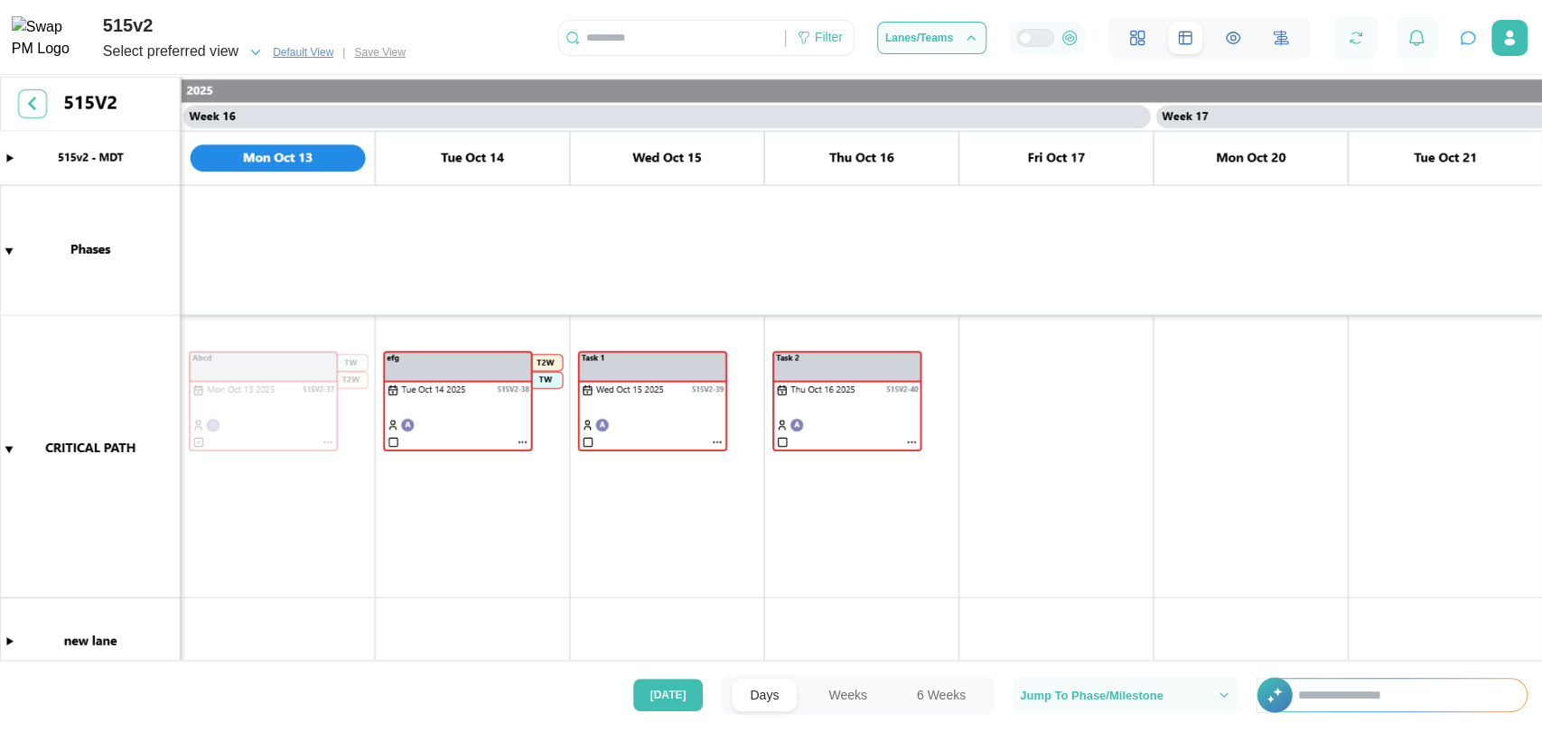
scroll to position [185, 0]
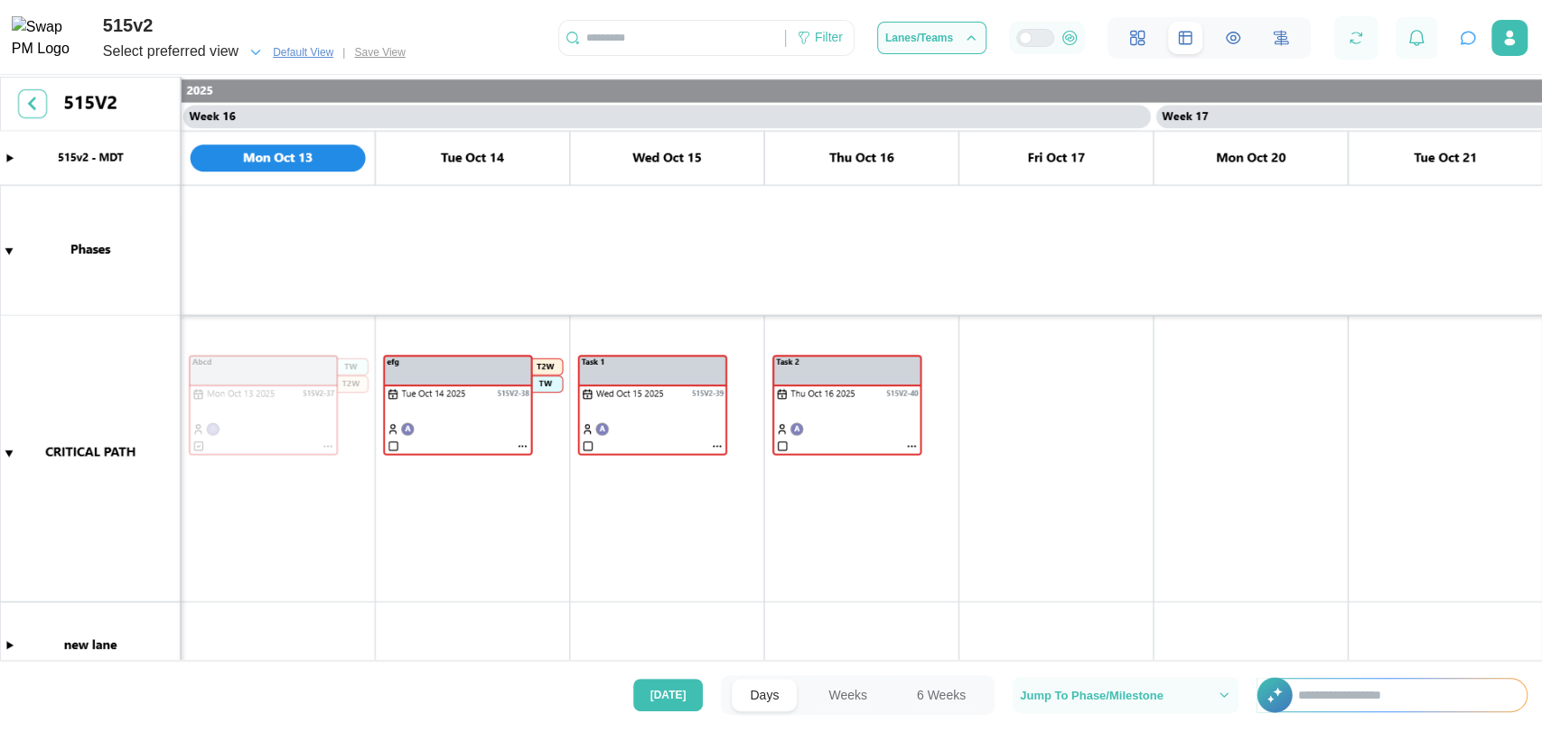
click at [238, 54] on div "Select preferred view" at bounding box center [170, 52] width 135 height 23
click at [220, 107] on icon "button" at bounding box center [223, 107] width 14 height 14
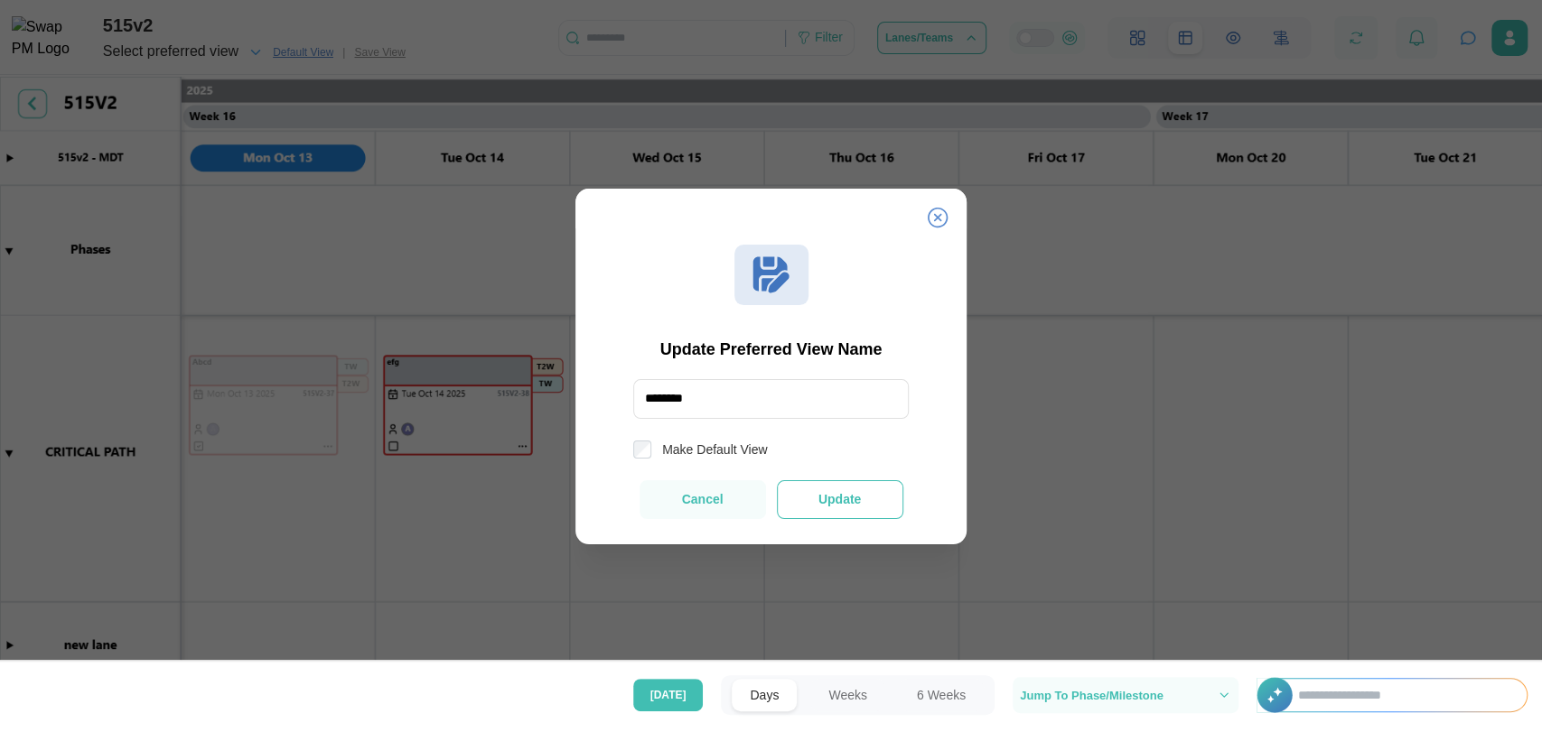
click at [834, 508] on button "Update" at bounding box center [840, 499] width 126 height 39
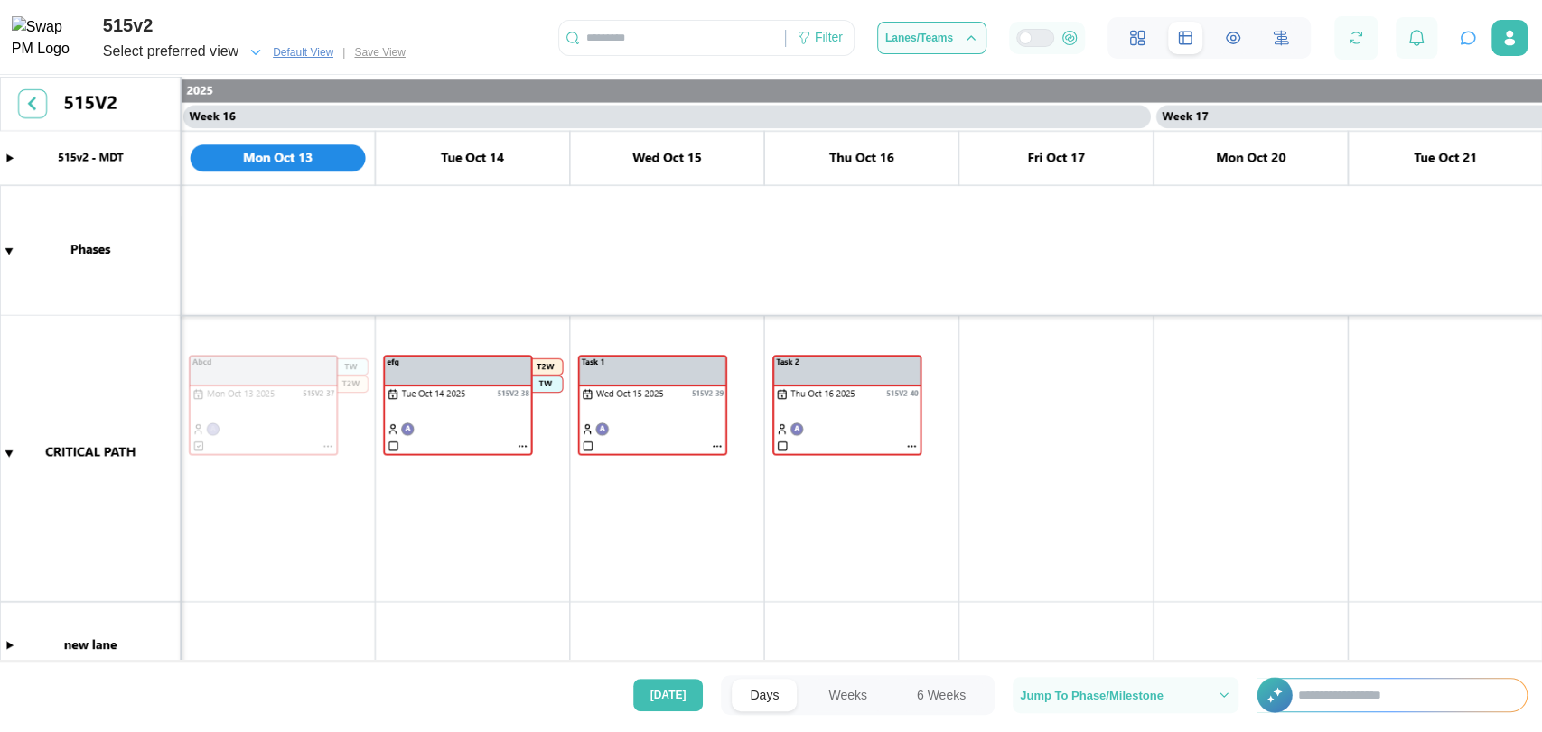
click at [321, 50] on span "Default View" at bounding box center [303, 52] width 61 height 18
click at [312, 51] on span "Default View" at bounding box center [303, 52] width 61 height 18
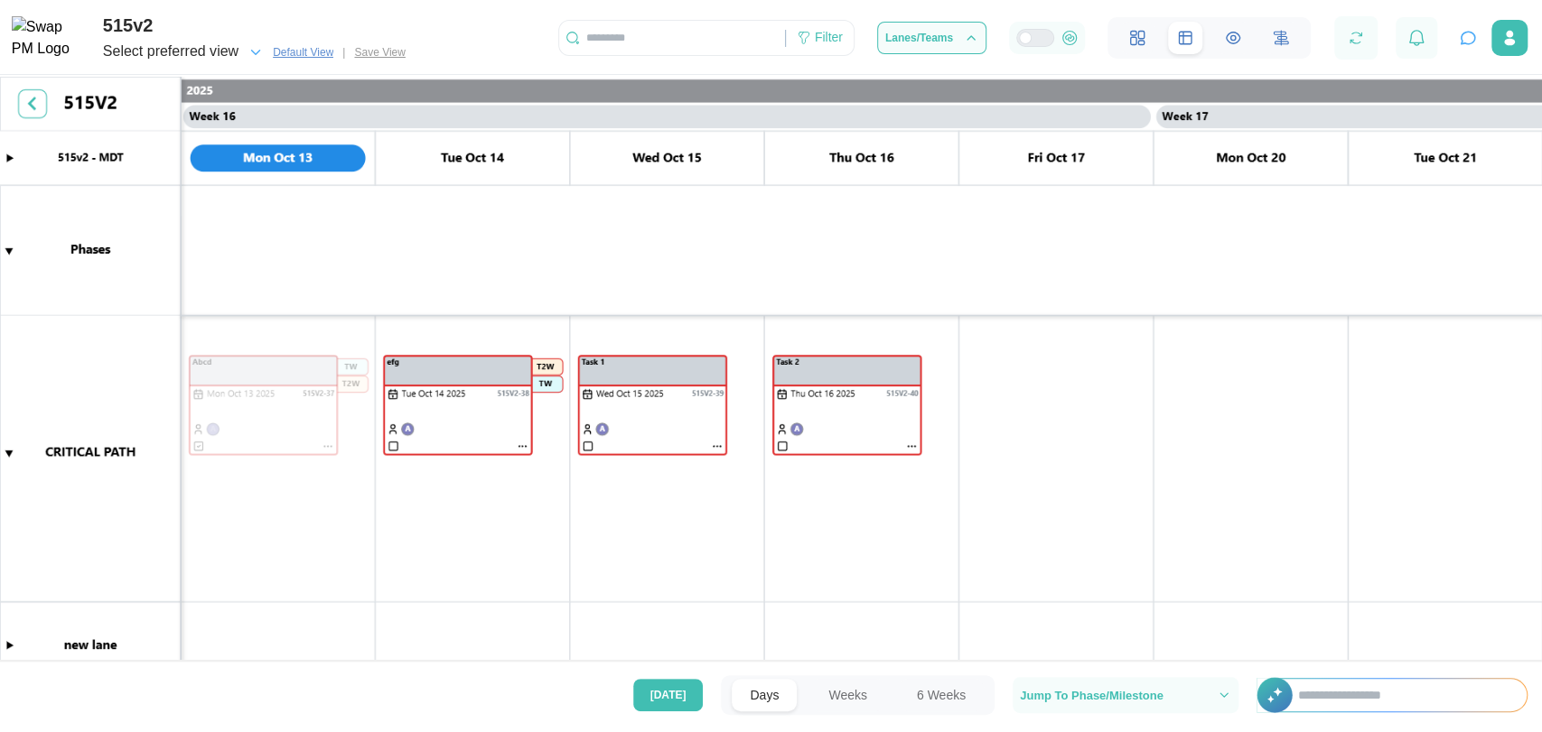
click at [312, 51] on span "Default View" at bounding box center [303, 52] width 61 height 18
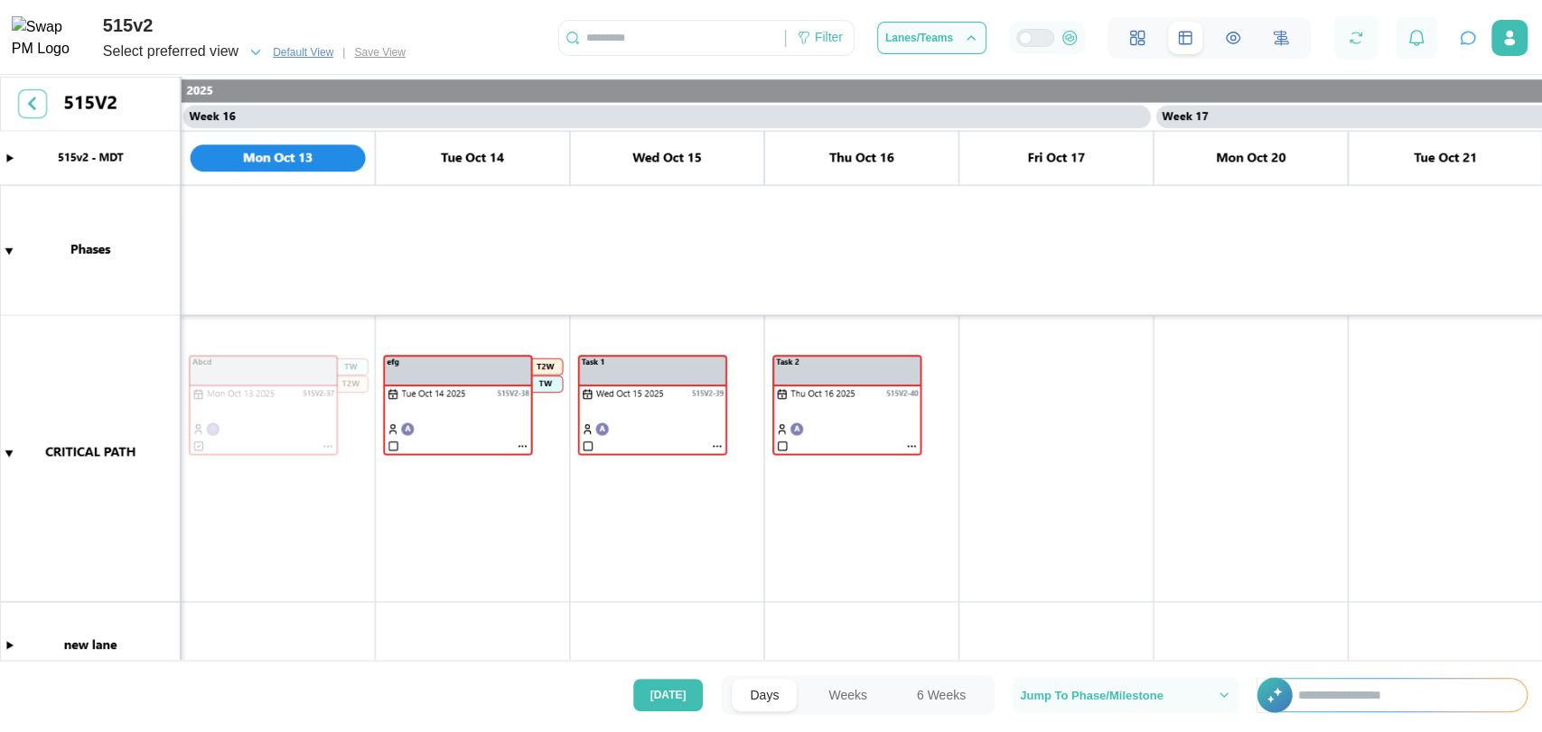
click at [312, 51] on span "Default View" at bounding box center [303, 52] width 61 height 18
click at [257, 52] on icon "button" at bounding box center [255, 52] width 16 height 16
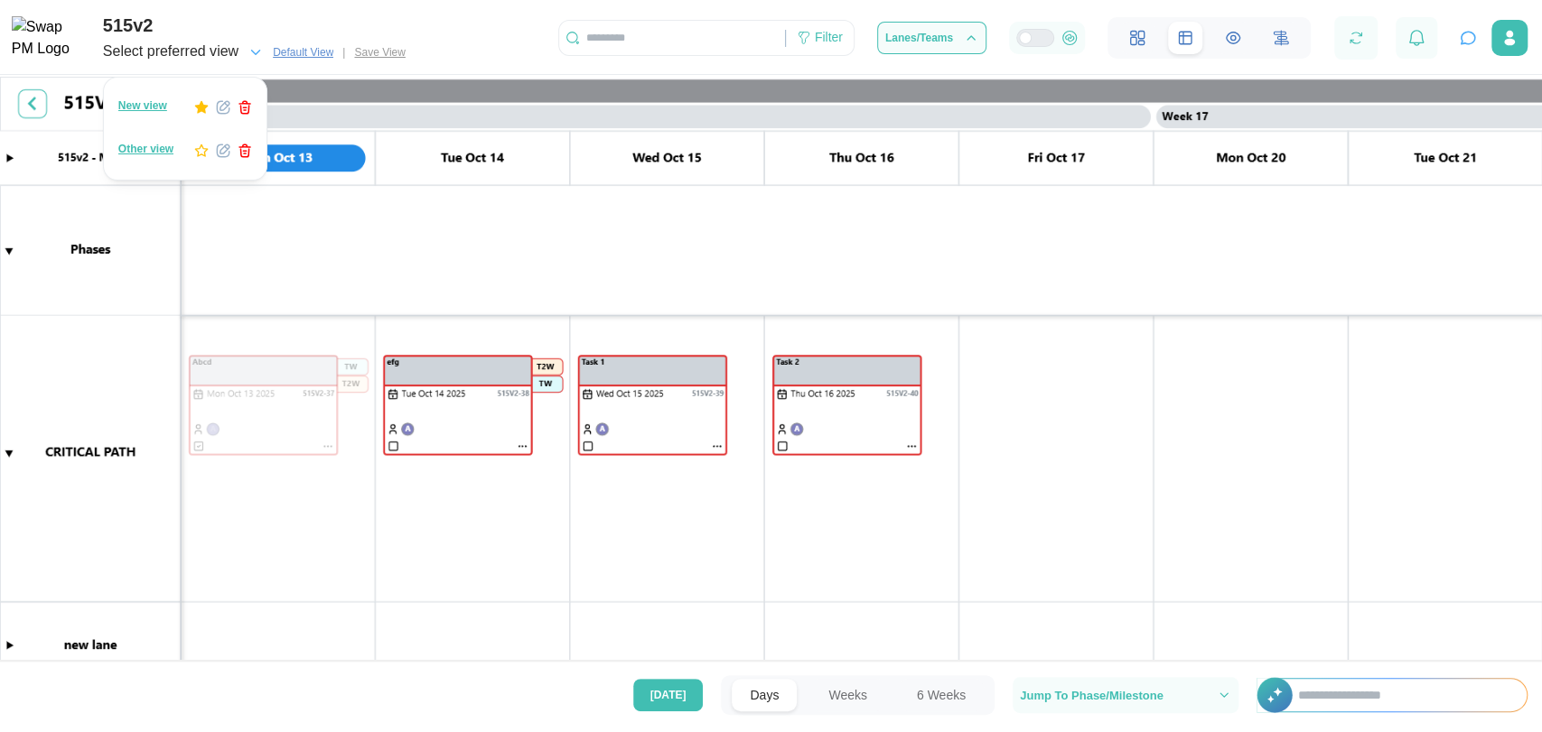
click at [145, 110] on div "New view" at bounding box center [142, 106] width 49 height 17
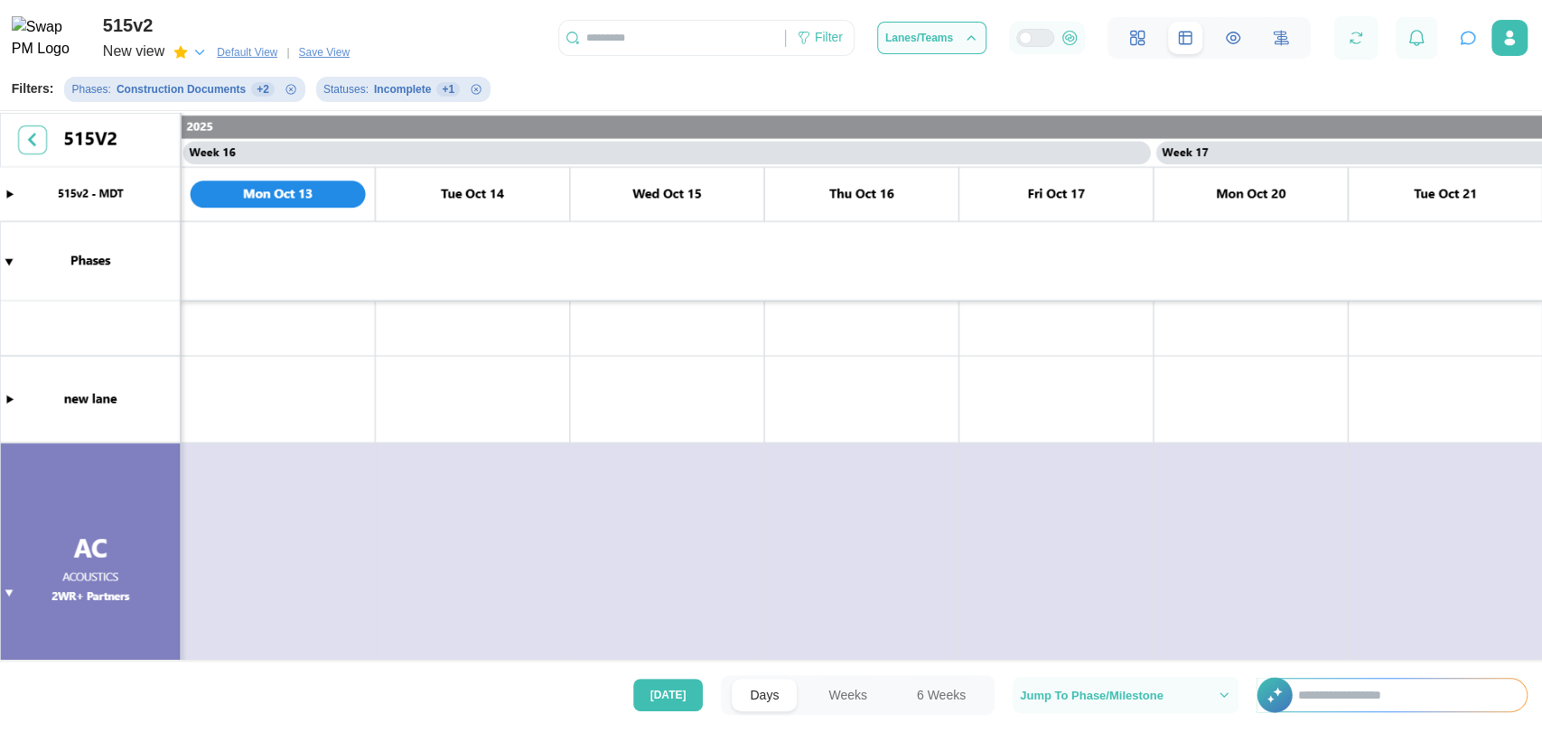
scroll to position [5, 0]
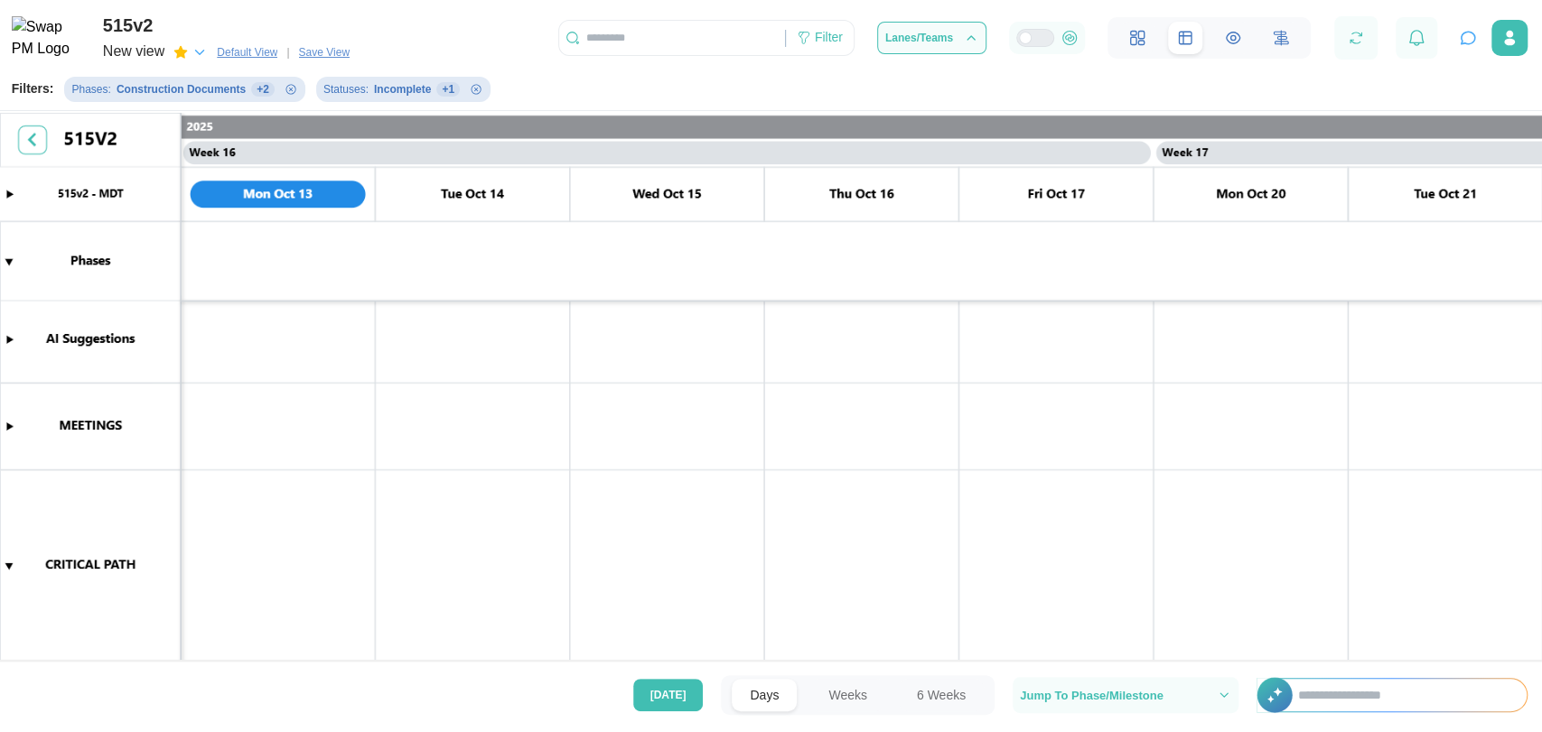
click at [260, 54] on span "Default View" at bounding box center [247, 52] width 61 height 18
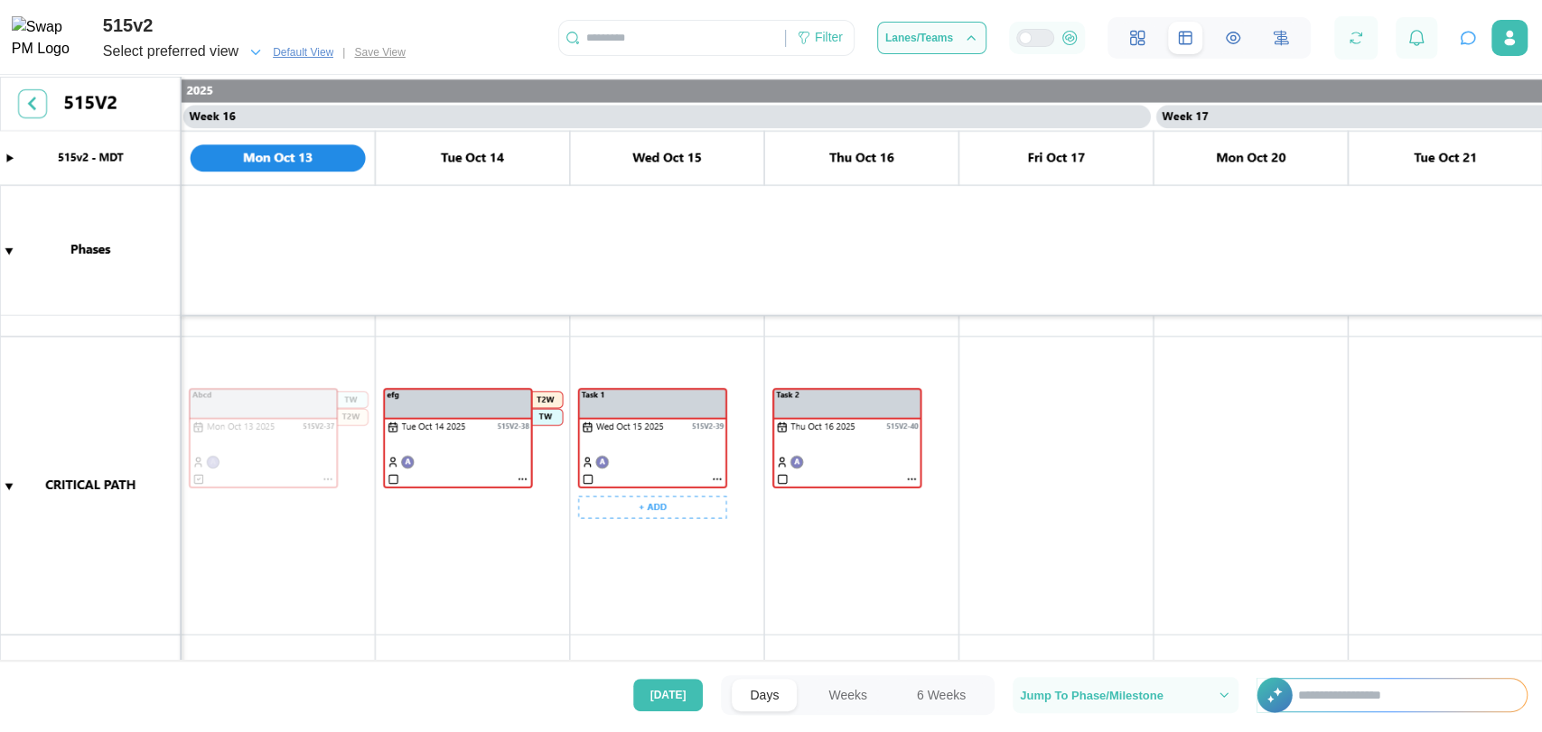
scroll to position [163, 0]
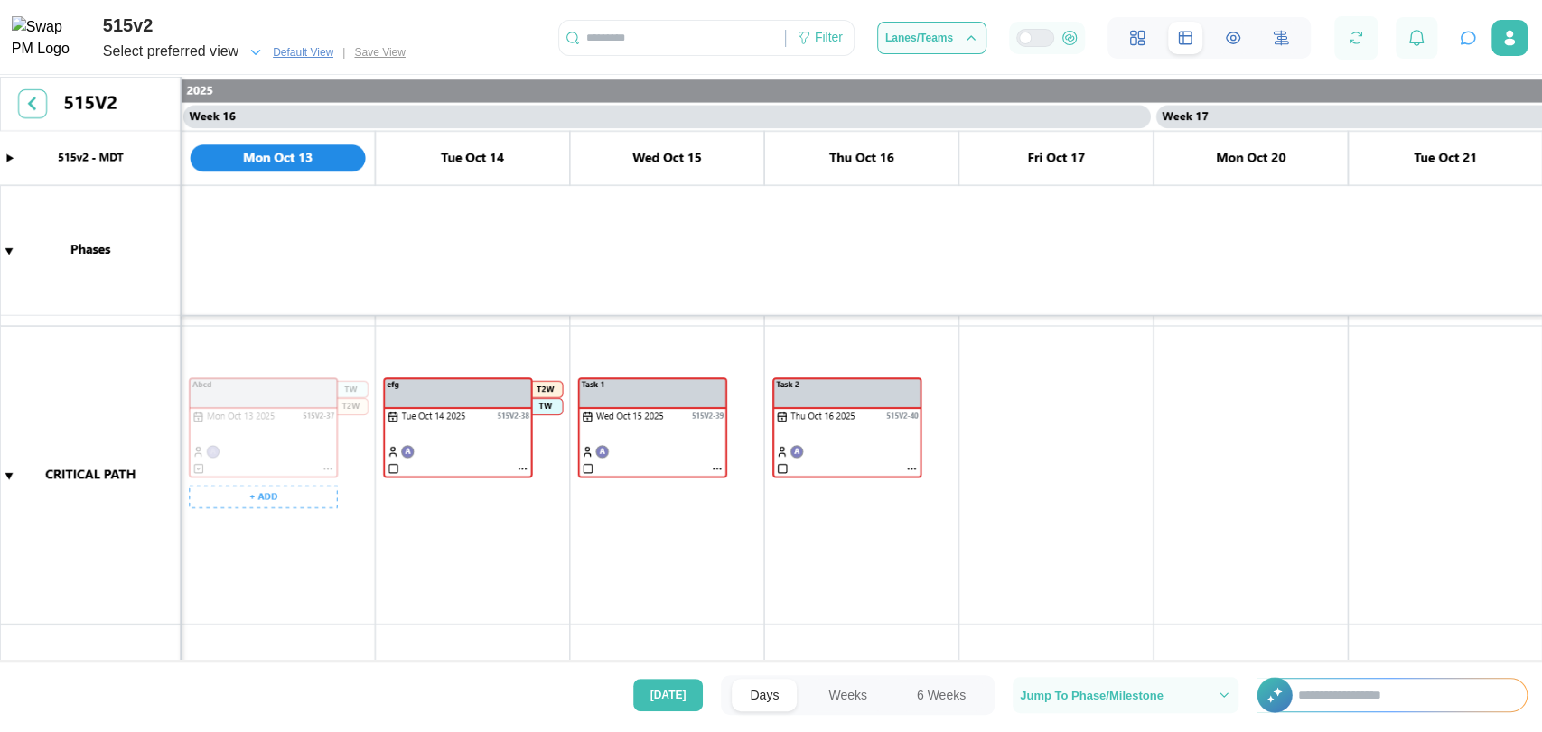
click at [245, 49] on div "Select preferred view" at bounding box center [183, 52] width 161 height 25
click at [442, 324] on canvas at bounding box center [771, 371] width 1542 height 588
click at [837, 52] on div "Filter" at bounding box center [820, 38] width 68 height 31
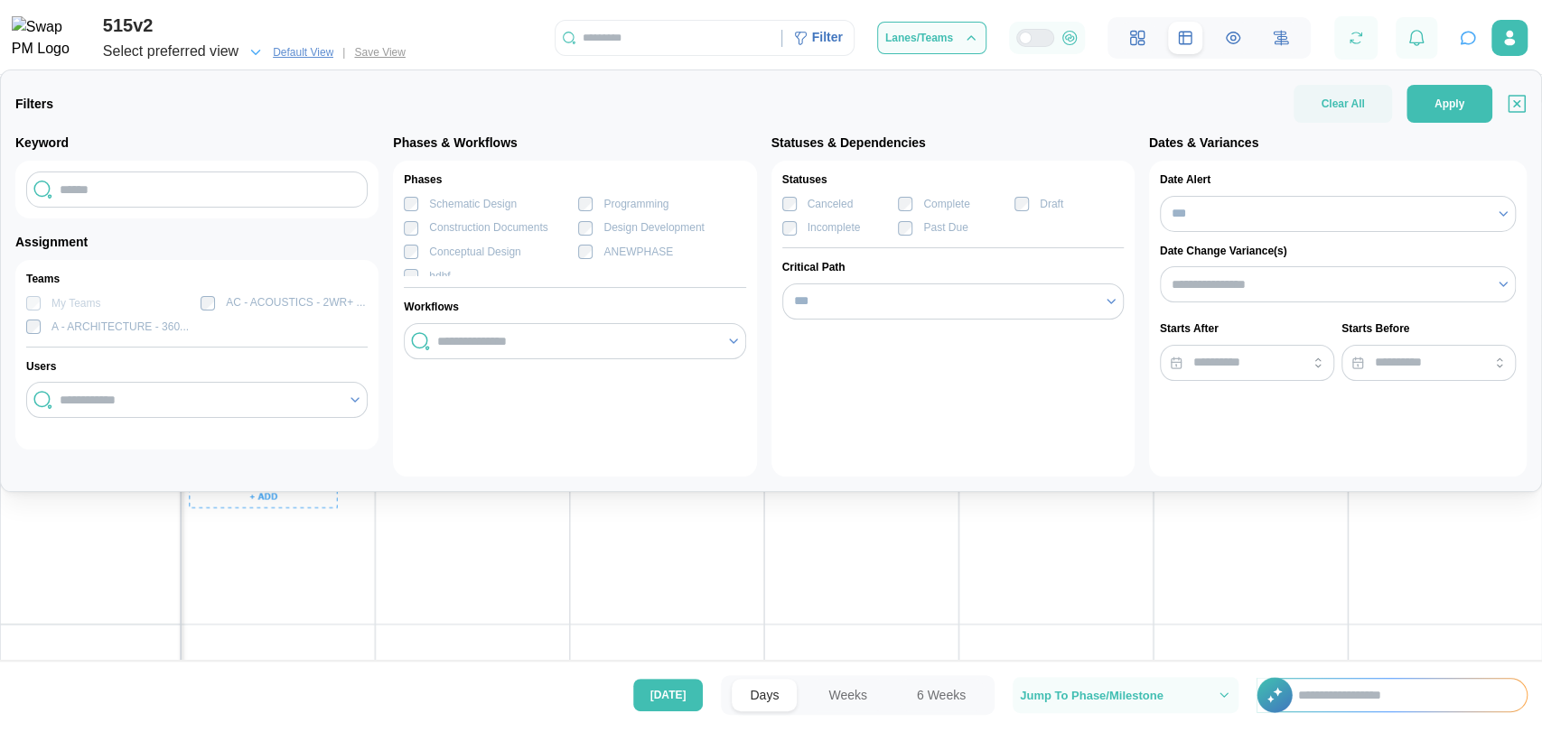
click at [606, 209] on div "Programming" at bounding box center [635, 204] width 65 height 17
drag, startPoint x: 1449, startPoint y: 83, endPoint x: 1449, endPoint y: 98, distance: 14.4
click at [1449, 98] on div "Filters Clear All Apply Keyword Assignment Teams My Teams AC - ACOUSTICS - 2WR+…" at bounding box center [771, 281] width 1542 height 423
click at [1449, 98] on span "Apply" at bounding box center [1449, 104] width 30 height 36
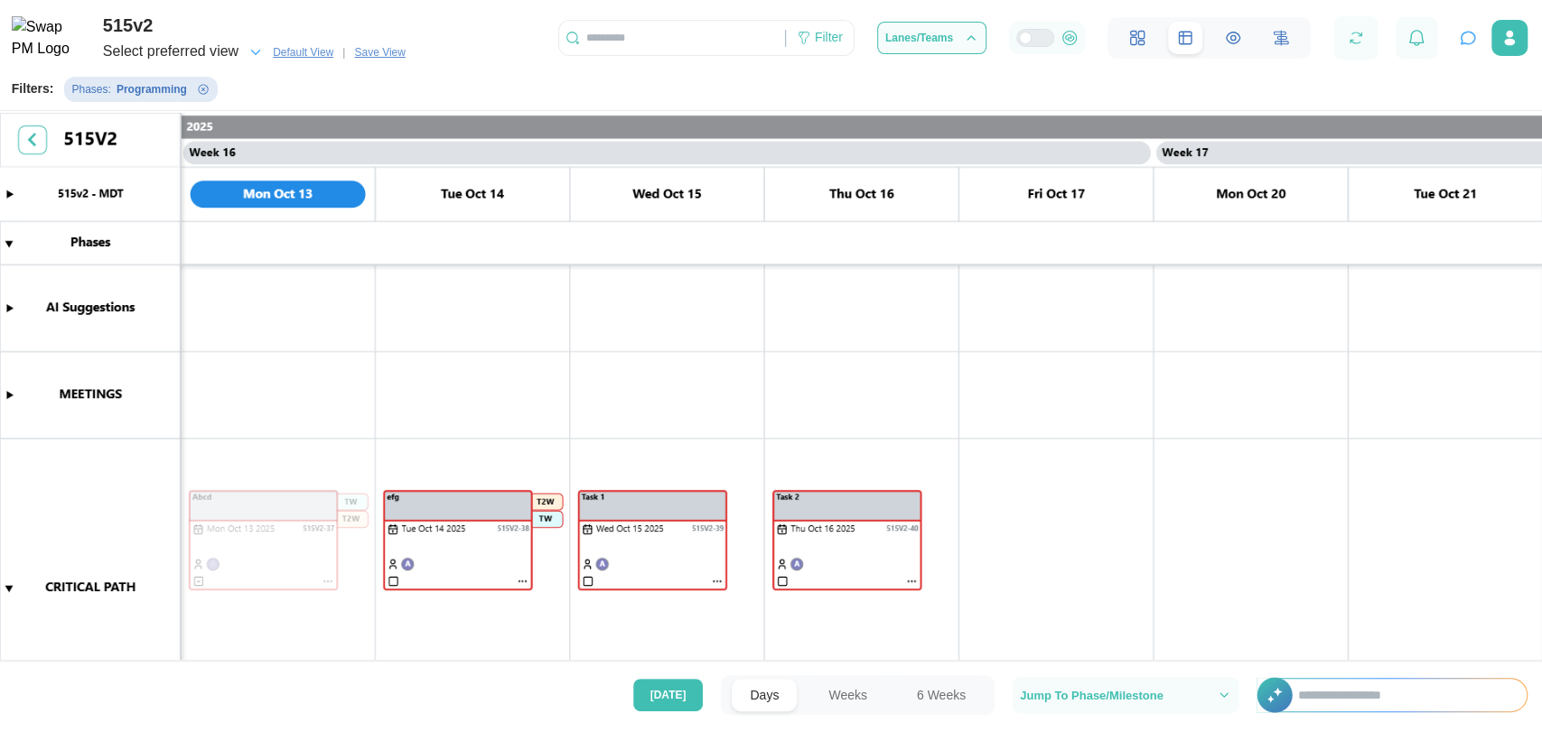
scroll to position [0, 0]
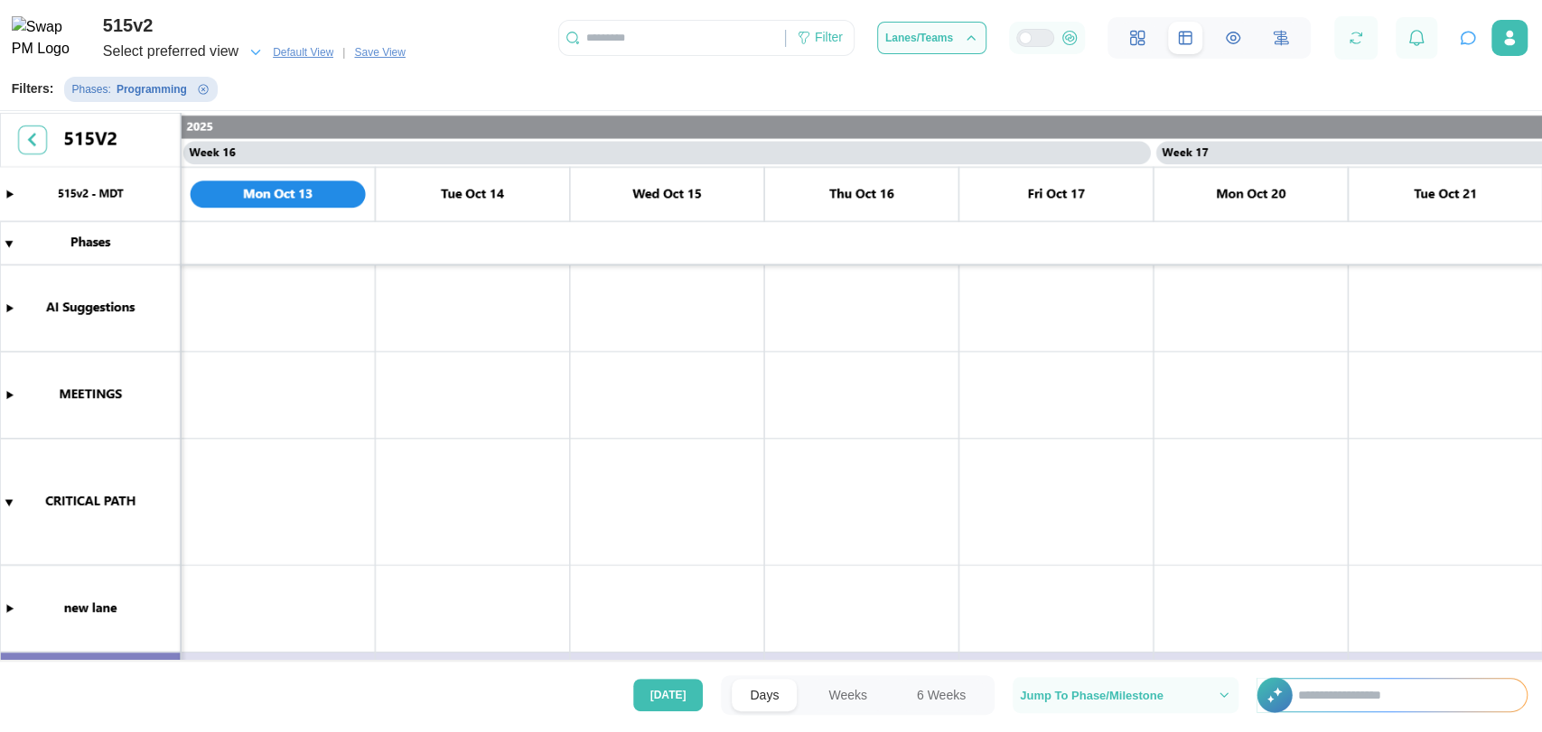
click at [383, 56] on span "Save View" at bounding box center [379, 52] width 51 height 18
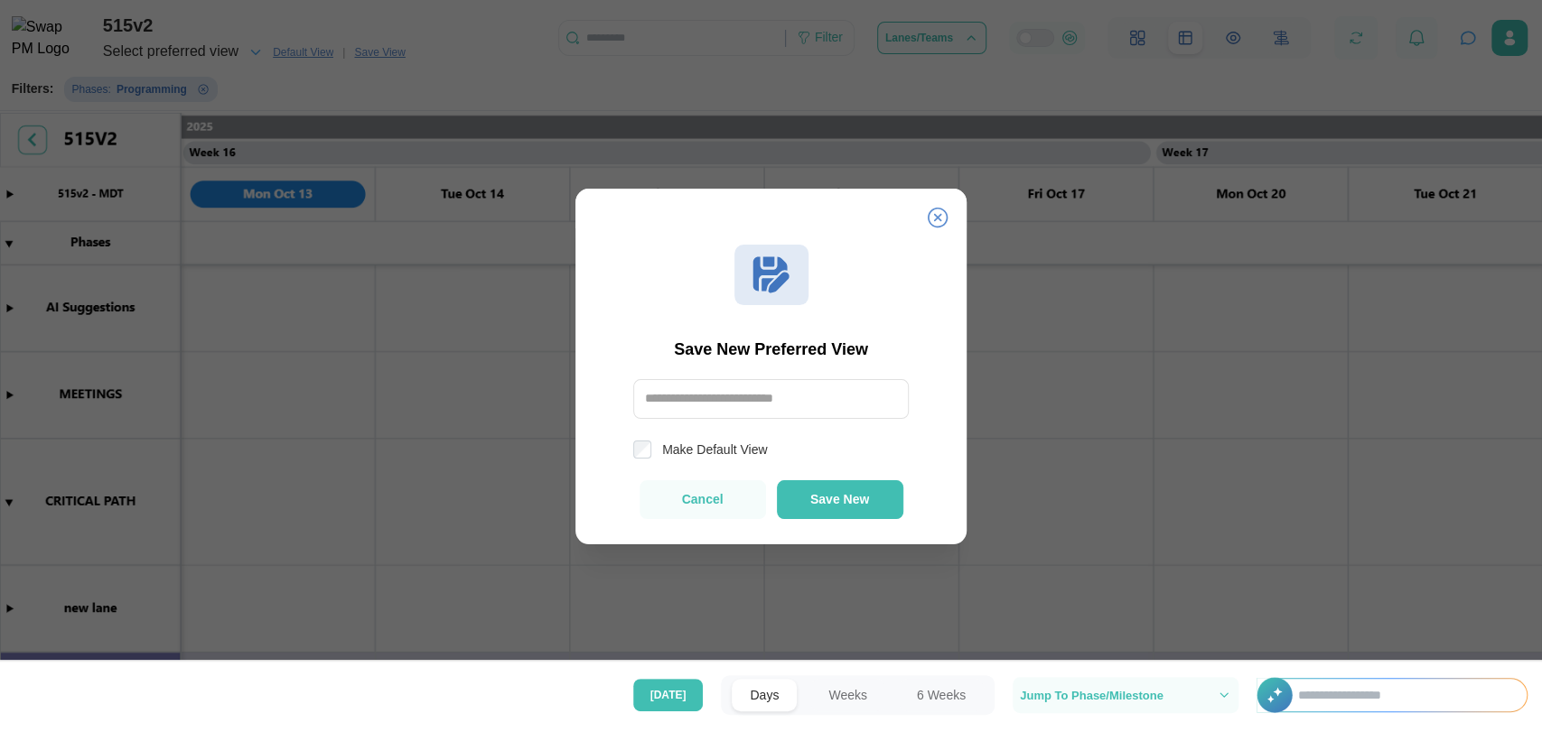
click at [936, 221] on icon at bounding box center [938, 218] width 22 height 22
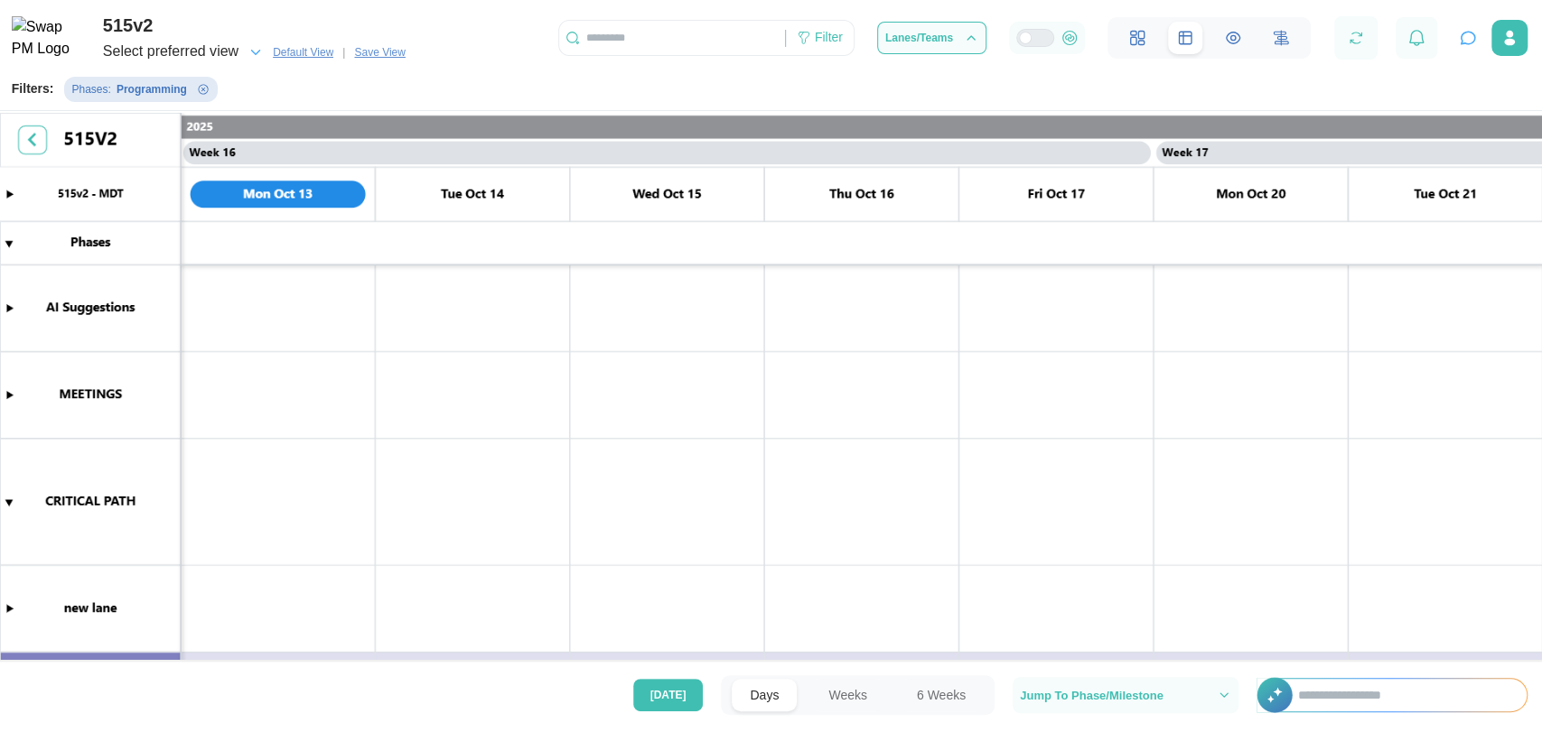
scroll to position [215, 0]
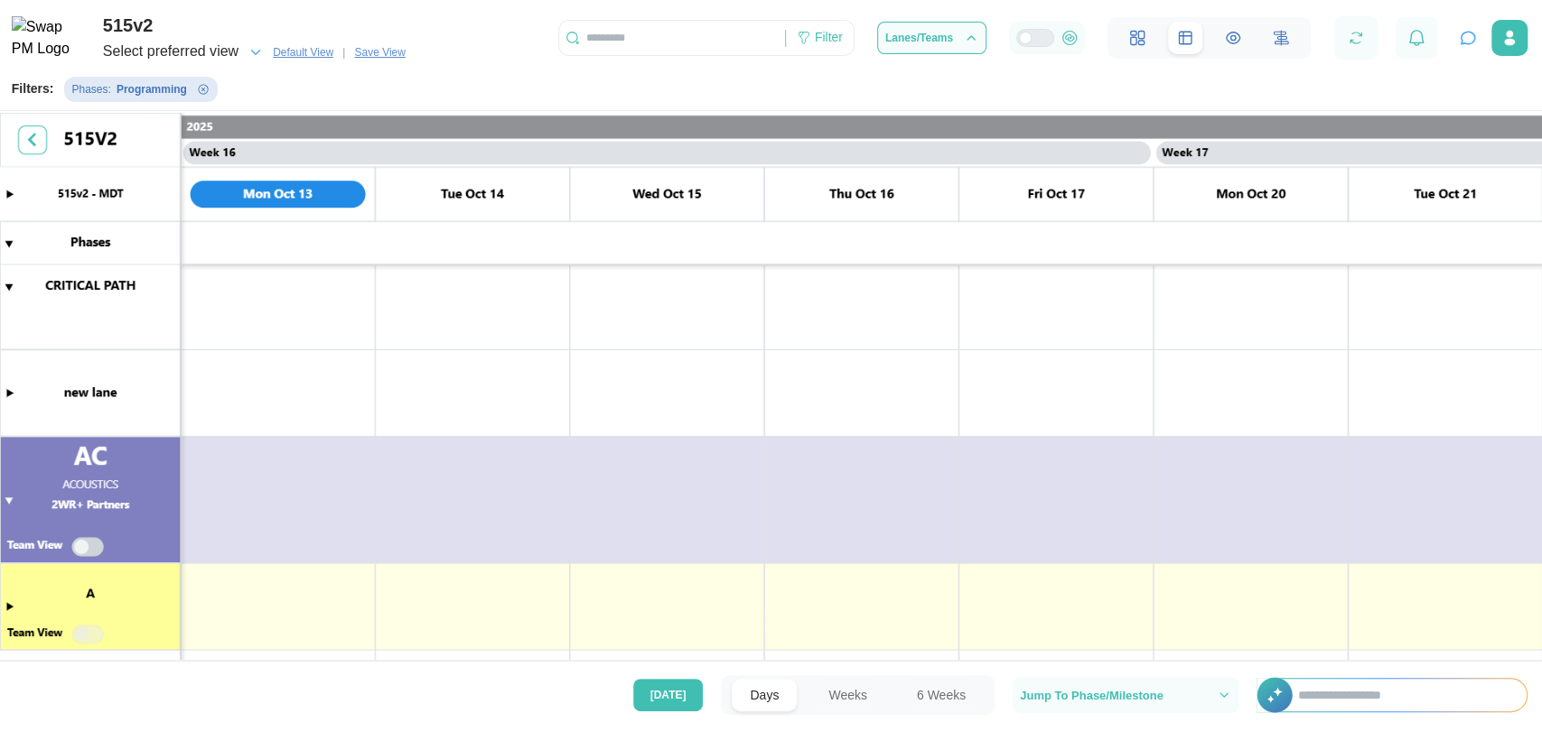
click at [198, 95] on icon "Remove Phases filter" at bounding box center [203, 89] width 11 height 11
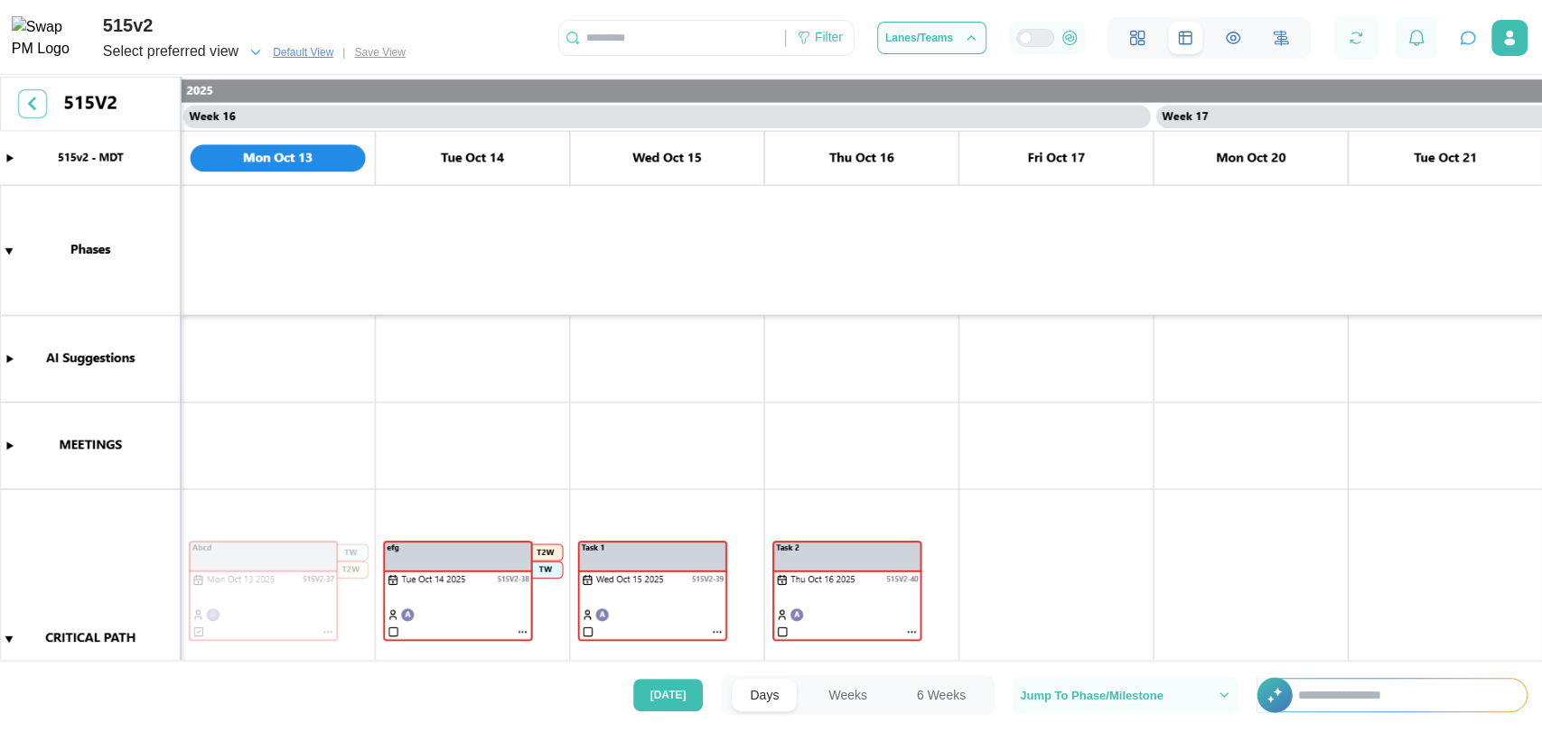
scroll to position [0, 14578]
click at [816, 32] on div "Filter" at bounding box center [820, 38] width 68 height 31
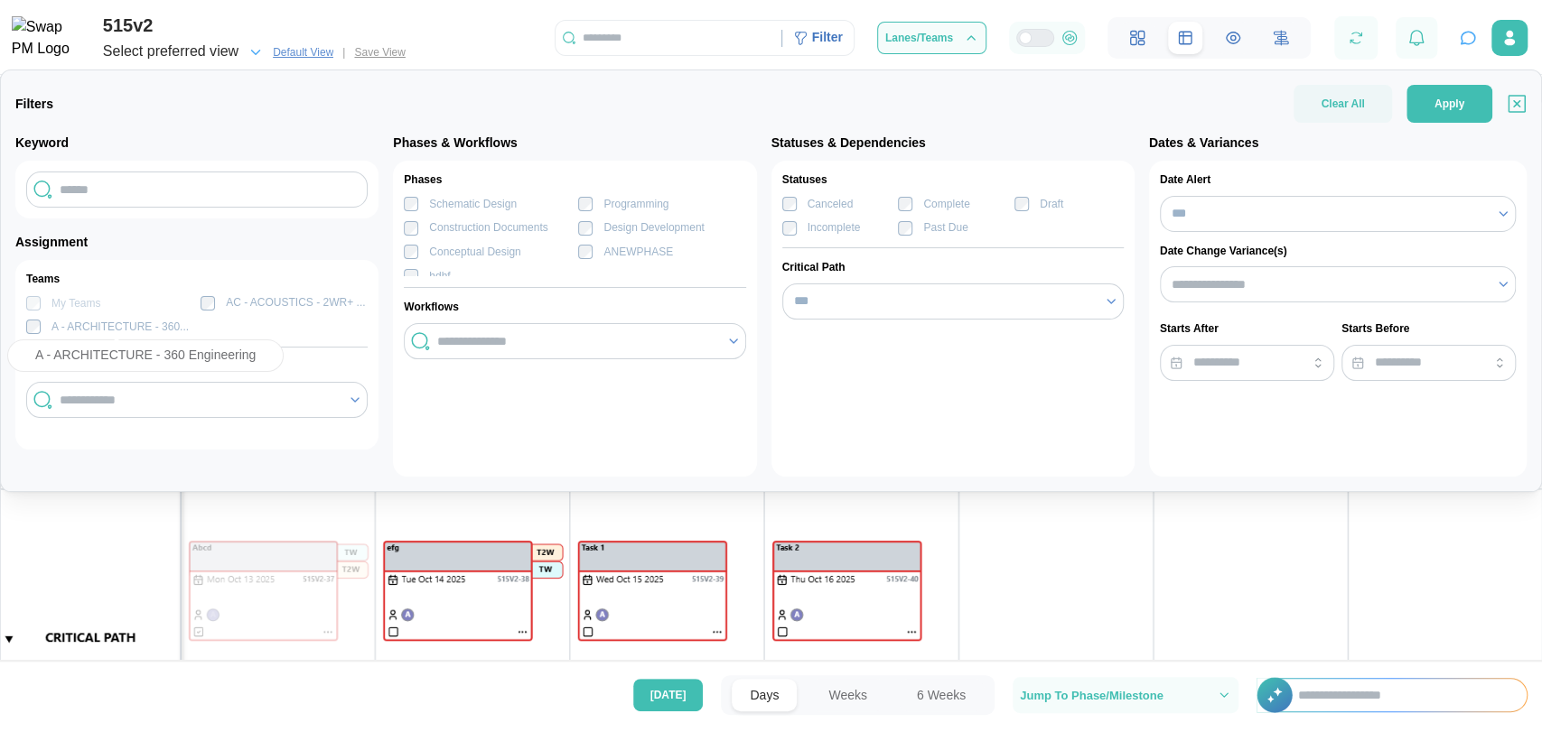
click at [156, 325] on div "A - ARCHITECTURE - 360..." at bounding box center [119, 327] width 137 height 17
click at [1481, 94] on button "Apply" at bounding box center [1449, 104] width 86 height 38
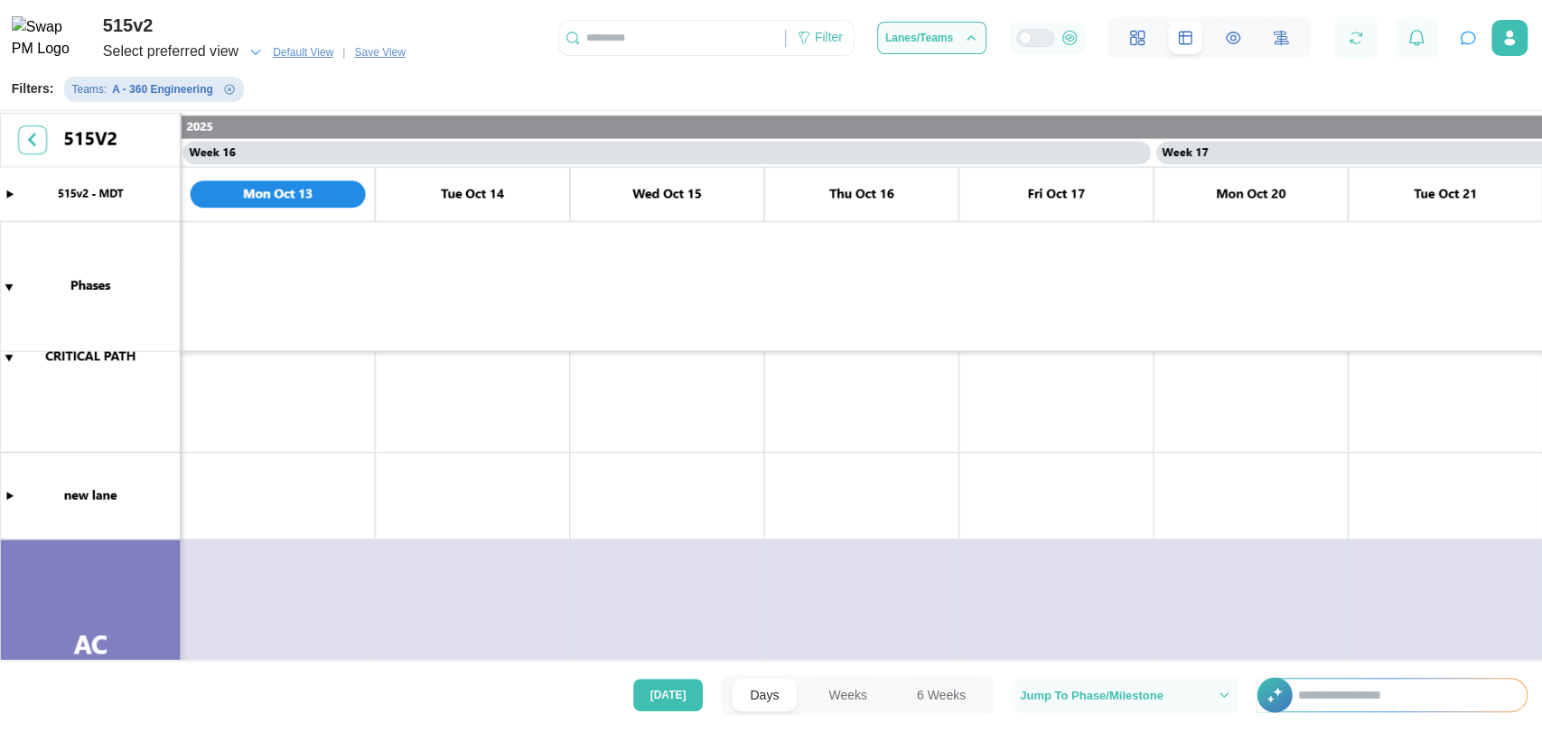
scroll to position [537, 0]
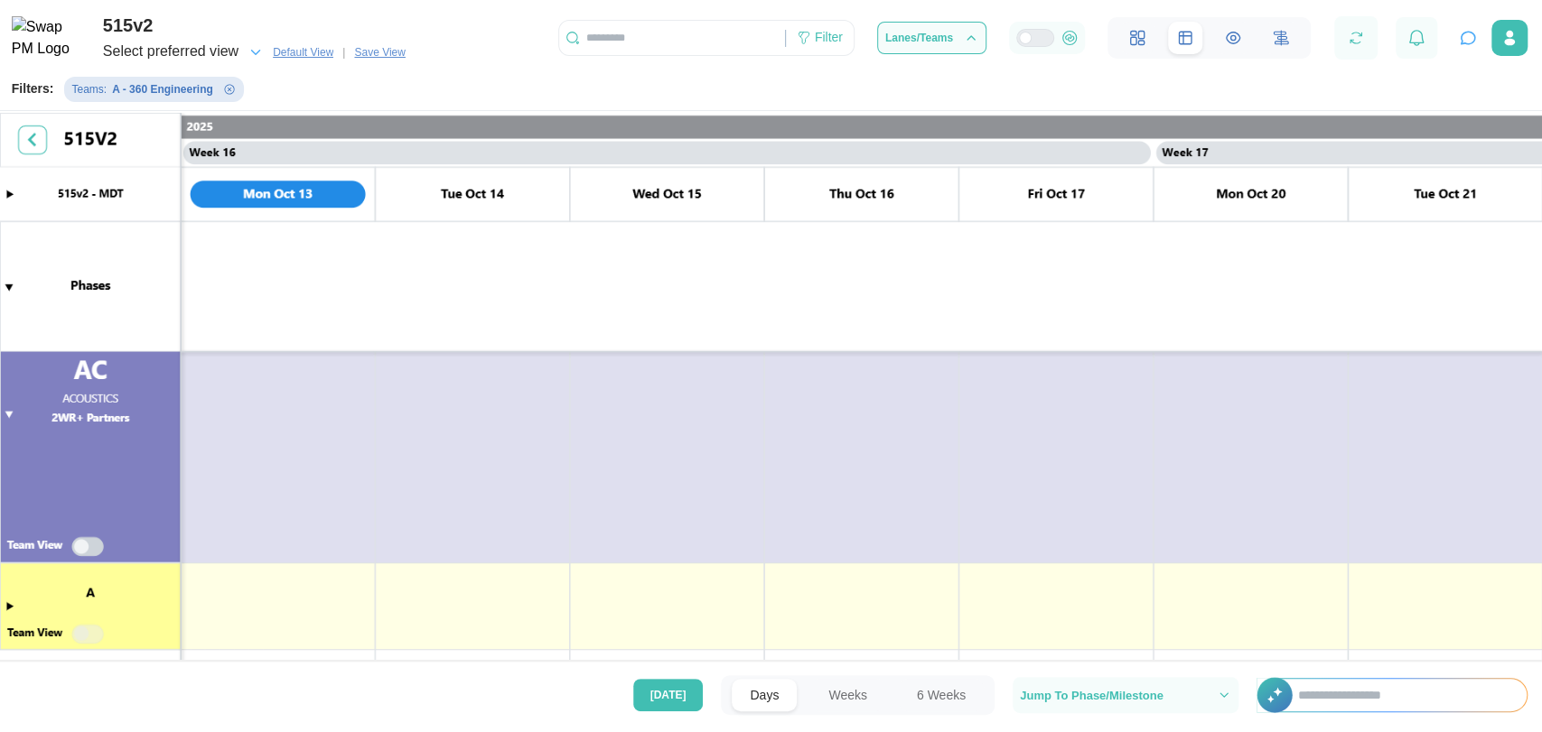
click at [5, 608] on canvas at bounding box center [771, 389] width 1542 height 552
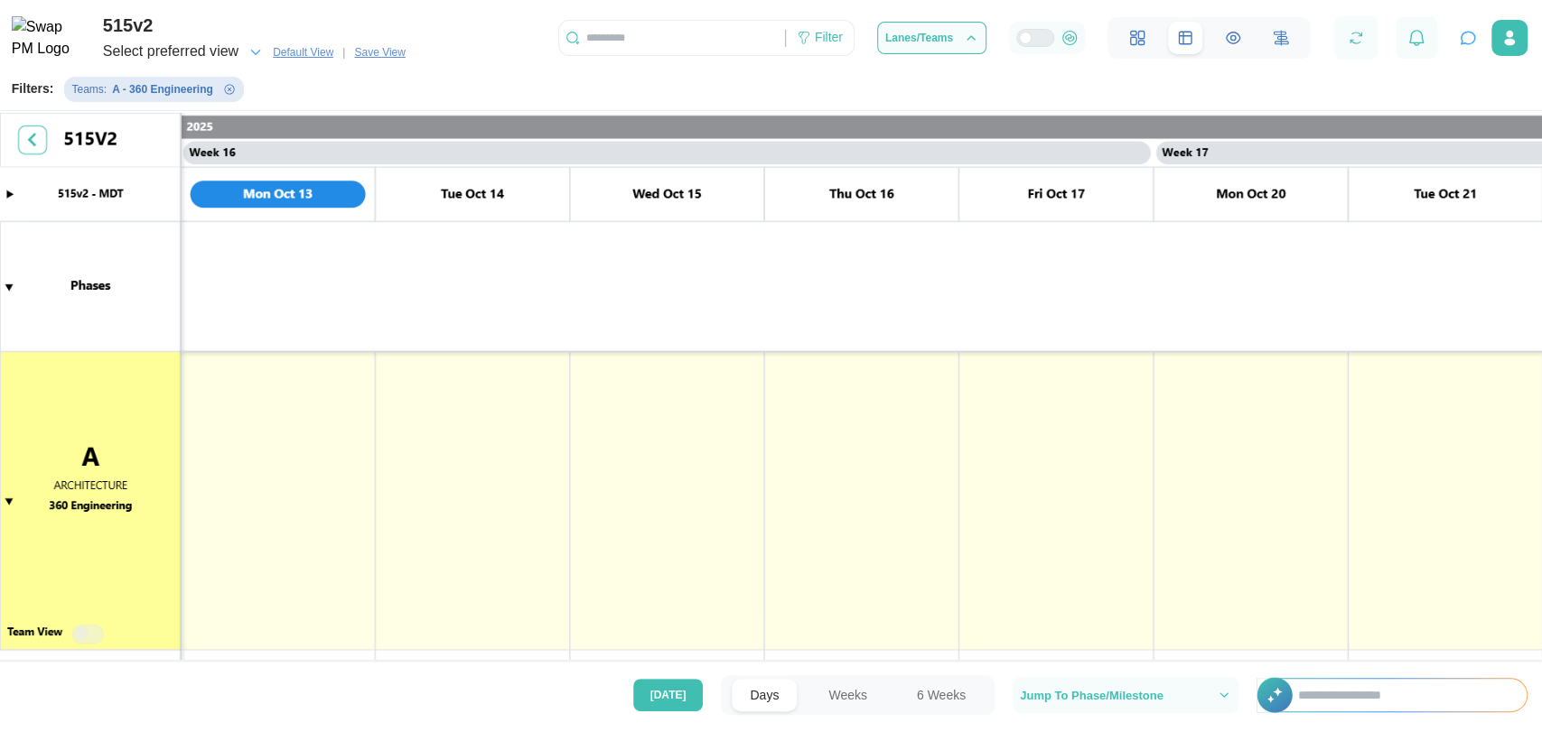
scroll to position [493, 0]
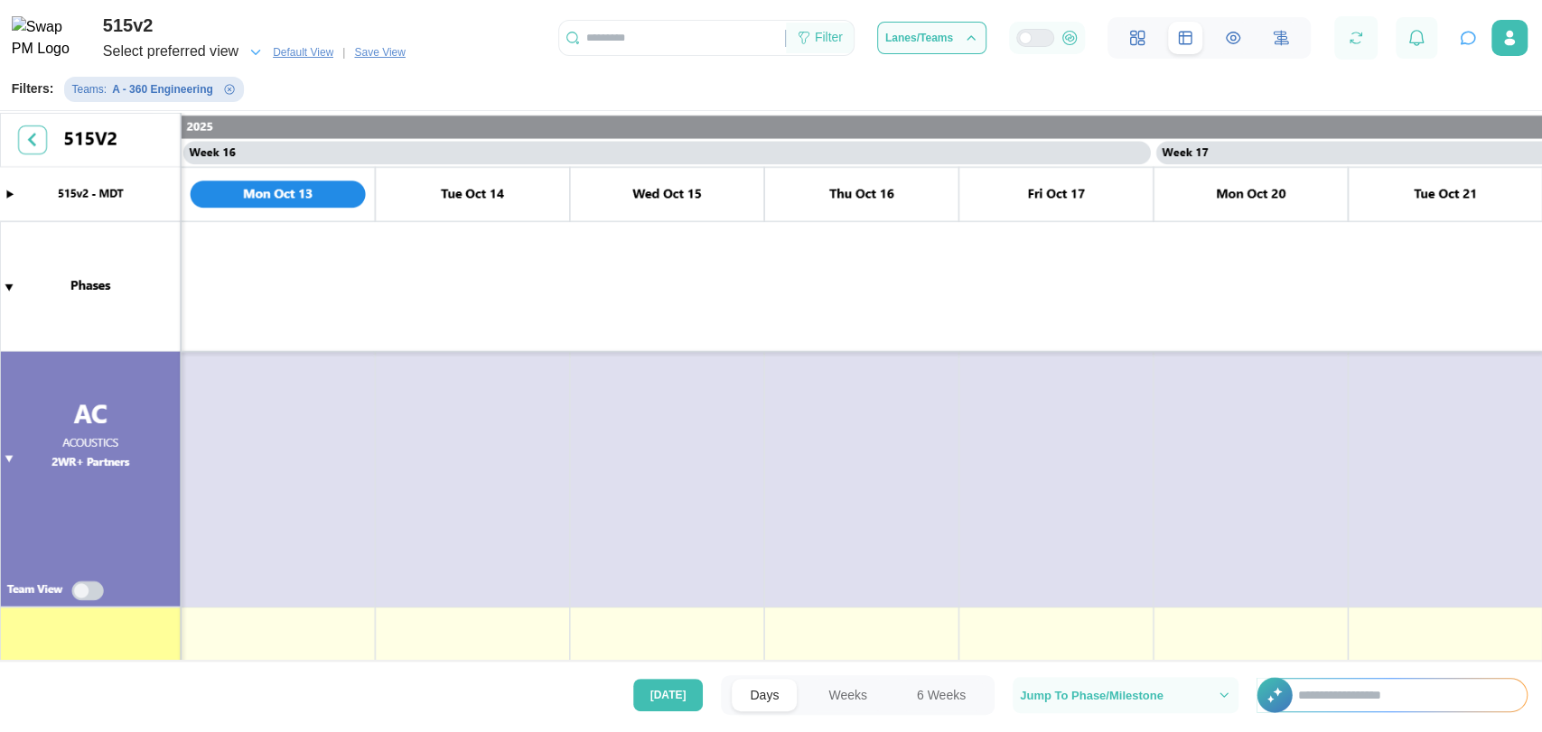
click at [830, 42] on div "Filter" at bounding box center [829, 38] width 28 height 20
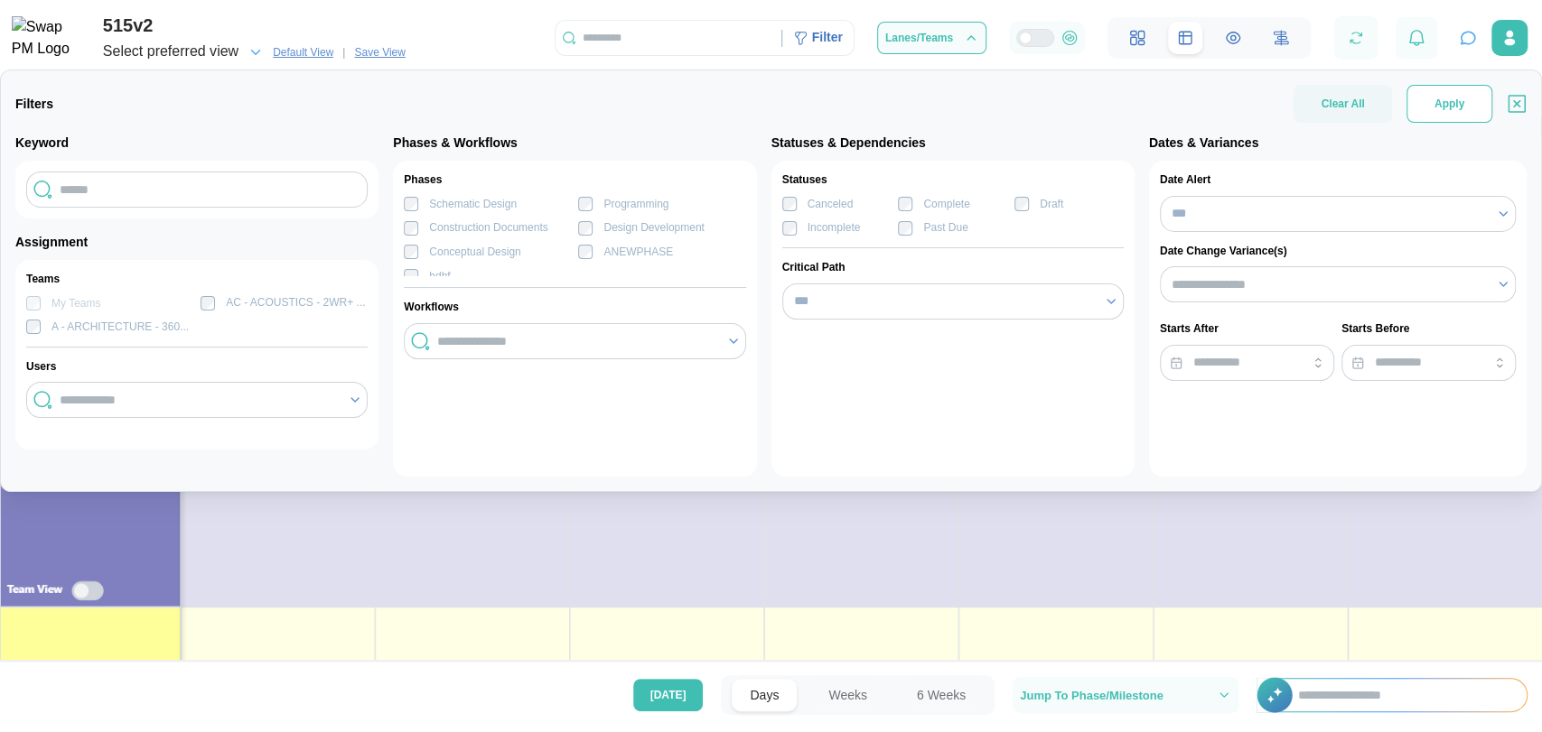
click at [1457, 118] on span "Apply" at bounding box center [1449, 104] width 30 height 36
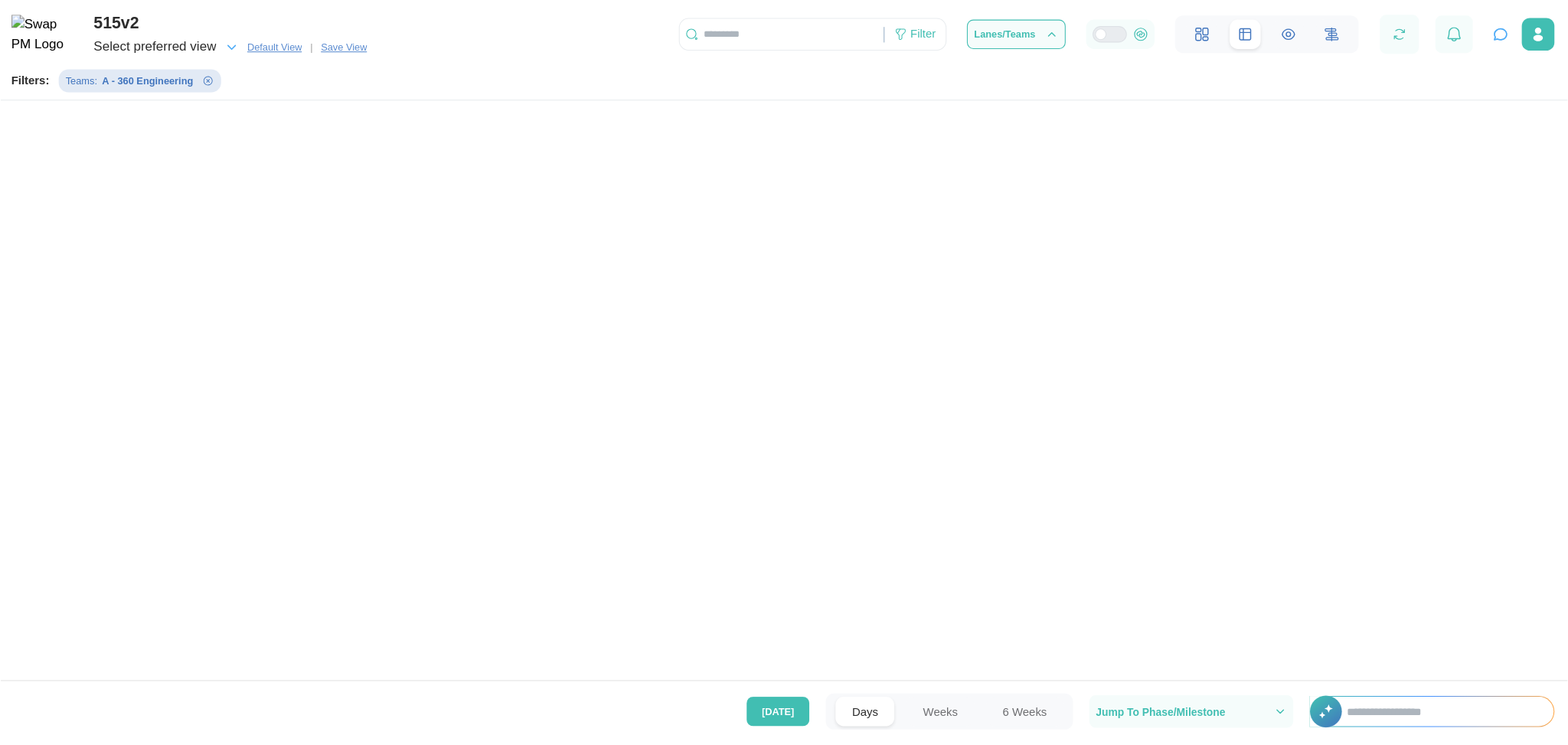
scroll to position [0, 12362]
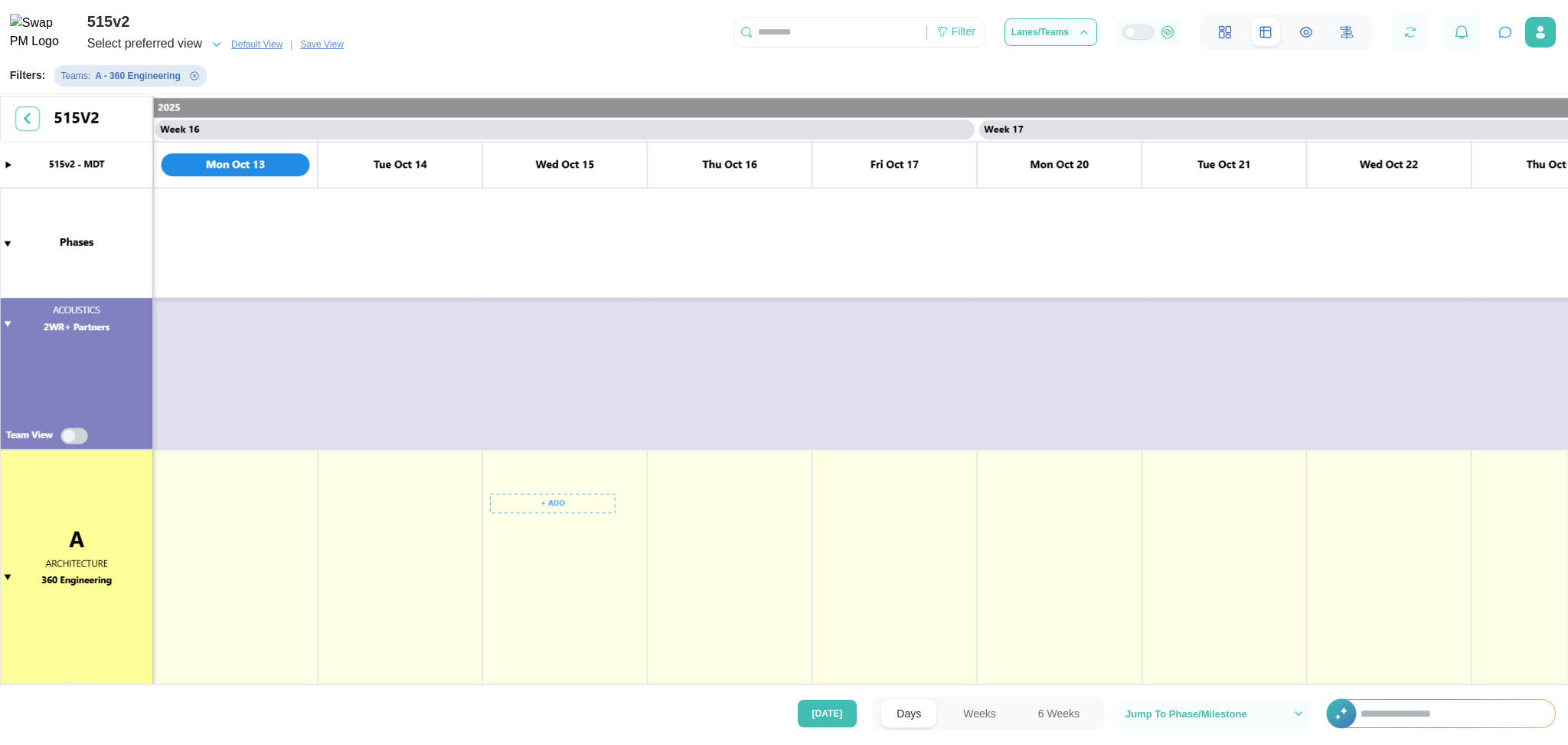
drag, startPoint x: 1286, startPoint y: 0, endPoint x: 968, endPoint y: 281, distance: 424.4
click at [968, 281] on canvas at bounding box center [784, 392] width 1568 height 592
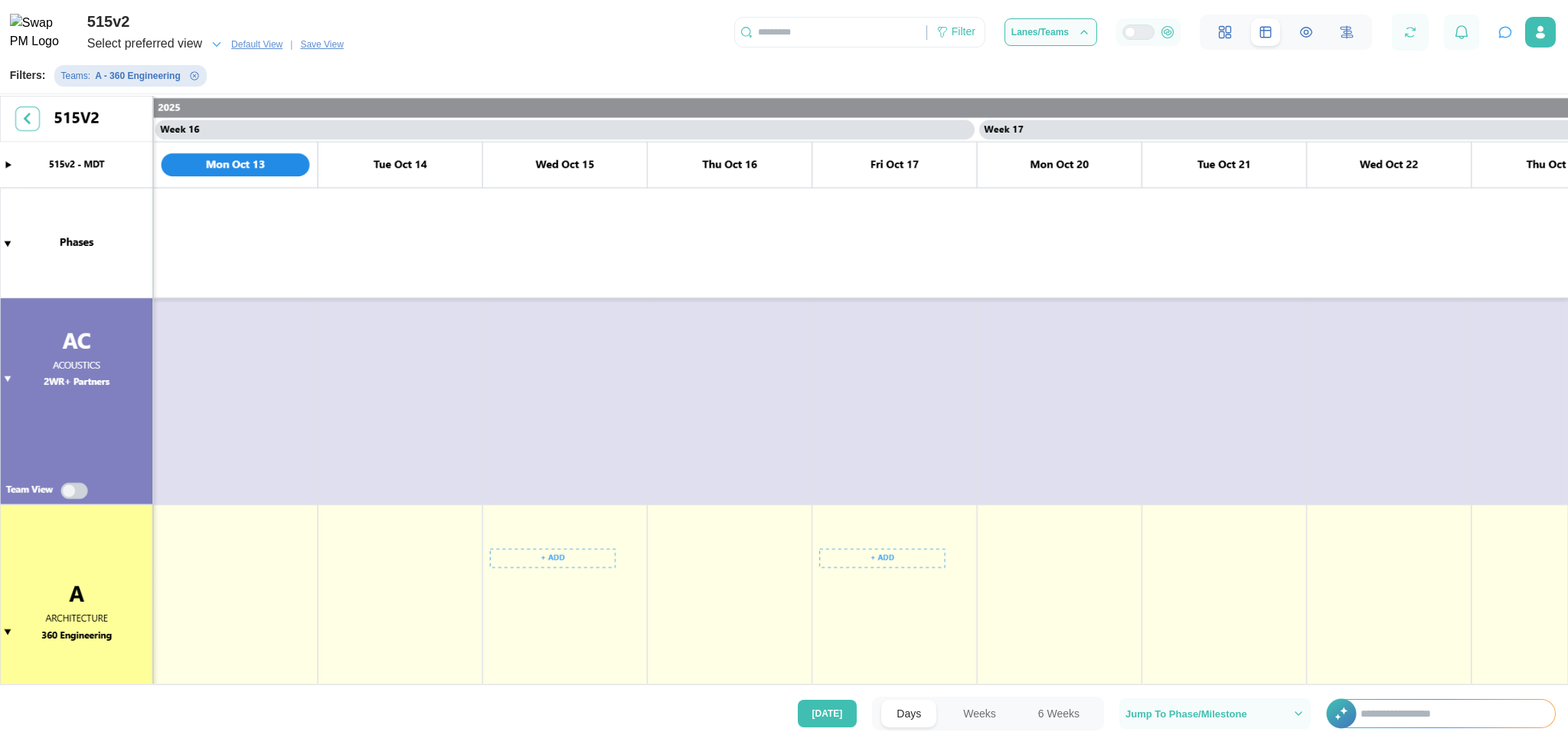
scroll to position [429, 0]
click at [972, 30] on div "Filter" at bounding box center [964, 32] width 24 height 17
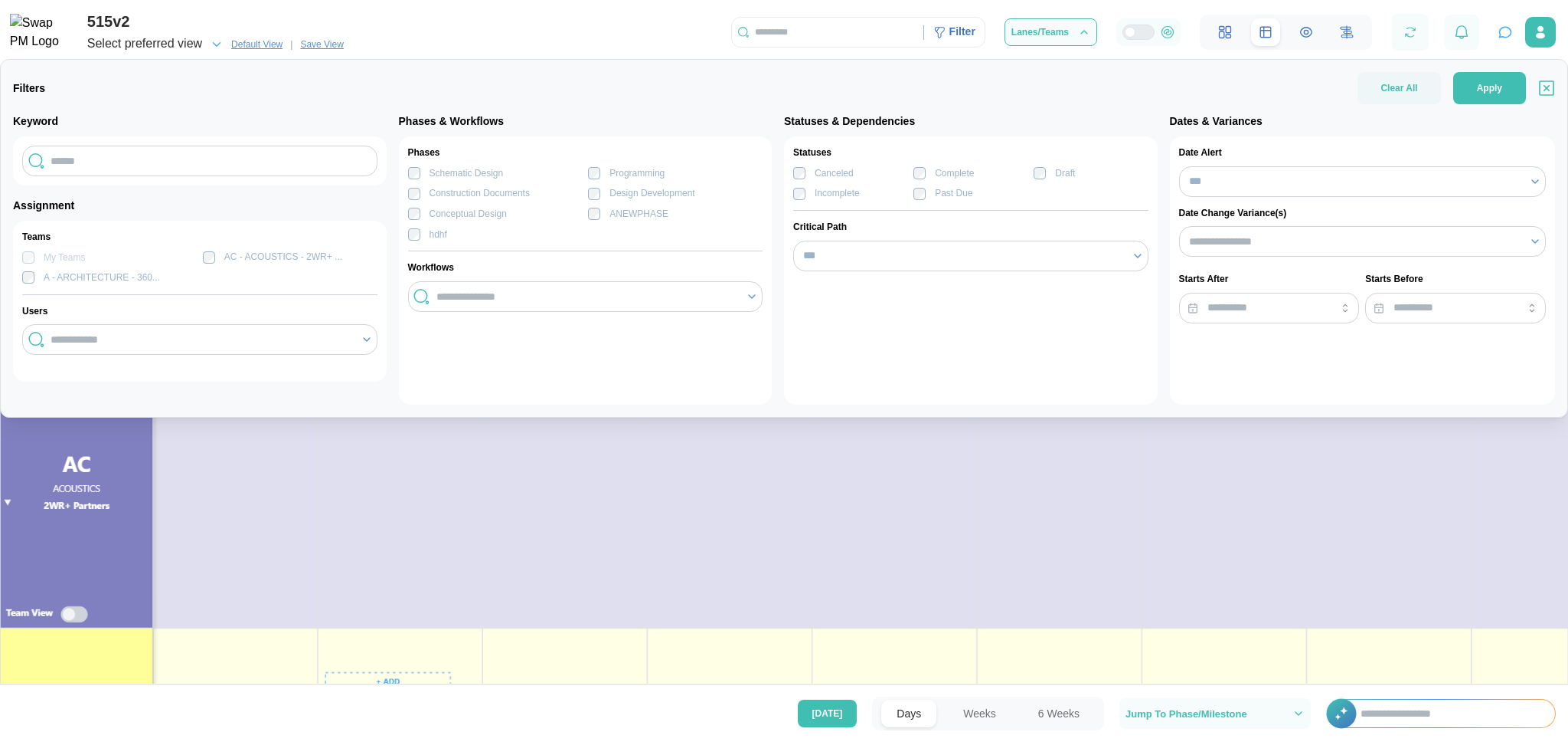
scroll to position [283, 0]
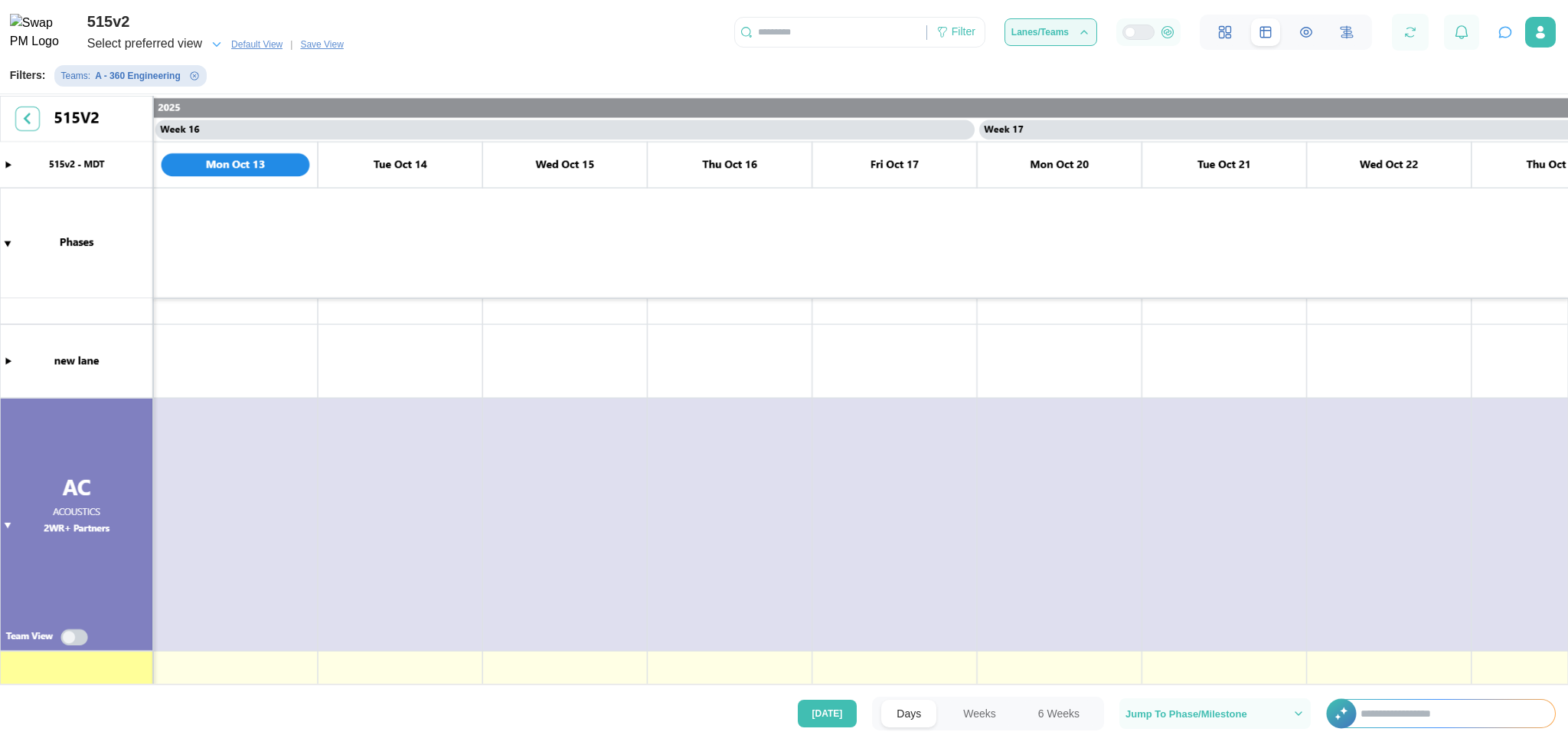
click at [1043, 22] on button "Lanes/Teams" at bounding box center [1051, 32] width 92 height 28
click at [194, 50] on div "Select preferred view" at bounding box center [144, 44] width 114 height 20
click at [126, 95] on div "New view" at bounding box center [120, 90] width 42 height 14
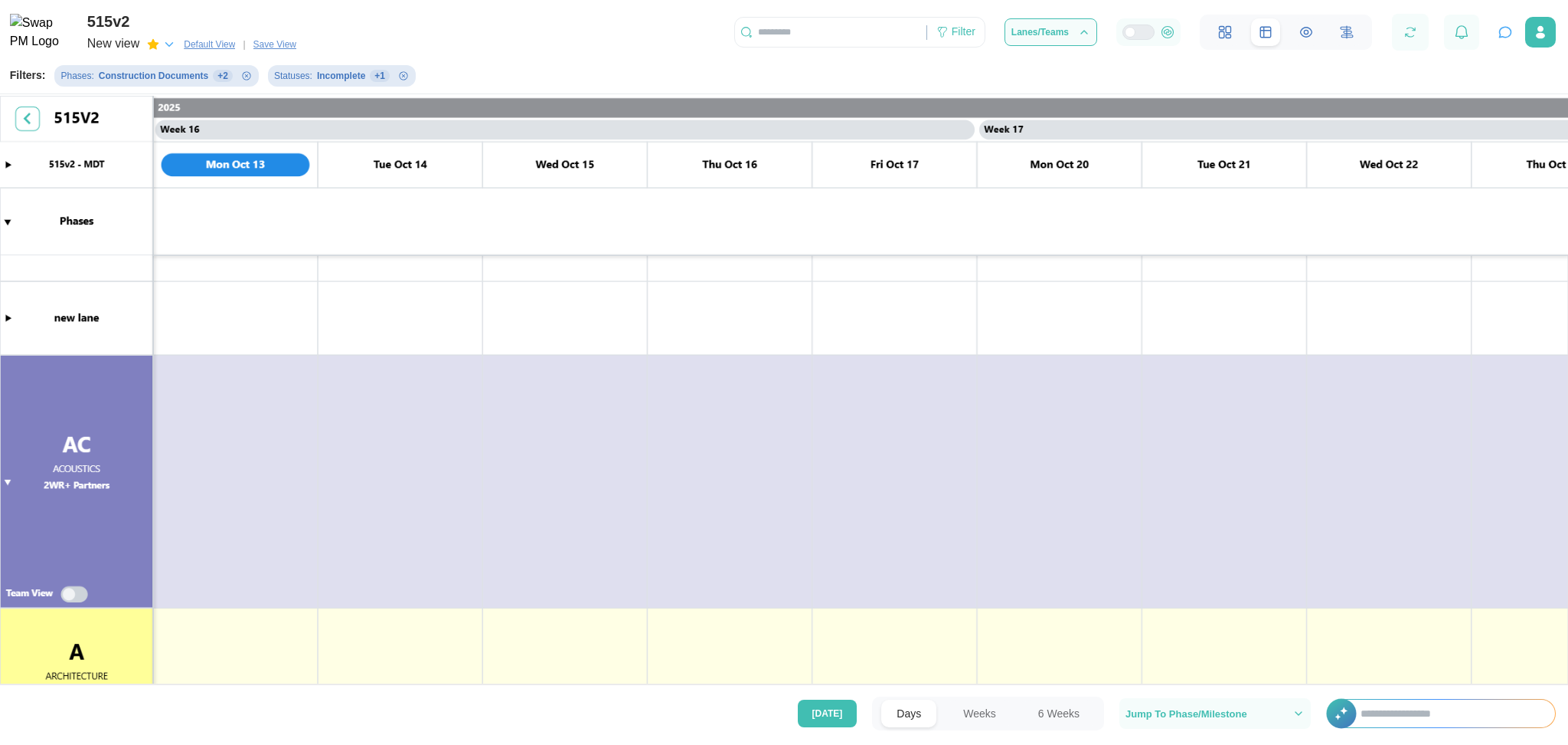
click at [215, 48] on span "Default View" at bounding box center [209, 44] width 52 height 15
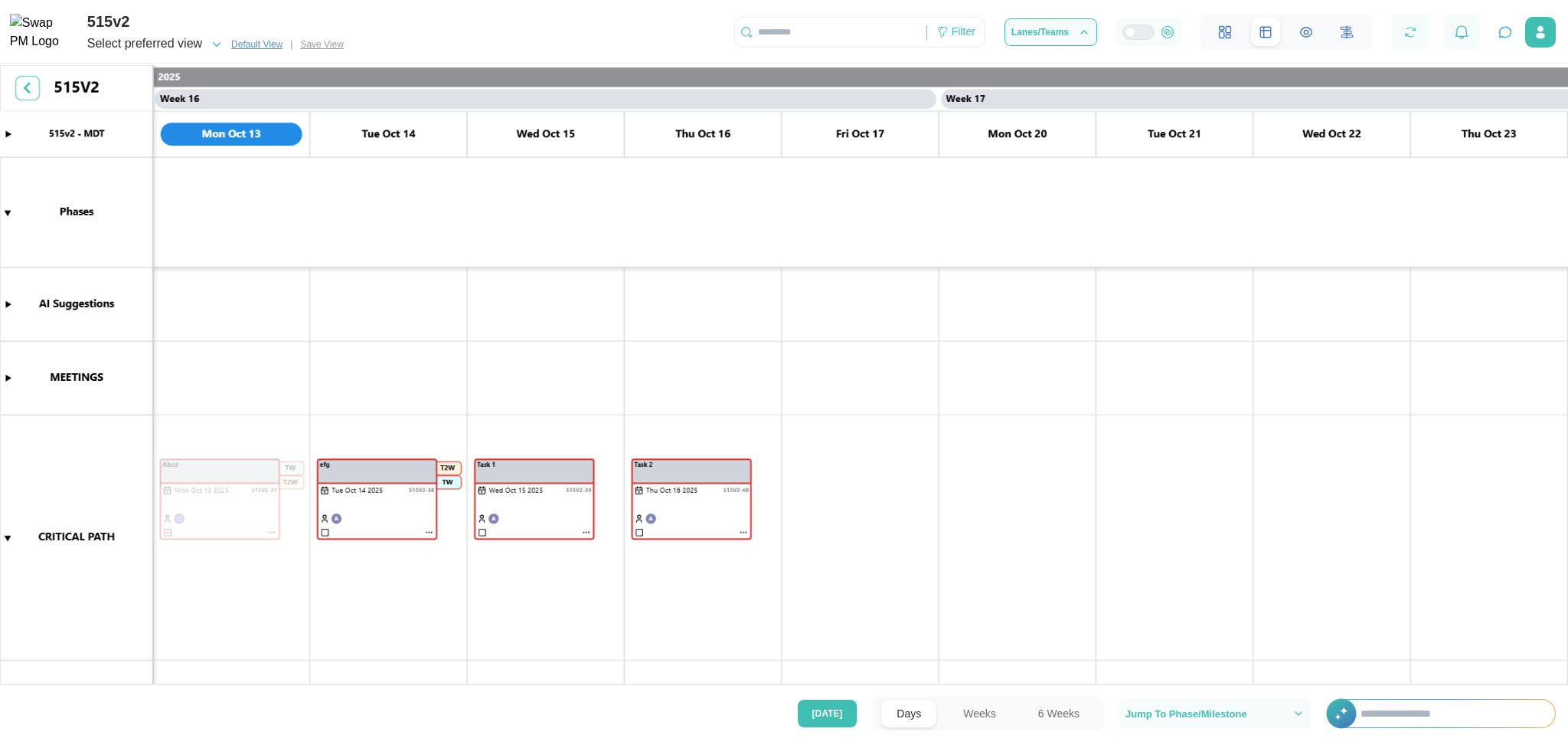
scroll to position [0, 11793]
click at [256, 57] on header "515v2 Select preferred view Default View | Save View Filter Lanes/Teams" at bounding box center [784, 31] width 1568 height 64
click at [162, 51] on div "Select preferred view" at bounding box center [144, 44] width 114 height 20
click at [120, 91] on div "New view" at bounding box center [120, 90] width 42 height 14
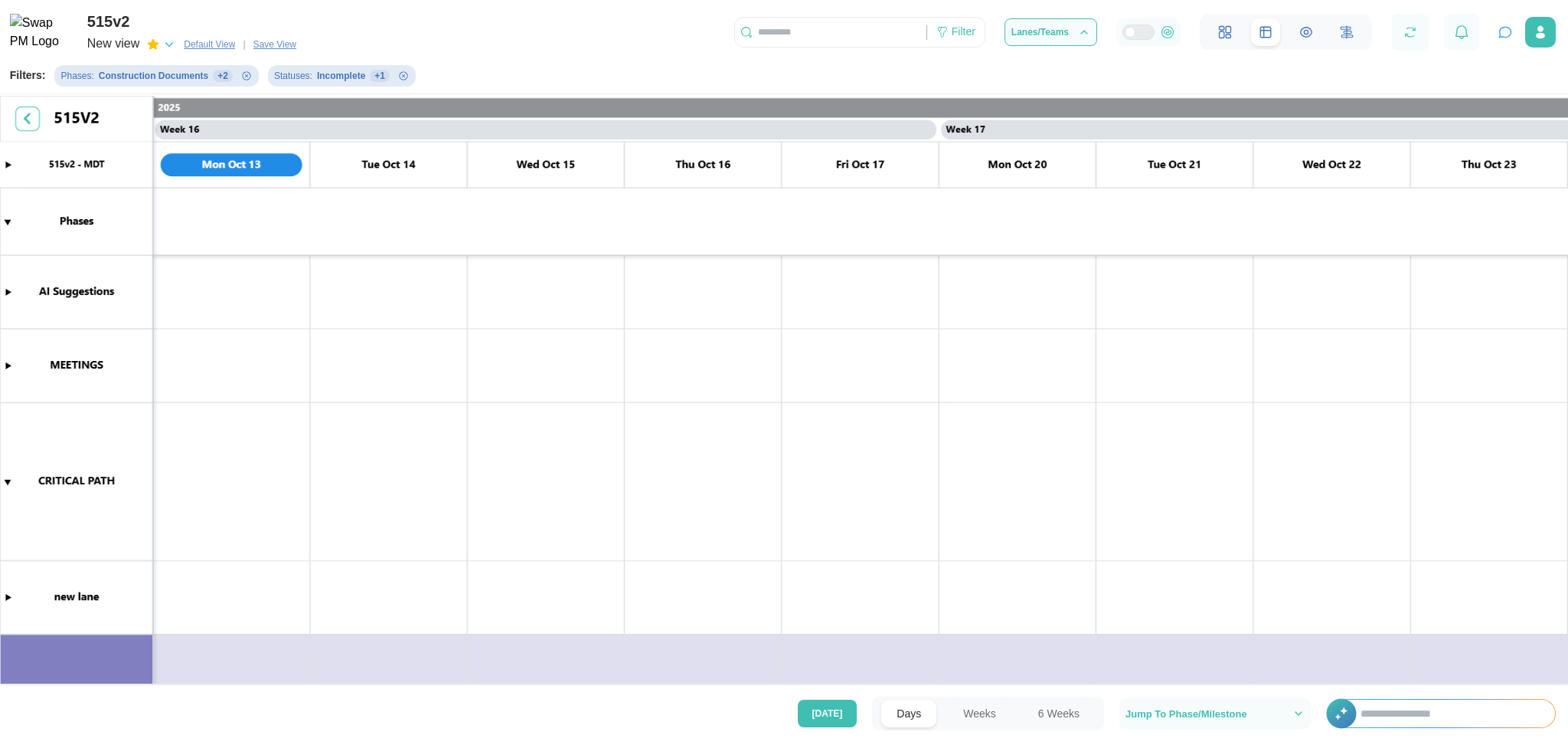
click at [226, 41] on span "Default View" at bounding box center [209, 44] width 52 height 15
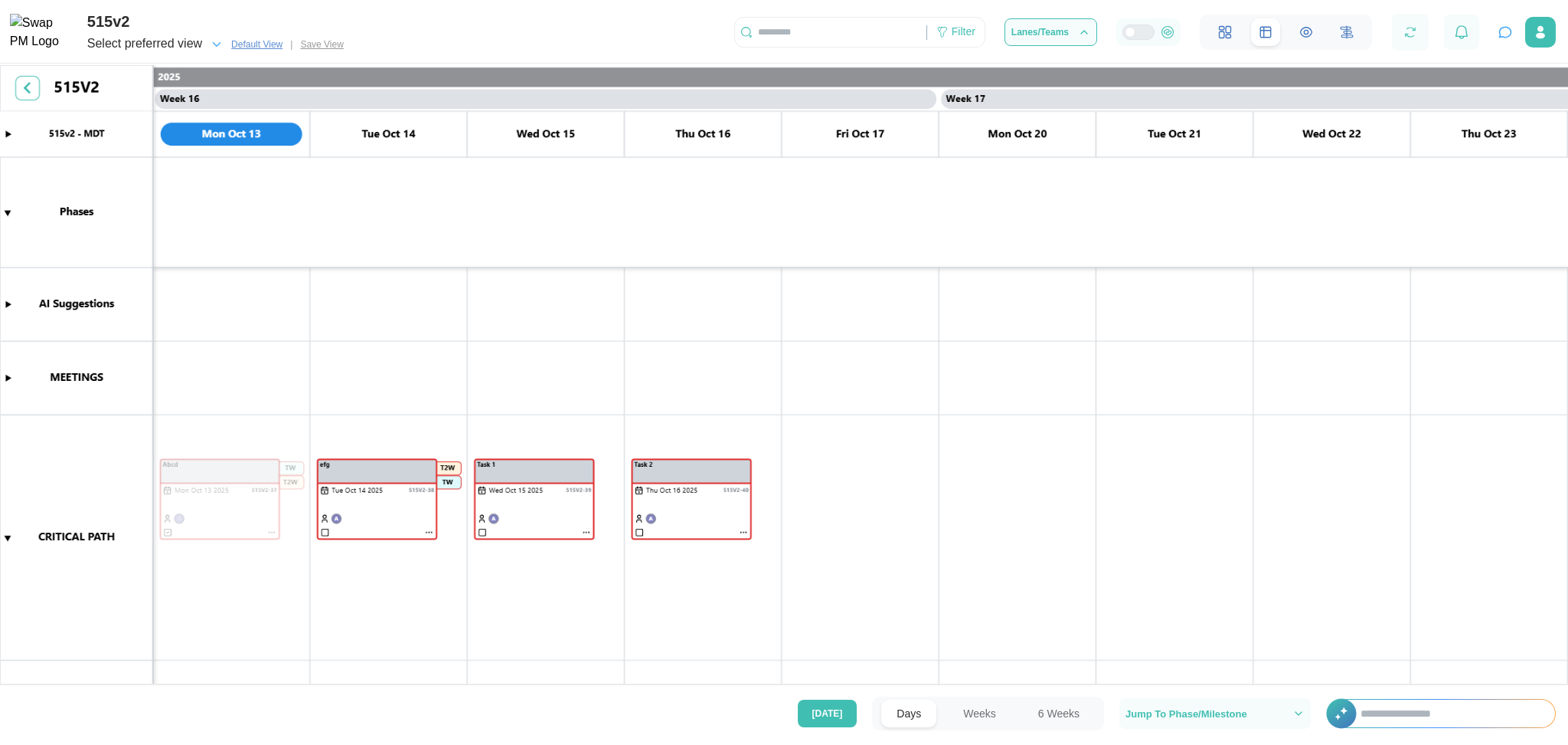
click at [129, 43] on div "Select preferred view" at bounding box center [144, 44] width 114 height 20
click at [204, 133] on div "Other view" at bounding box center [156, 128] width 131 height 29
click at [164, 42] on div "Select preferred view" at bounding box center [144, 44] width 114 height 20
click at [206, 128] on icon "button" at bounding box center [207, 128] width 3 height 0
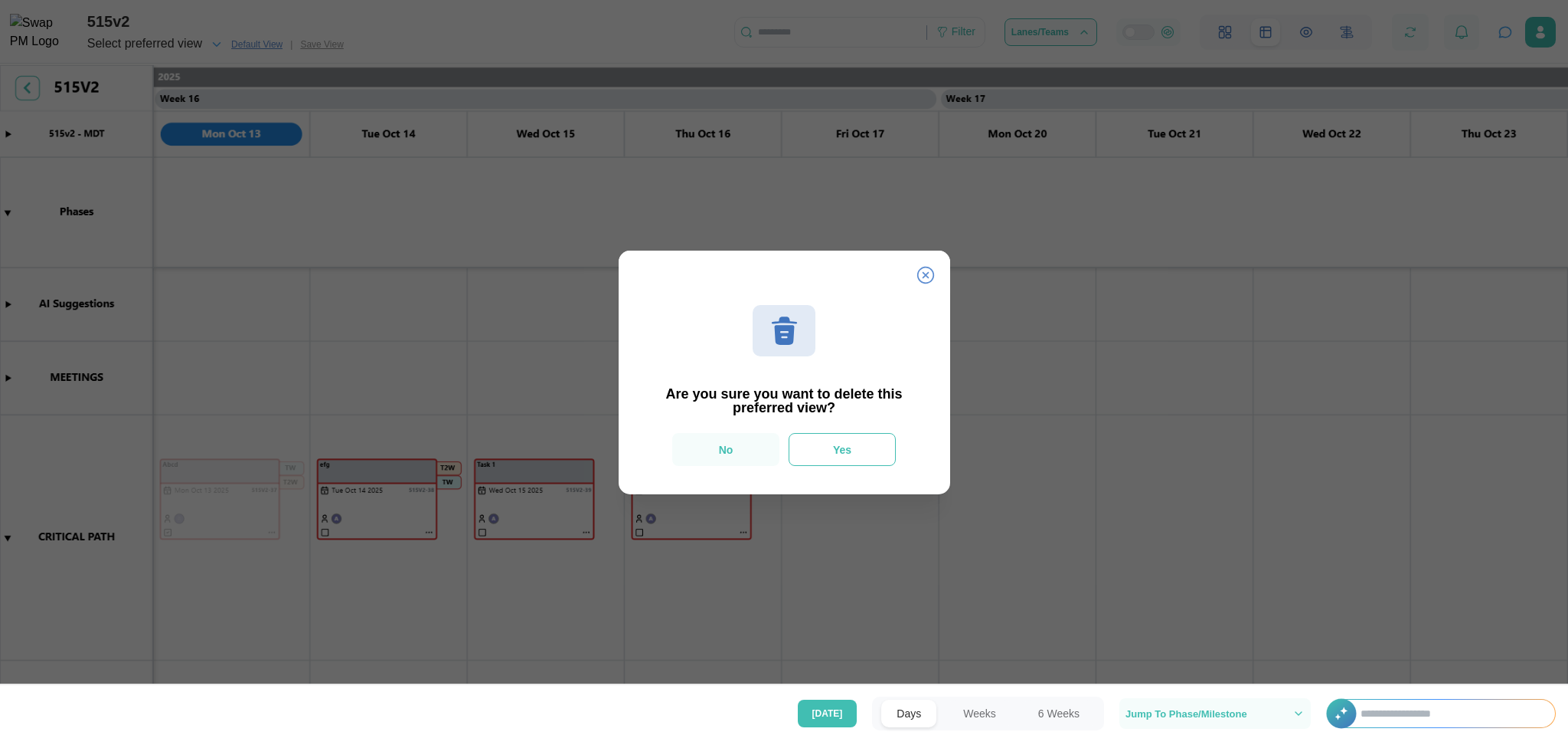
click at [827, 464] on button "Yes" at bounding box center [842, 449] width 107 height 33
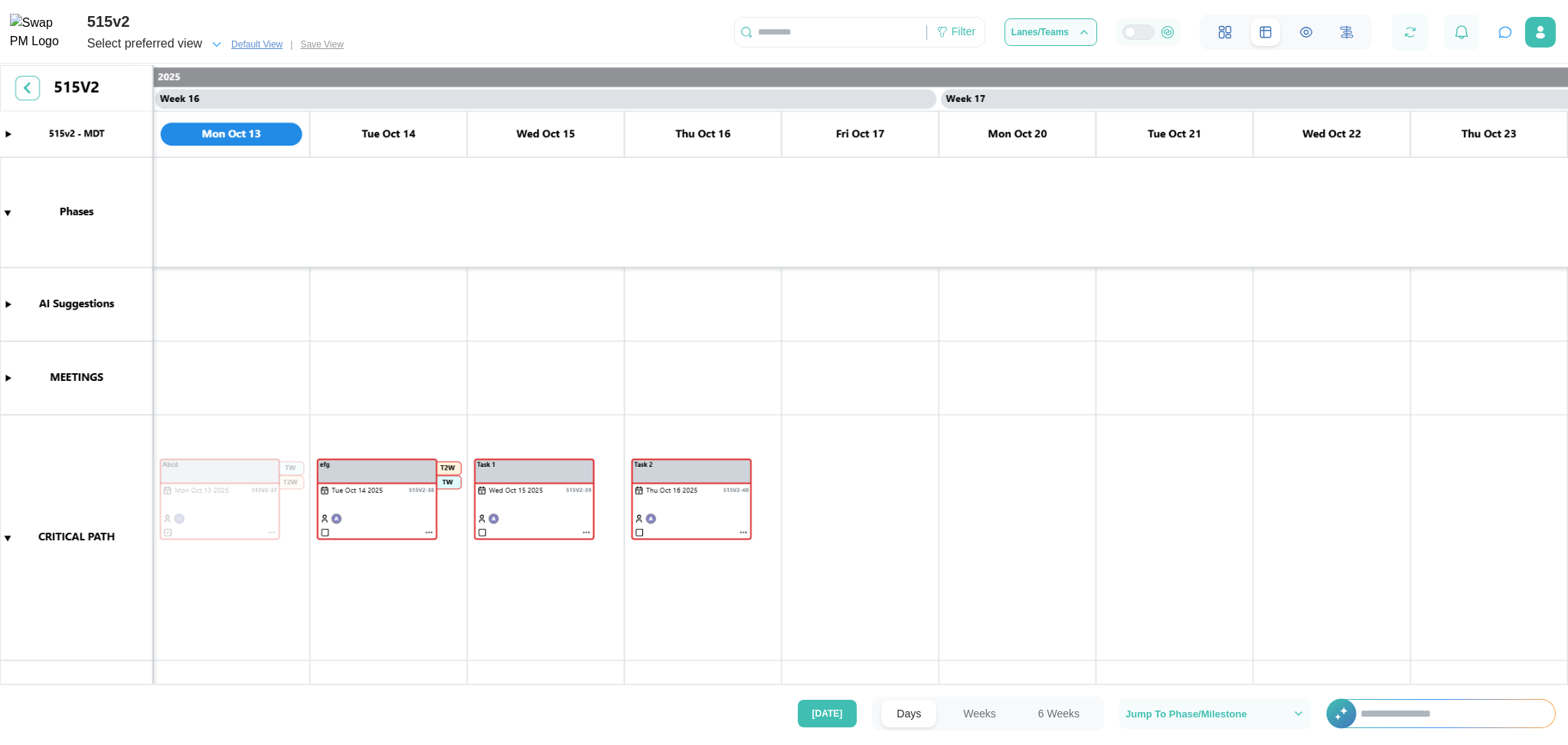
click at [215, 43] on icon "button" at bounding box center [216, 44] width 14 height 14
click at [186, 92] on icon "button" at bounding box center [184, 91] width 12 height 12
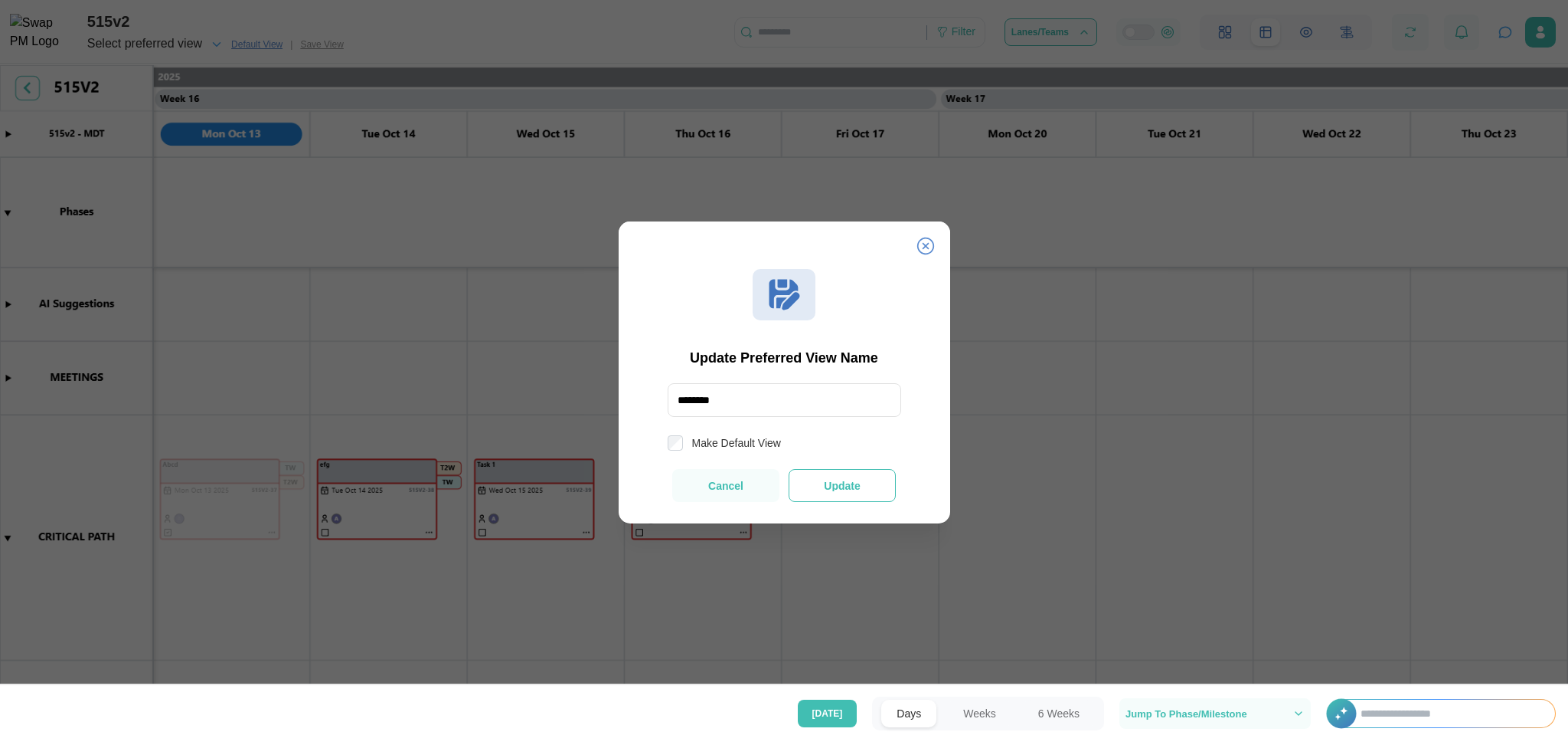
click at [826, 489] on span "Update" at bounding box center [842, 485] width 36 height 12
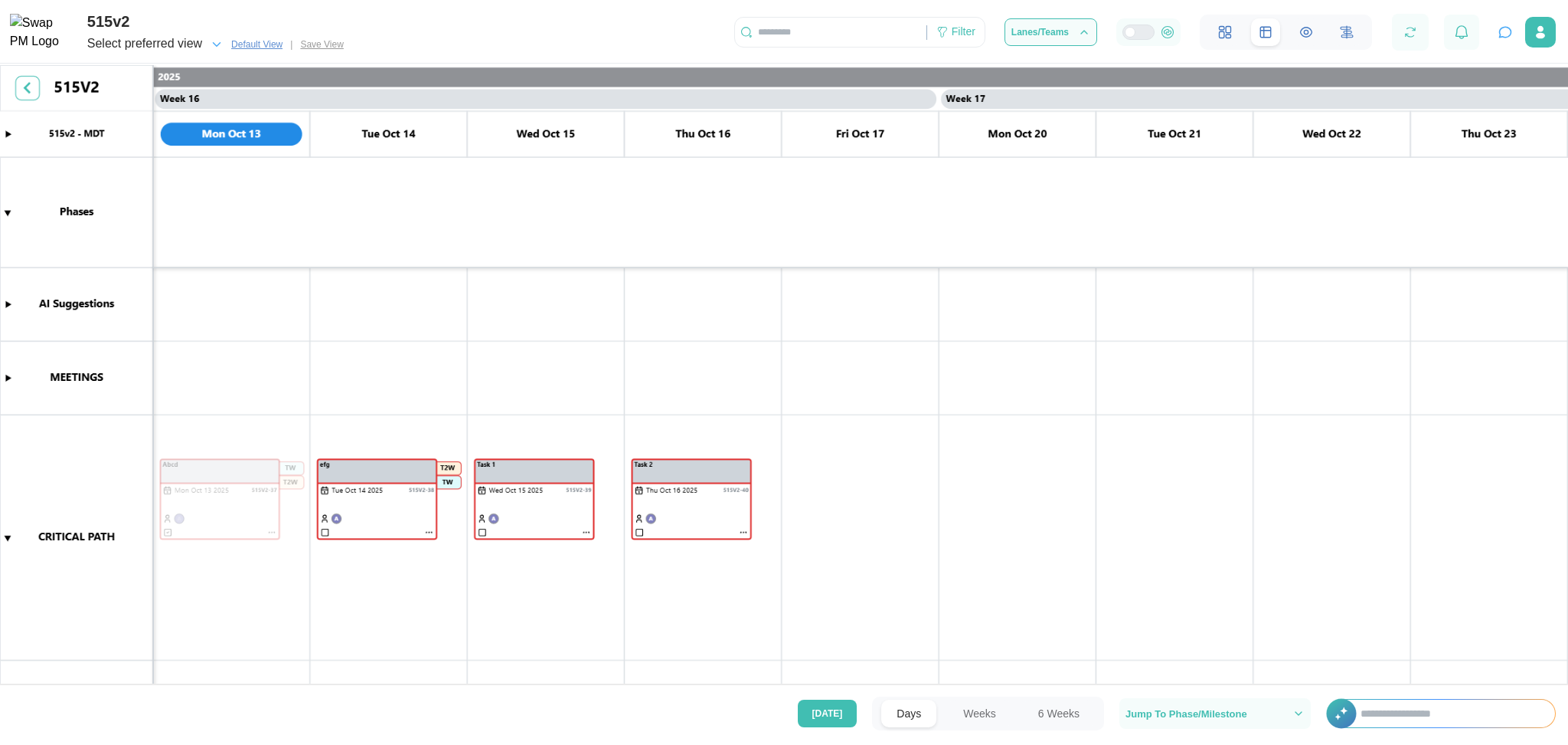
click at [202, 43] on div "Select preferred view" at bounding box center [144, 44] width 114 height 20
click at [161, 91] on icon "button" at bounding box center [165, 91] width 10 height 10
click at [332, 47] on div "Select preferred view Default View | Save View" at bounding box center [219, 44] width 263 height 21
click at [944, 38] on icon at bounding box center [942, 32] width 12 height 12
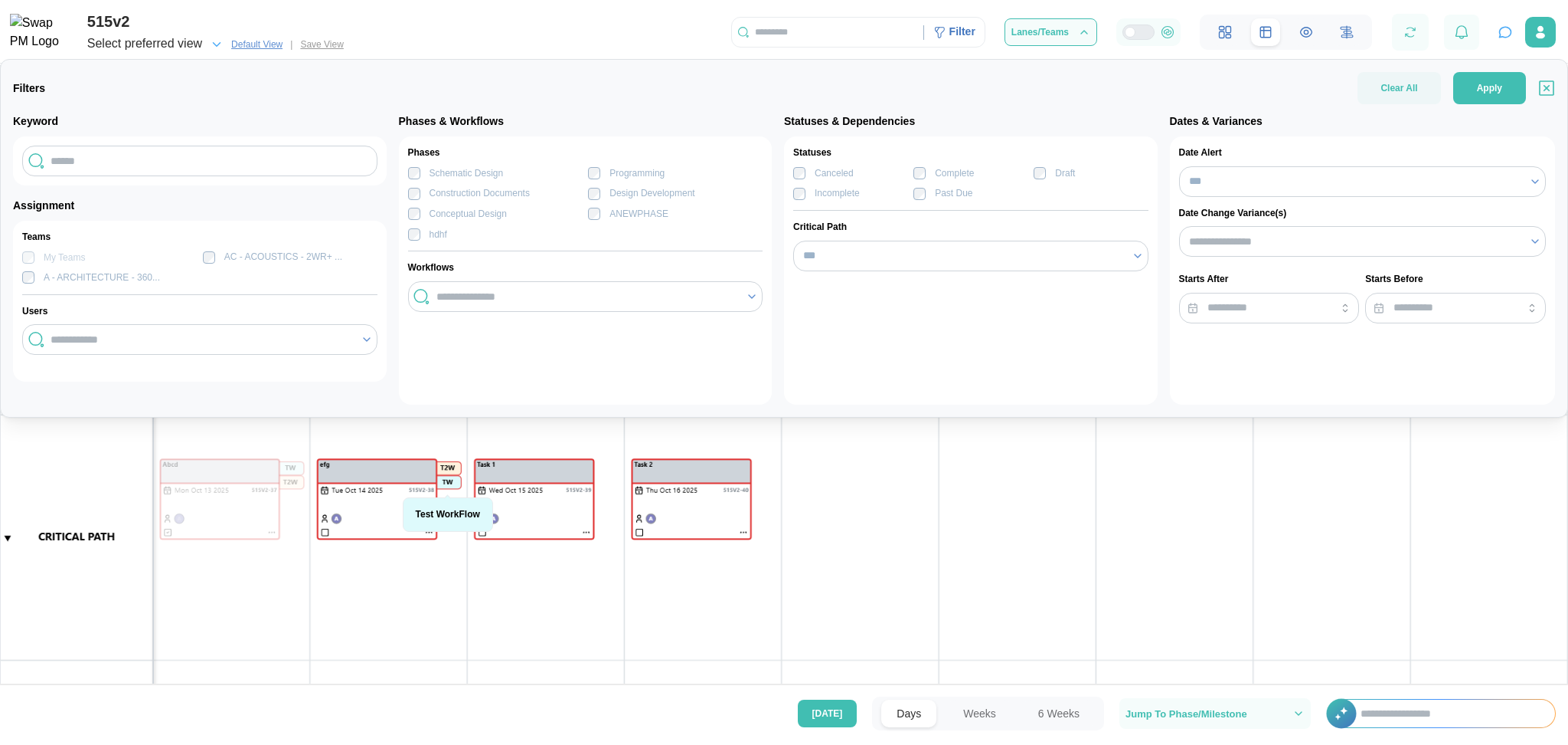
click at [31, 256] on div at bounding box center [28, 257] width 12 height 12
click at [369, 336] on icon at bounding box center [366, 339] width 12 height 12
click at [367, 337] on icon at bounding box center [366, 339] width 12 height 12
click at [266, 340] on input "search" at bounding box center [201, 339] width 301 height 12
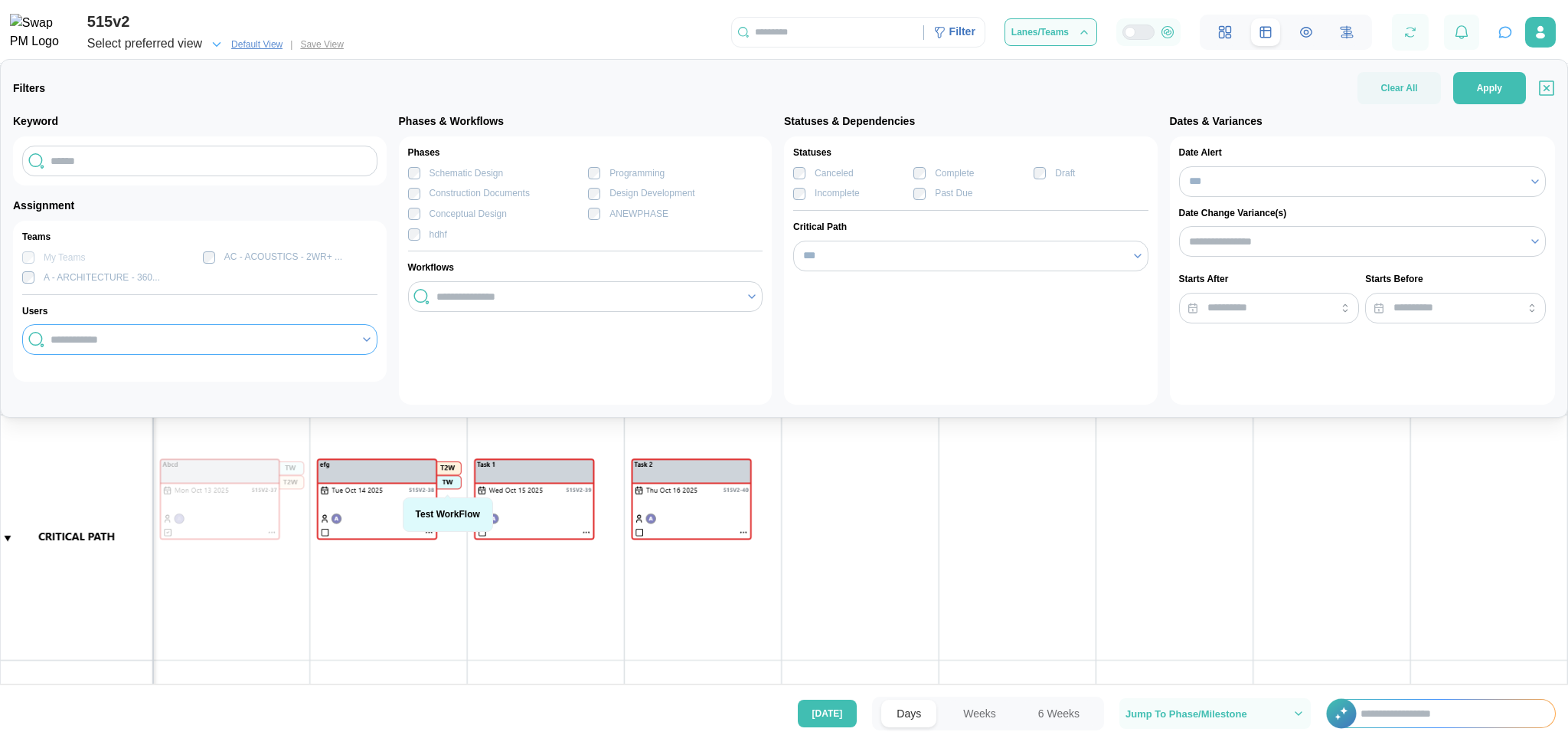
type input "*"
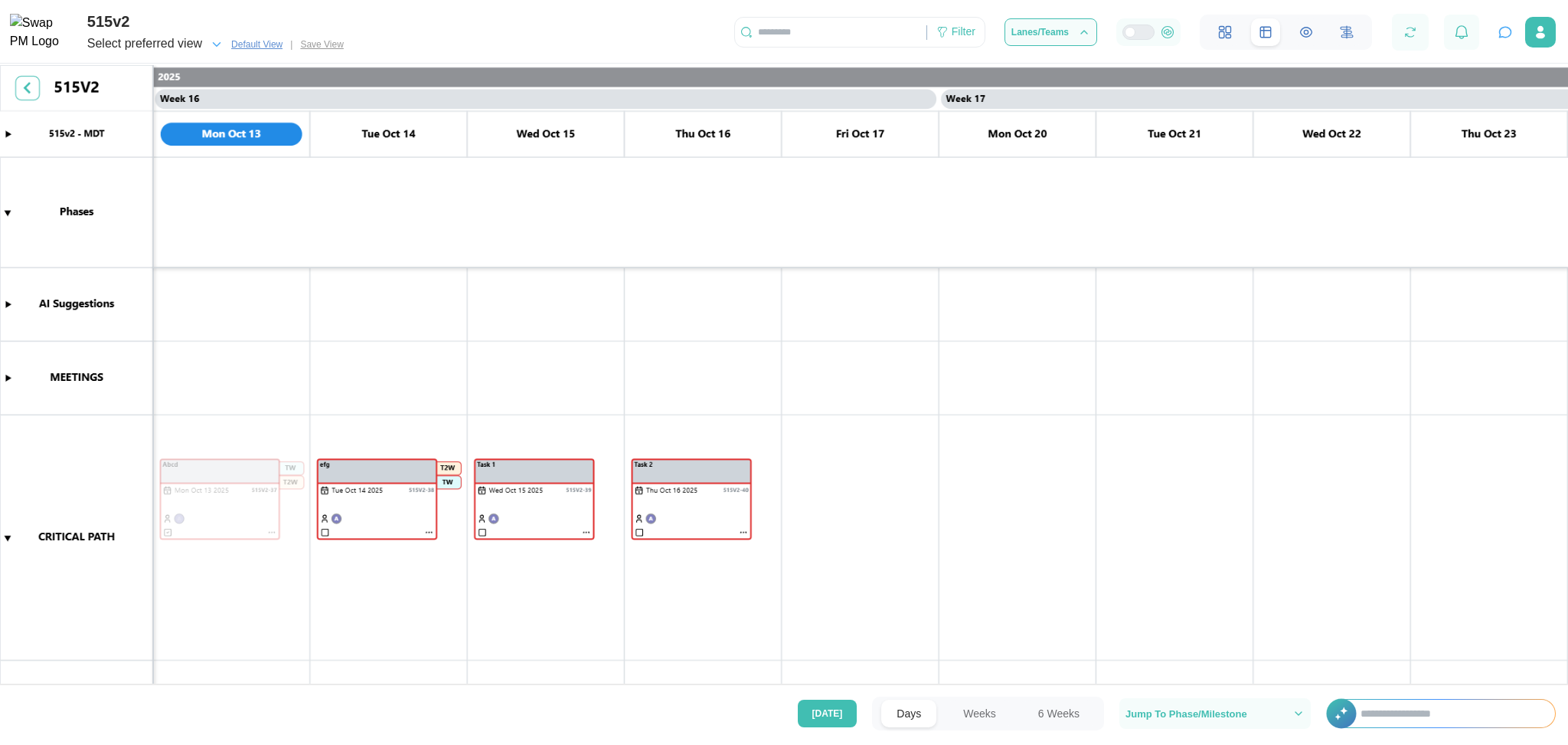
click at [1183, 501] on canvas at bounding box center [784, 377] width 1568 height 623
click at [949, 28] on icon at bounding box center [942, 32] width 12 height 12
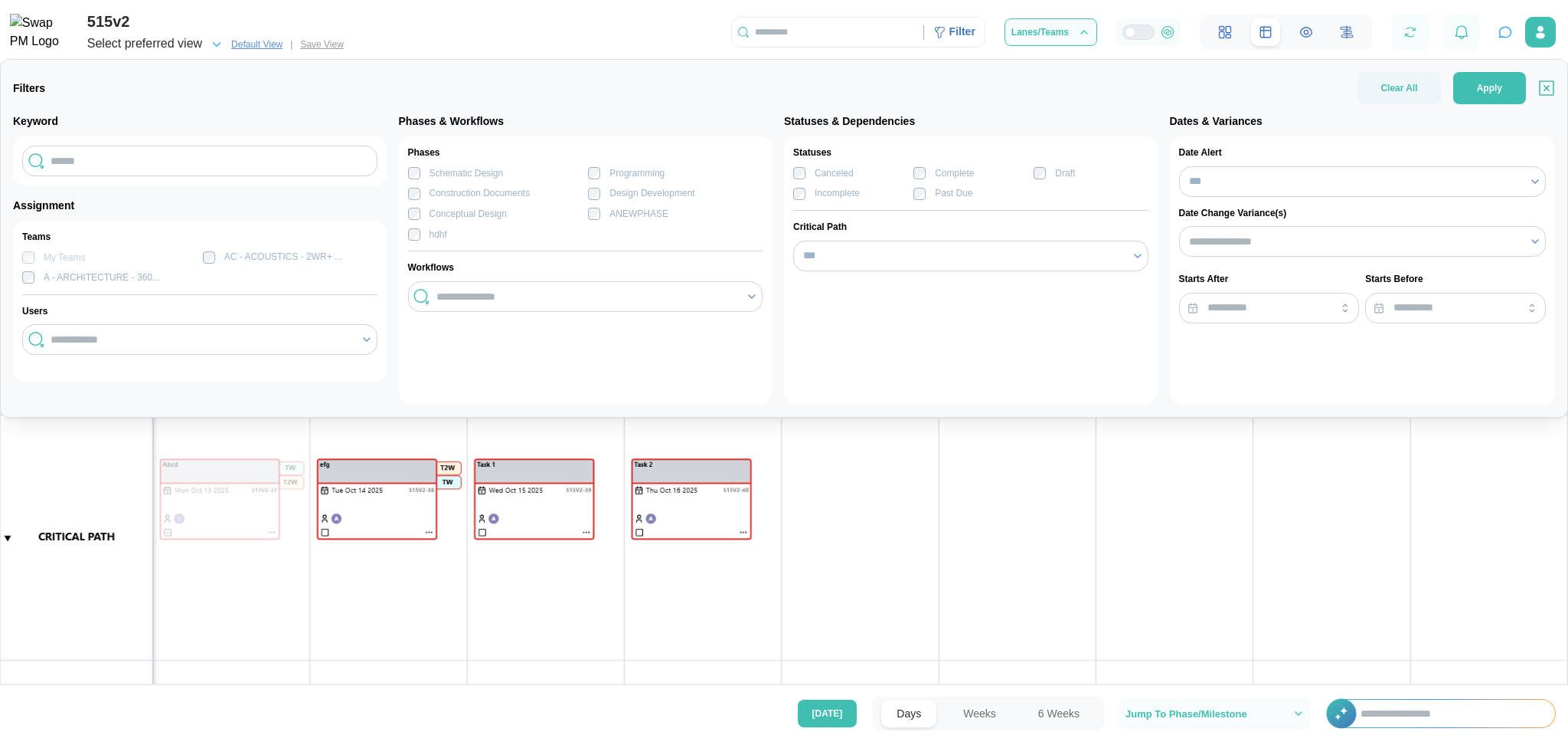
click at [840, 172] on div "Canceled" at bounding box center [834, 173] width 39 height 14
click at [1307, 78] on span "Apply" at bounding box center [1490, 88] width 25 height 31
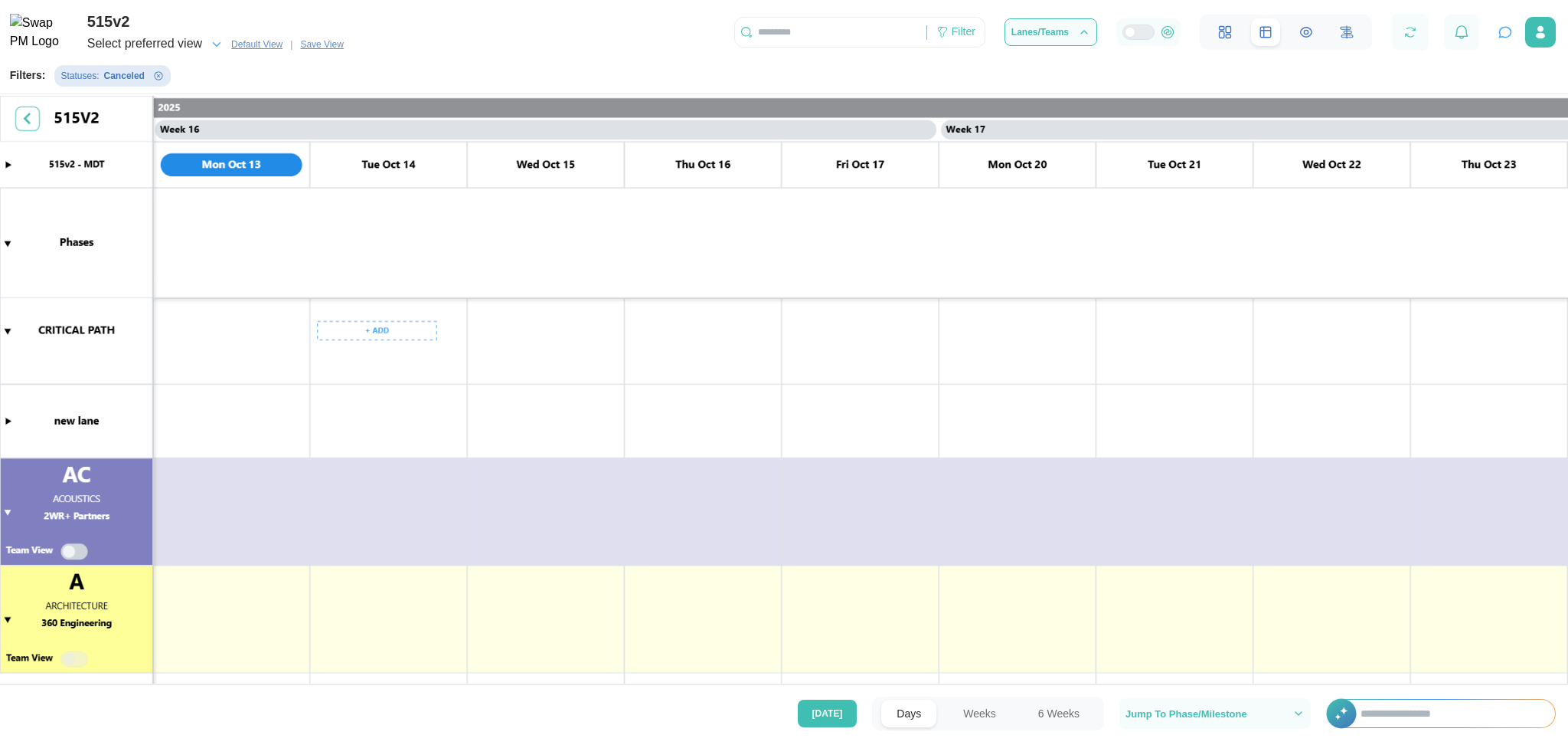
scroll to position [168, 0]
click at [222, 334] on canvas at bounding box center [784, 392] width 1568 height 592
click at [233, 357] on div "Create Task" at bounding box center [231, 362] width 75 height 12
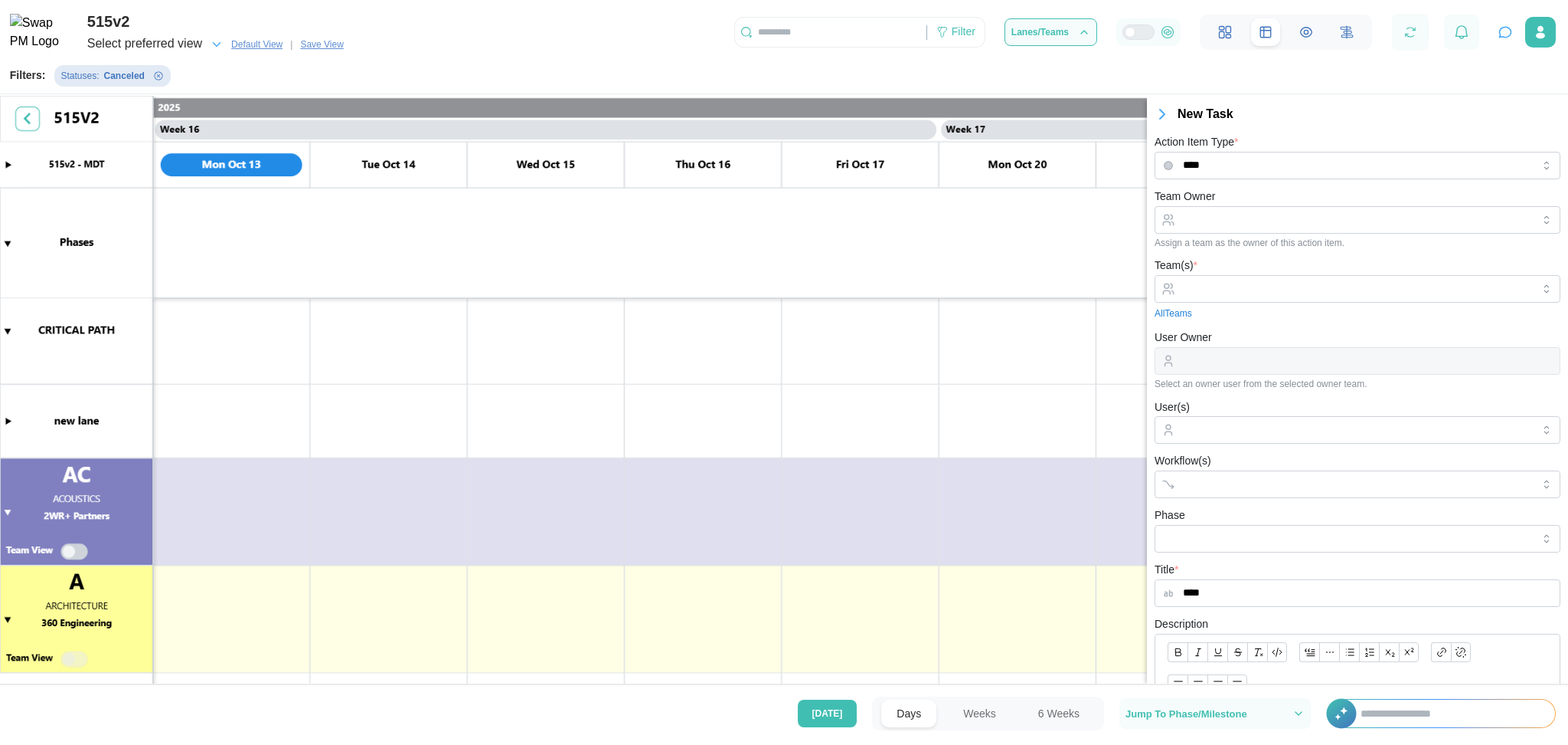
type input "****"
click at [1251, 302] on div "Team(s) * All Teams" at bounding box center [1358, 288] width 406 height 64
click at [1238, 286] on input "Team(s) *" at bounding box center [1358, 288] width 349 height 12
click at [1303, 384] on div "Select an owner user from the selected owner team." at bounding box center [1358, 384] width 406 height 11
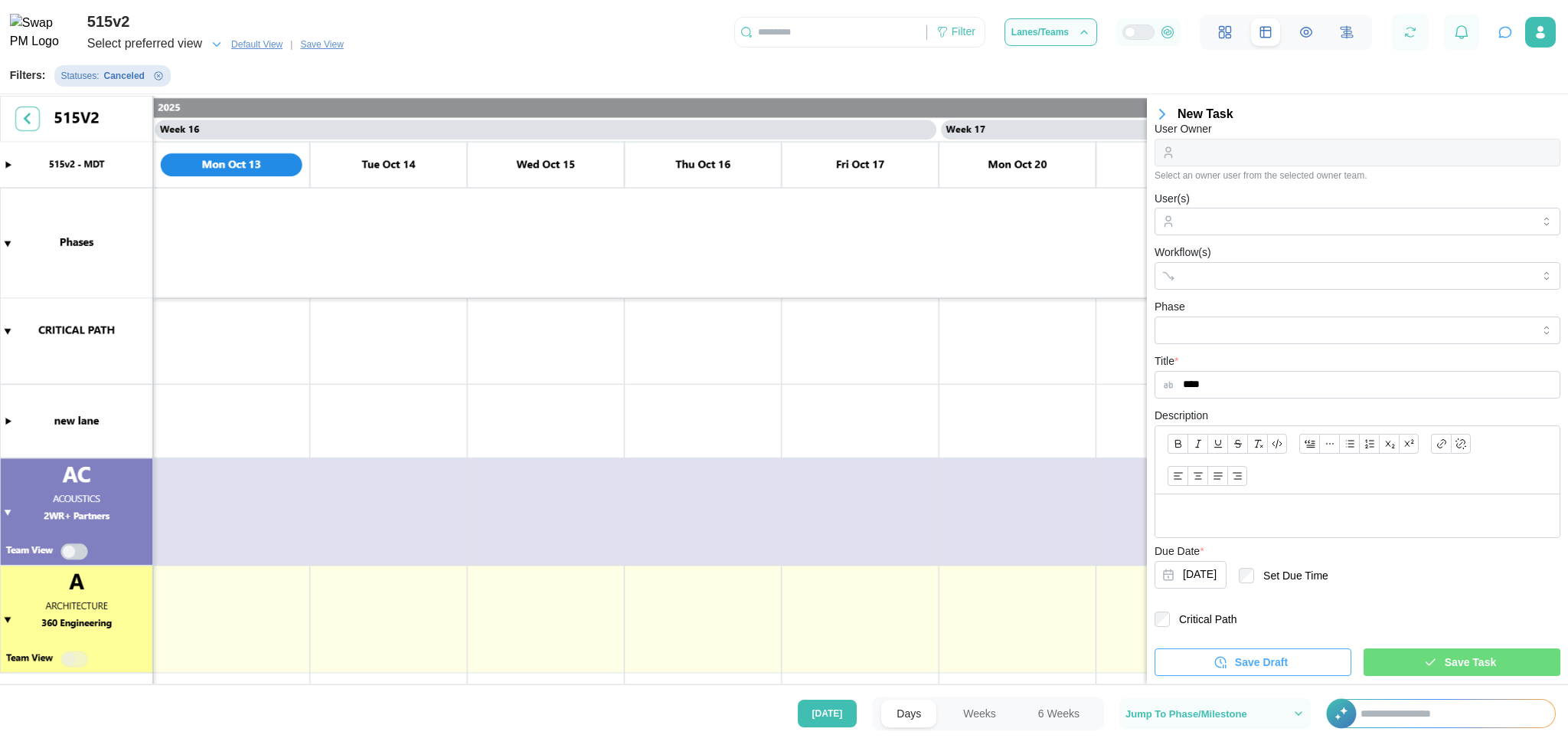
click at [1307, 620] on span "Save Task" at bounding box center [1470, 662] width 52 height 26
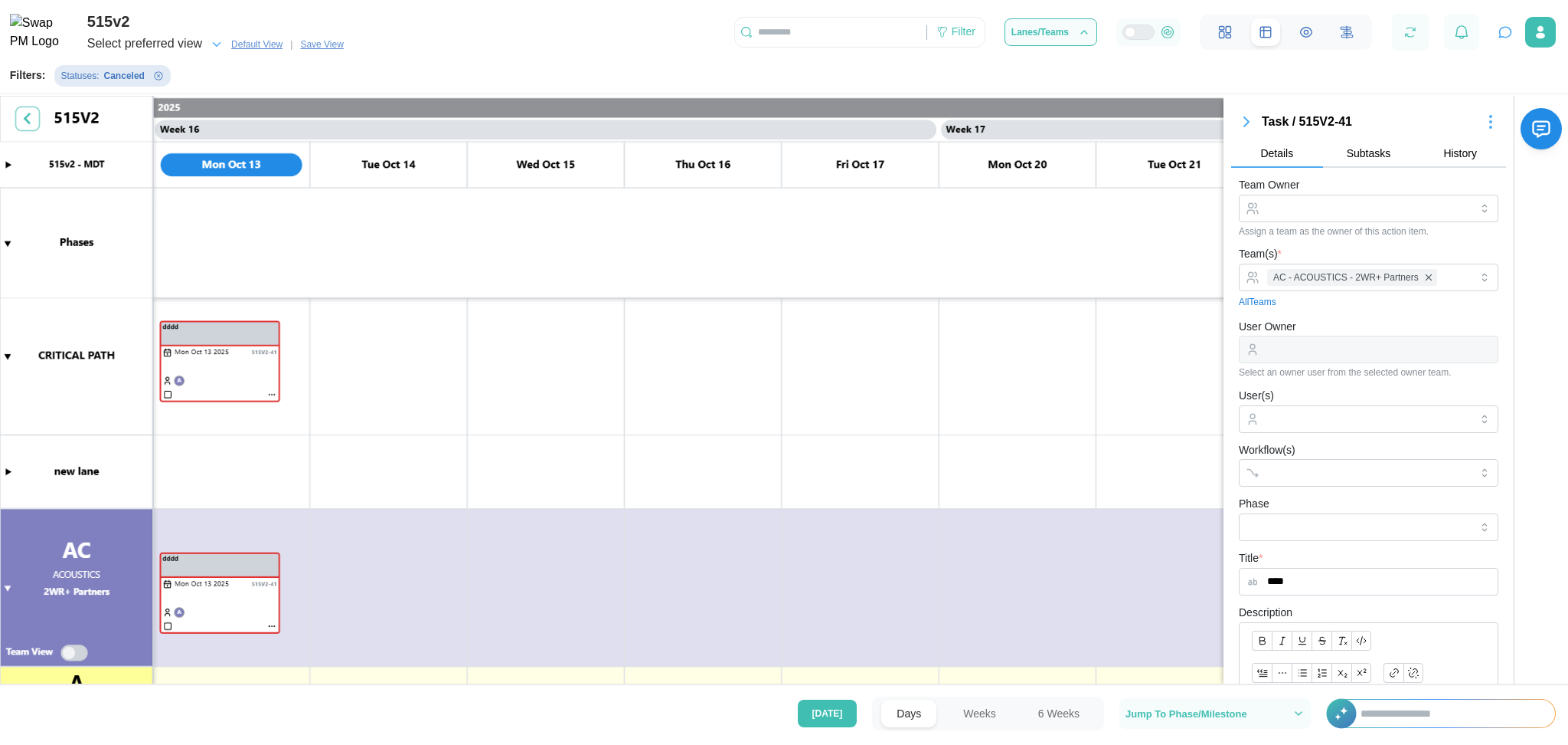
scroll to position [0, 0]
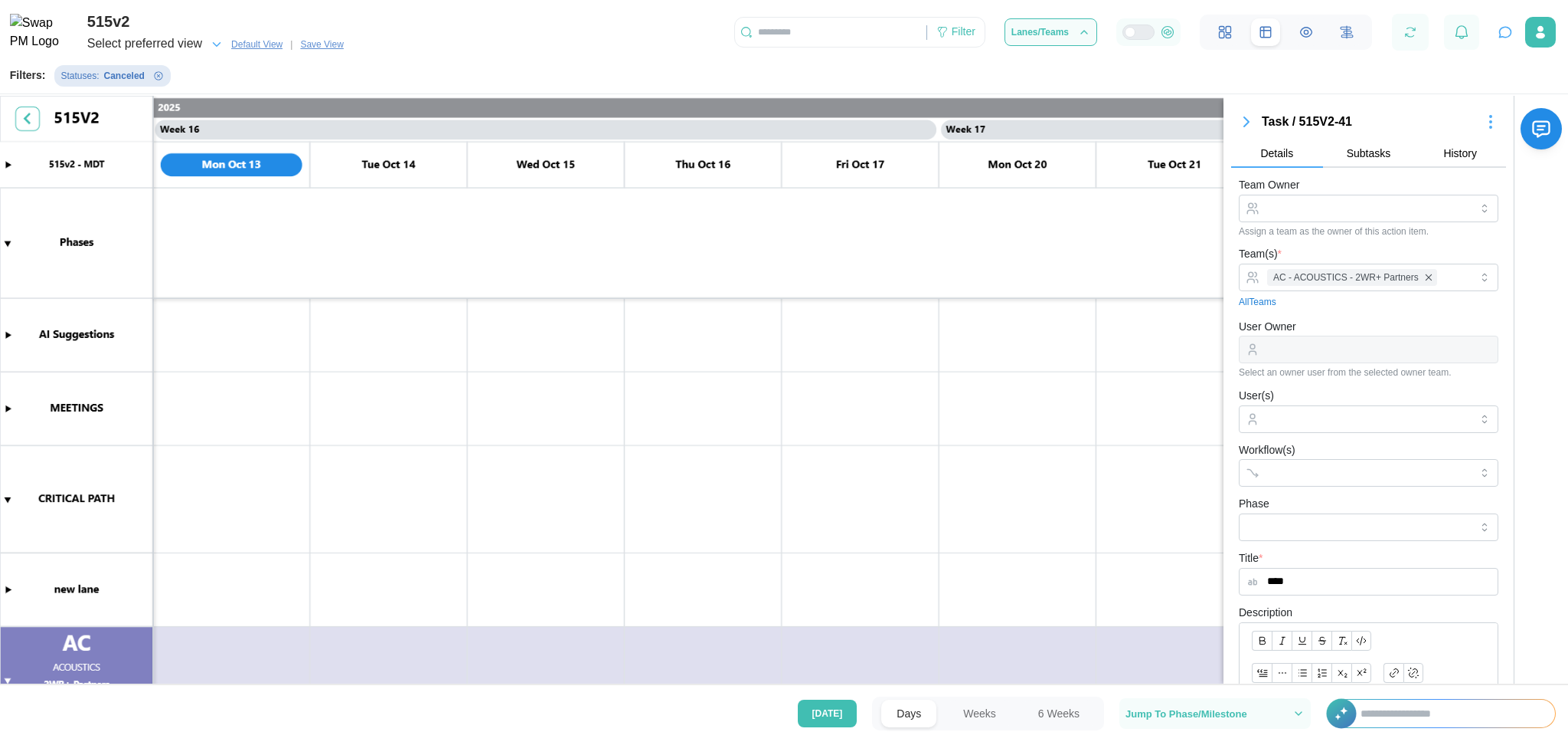
click at [1252, 120] on icon "button" at bounding box center [1247, 122] width 19 height 19
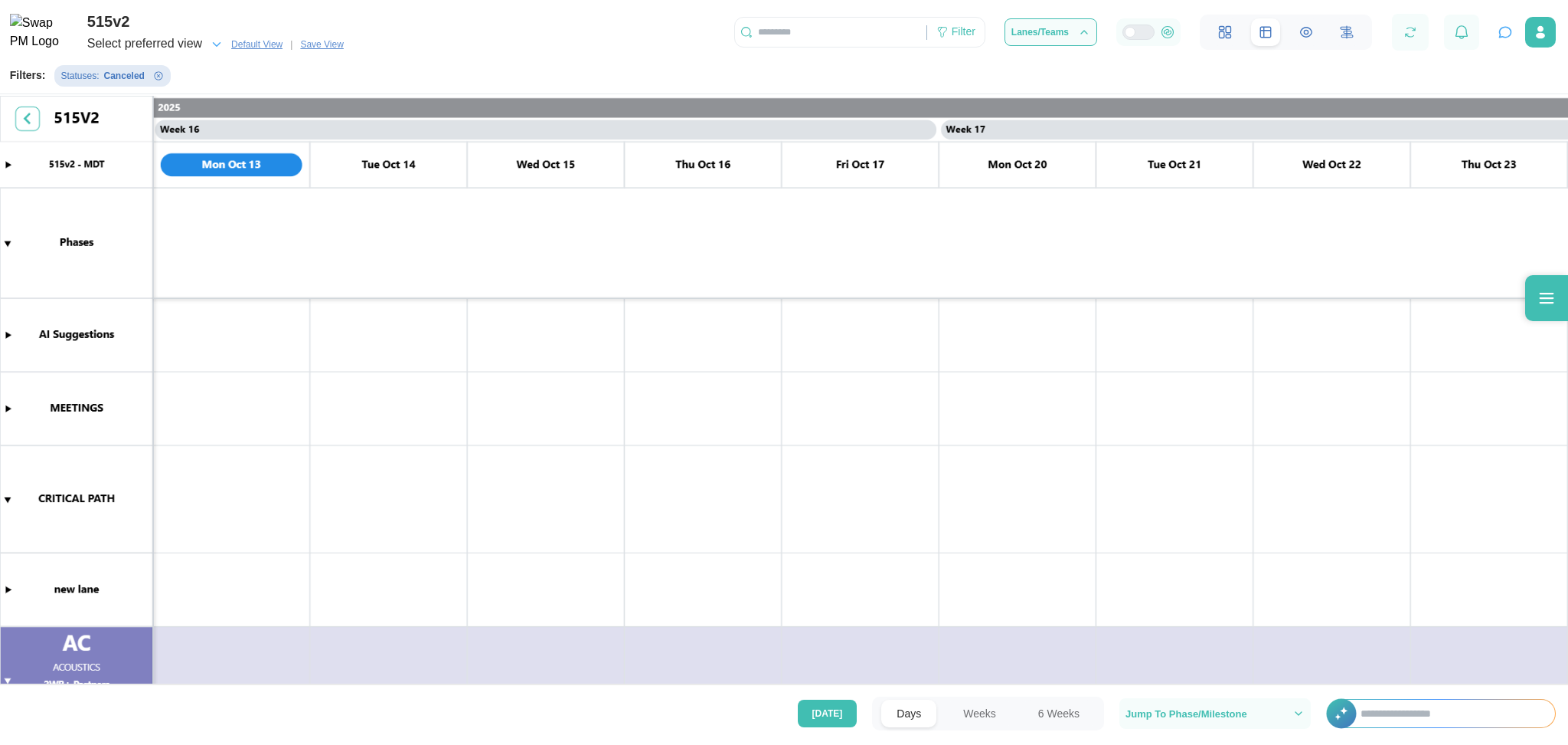
click at [7, 501] on canvas at bounding box center [784, 392] width 1568 height 592
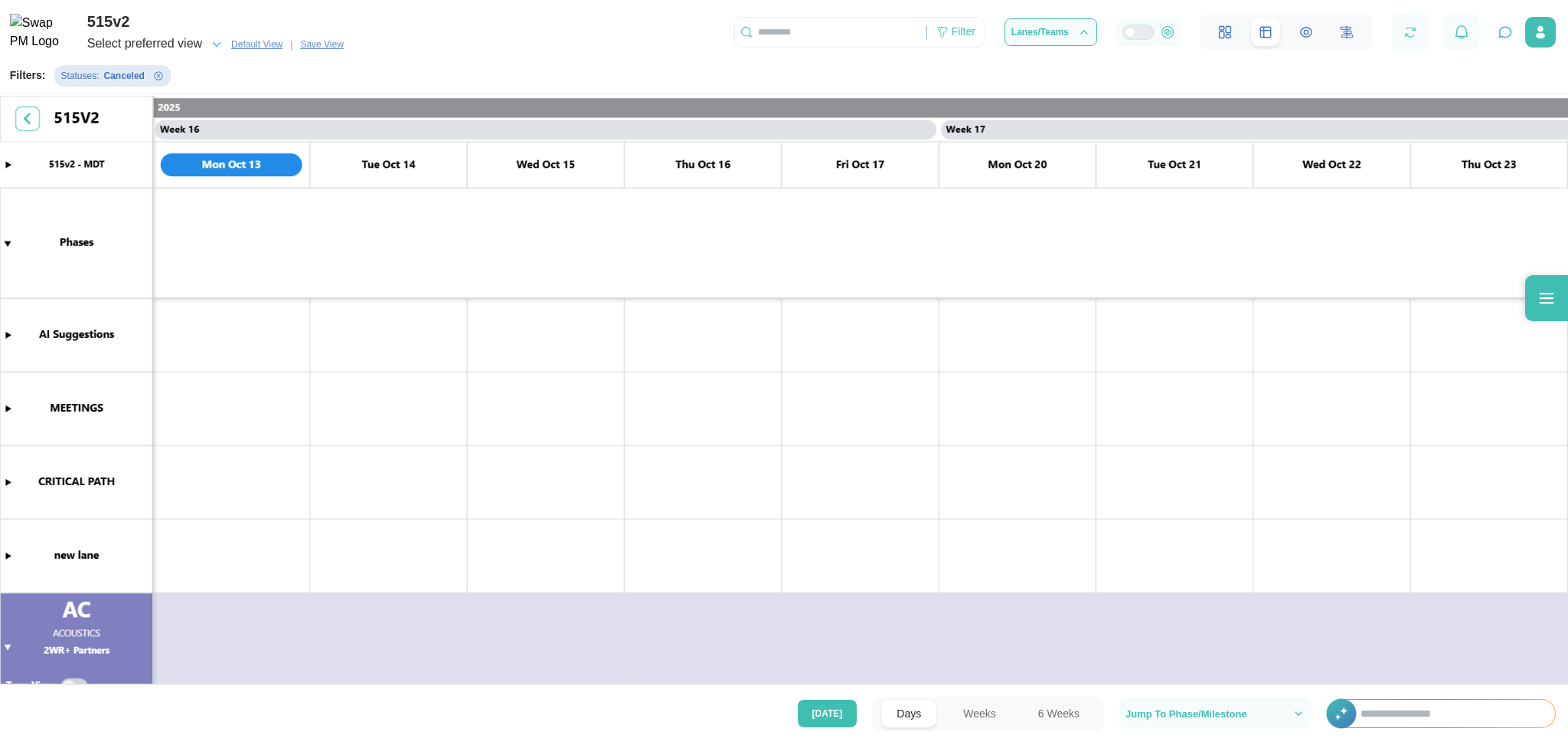
click at [8, 485] on canvas at bounding box center [784, 392] width 1568 height 592
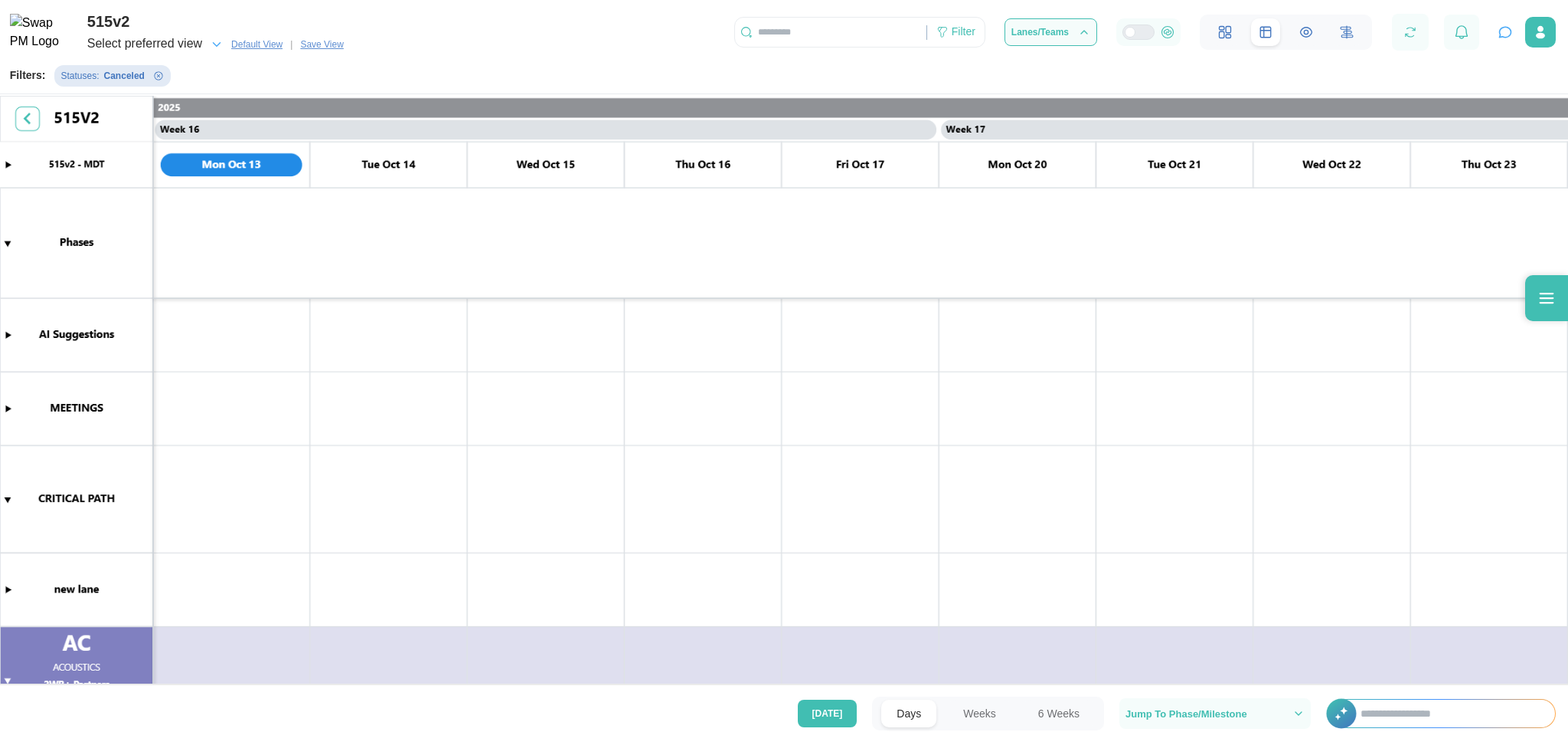
click at [153, 82] on button "Remove Statuses filter" at bounding box center [159, 76] width 12 height 12
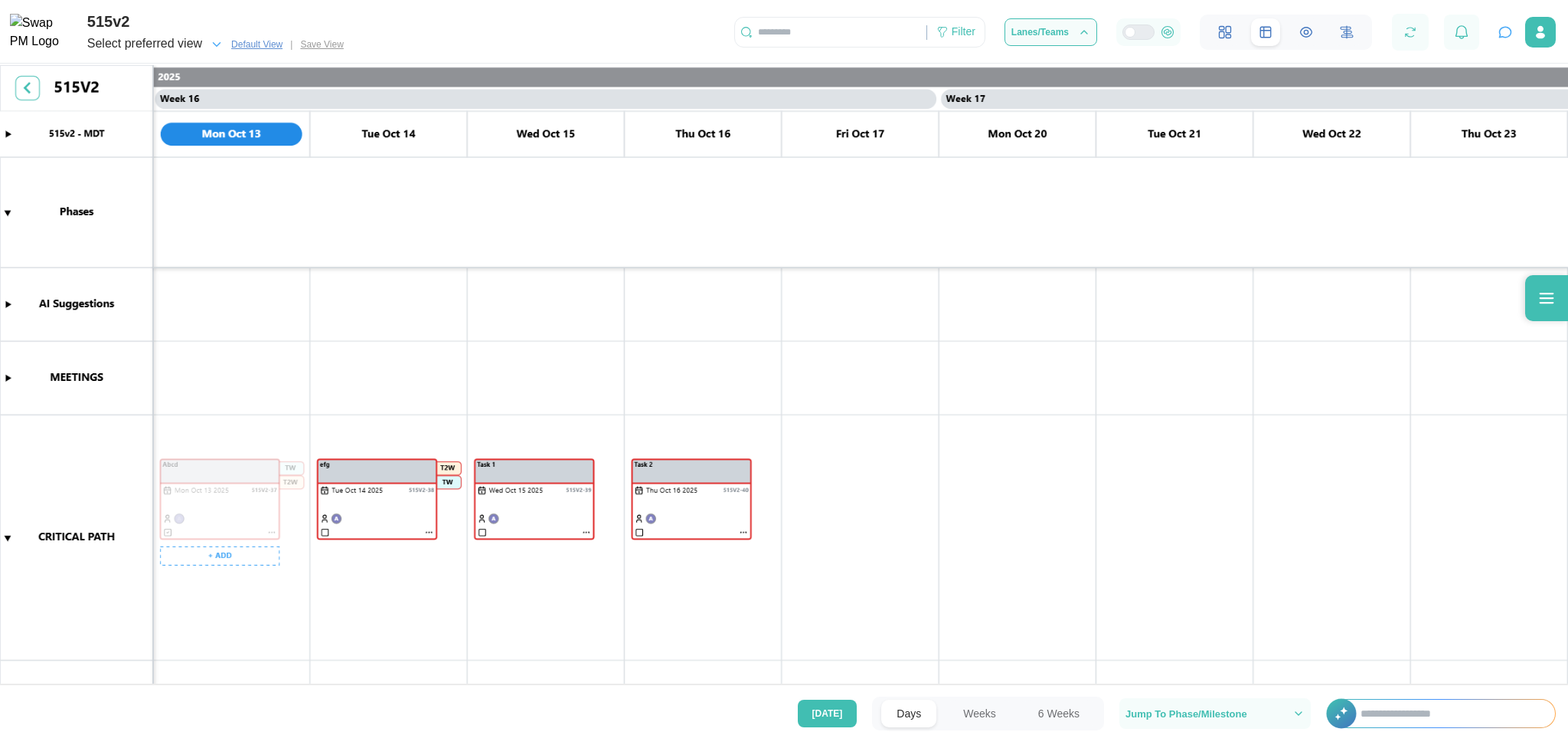
scroll to position [84, 0]
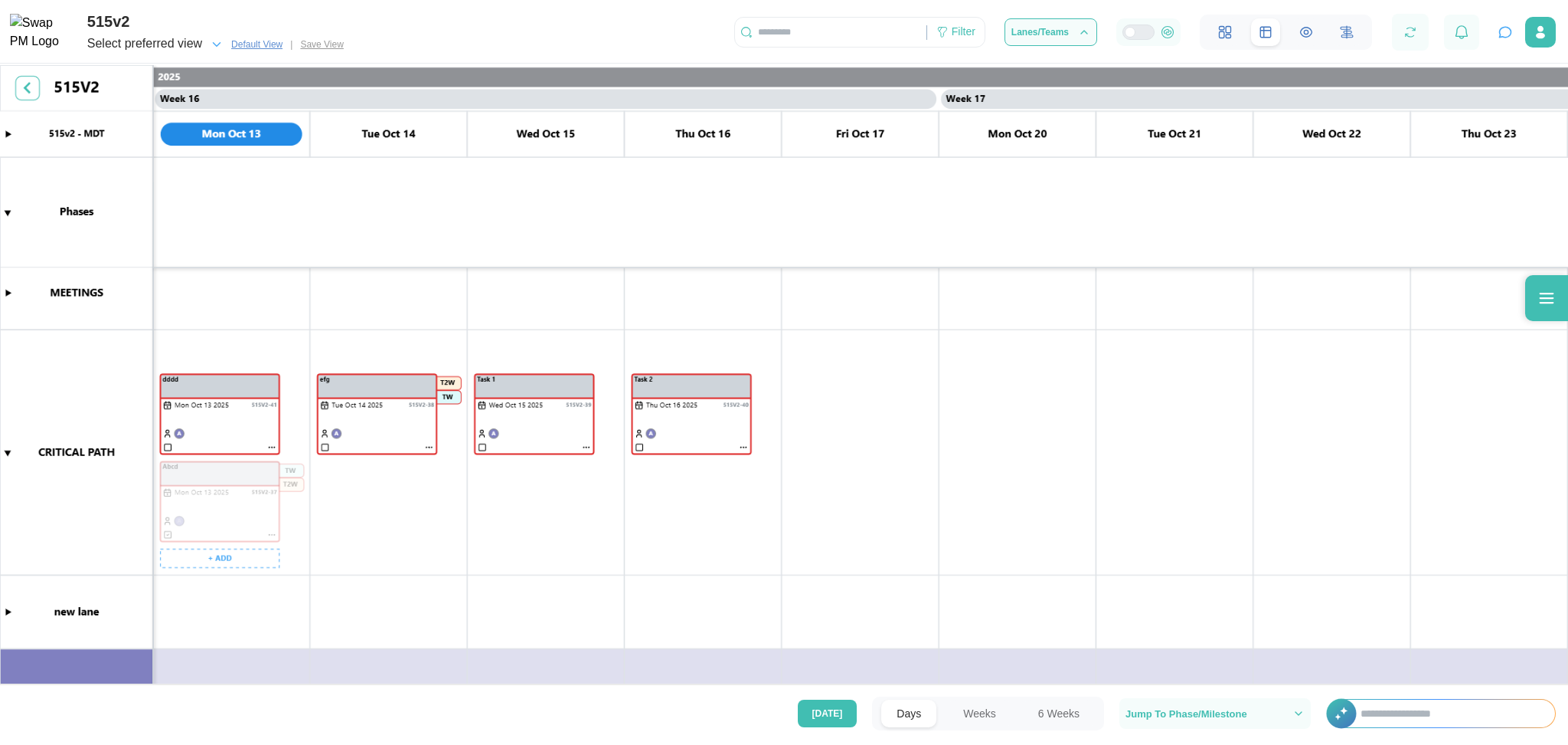
click at [229, 426] on canvas at bounding box center [784, 377] width 1568 height 623
click at [268, 452] on canvas at bounding box center [784, 377] width 1568 height 623
click at [270, 446] on canvas at bounding box center [784, 377] width 1568 height 623
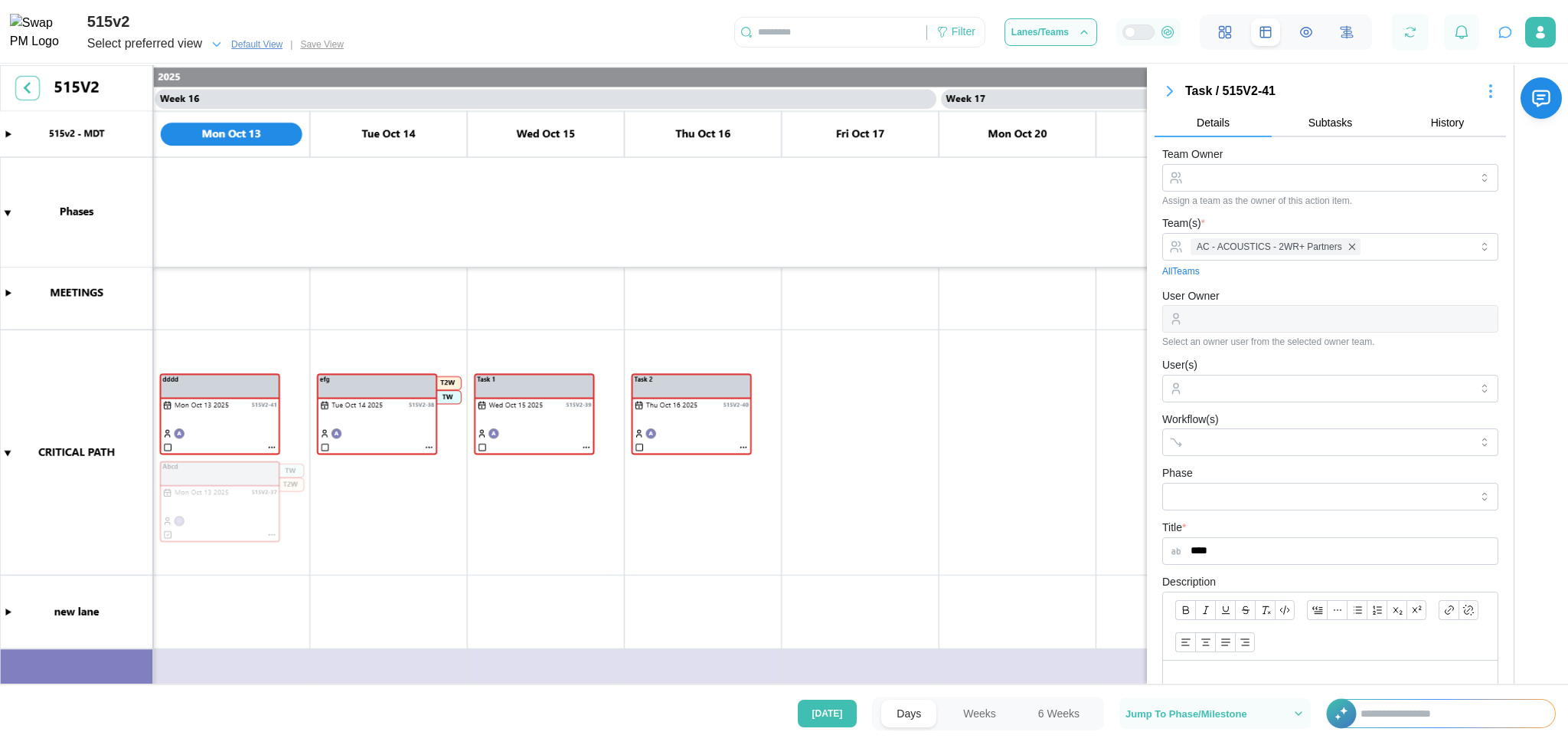
scroll to position [316, 0]
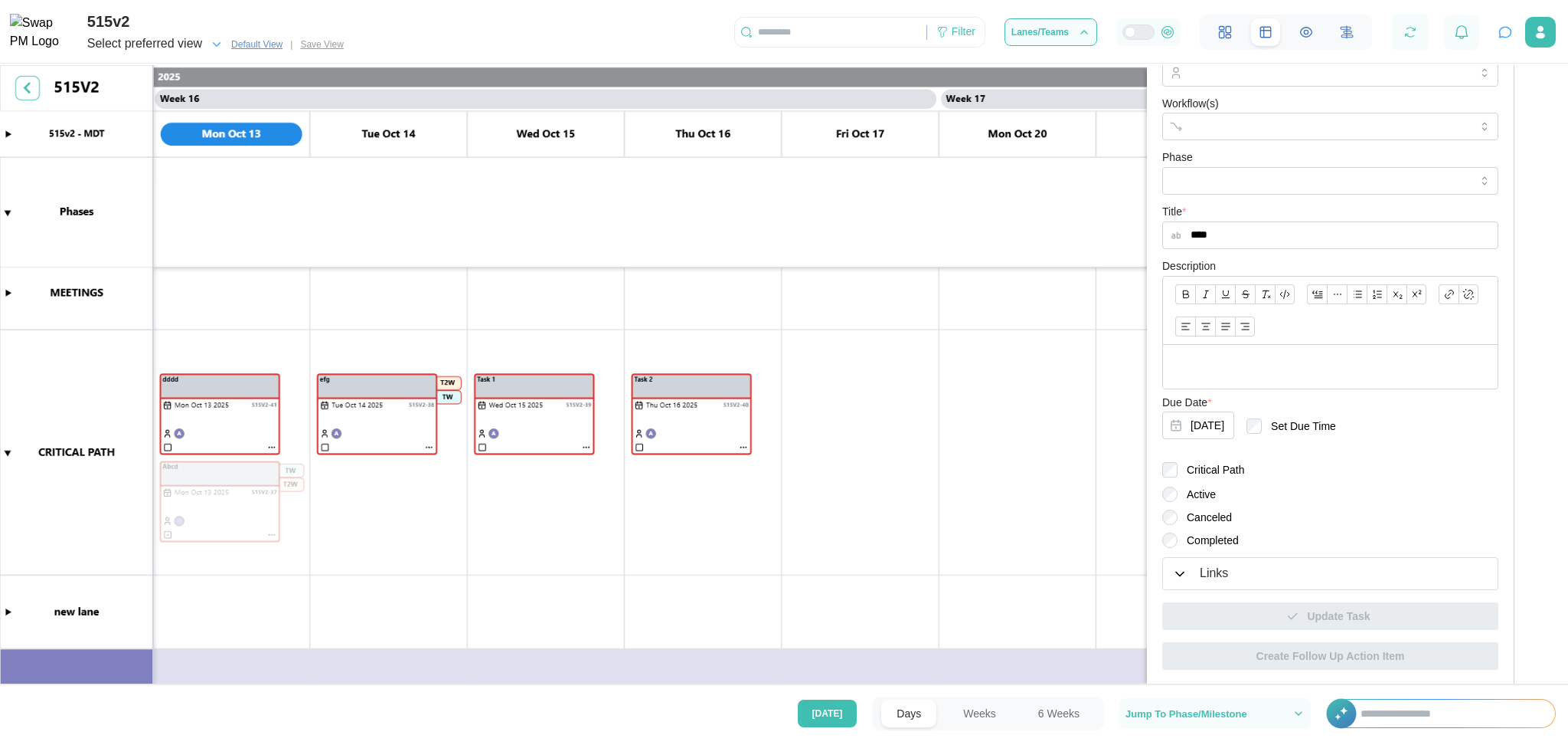
click at [1197, 512] on label "Canceled" at bounding box center [1205, 518] width 54 height 15
click at [1260, 614] on div "Update Task" at bounding box center [1329, 616] width 312 height 26
click at [976, 50] on div "Filter Lanes/Teams" at bounding box center [1056, 32] width 643 height 36
click at [966, 36] on div "Filter" at bounding box center [964, 32] width 24 height 17
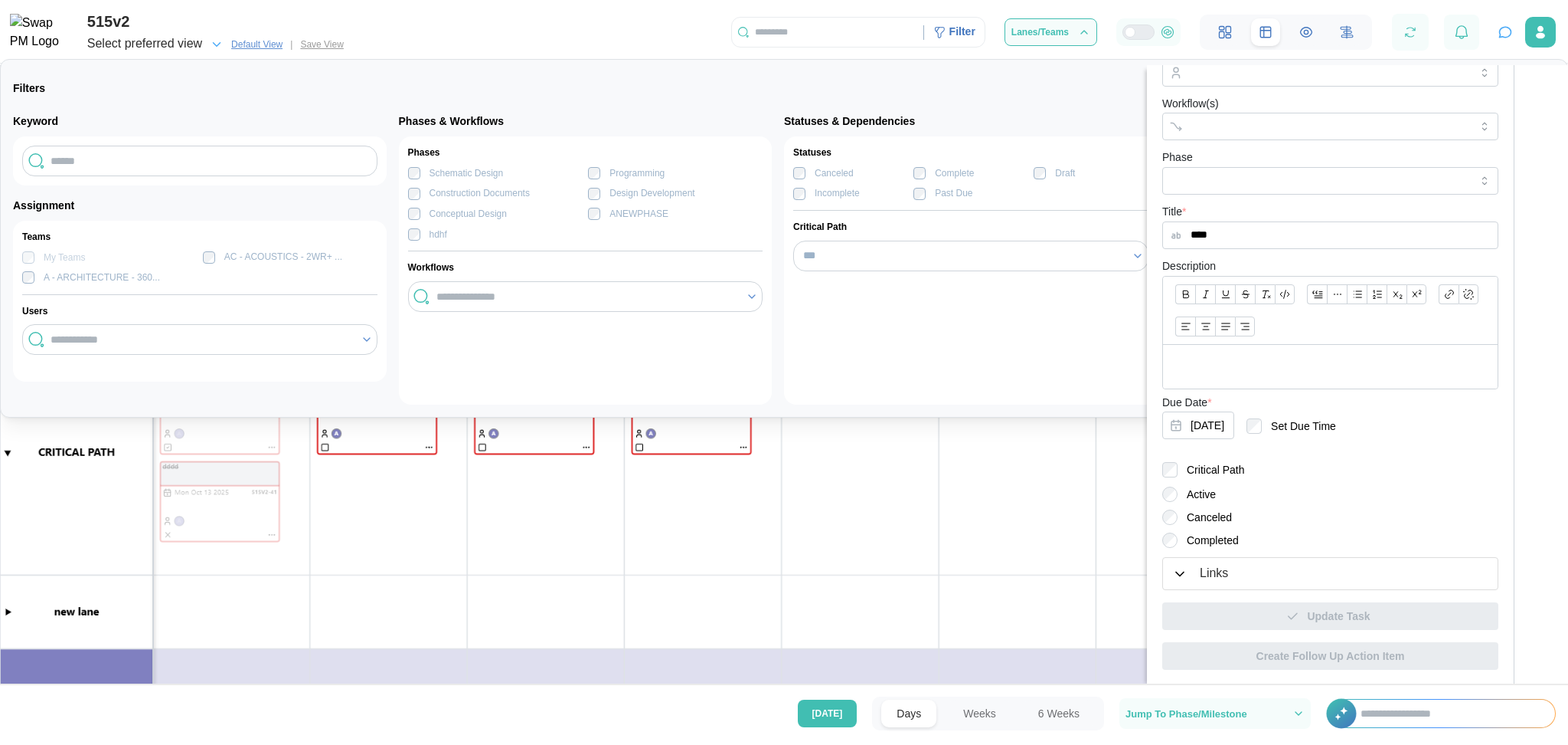
scroll to position [0, 0]
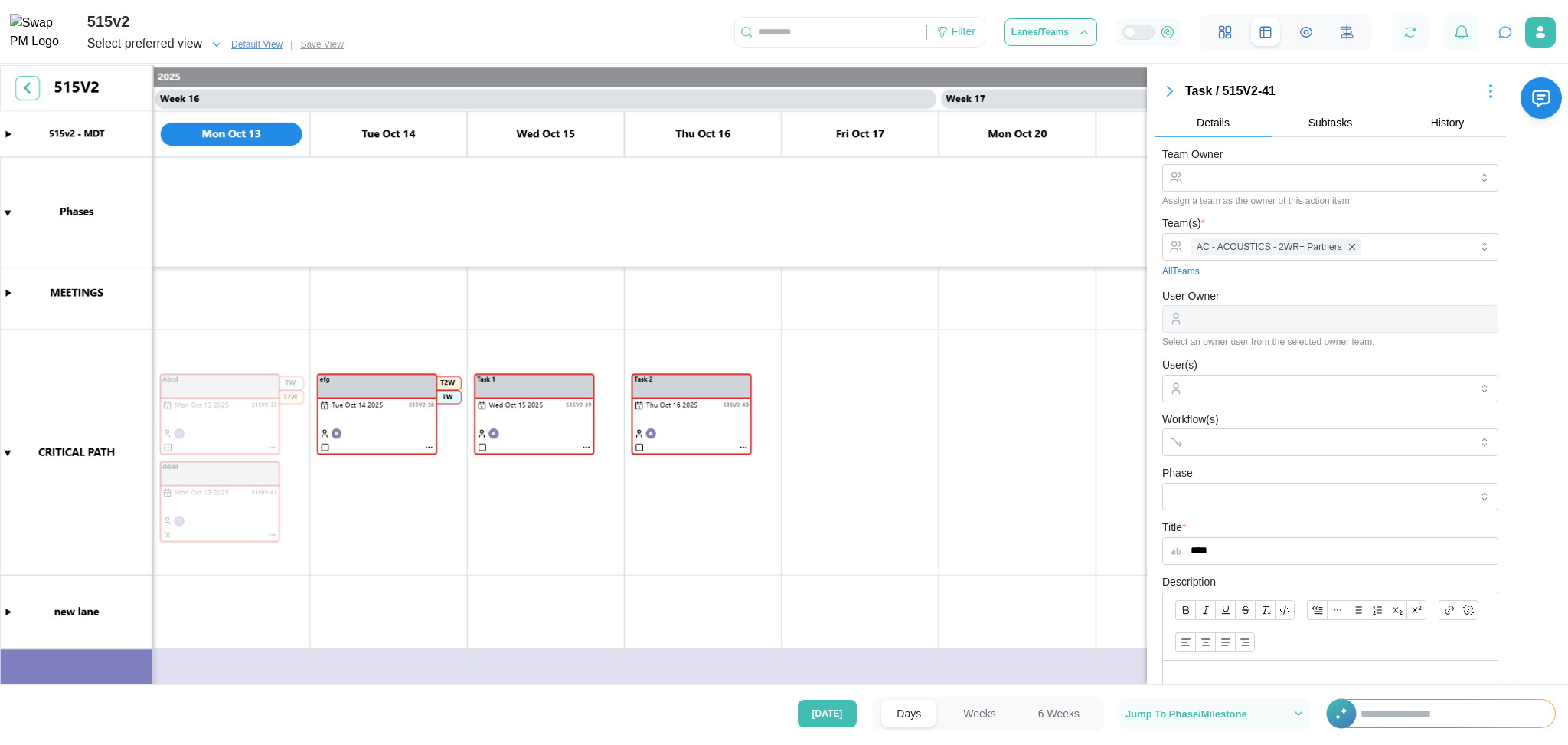
click at [1177, 86] on icon "button" at bounding box center [1170, 92] width 19 height 19
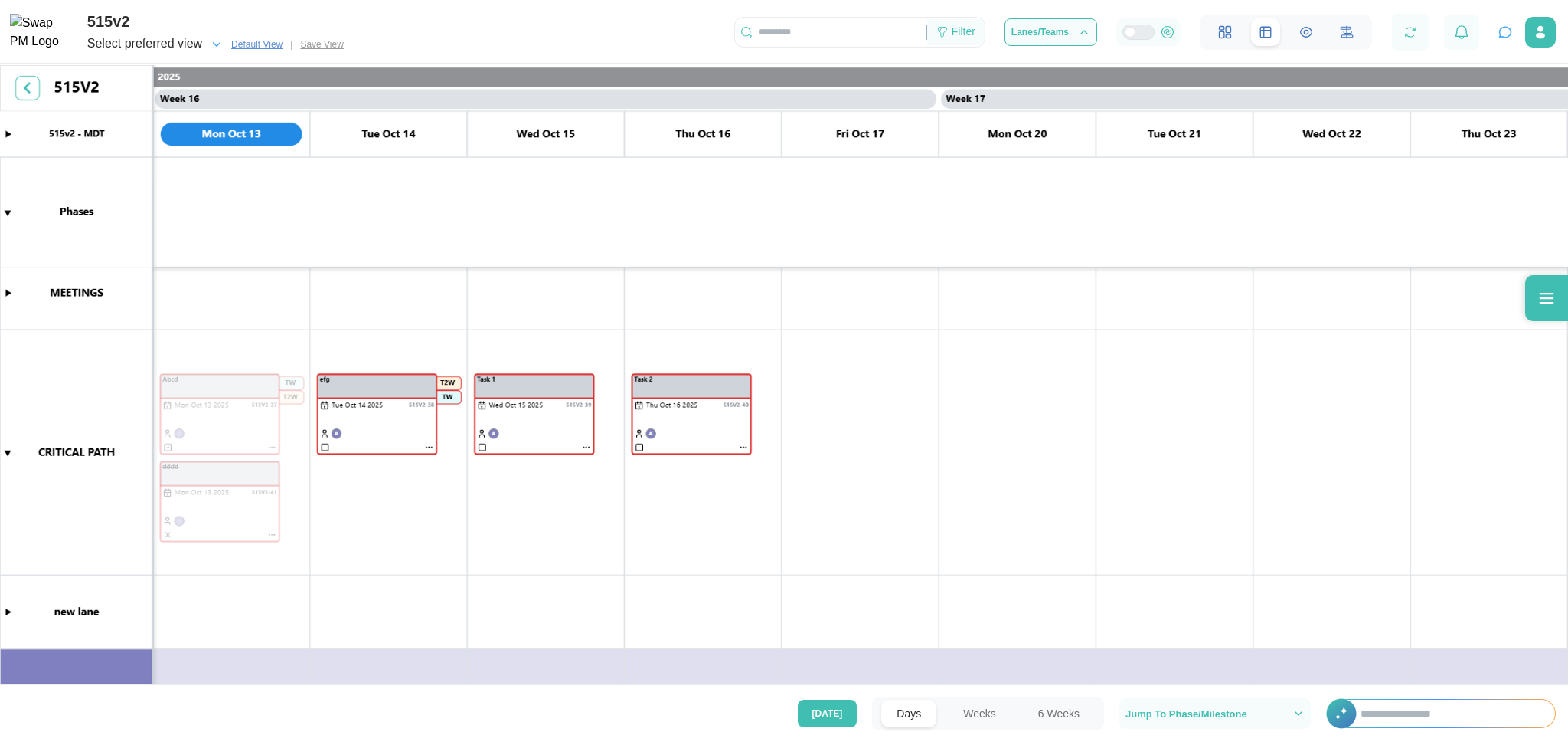
click at [942, 28] on icon at bounding box center [942, 33] width 8 height 10
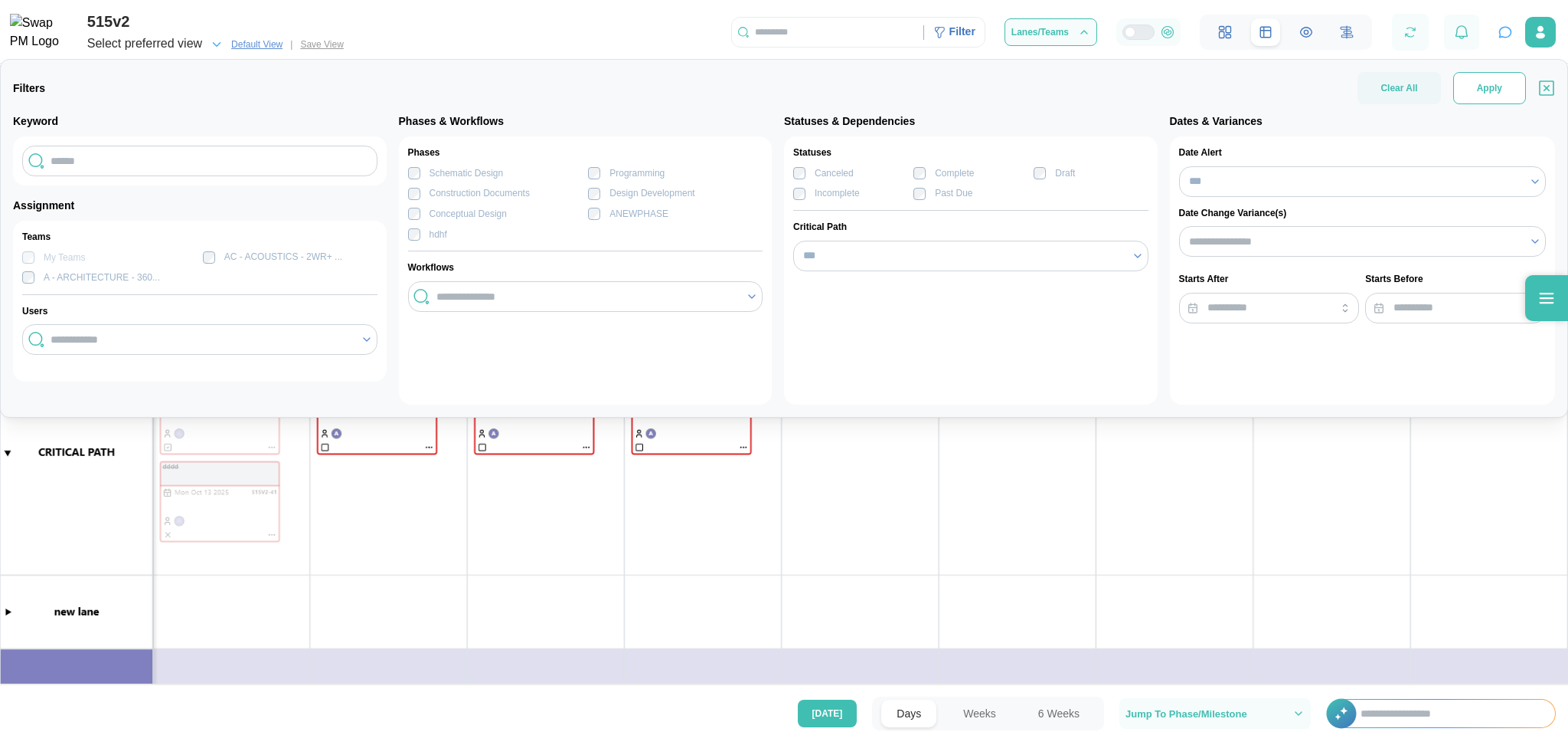
click at [1307, 80] on button "Apply" at bounding box center [1490, 88] width 73 height 32
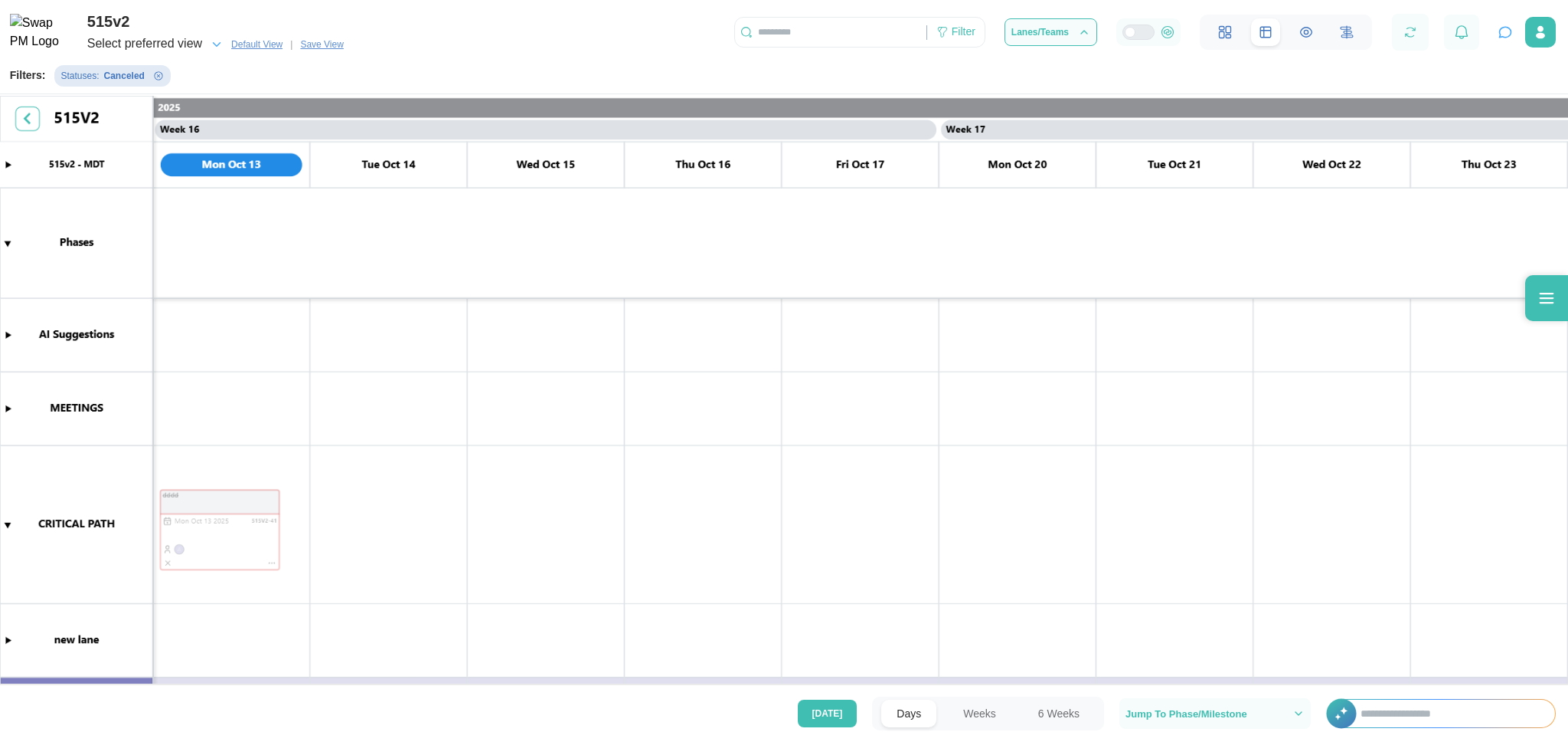
click at [310, 46] on span "Save View" at bounding box center [321, 44] width 43 height 15
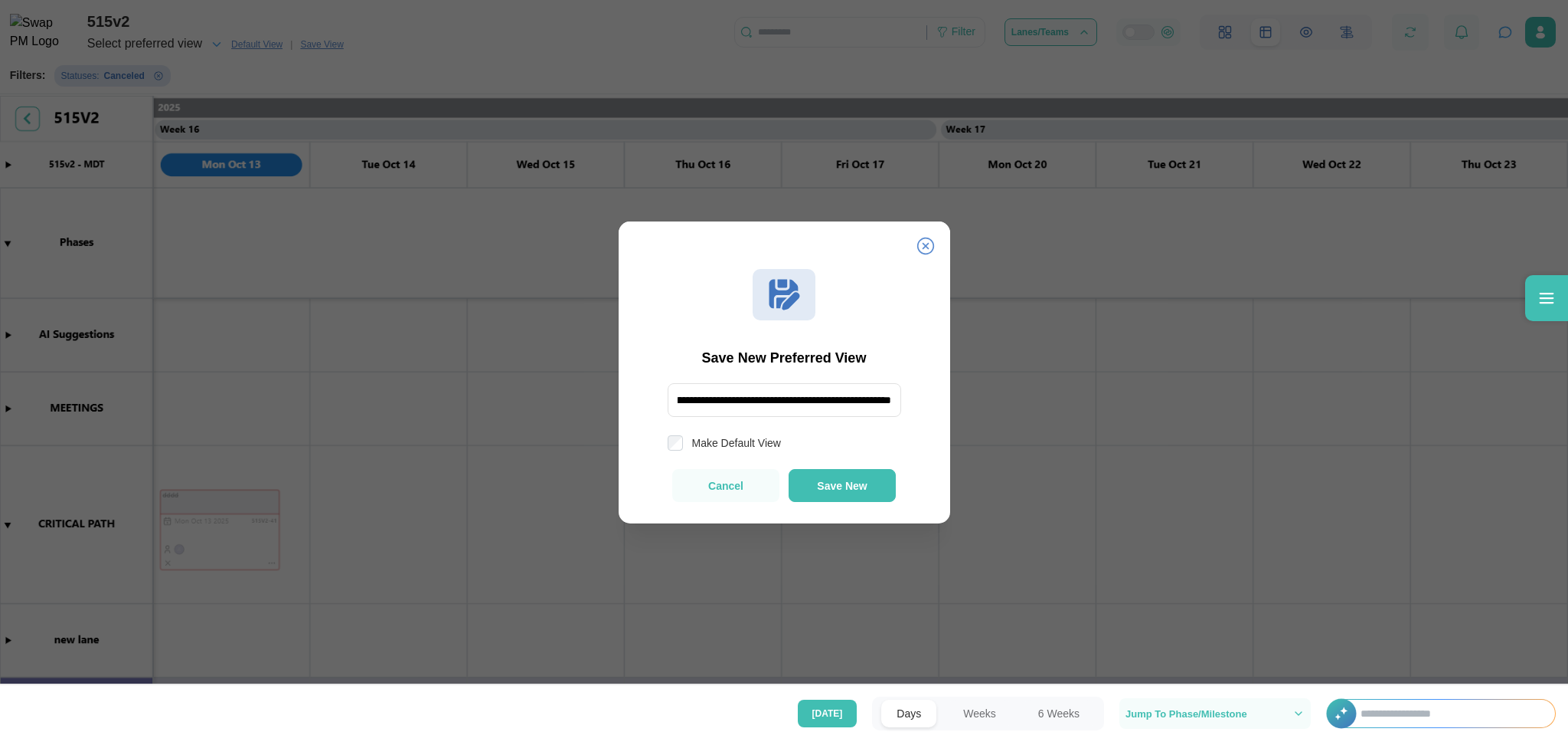
scroll to position [0, 167]
type input "**********"
click at [825, 469] on div "Cancel Save New" at bounding box center [784, 485] width 288 height 33
click at [825, 487] on span "Save New" at bounding box center [842, 485] width 50 height 12
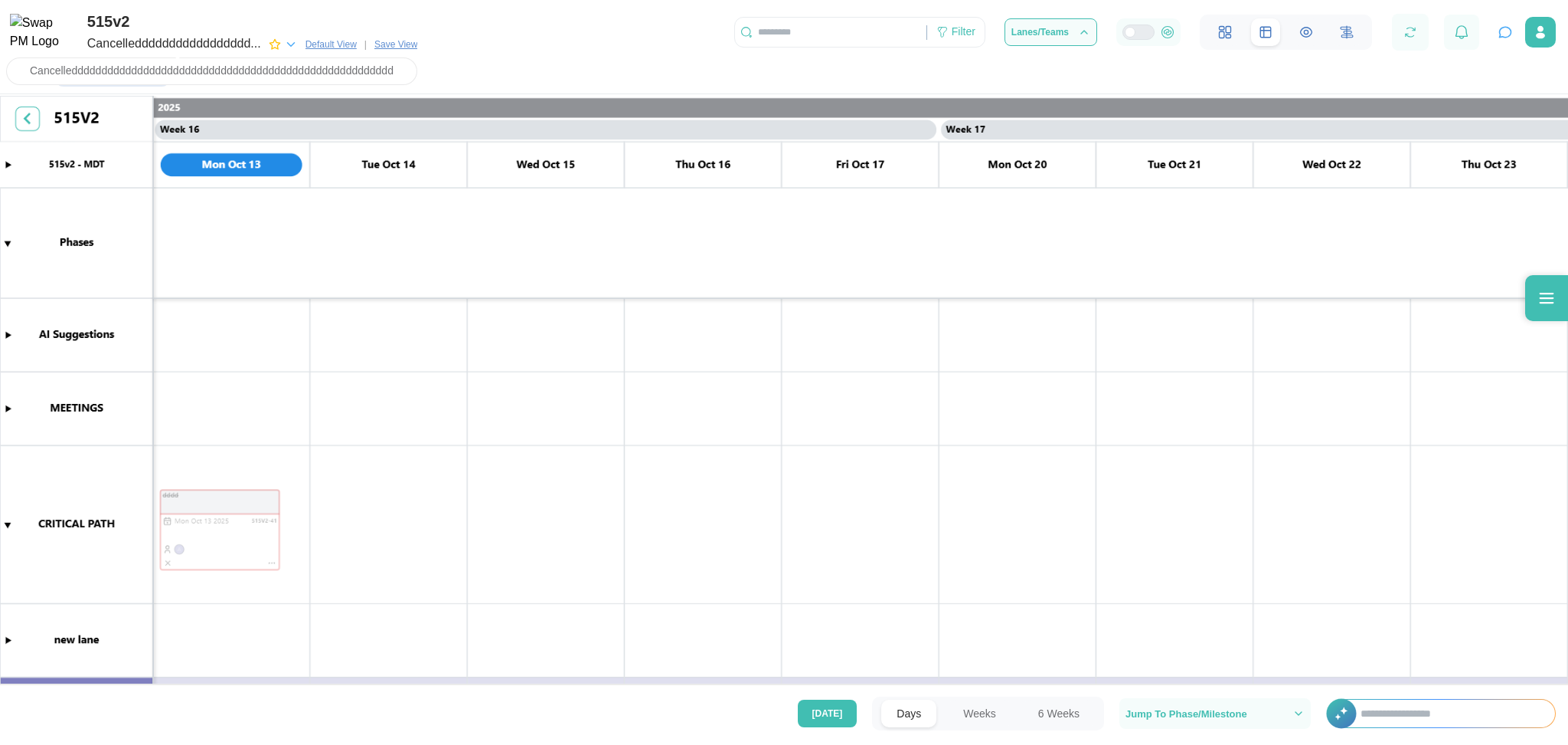
click at [261, 48] on div "Cancelleddddddddddddddddd..." at bounding box center [174, 44] width 174 height 20
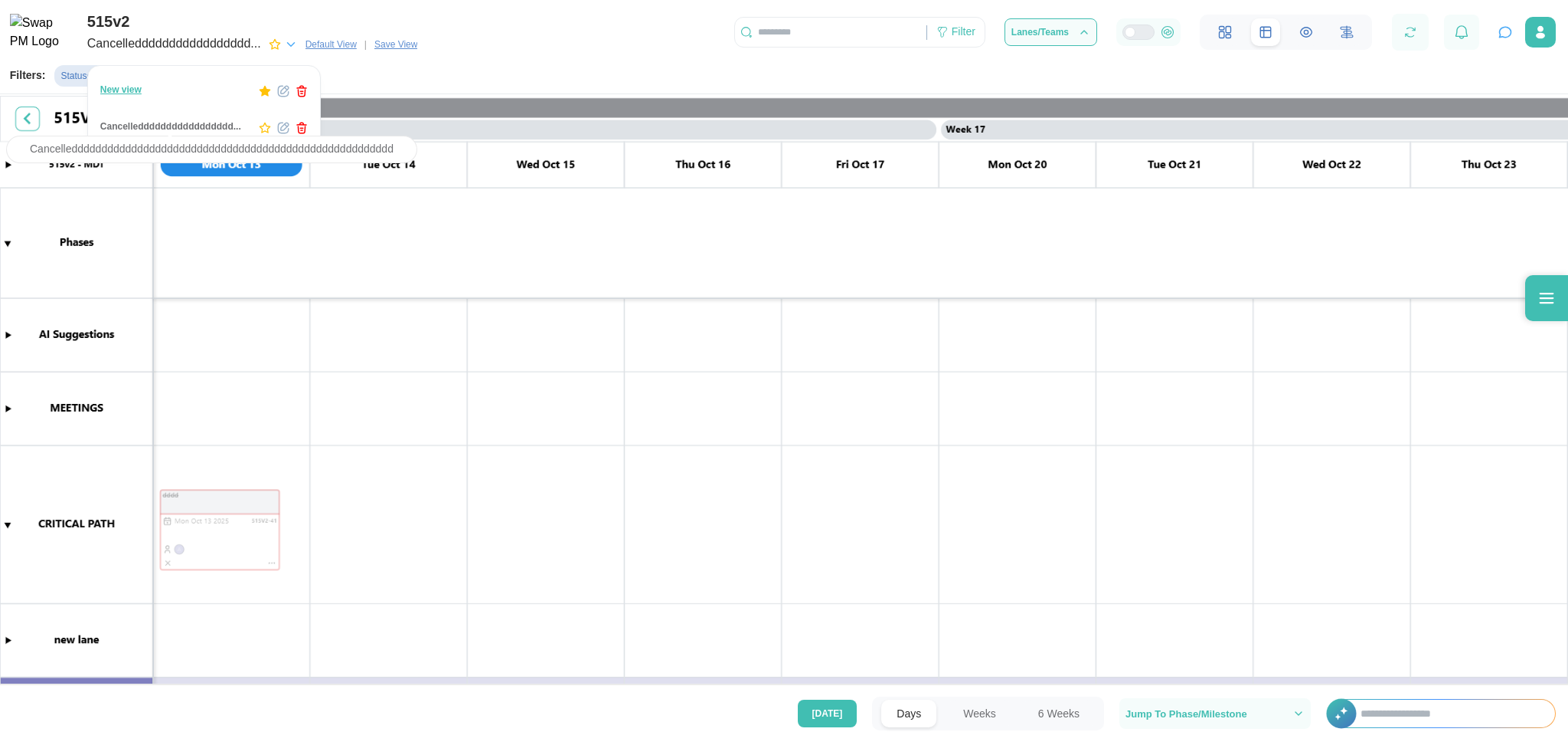
click at [153, 125] on div "Cancelleddddddddddddddddd..." at bounding box center [170, 126] width 141 height 14
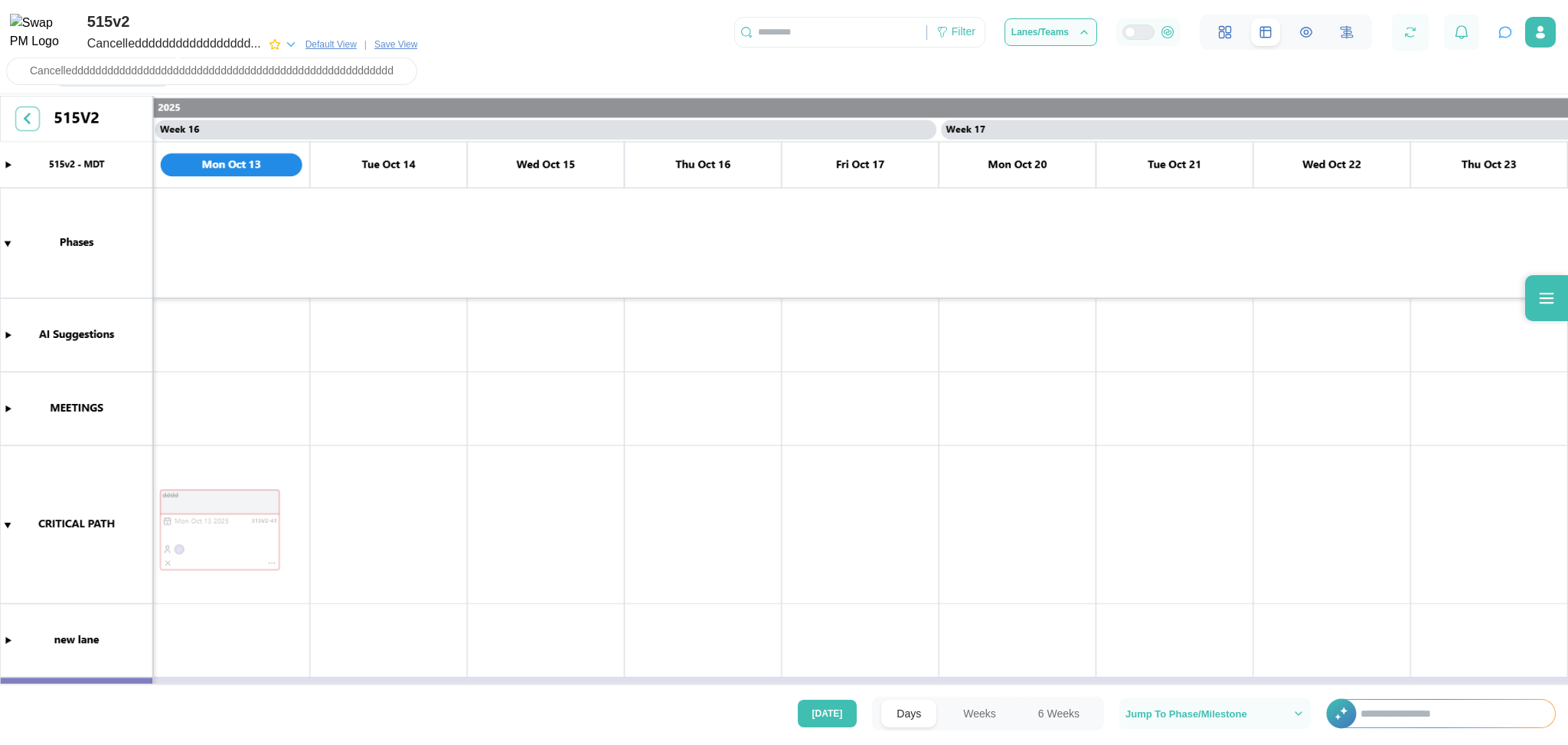
click at [261, 47] on div "Cancelleddddddddddddddddd..." at bounding box center [174, 44] width 174 height 20
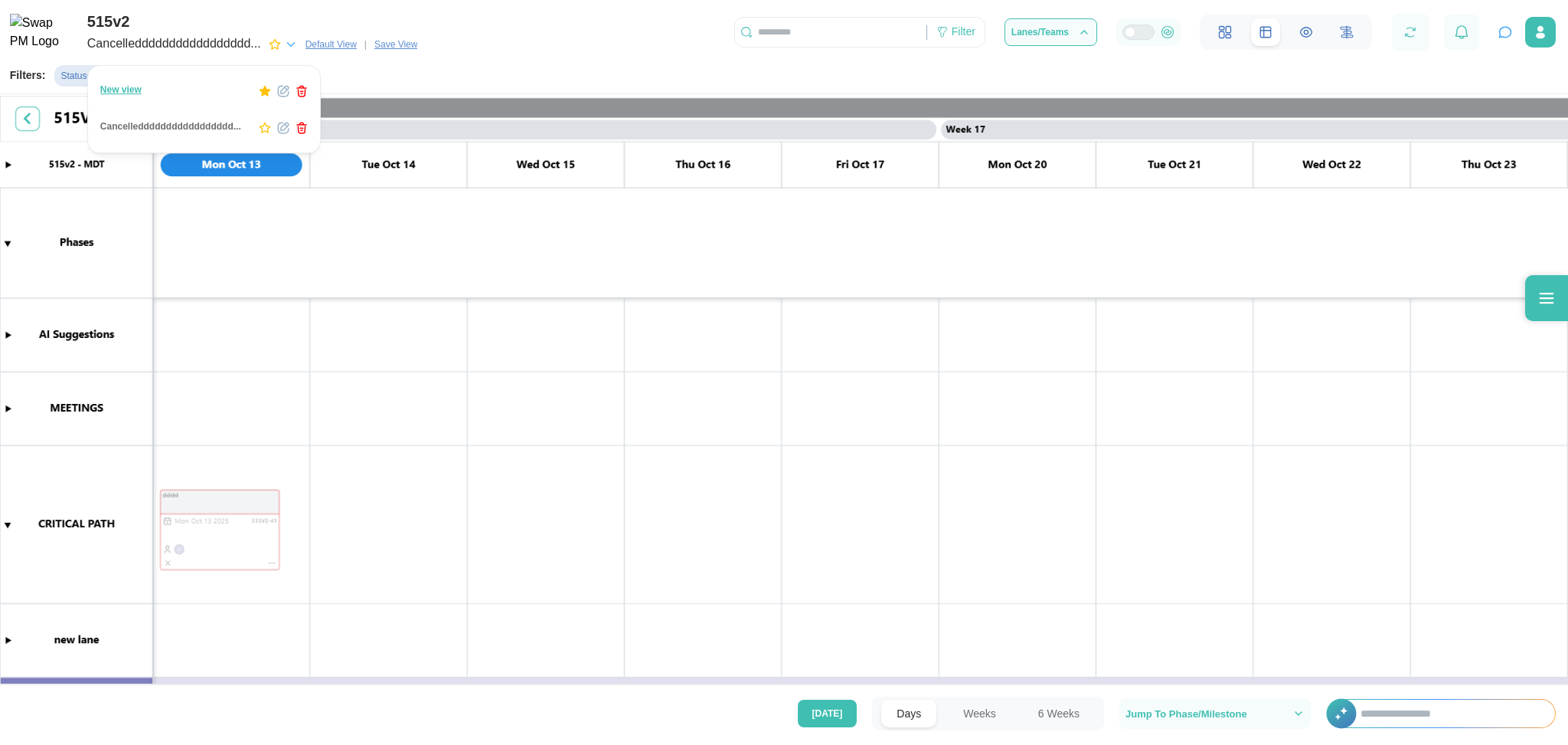
click at [114, 96] on div "New view" at bounding box center [120, 90] width 42 height 14
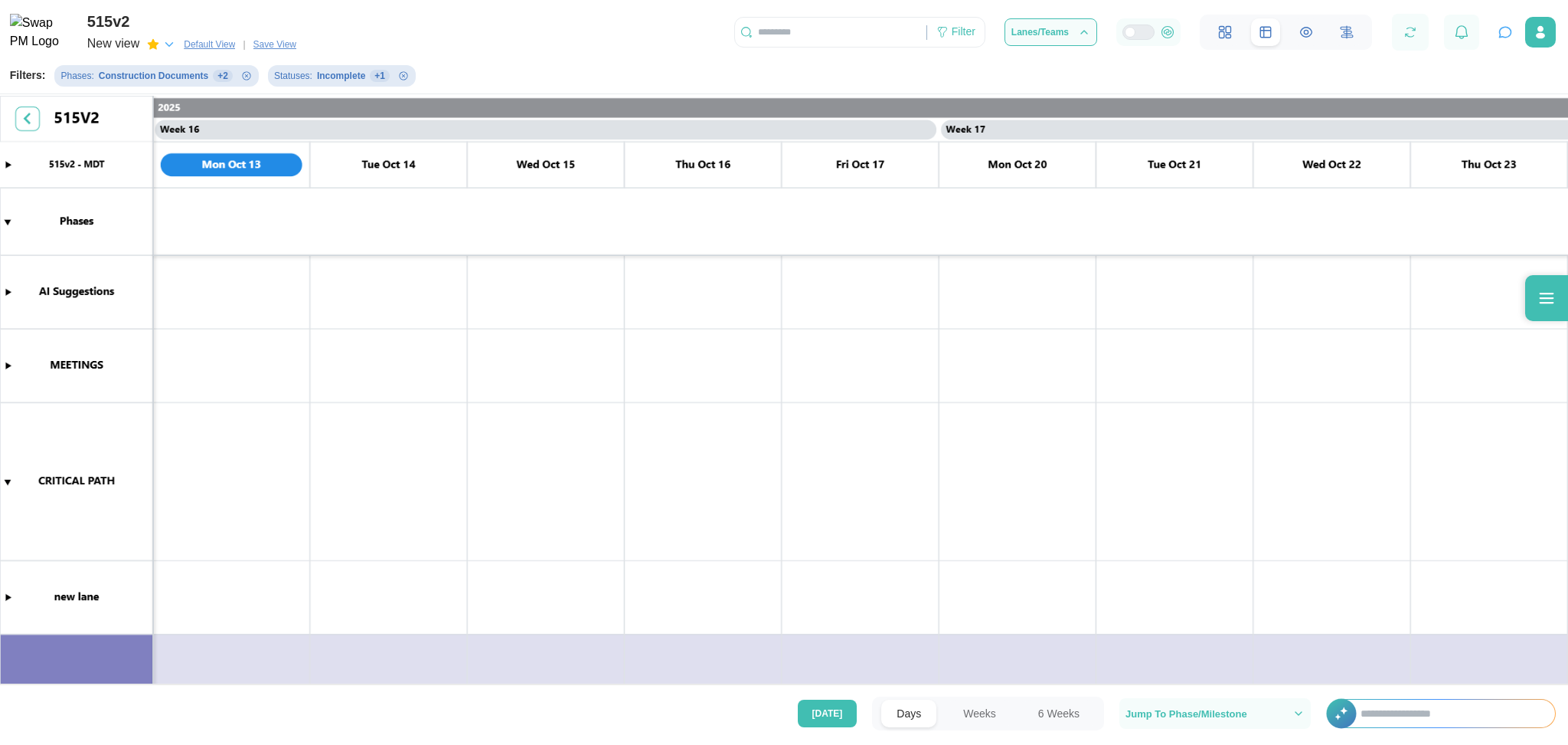
click at [171, 46] on icon "button" at bounding box center [169, 44] width 14 height 14
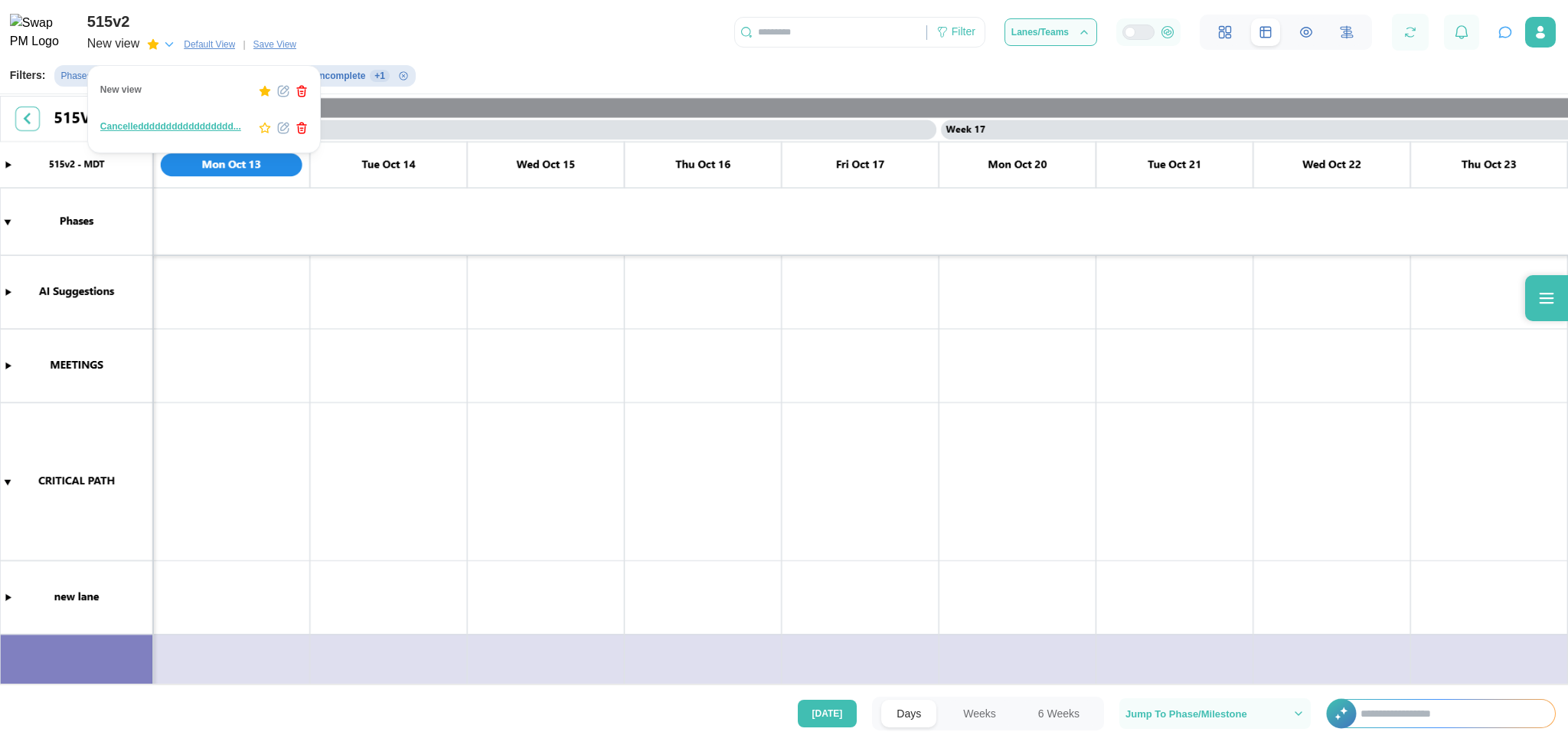
click at [303, 128] on div "Cancelleddddddddddddddddd..." at bounding box center [204, 128] width 226 height 29
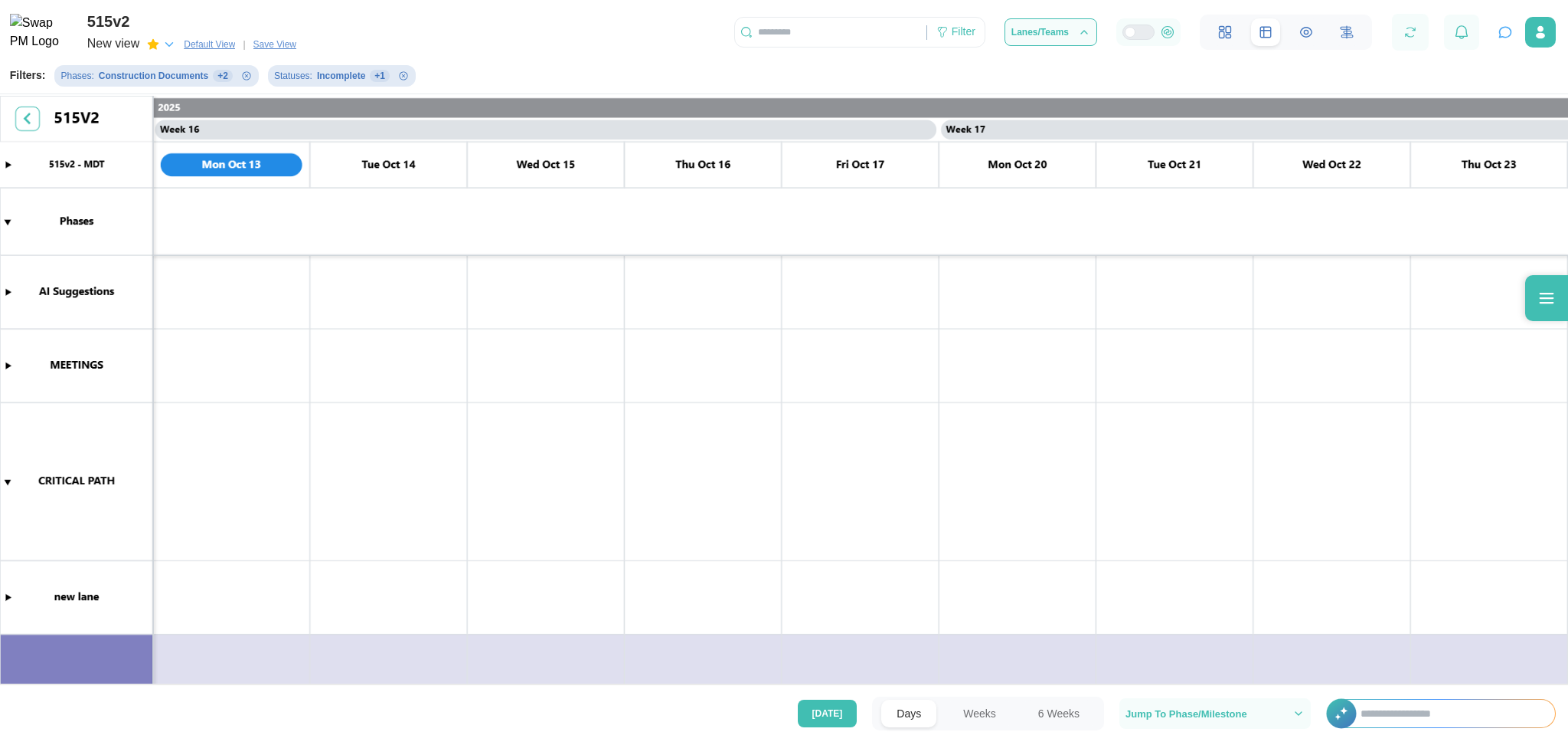
click at [118, 44] on div "New view" at bounding box center [113, 44] width 52 height 20
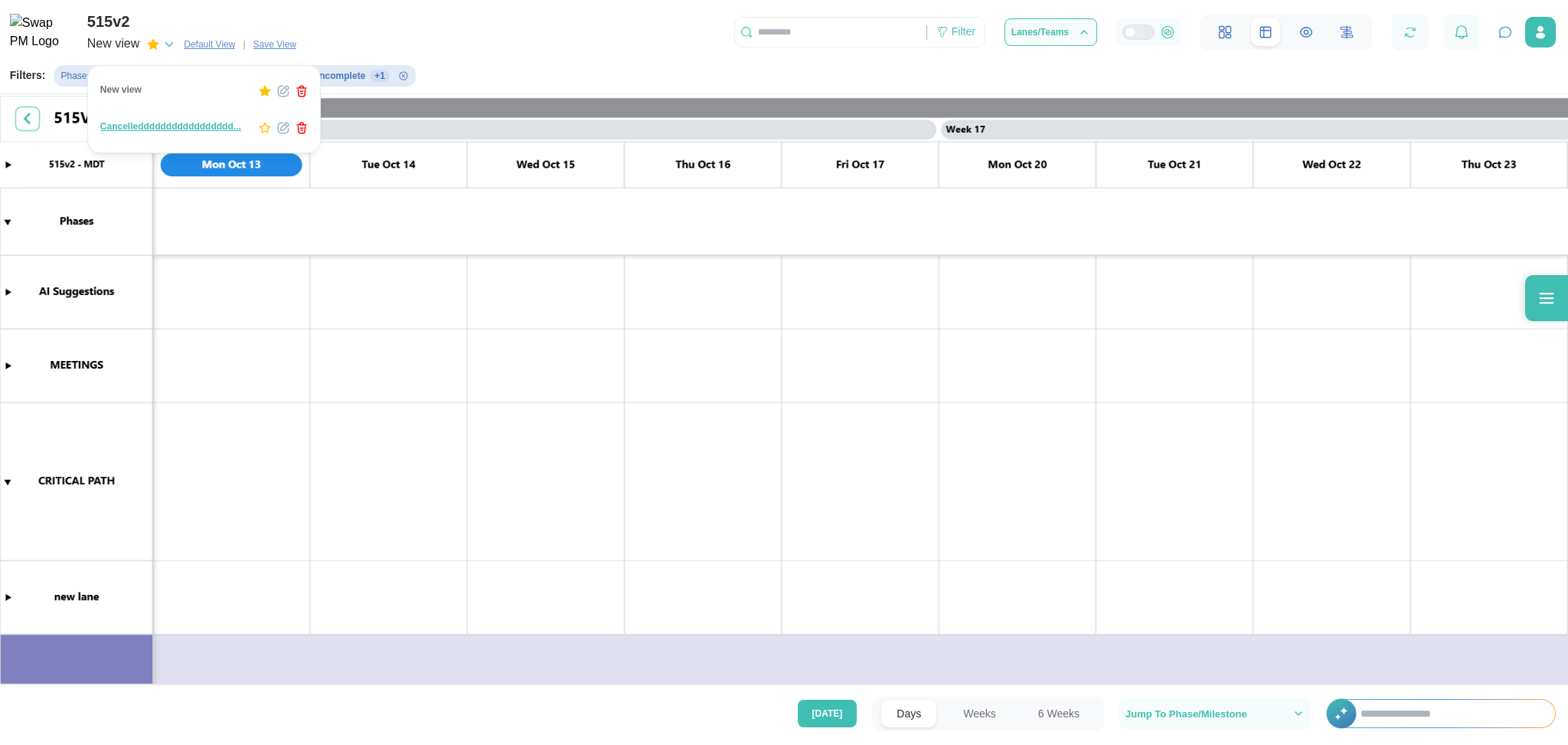
click at [298, 132] on icon "button" at bounding box center [301, 130] width 7 height 7
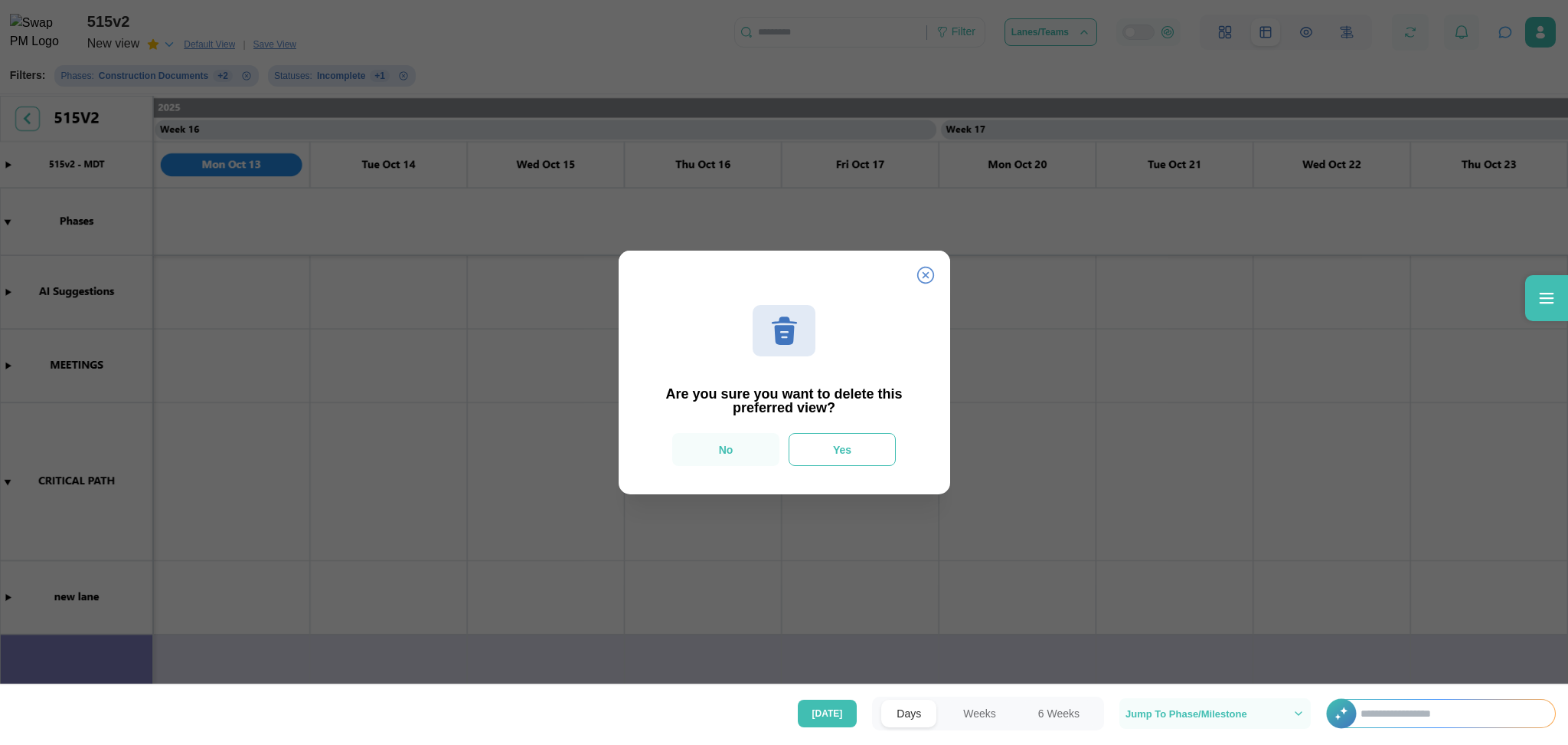
click at [832, 458] on button "Yes" at bounding box center [842, 449] width 107 height 33
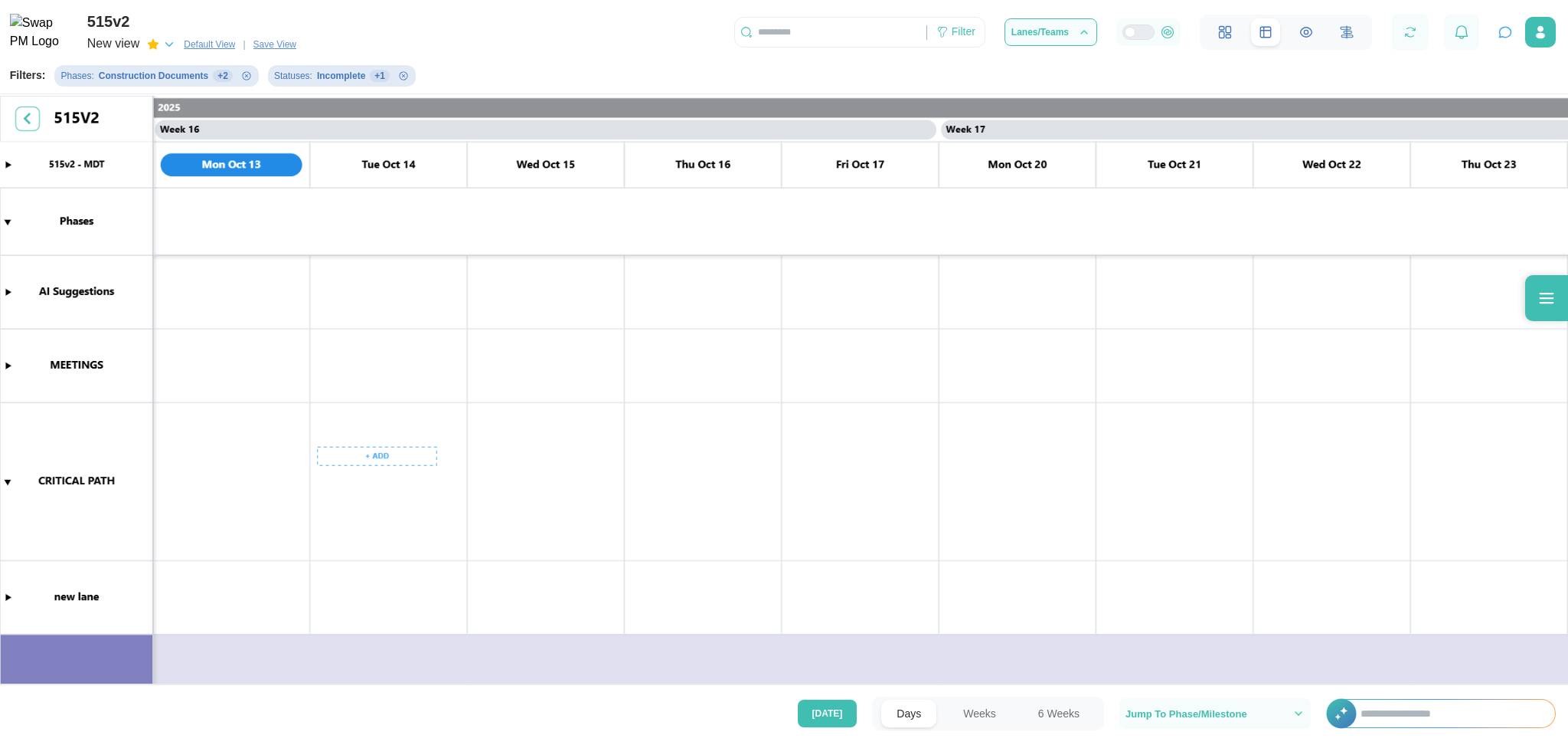
click at [394, 459] on canvas at bounding box center [784, 392] width 1568 height 592
click at [398, 488] on div "Create Task" at bounding box center [388, 488] width 75 height 12
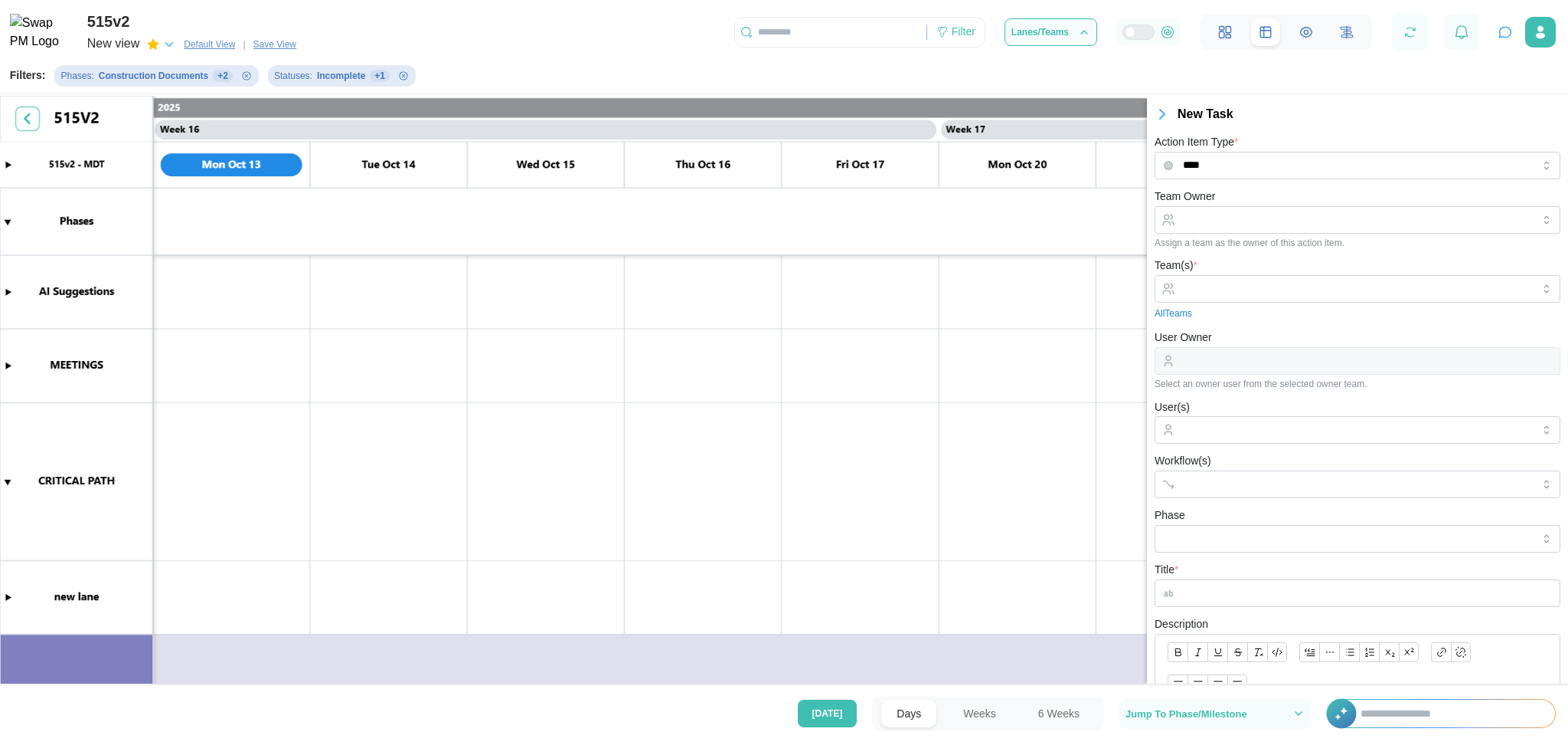
click at [399, 76] on icon "Remove Statuses filter" at bounding box center [403, 76] width 9 height 9
click at [242, 76] on icon "Remove Phases filter" at bounding box center [246, 76] width 9 height 9
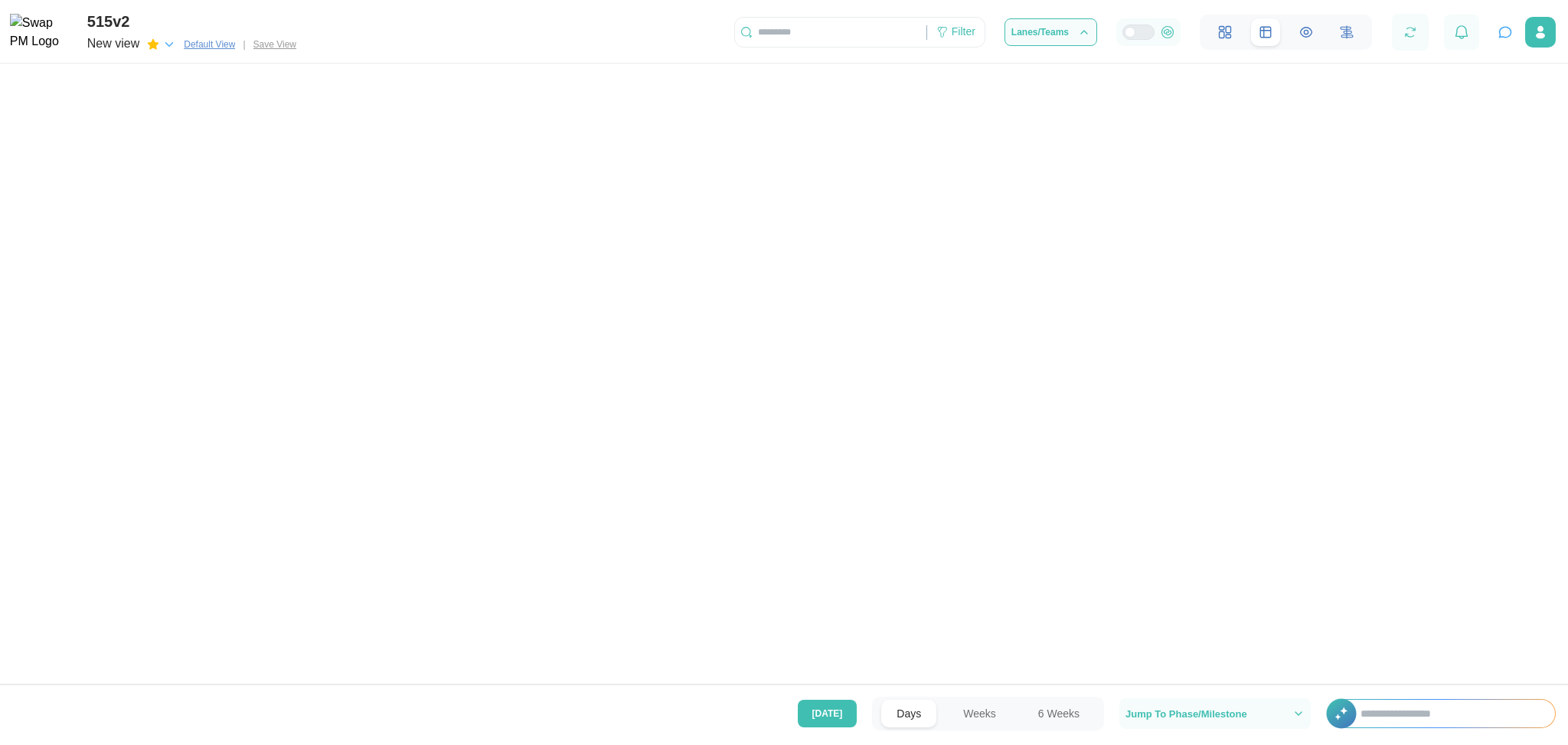
scroll to position [0, 11793]
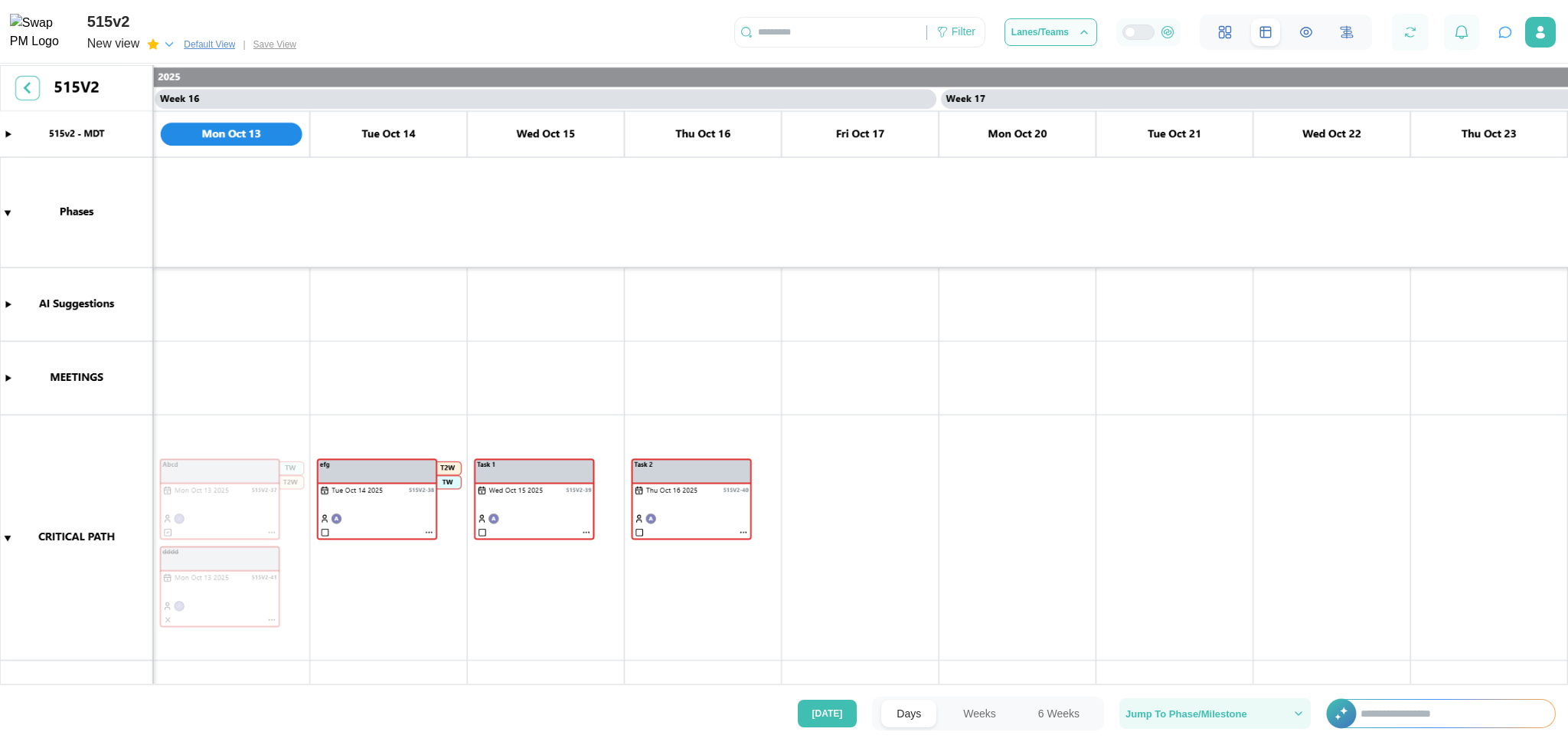
click at [1161, 620] on span "Jump To Phase/Milestone" at bounding box center [1187, 714] width 122 height 10
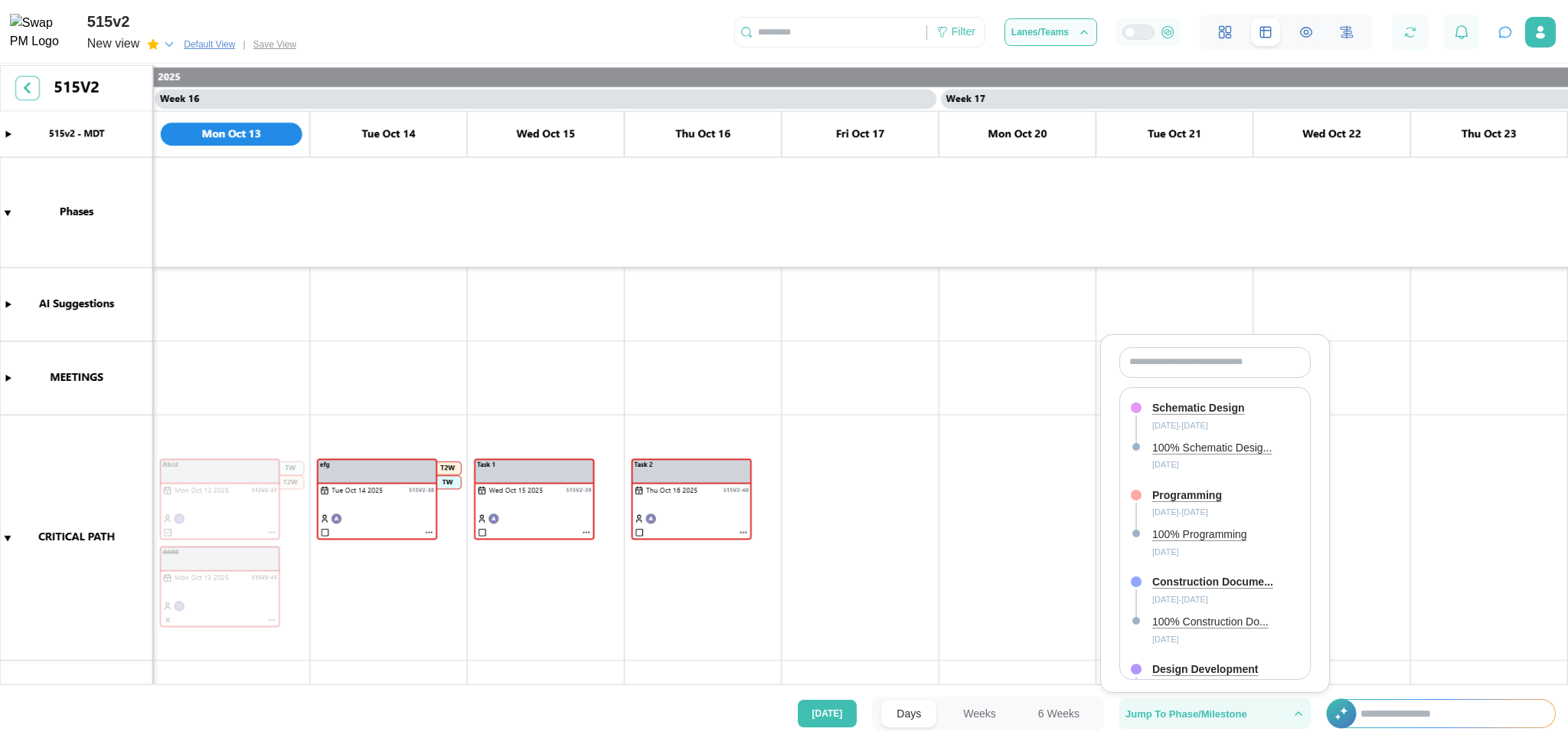
click at [1161, 620] on span "Jump To Phase/Milestone" at bounding box center [1187, 714] width 122 height 10
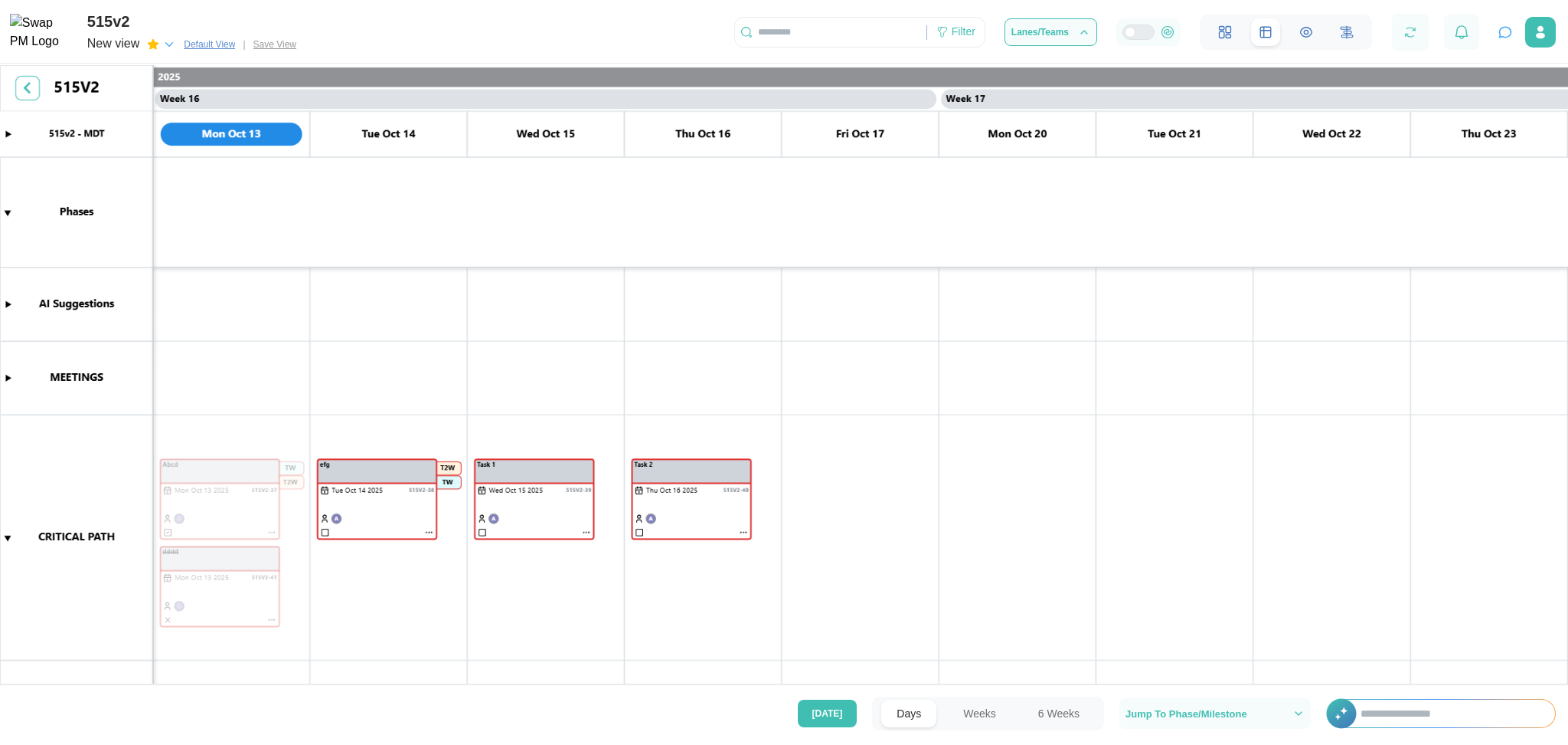
click at [1307, 620] on input "text" at bounding box center [1450, 714] width 209 height 28
type input "*"
click at [1216, 620] on span "Jump To Phase/Milestone" at bounding box center [1215, 714] width 179 height 19
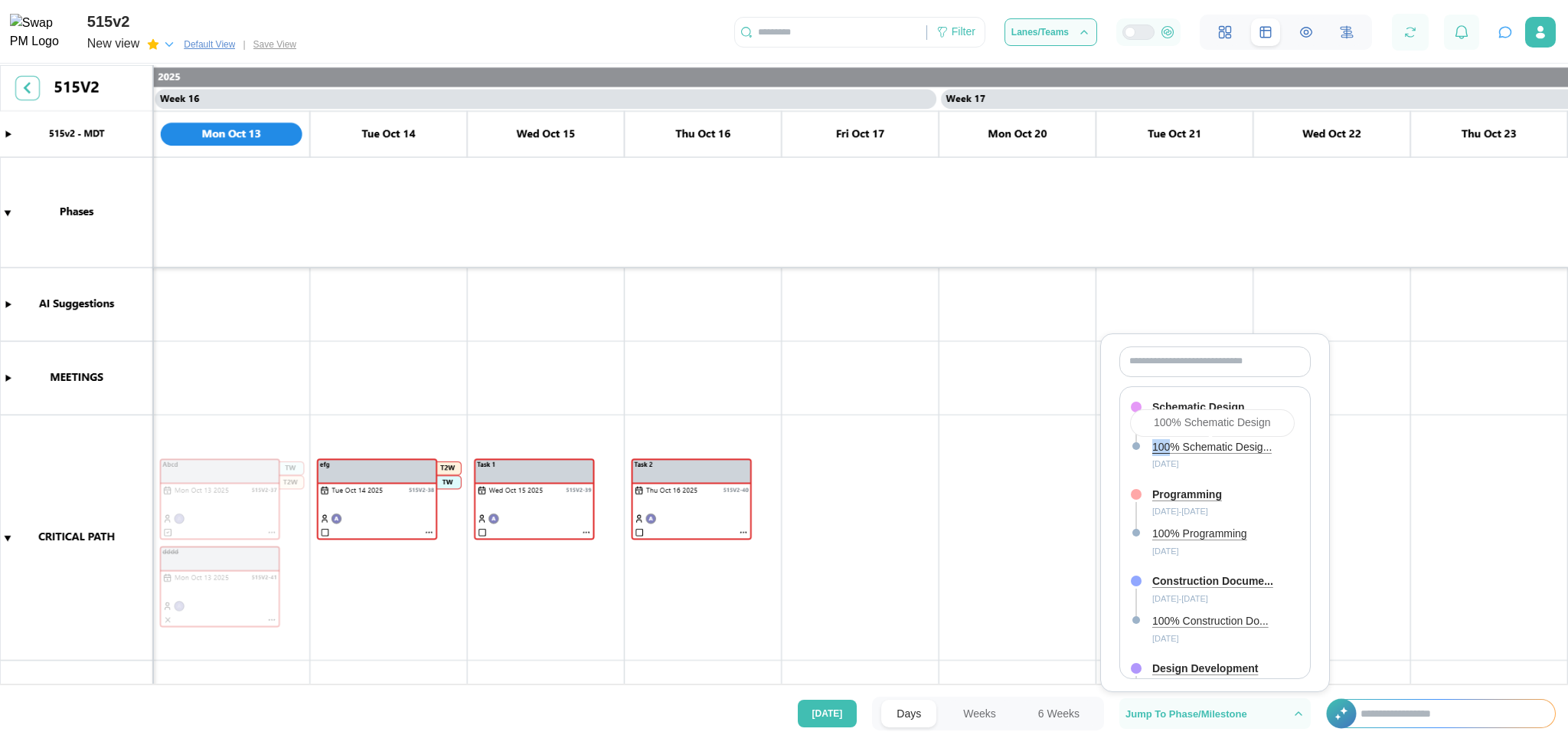
drag, startPoint x: 1135, startPoint y: 453, endPoint x: 1168, endPoint y: 448, distance: 33.4
click at [1168, 448] on div "100% Schematic Desig... 2025-07-09" at bounding box center [1208, 455] width 153 height 34
click at [1168, 448] on div "100% Schematic Desig..." at bounding box center [1212, 447] width 120 height 17
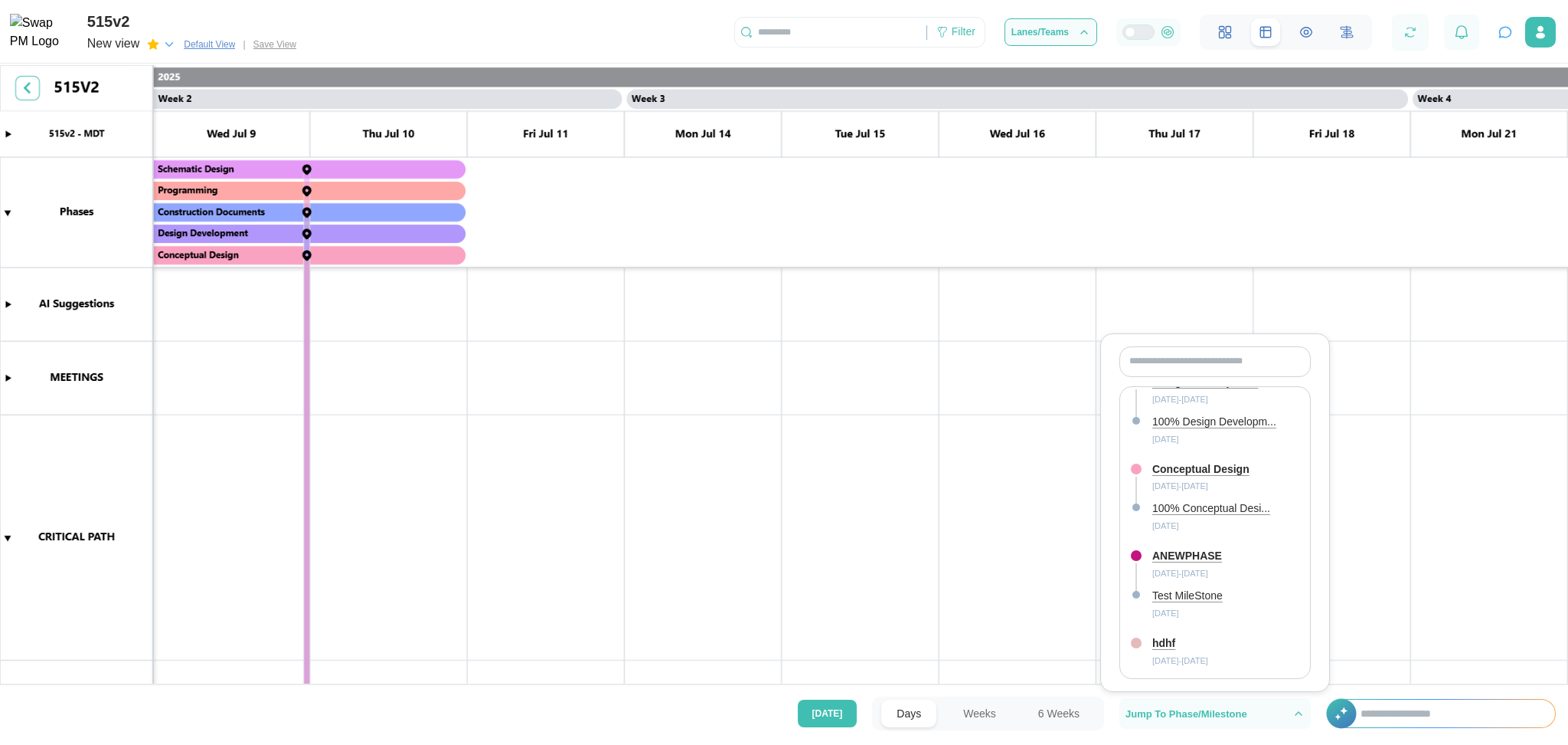
scroll to position [0, 0]
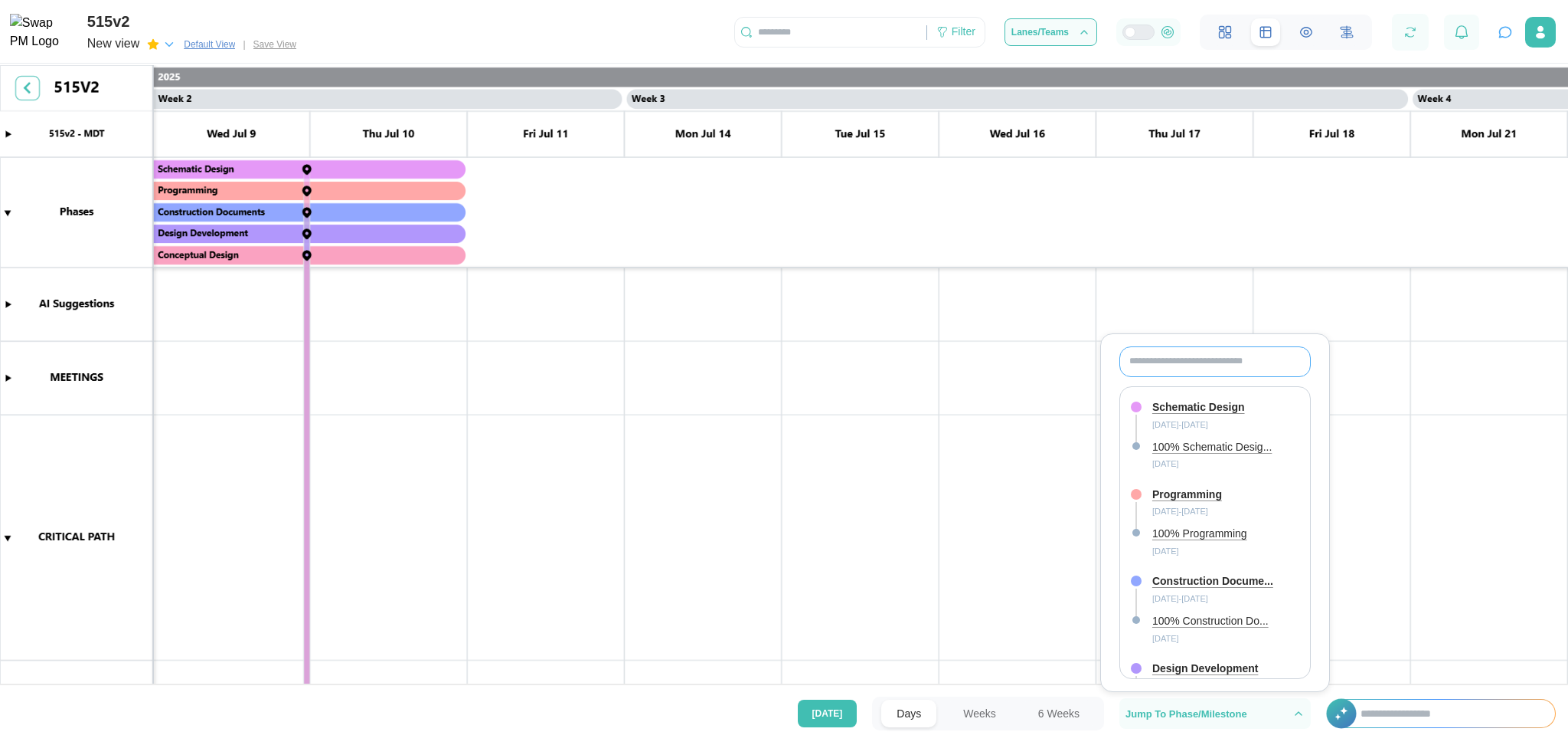
click at [1186, 359] on input "text" at bounding box center [1215, 361] width 192 height 31
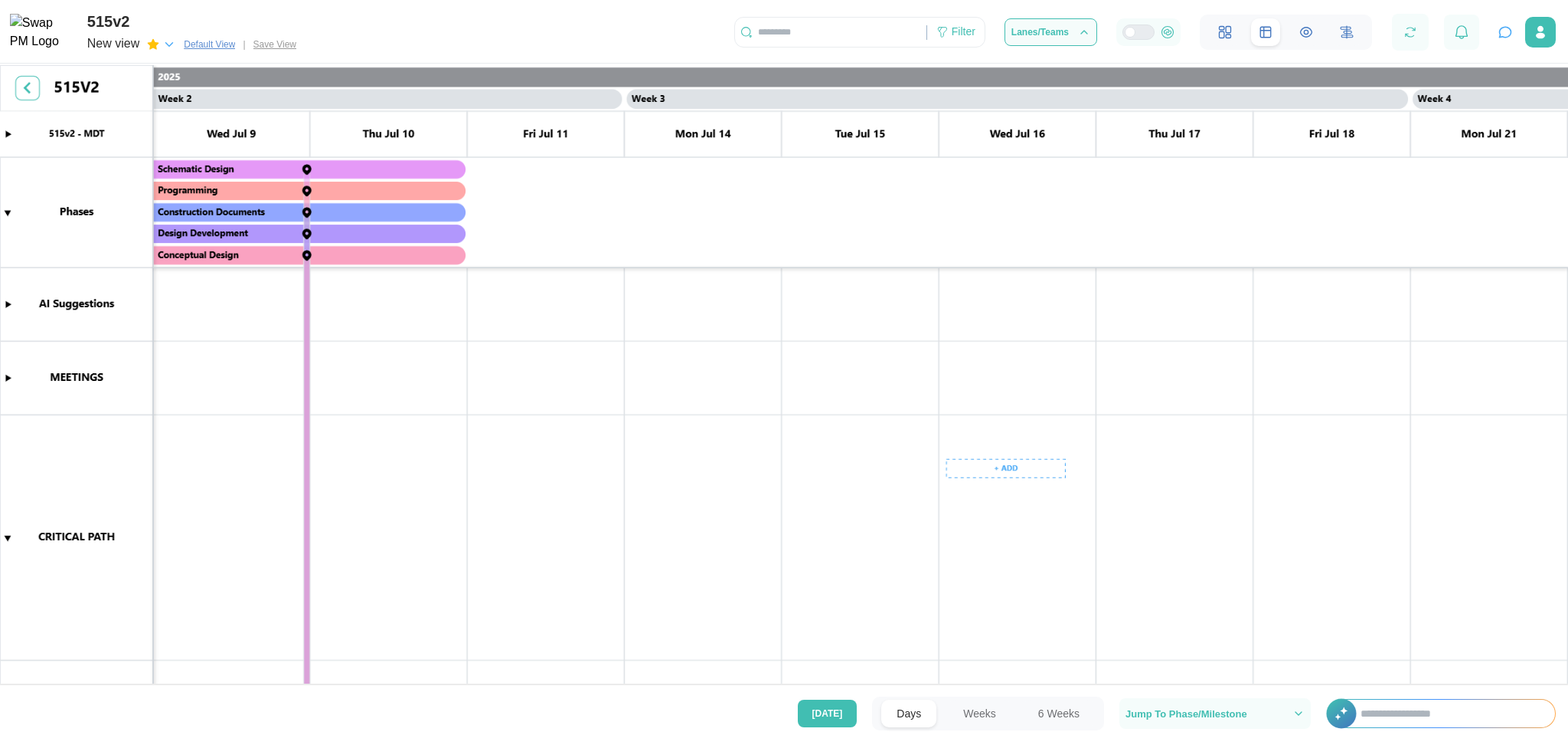
click at [951, 620] on canvas at bounding box center [784, 377] width 1568 height 623
click at [952, 620] on button "Weeks" at bounding box center [979, 714] width 64 height 28
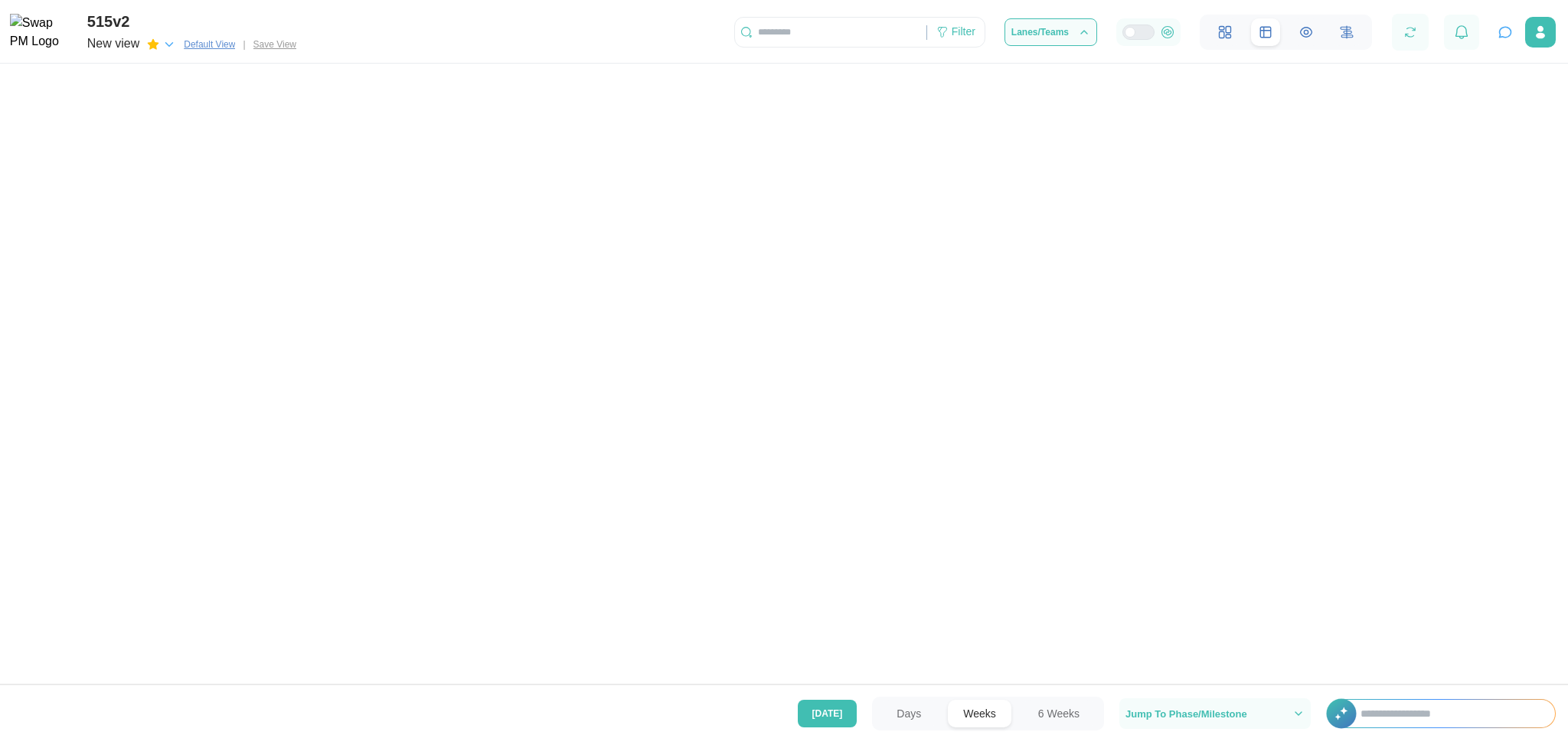
scroll to position [0, 505]
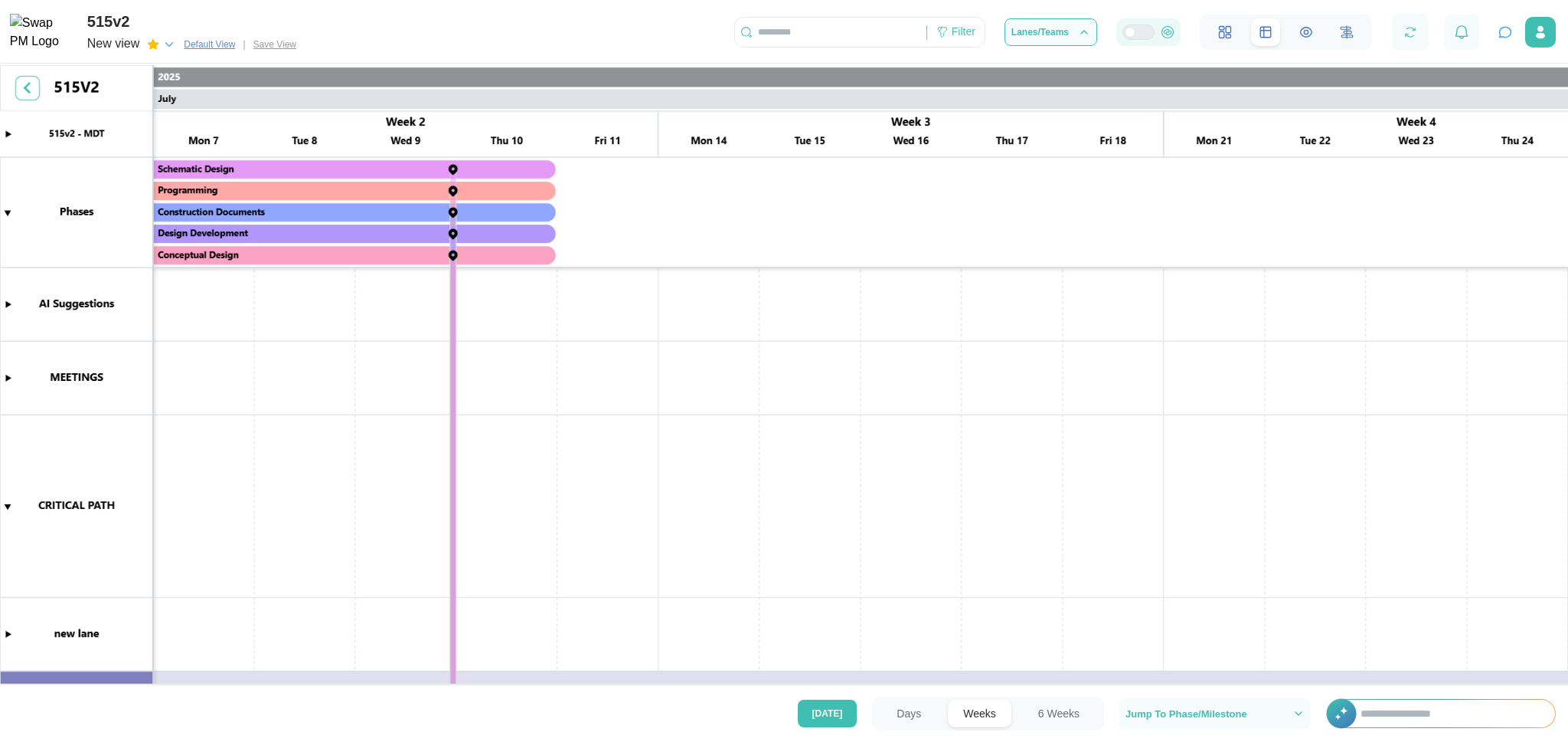
click at [1152, 40] on label at bounding box center [1139, 32] width 32 height 15
click at [1307, 36] on icon "button" at bounding box center [1411, 32] width 19 height 19
click at [1307, 30] on div at bounding box center [1462, 32] width 36 height 36
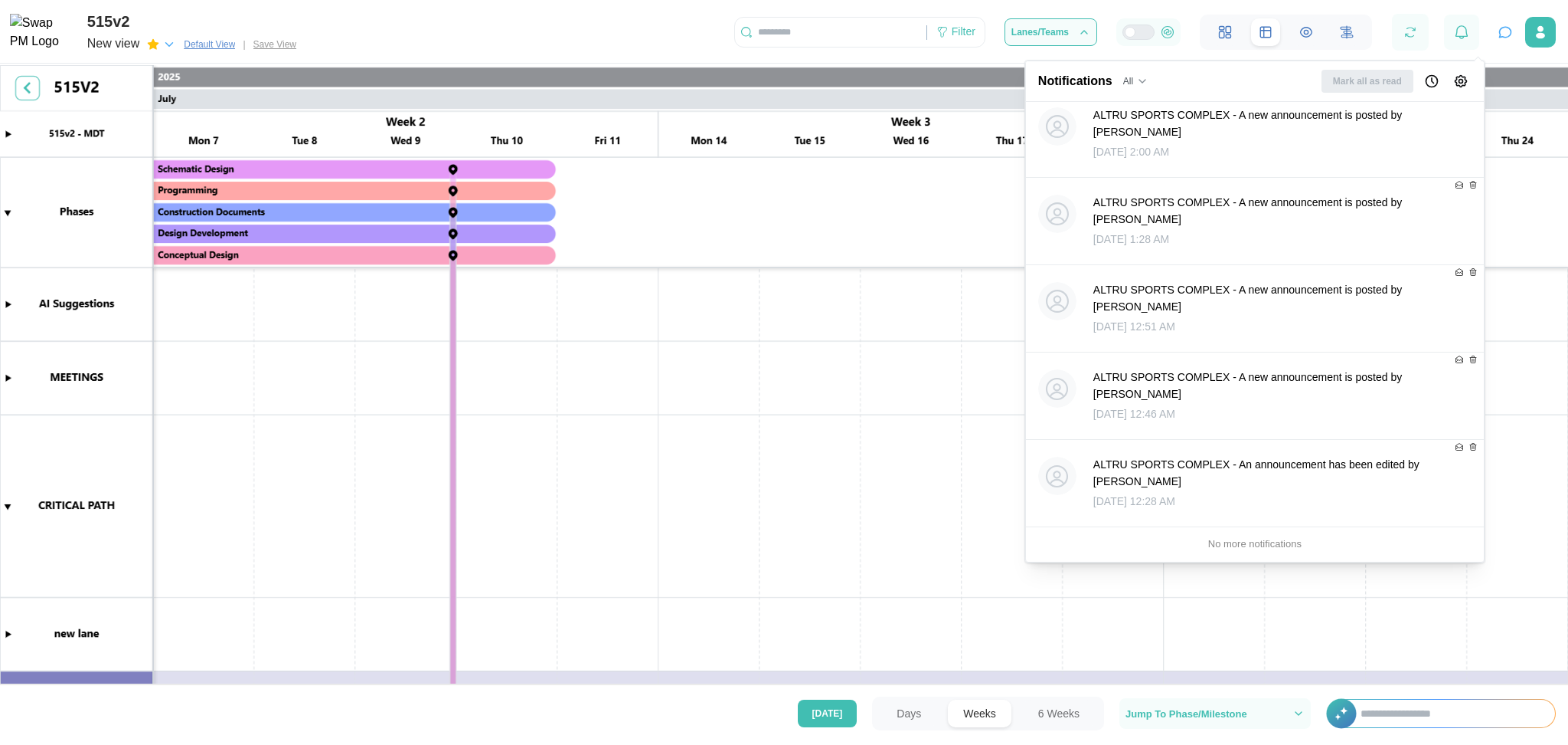
scroll to position [0, 0]
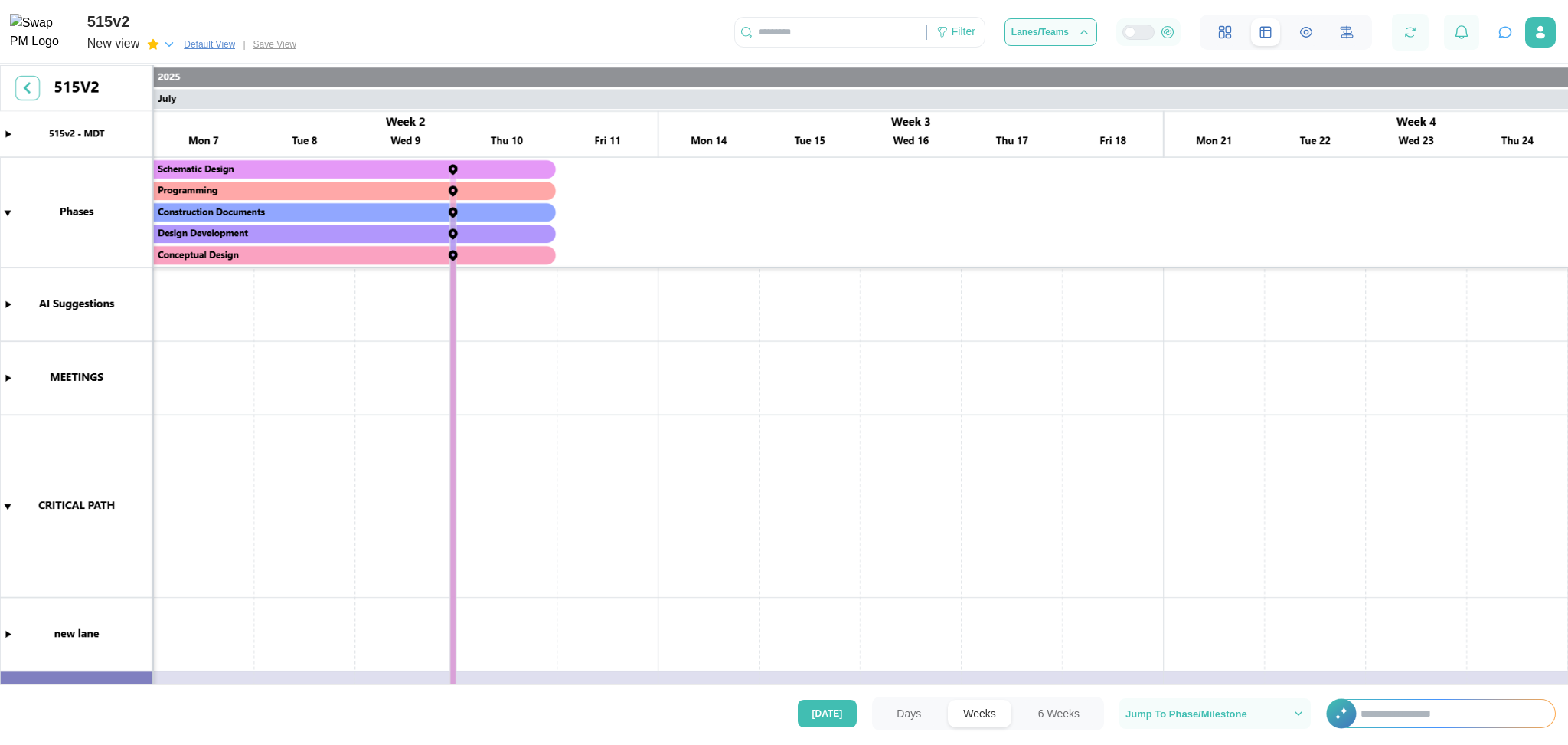
click at [960, 344] on canvas at bounding box center [784, 377] width 1568 height 623
click at [1307, 37] on icon "button" at bounding box center [1506, 33] width 12 height 10
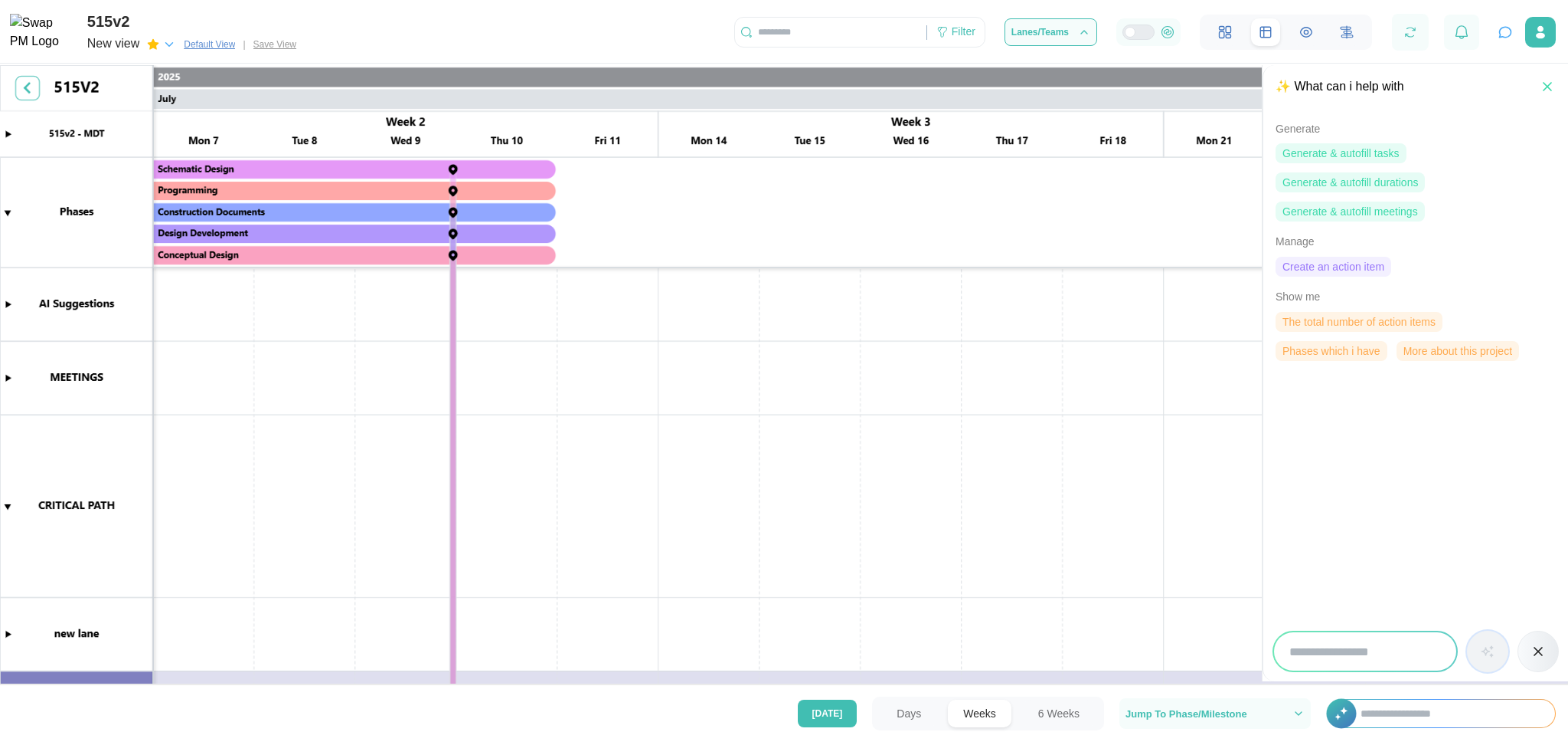
click at [1307, 37] on icon "button" at bounding box center [1506, 33] width 12 height 10
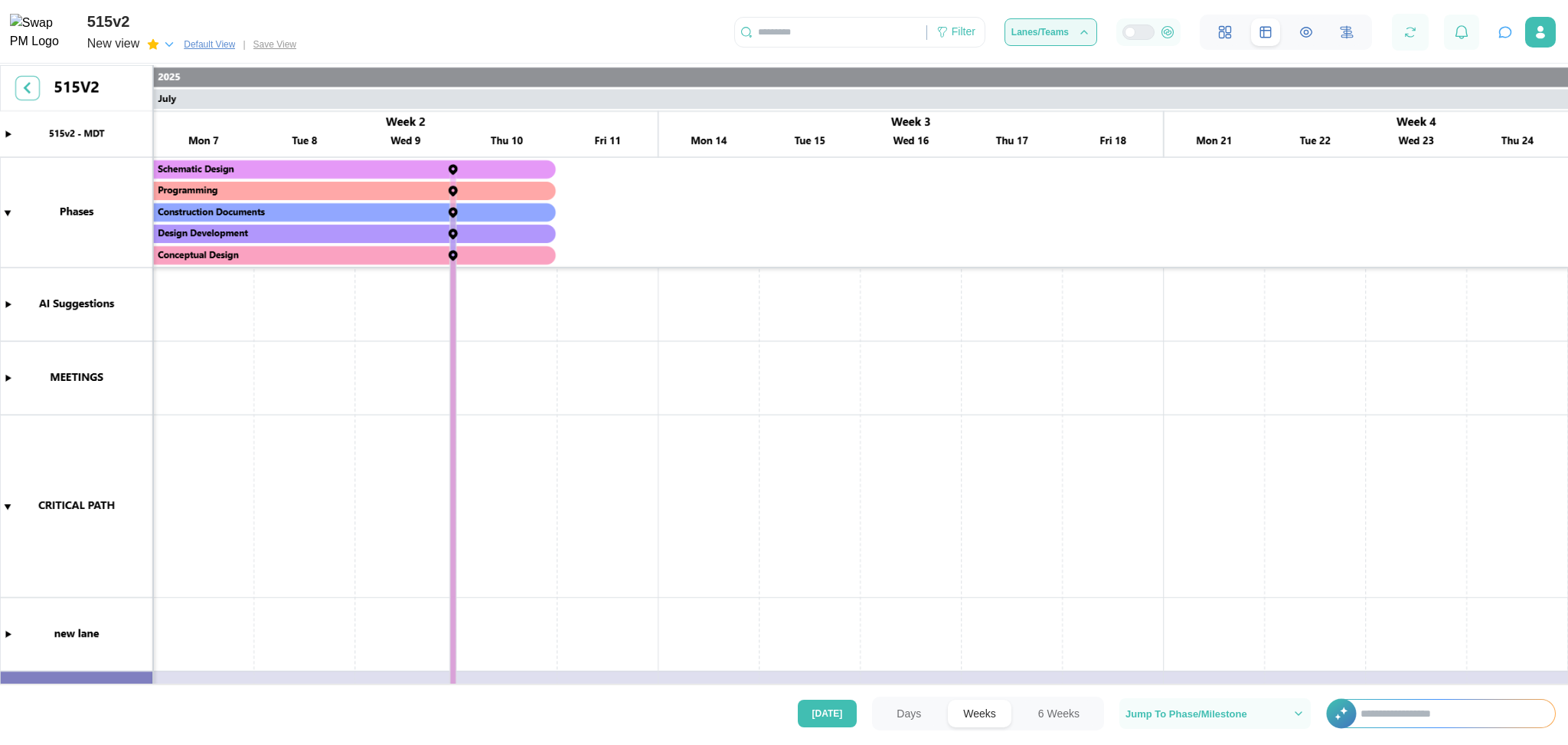
drag, startPoint x: 1050, startPoint y: 18, endPoint x: 1056, endPoint y: 26, distance: 10.0
click at [1056, 26] on div "Filter Lanes/Teams" at bounding box center [1056, 32] width 643 height 36
click at [1056, 26] on button "Lanes/Teams" at bounding box center [1051, 32] width 92 height 28
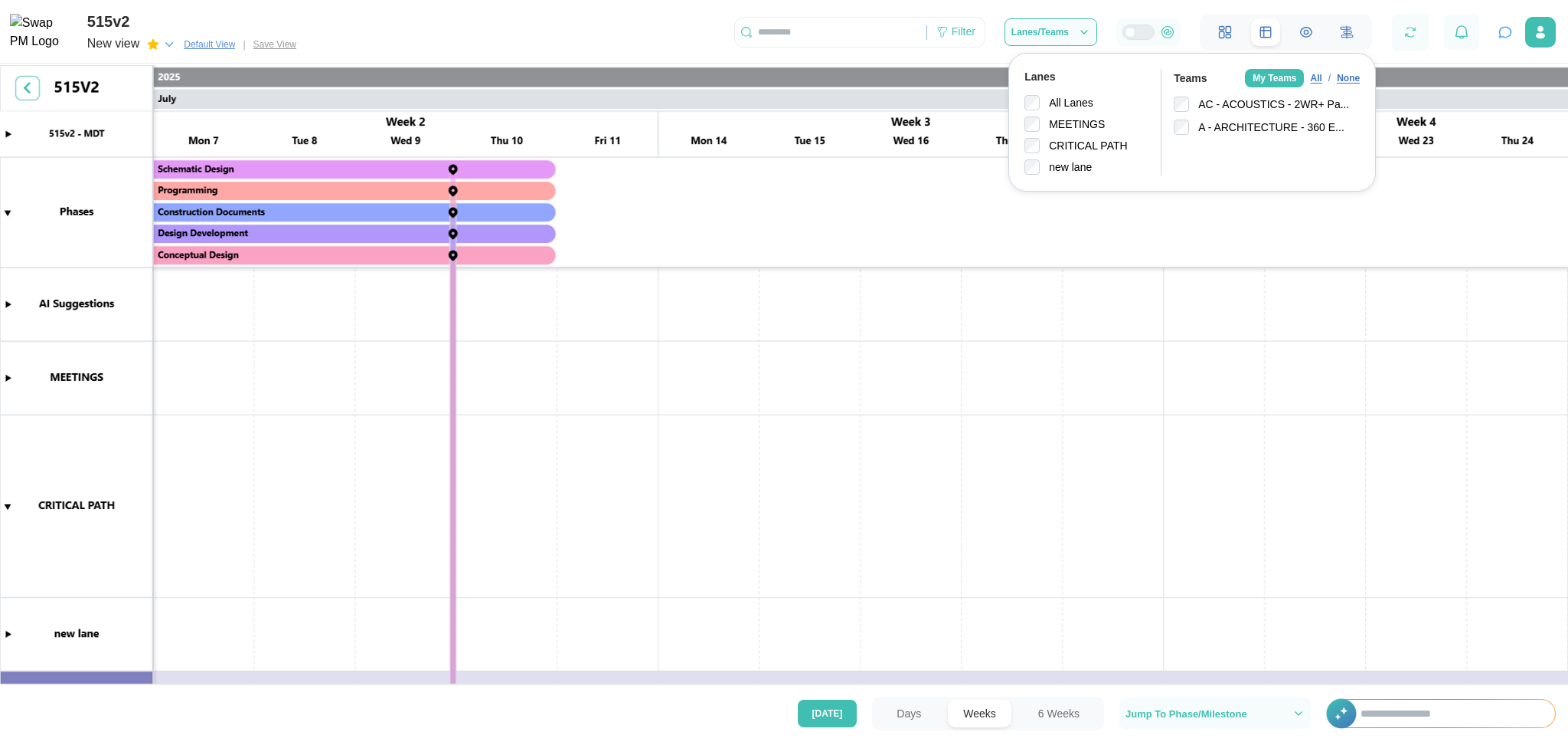
click at [1307, 74] on div "/" at bounding box center [1330, 78] width 3 height 14
click at [1307, 76] on div "None" at bounding box center [1348, 78] width 23 height 14
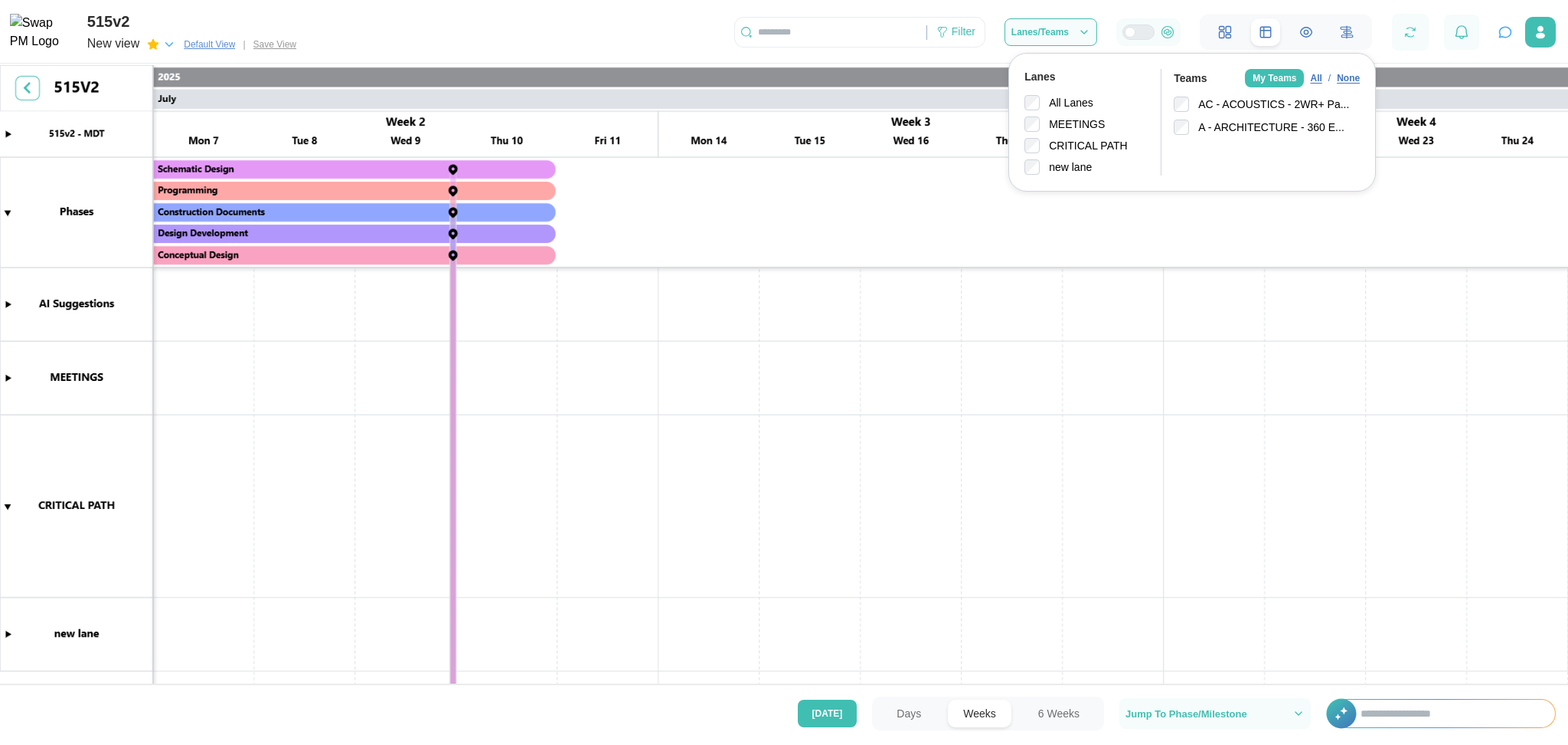
click at [1307, 83] on div "All" at bounding box center [1316, 78] width 12 height 14
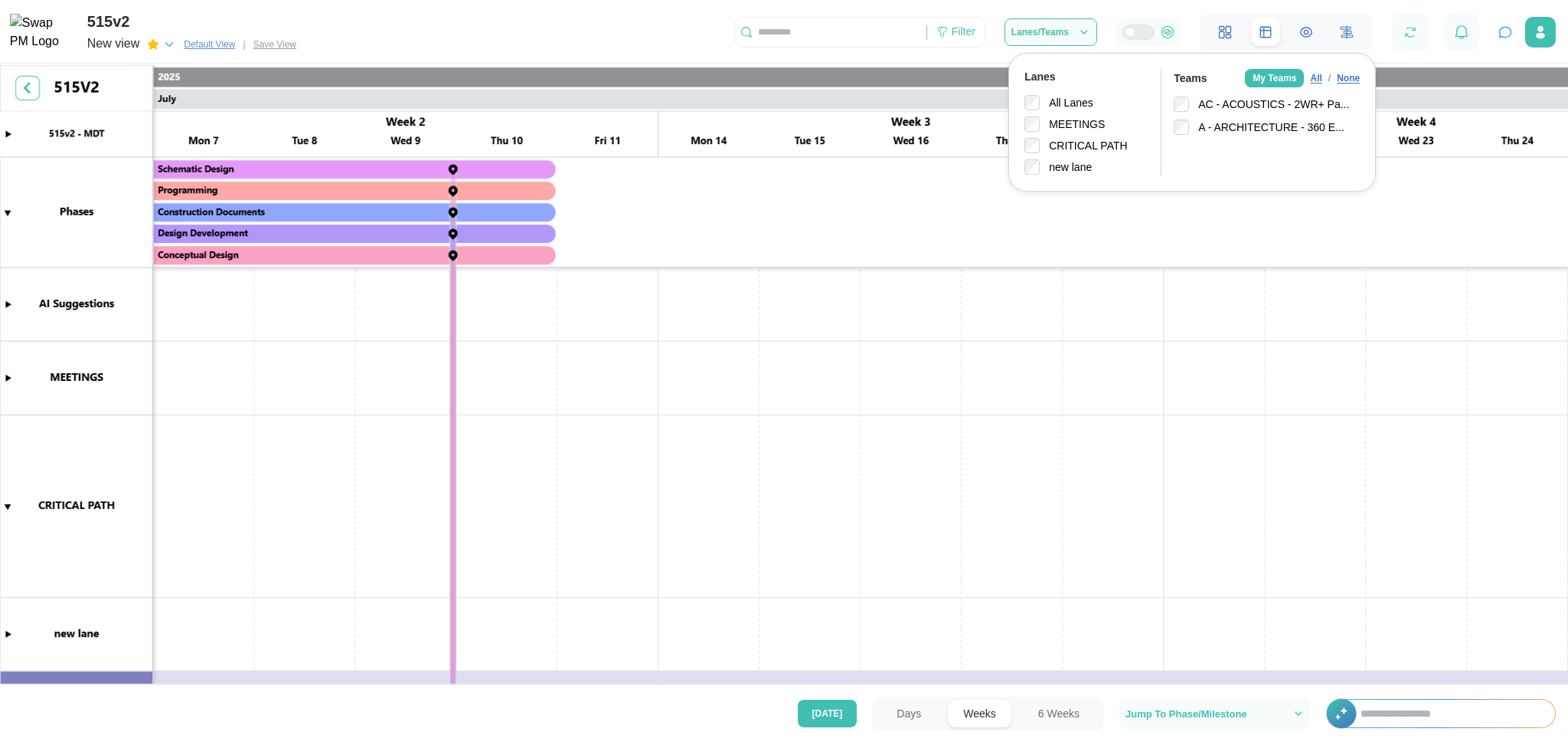
click at [1275, 76] on div "My Teams" at bounding box center [1275, 78] width 59 height 19
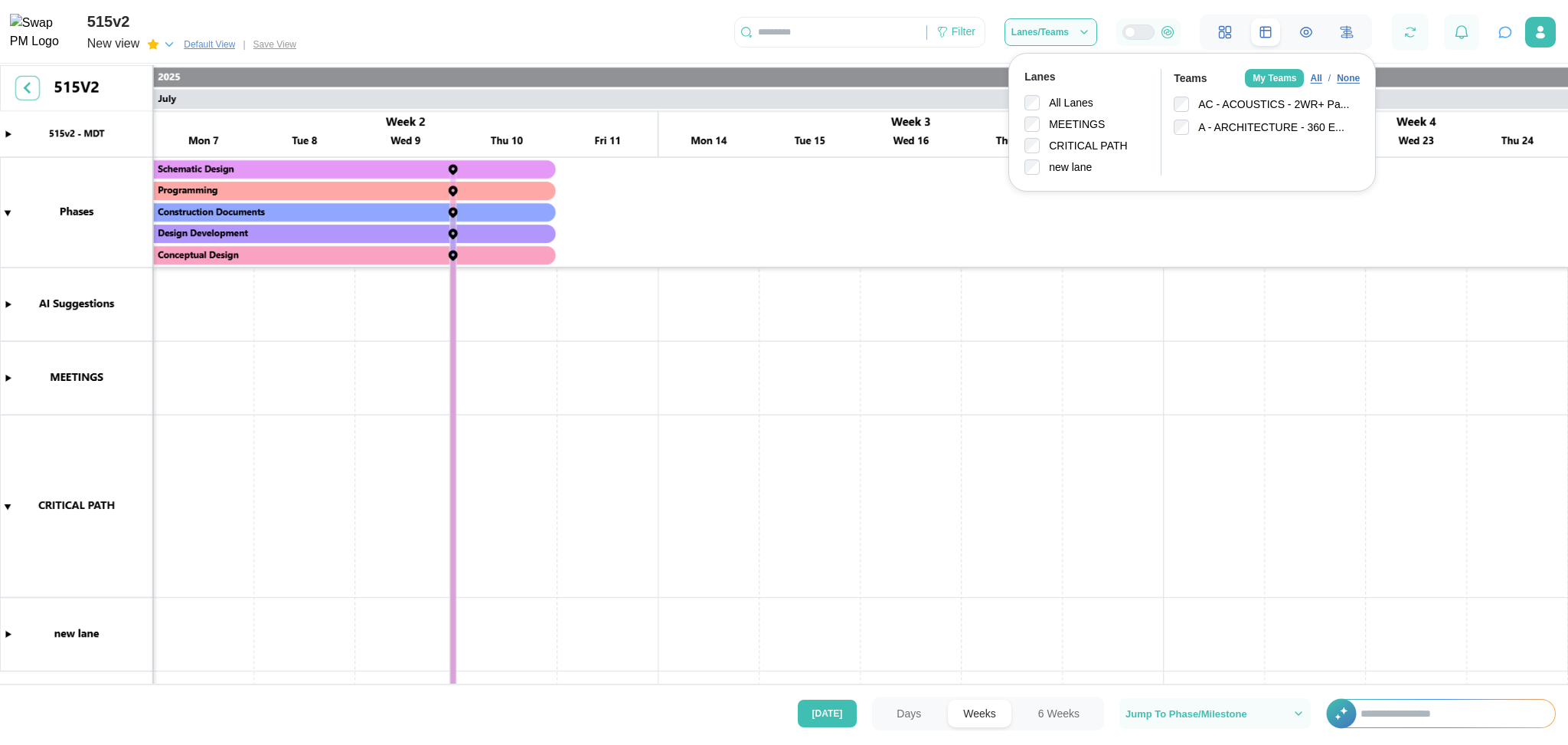
click at [1275, 76] on div "My Teams" at bounding box center [1275, 78] width 59 height 19
click at [1216, 125] on div "A - ARCHITECTURE - 360 E..." at bounding box center [1271, 128] width 146 height 17
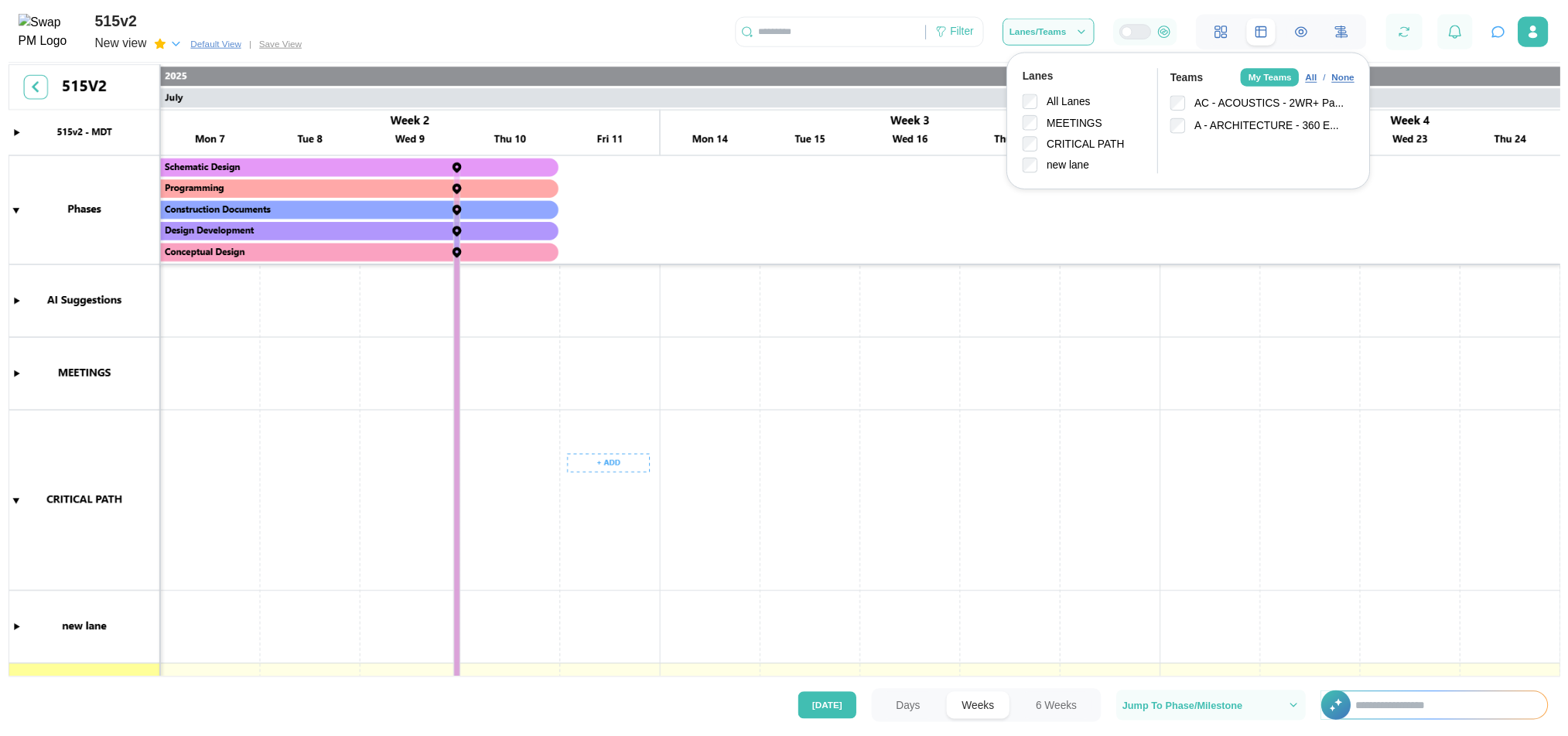
scroll to position [181, 0]
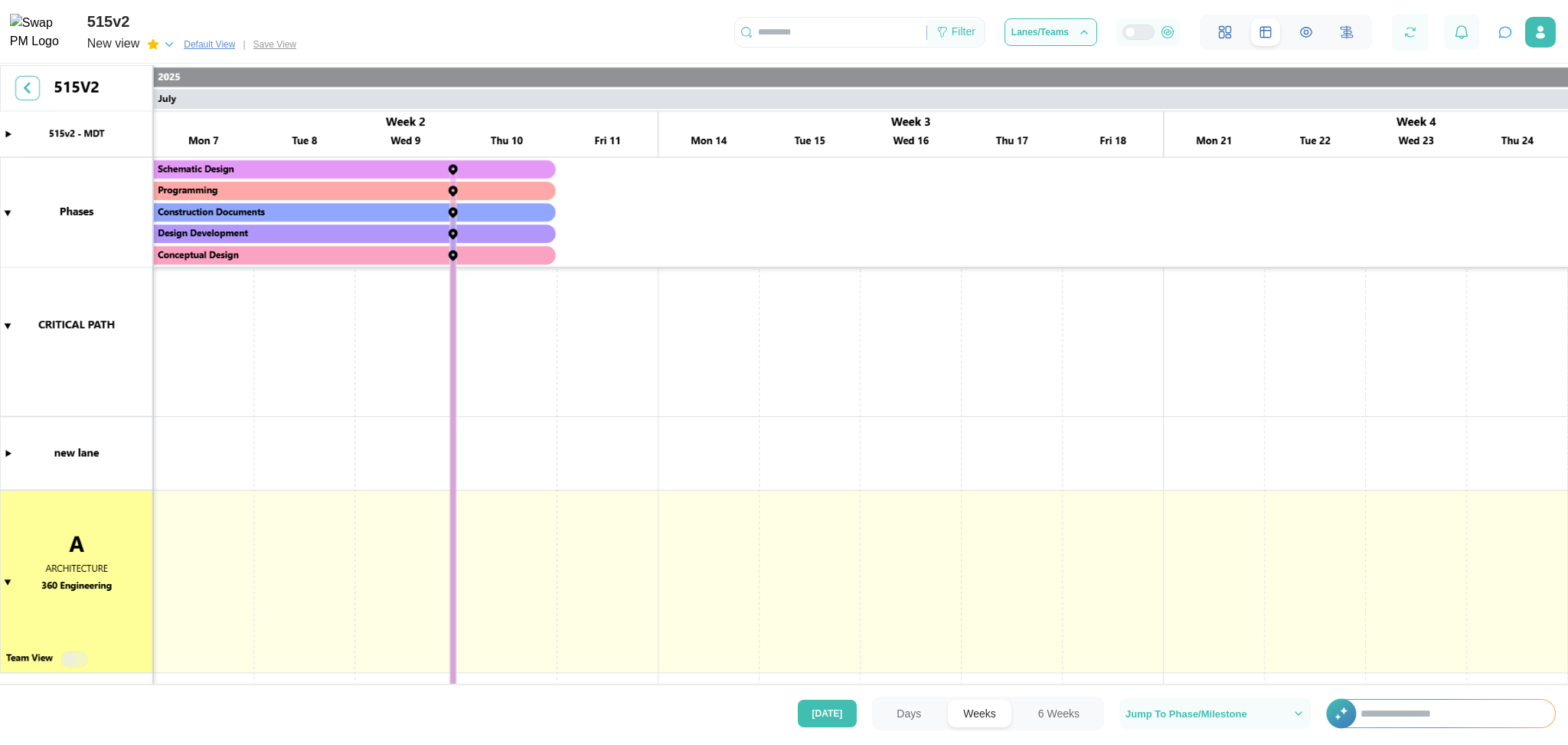
click at [972, 23] on div "Filter" at bounding box center [957, 32] width 58 height 26
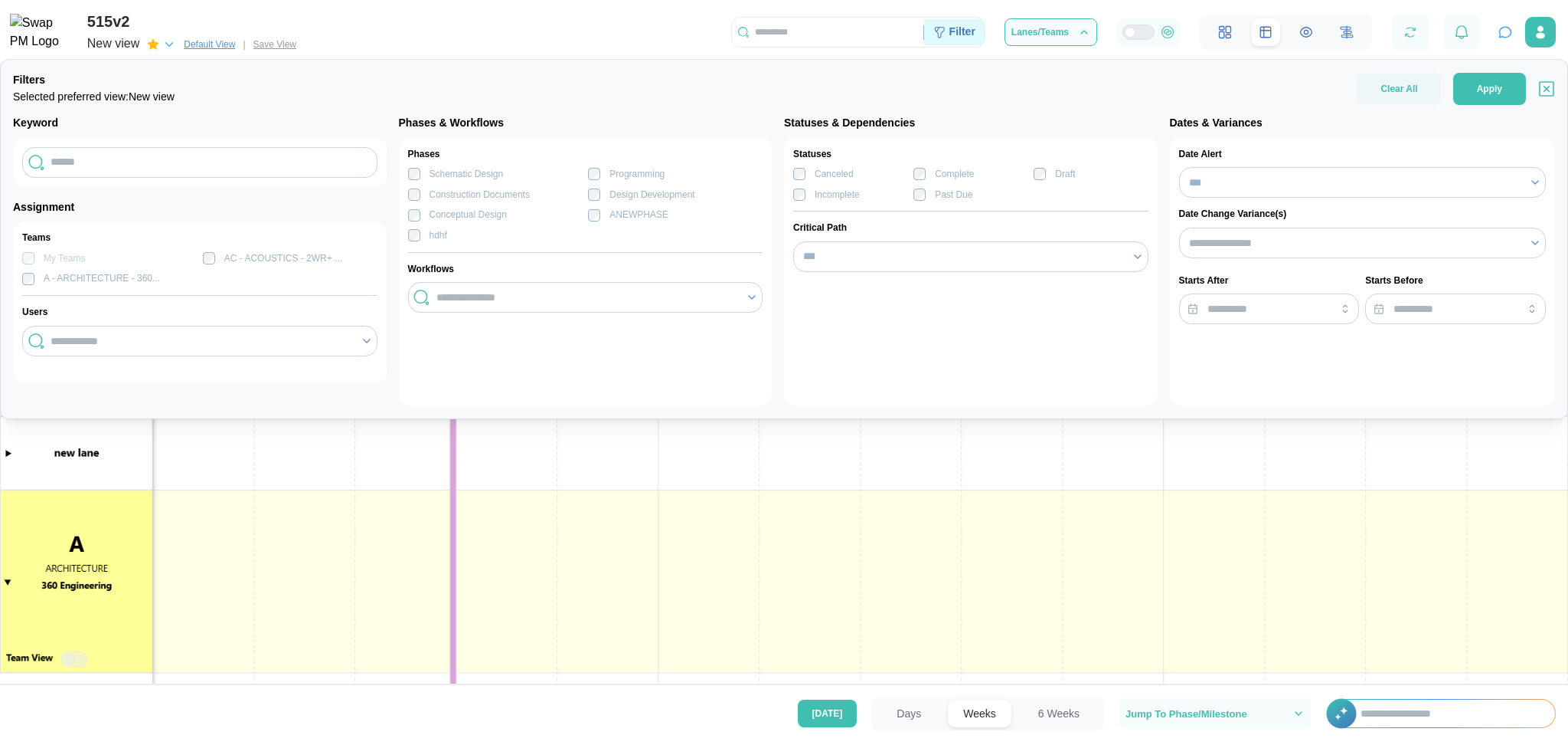
click at [972, 23] on div "Filter" at bounding box center [954, 32] width 60 height 26
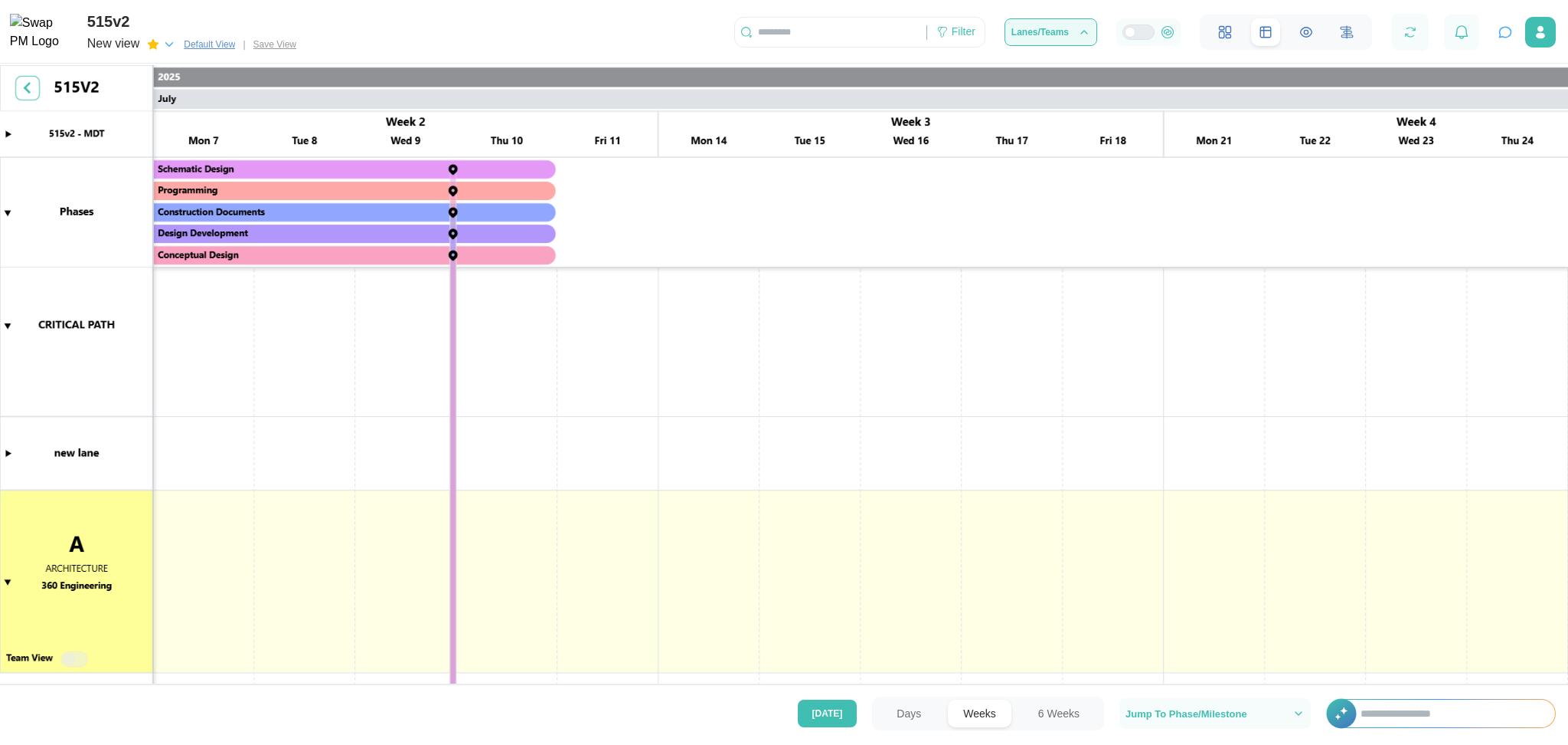
click at [1085, 37] on icon "button" at bounding box center [1085, 32] width 12 height 12
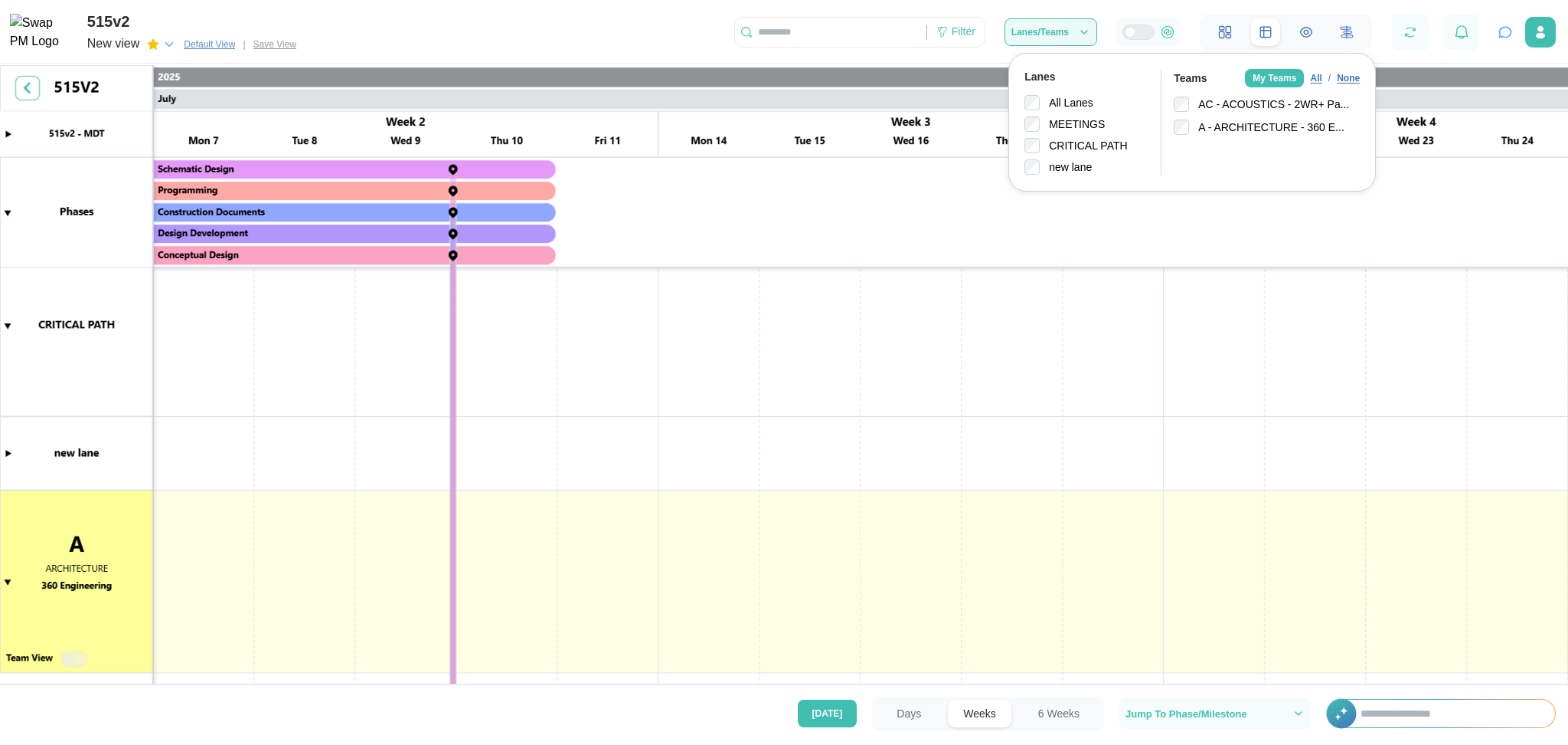
click at [1085, 37] on icon "button" at bounding box center [1085, 32] width 12 height 12
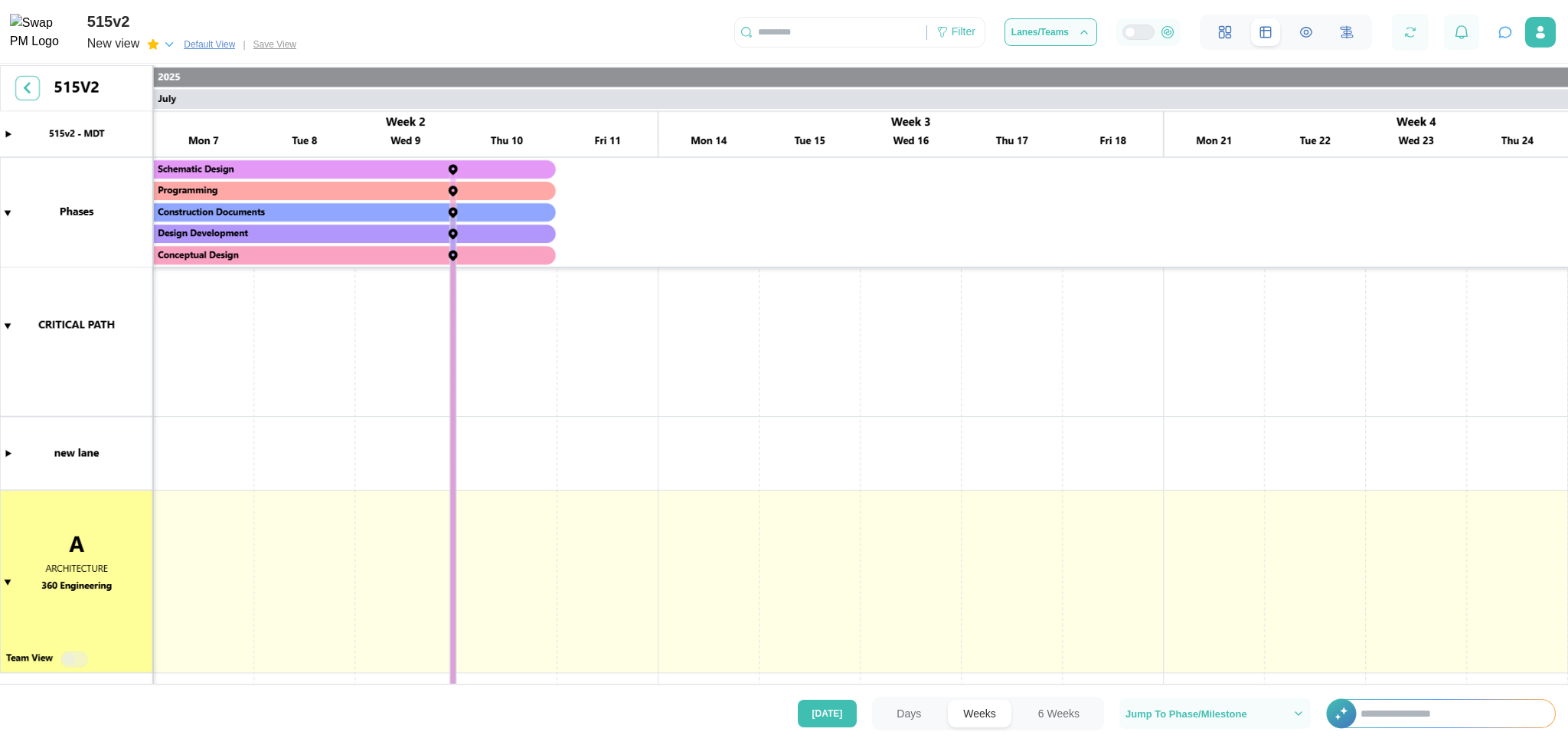
click at [30, 86] on canvas at bounding box center [784, 377] width 1568 height 623
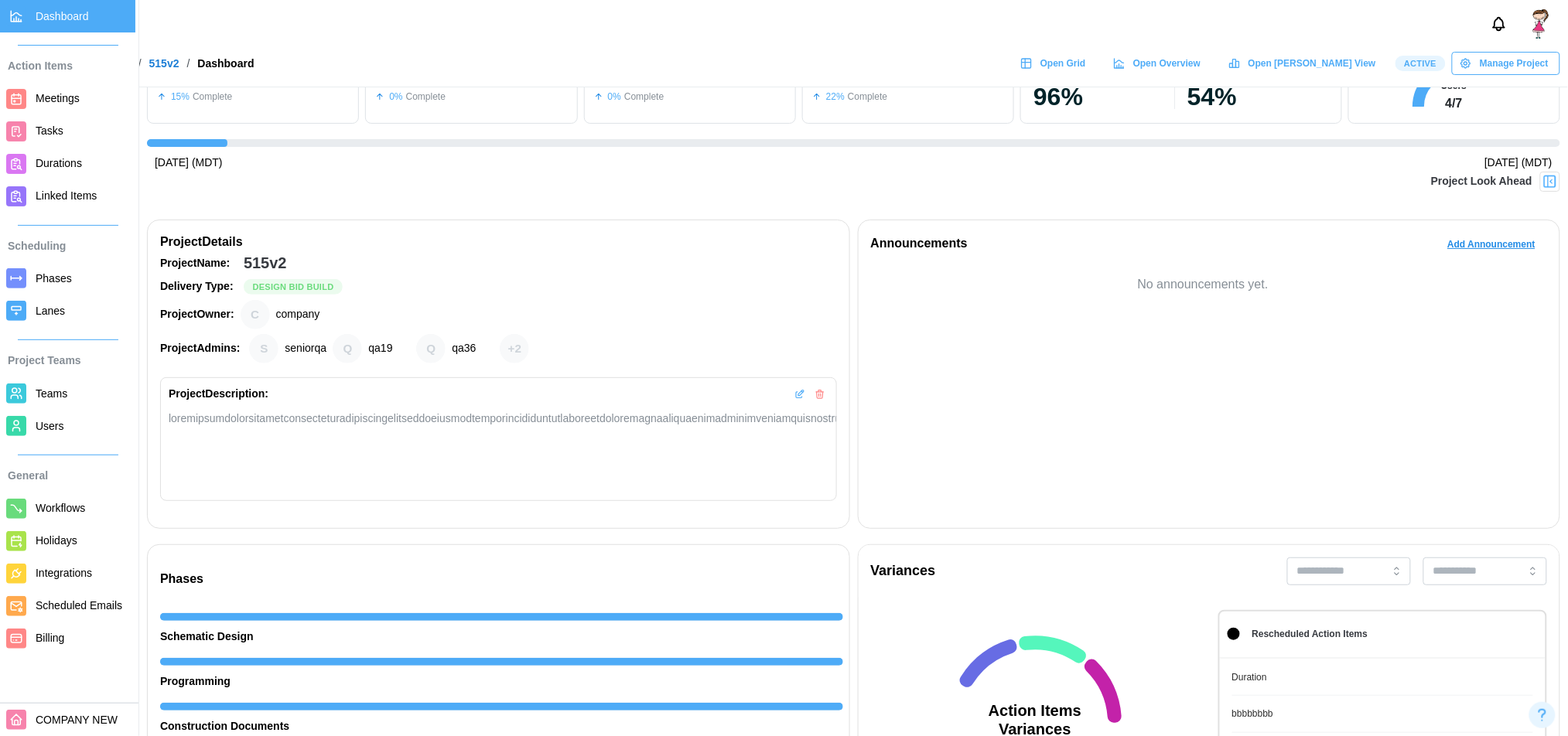
click at [1086, 74] on span "Open Grid" at bounding box center [1063, 62] width 45 height 21
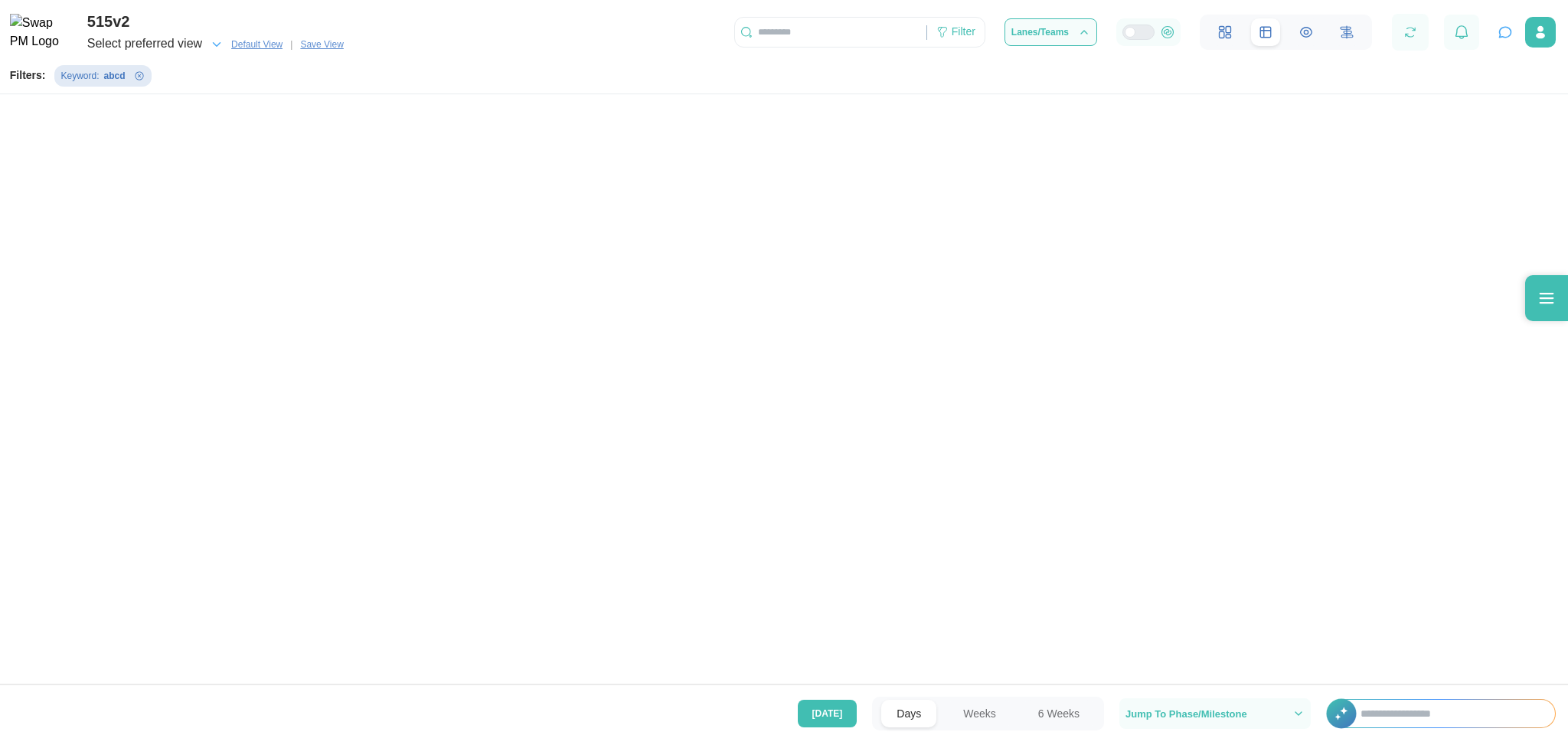
scroll to position [0, 12369]
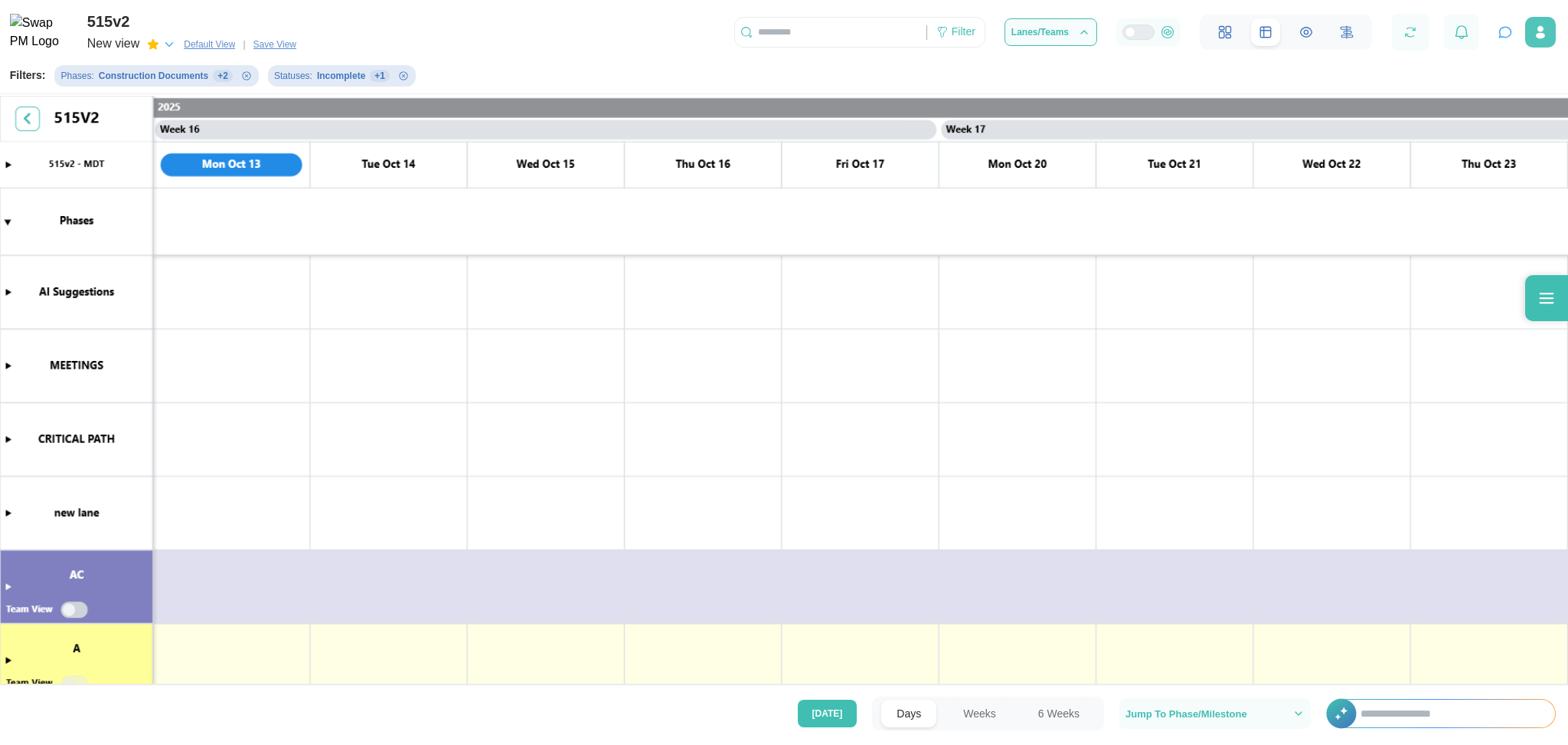
click at [1538, 36] on icon "button" at bounding box center [1541, 36] width 9 height 6
click at [1543, 291] on icon at bounding box center [1547, 298] width 19 height 19
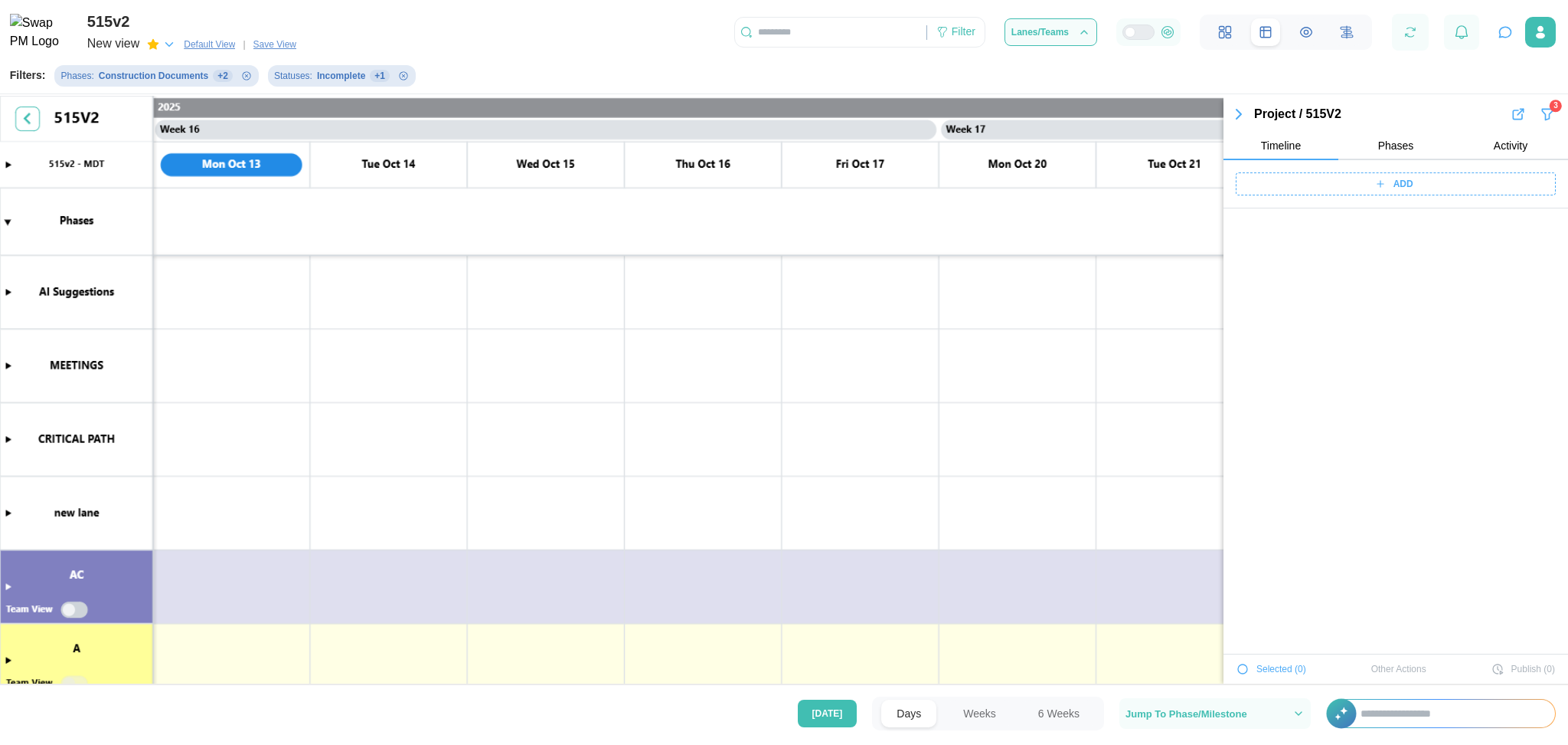
scroll to position [2839, 0]
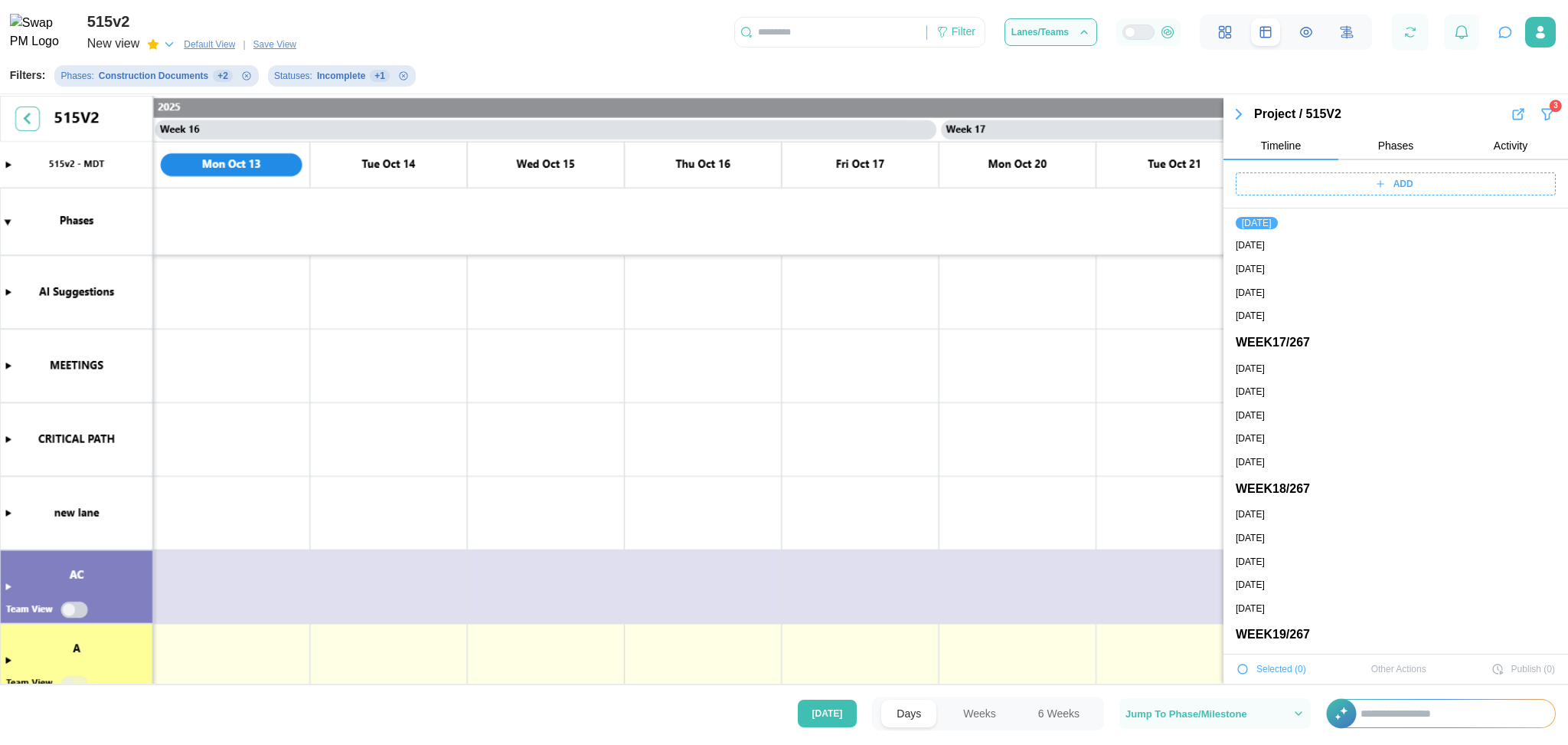
click at [1141, 528] on canvas at bounding box center [784, 392] width 1568 height 592
click at [1201, 715] on span "Jump To Phase/Milestone" at bounding box center [1187, 714] width 122 height 10
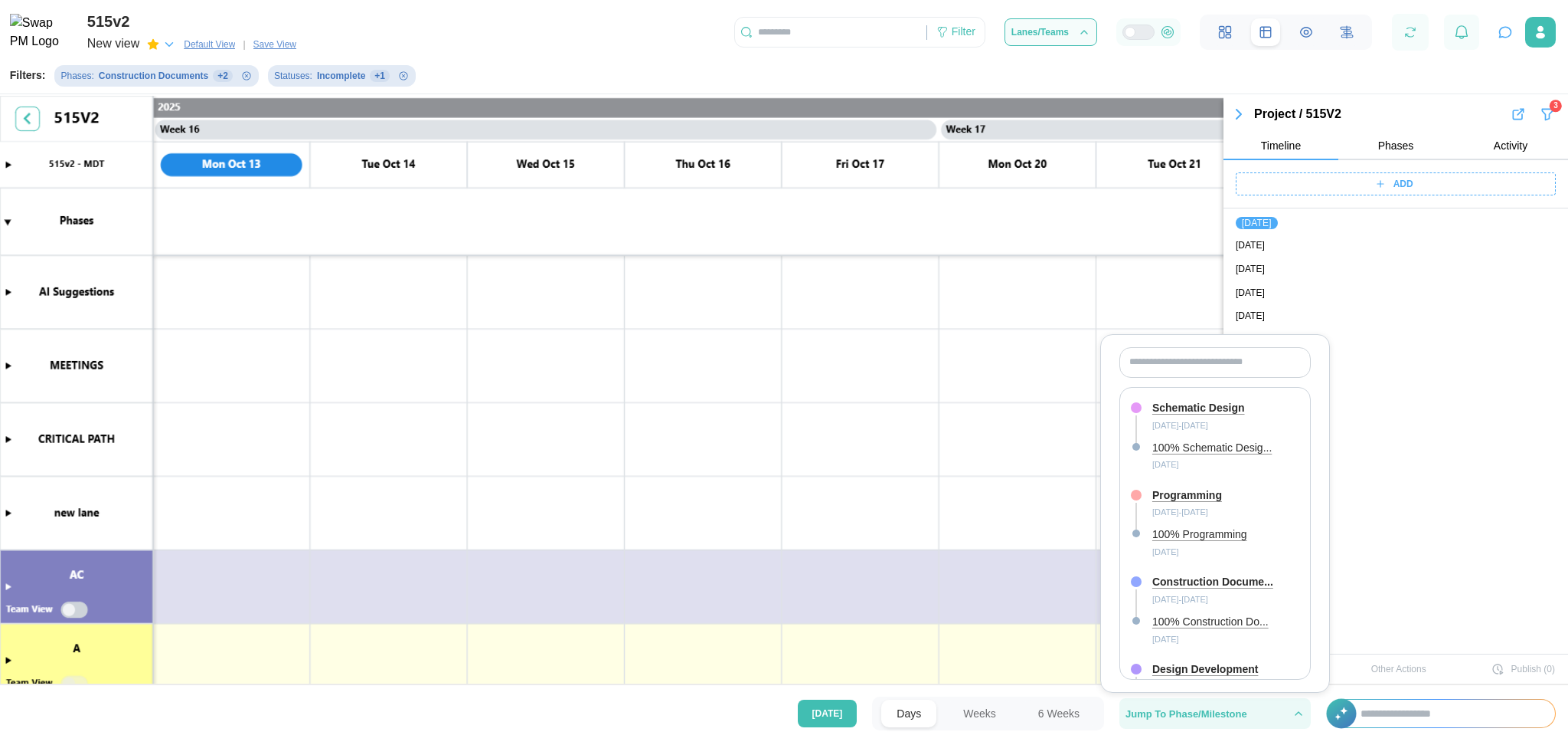
click at [1201, 715] on span "Jump To Phase/Milestone" at bounding box center [1187, 714] width 122 height 10
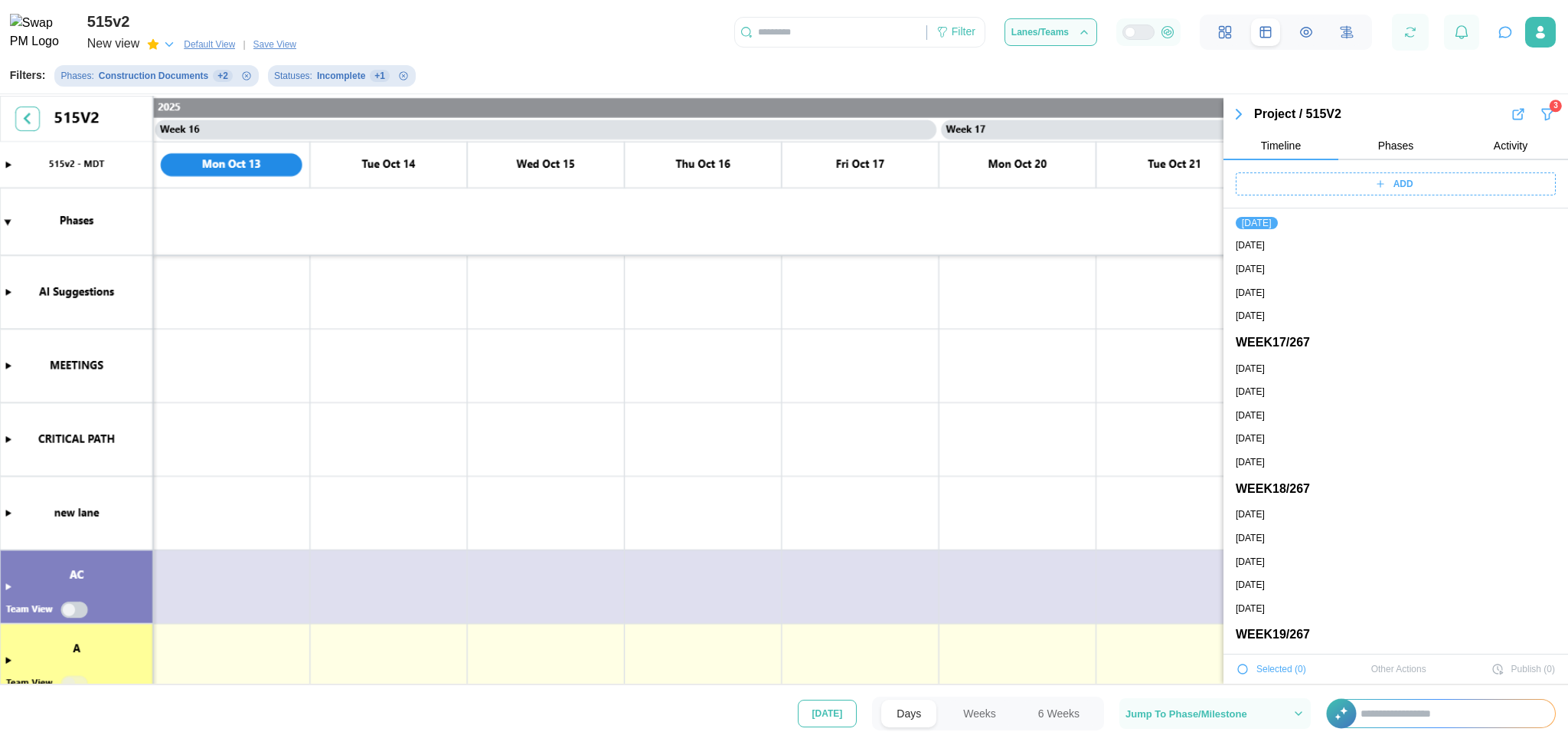
click at [849, 714] on button "[DATE]" at bounding box center [828, 714] width 59 height 28
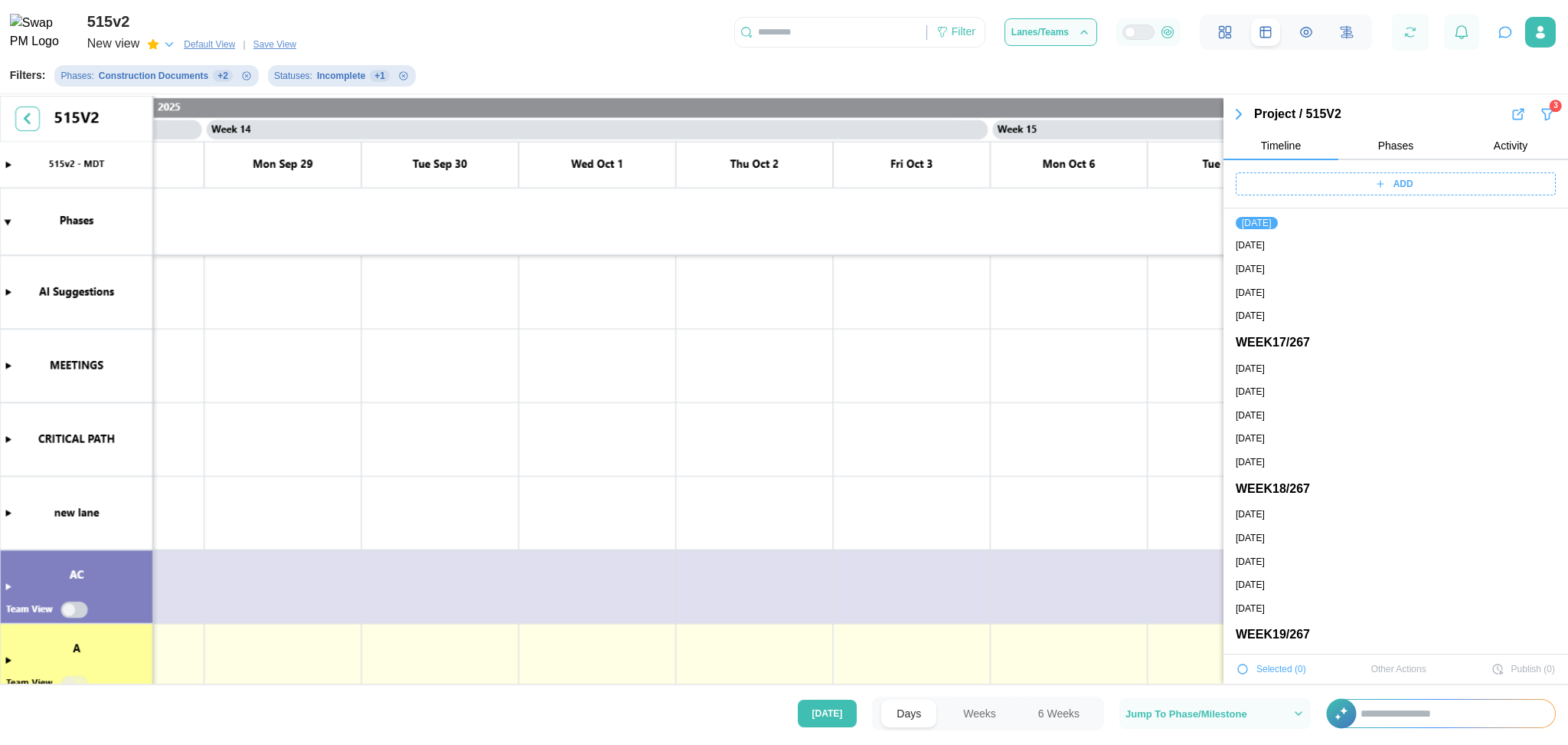
scroll to position [0, 8571]
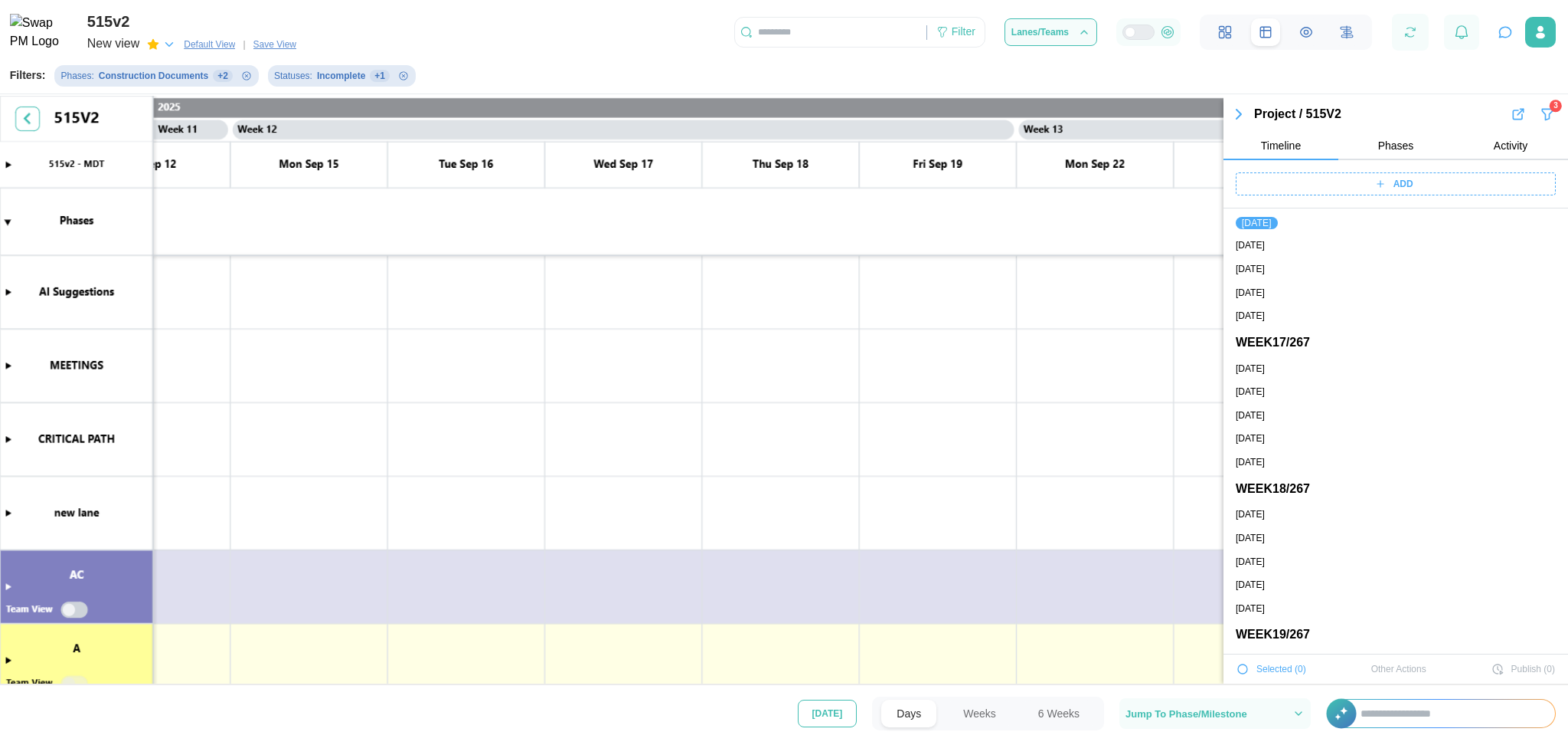
click at [835, 702] on span "[DATE]" at bounding box center [828, 713] width 31 height 26
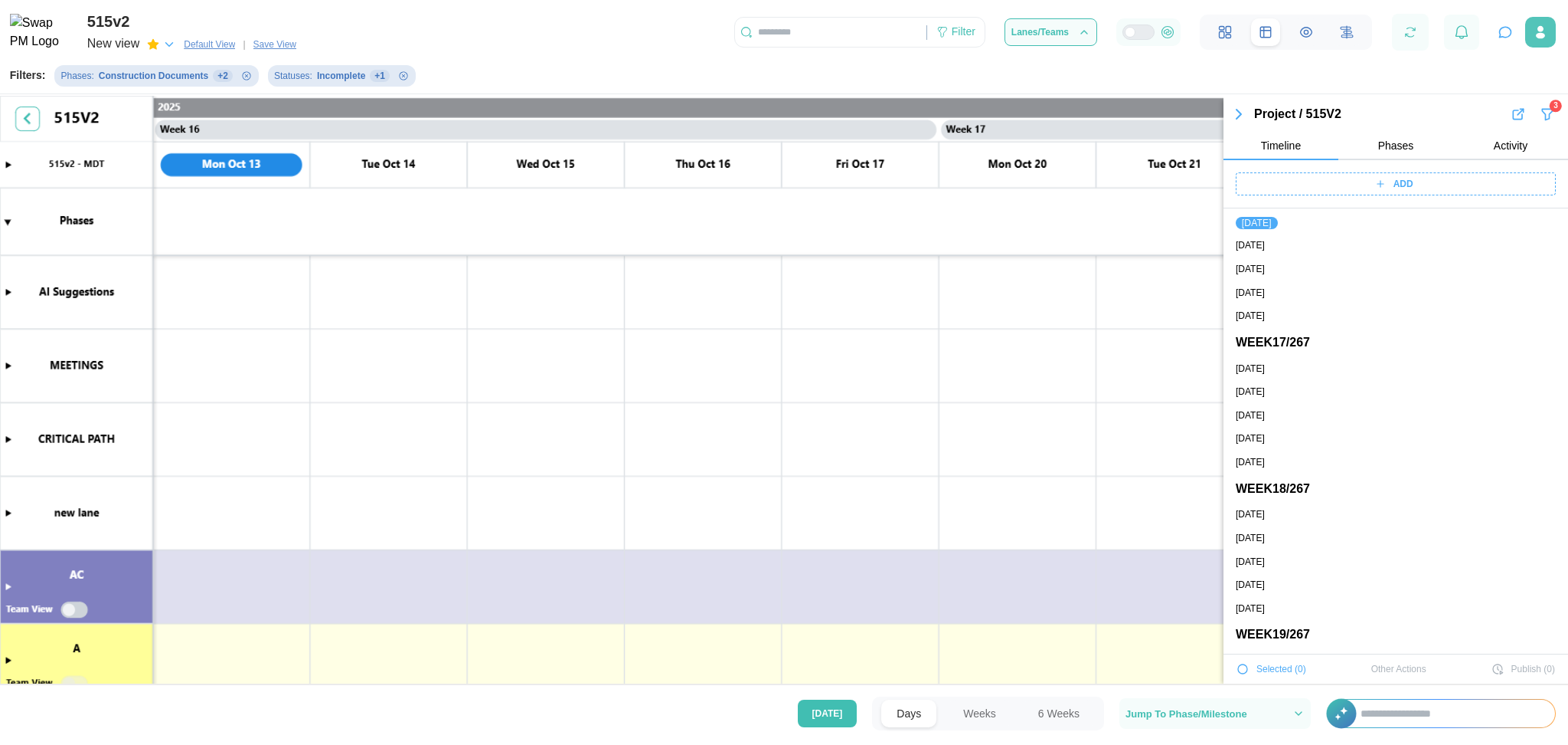
click at [1537, 44] on button "button" at bounding box center [1541, 32] width 31 height 31
drag, startPoint x: 1522, startPoint y: 38, endPoint x: 1546, endPoint y: 25, distance: 27.3
click at [1546, 25] on div "Filter Lanes/Teams" at bounding box center [1151, 31] width 834 height 36
drag, startPoint x: 1253, startPoint y: 115, endPoint x: 1245, endPoint y: 115, distance: 8.0
click at [1245, 115] on button "button" at bounding box center [1239, 114] width 31 height 21
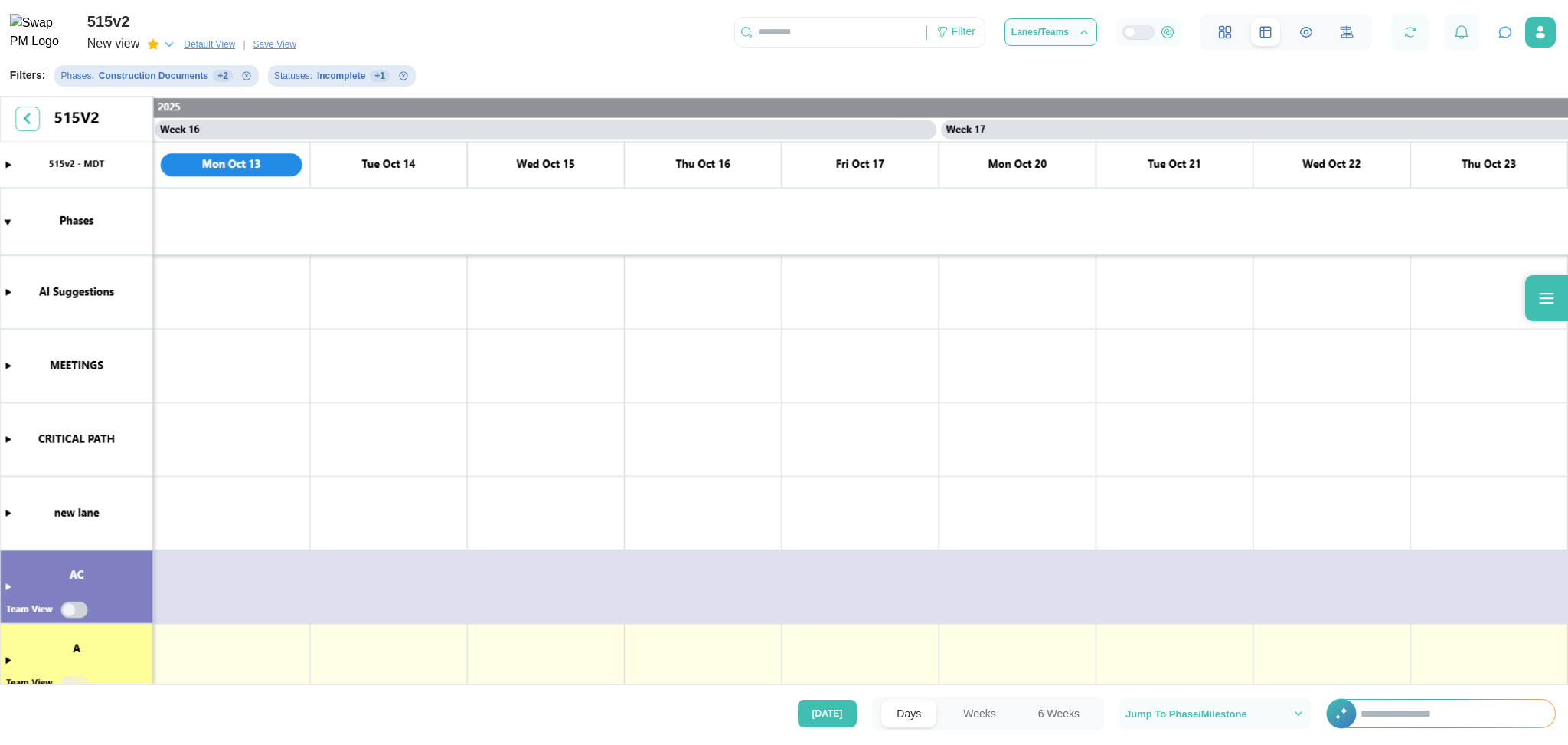
click at [1245, 115] on canvas at bounding box center [784, 392] width 1568 height 592
click at [1208, 713] on span "Jump To Phase/Milestone" at bounding box center [1187, 714] width 122 height 10
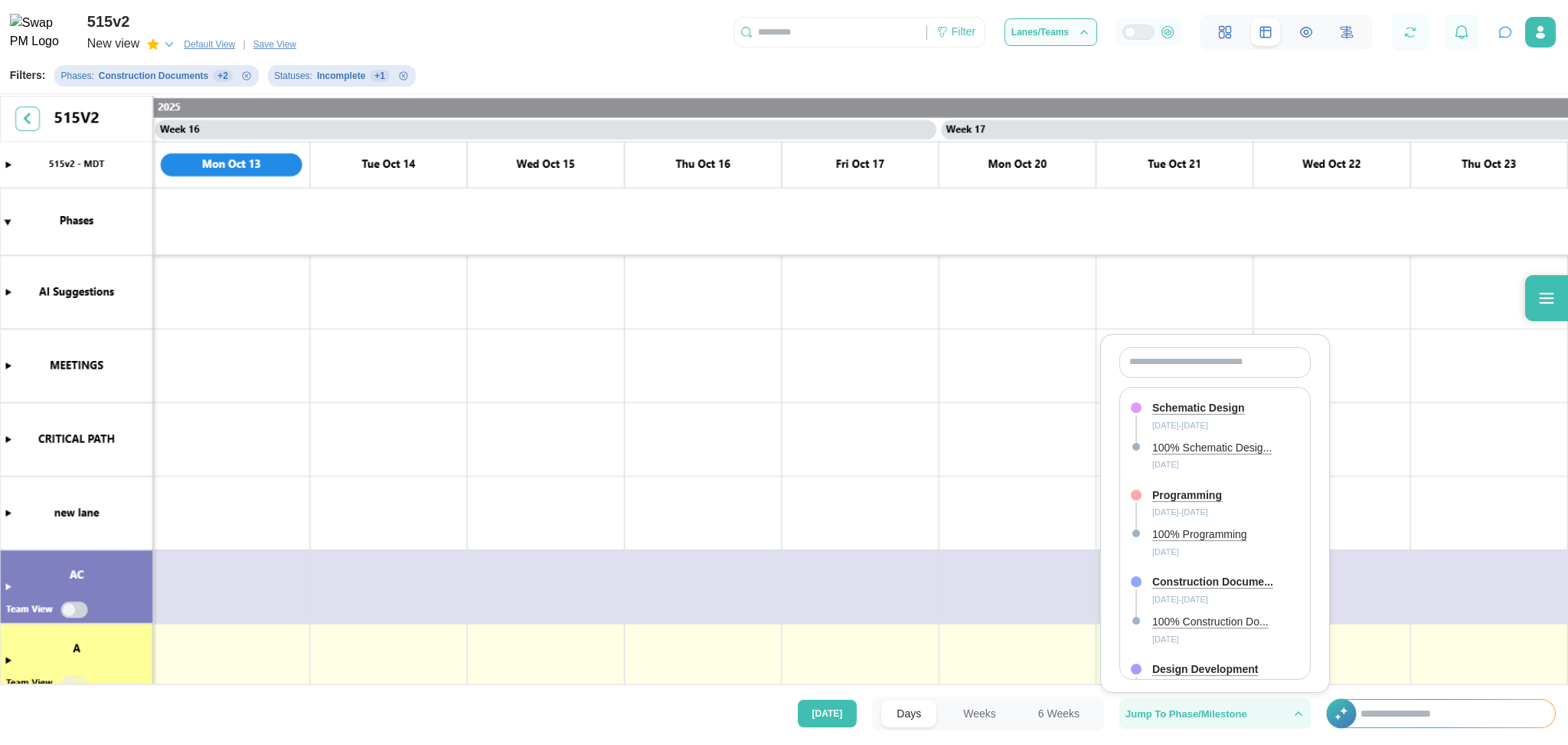
click at [1208, 713] on span "Jump To Phase/Milestone" at bounding box center [1187, 714] width 122 height 10
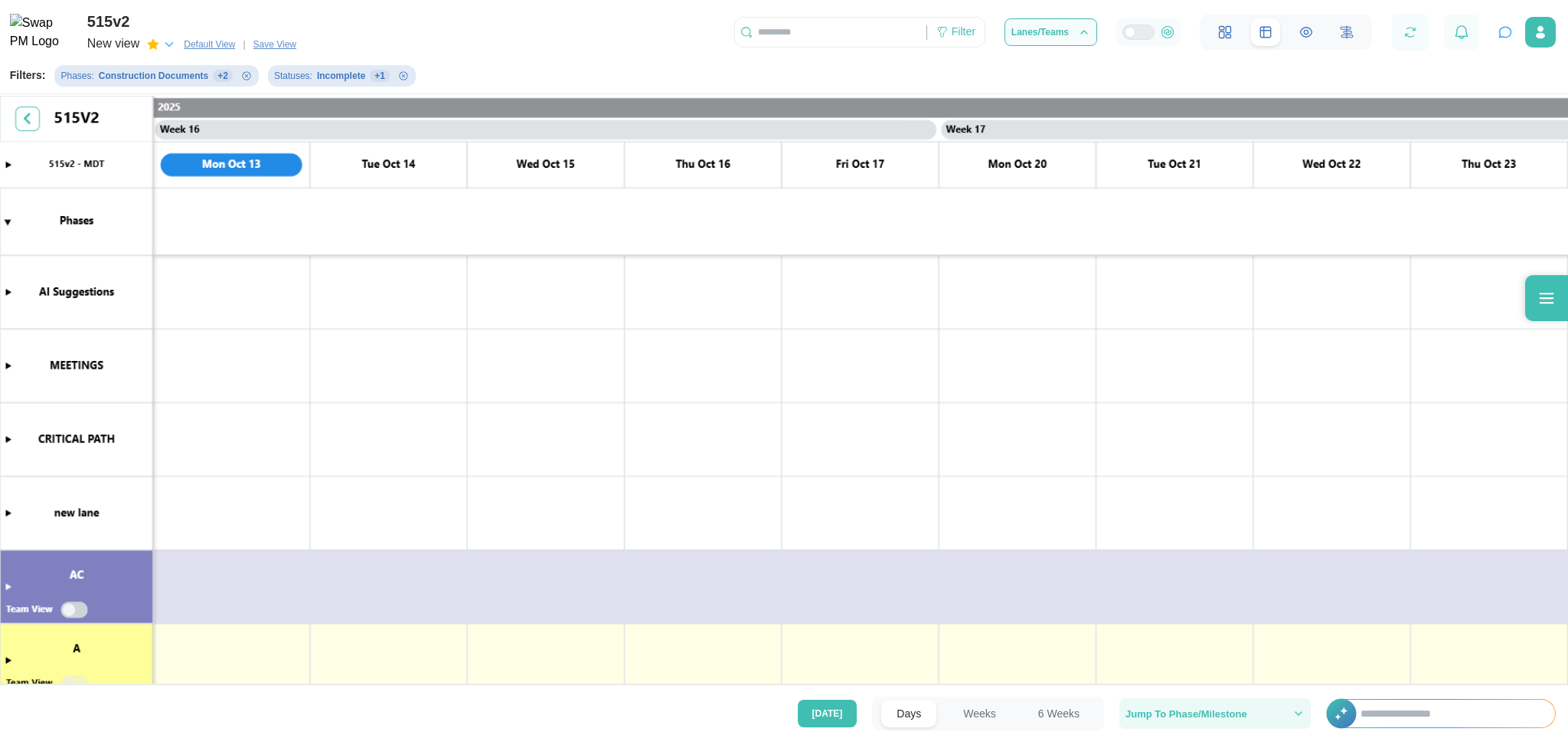
click at [1208, 713] on span "Jump To Phase/Milestone" at bounding box center [1187, 714] width 122 height 10
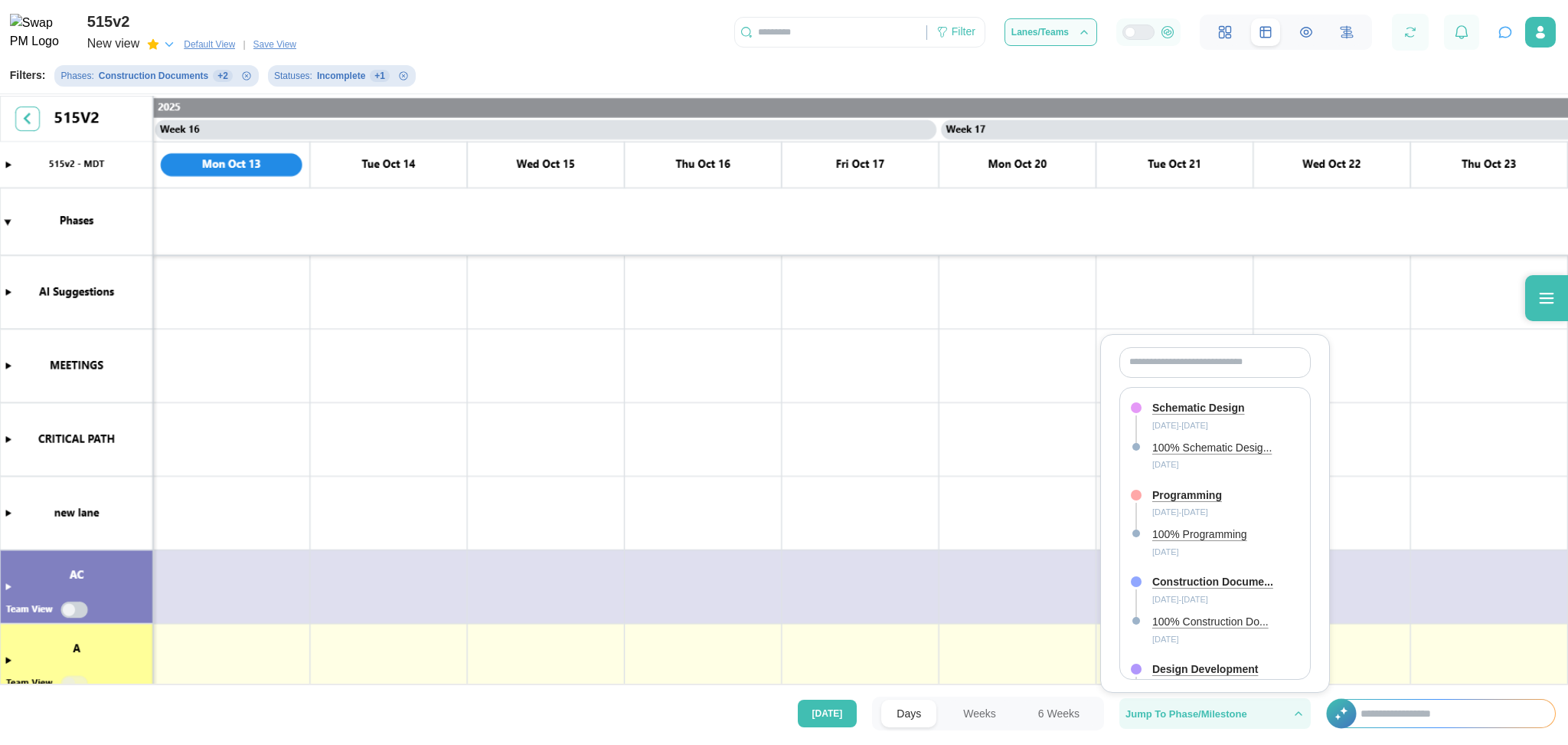
click at [1208, 713] on span "Jump To Phase/Milestone" at bounding box center [1187, 714] width 122 height 10
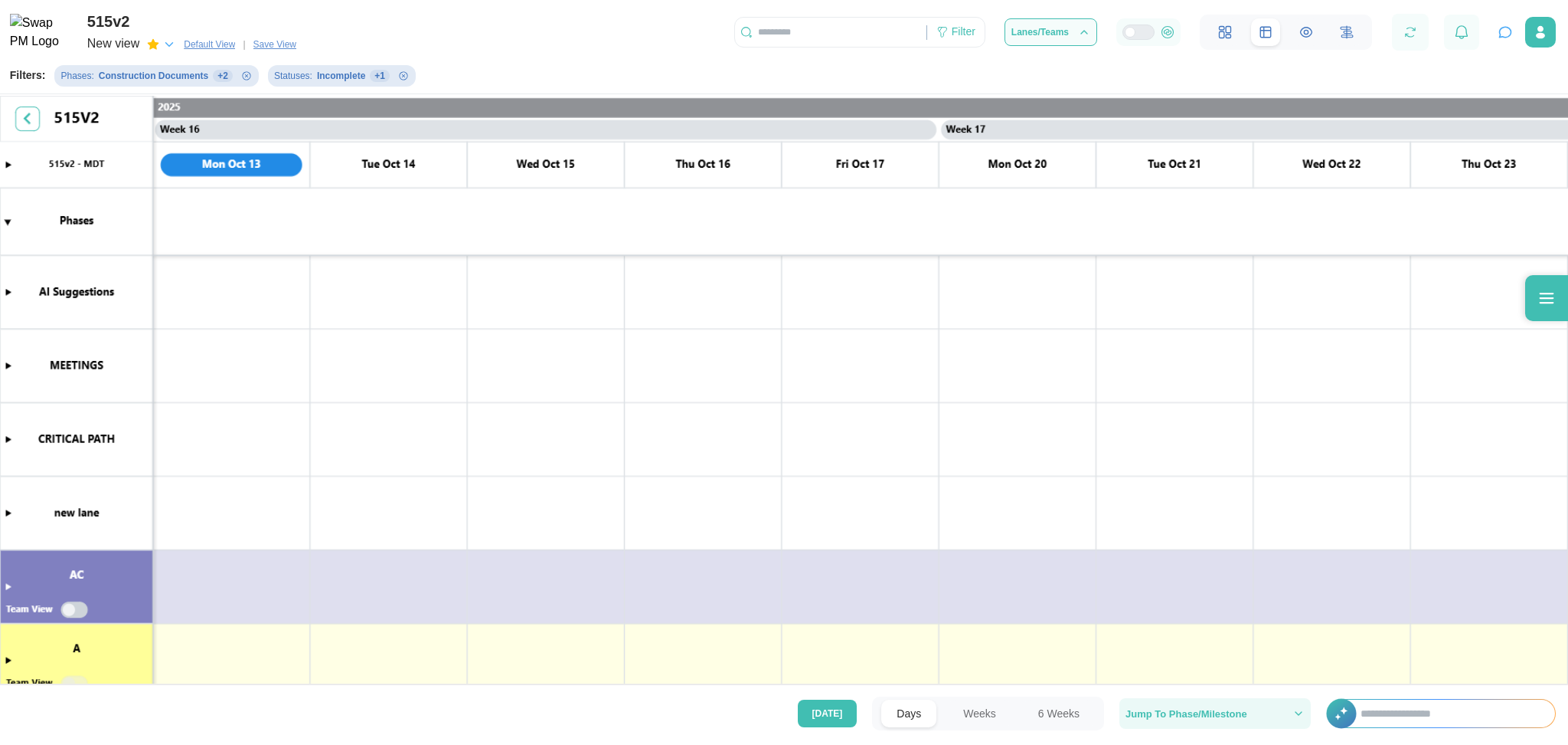
click at [1208, 713] on span "Jump To Phase/Milestone" at bounding box center [1187, 714] width 122 height 10
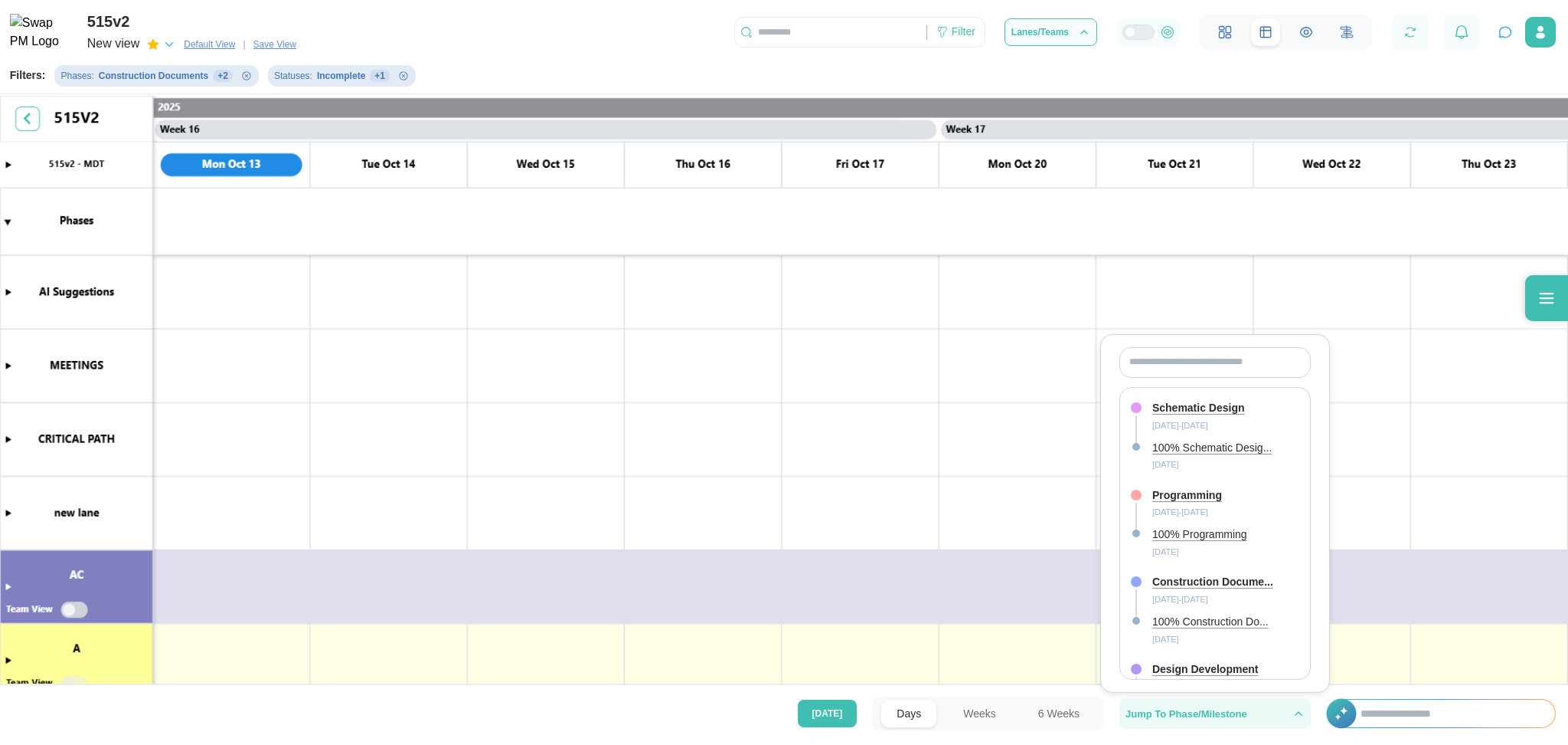
click at [1208, 713] on span "Jump To Phase/Milestone" at bounding box center [1187, 714] width 122 height 10
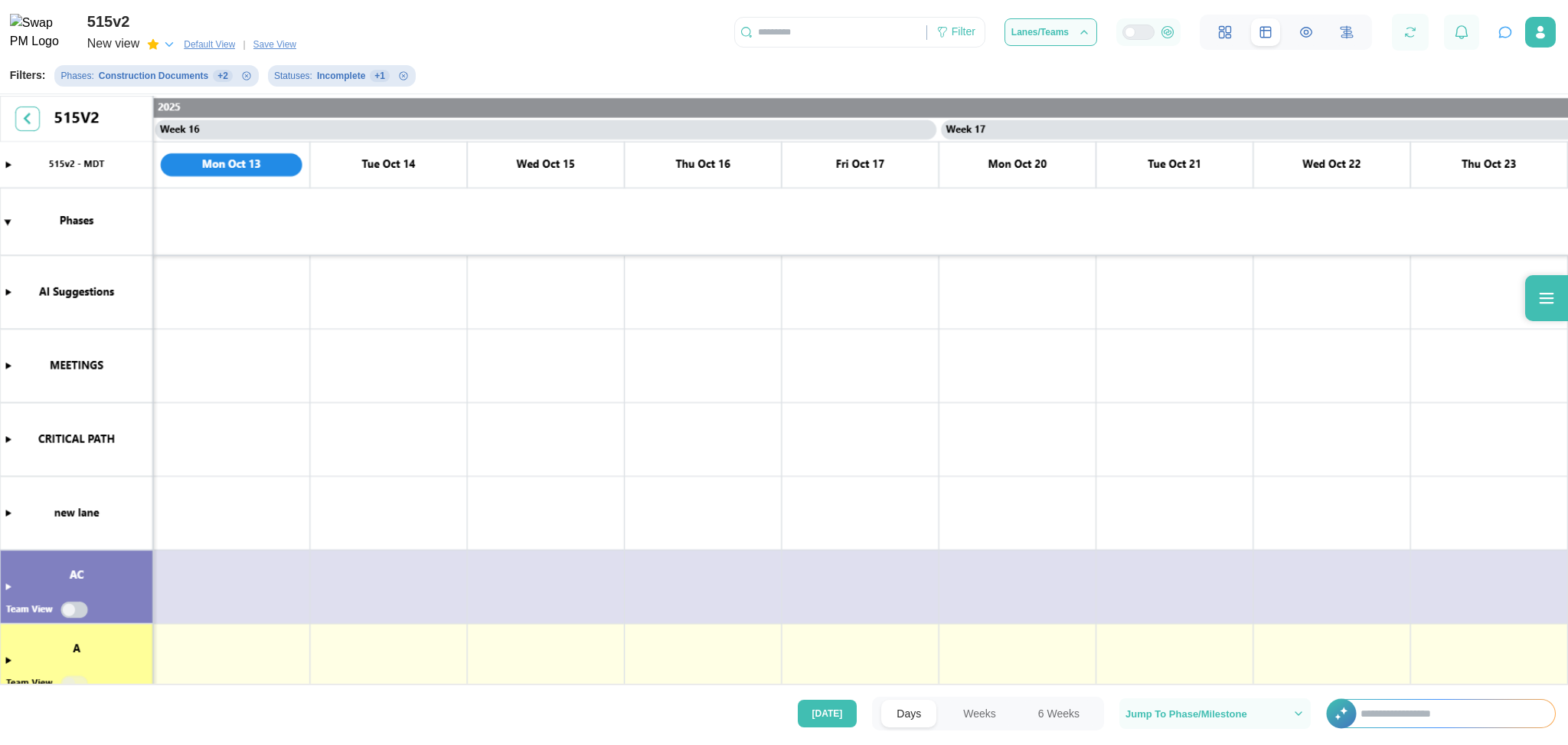
click at [1003, 702] on button "Weeks" at bounding box center [979, 714] width 64 height 28
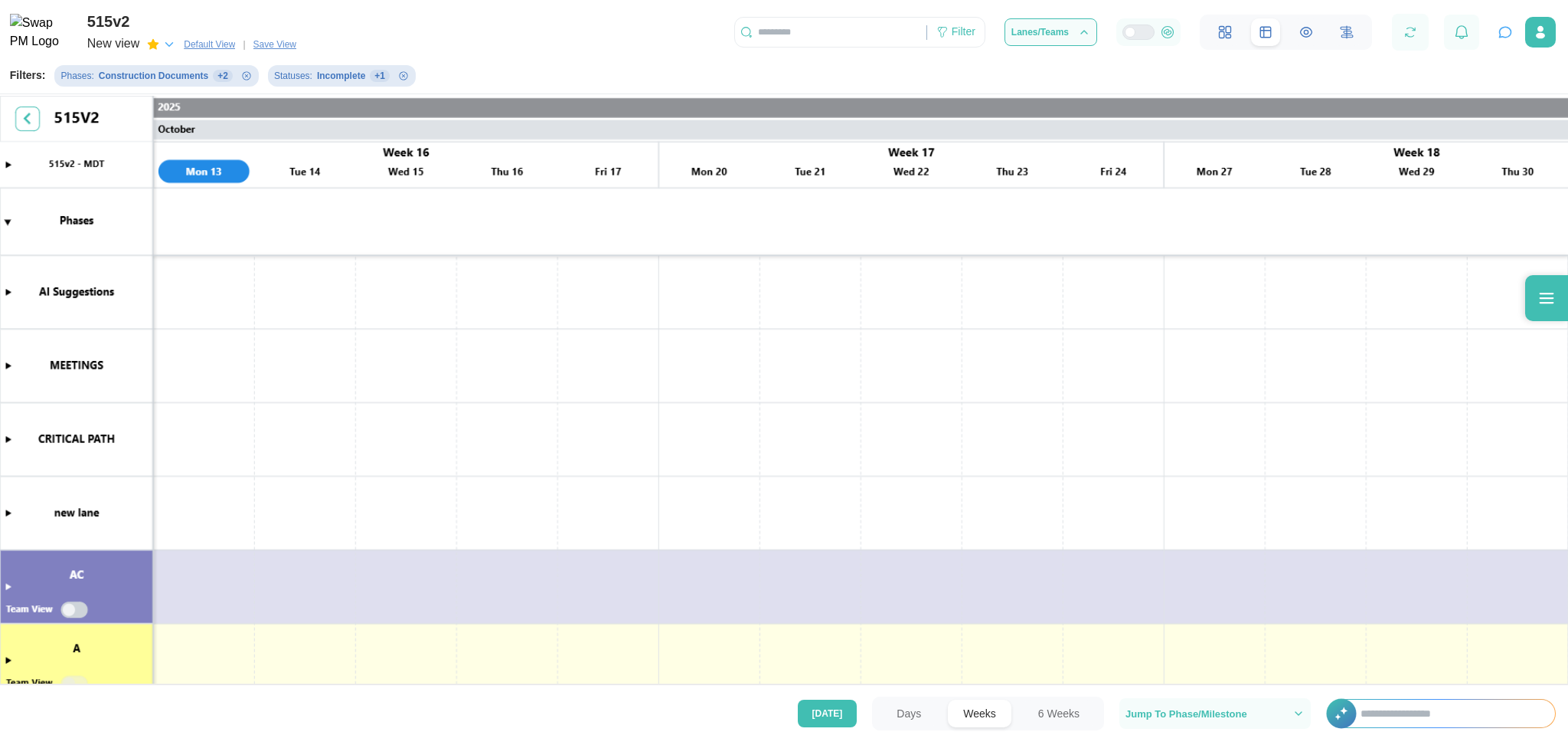
scroll to position [0, 7581]
click at [1069, 700] on button "6 Weeks" at bounding box center [1059, 714] width 72 height 28
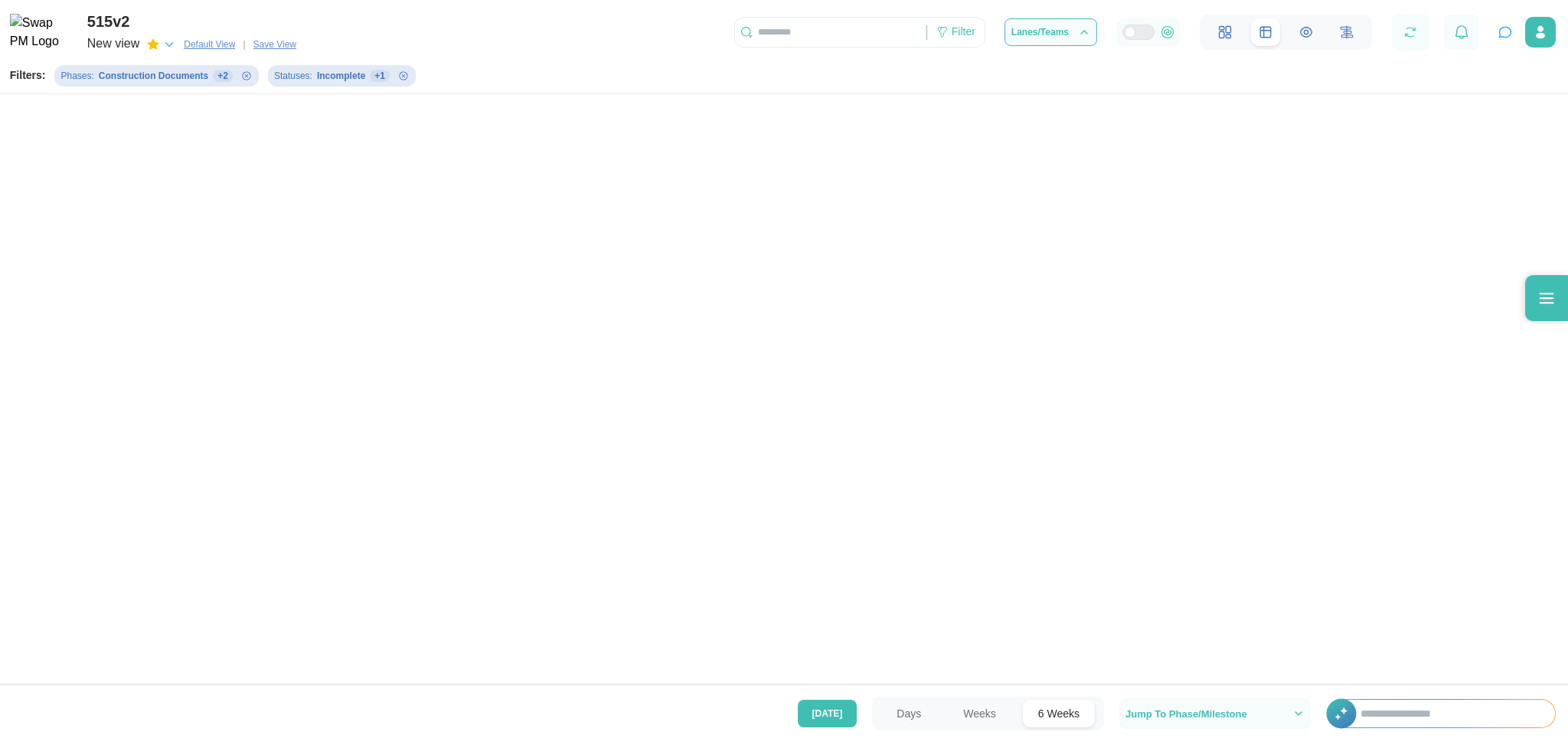
scroll to position [0, 2642]
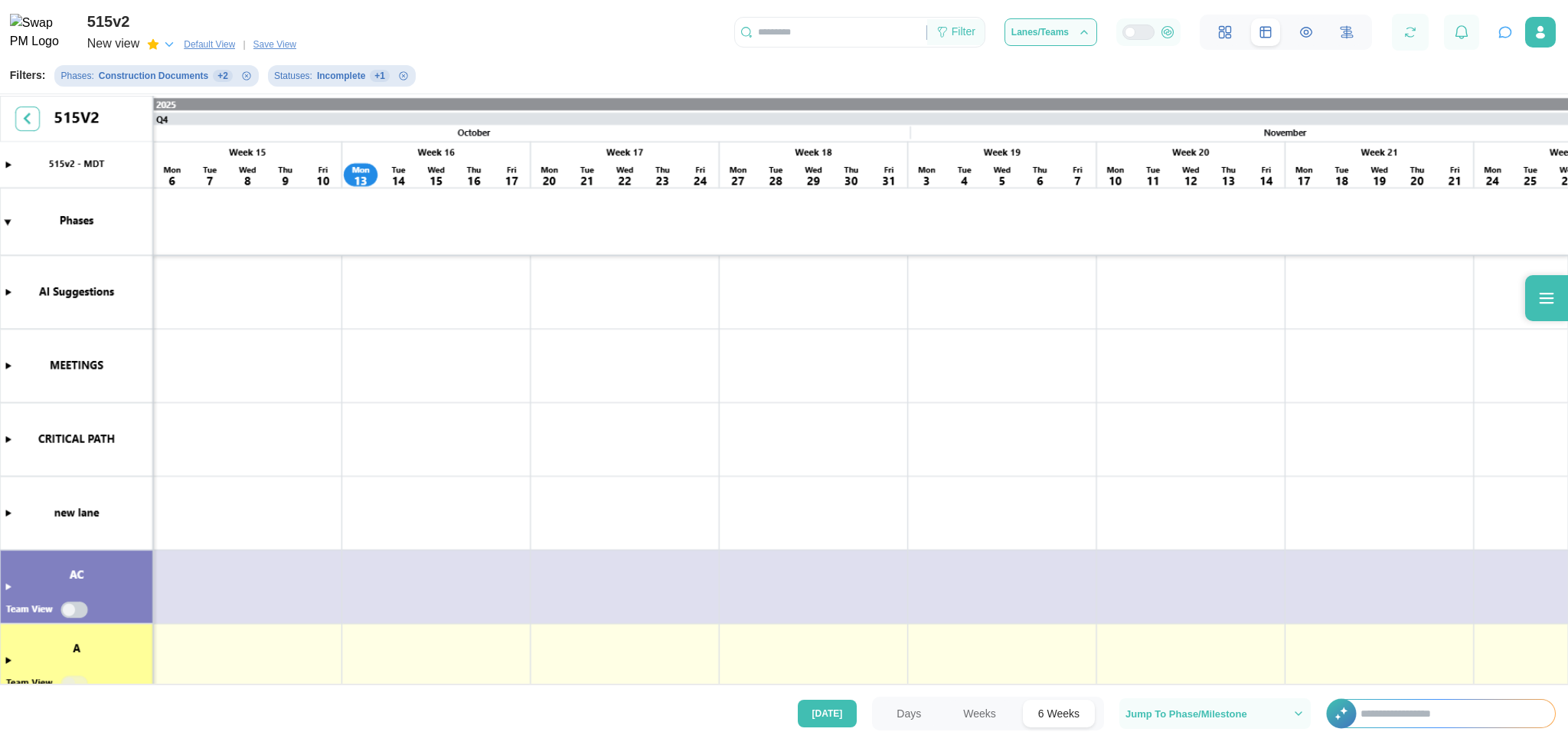
click at [963, 31] on div "Filter" at bounding box center [964, 32] width 24 height 17
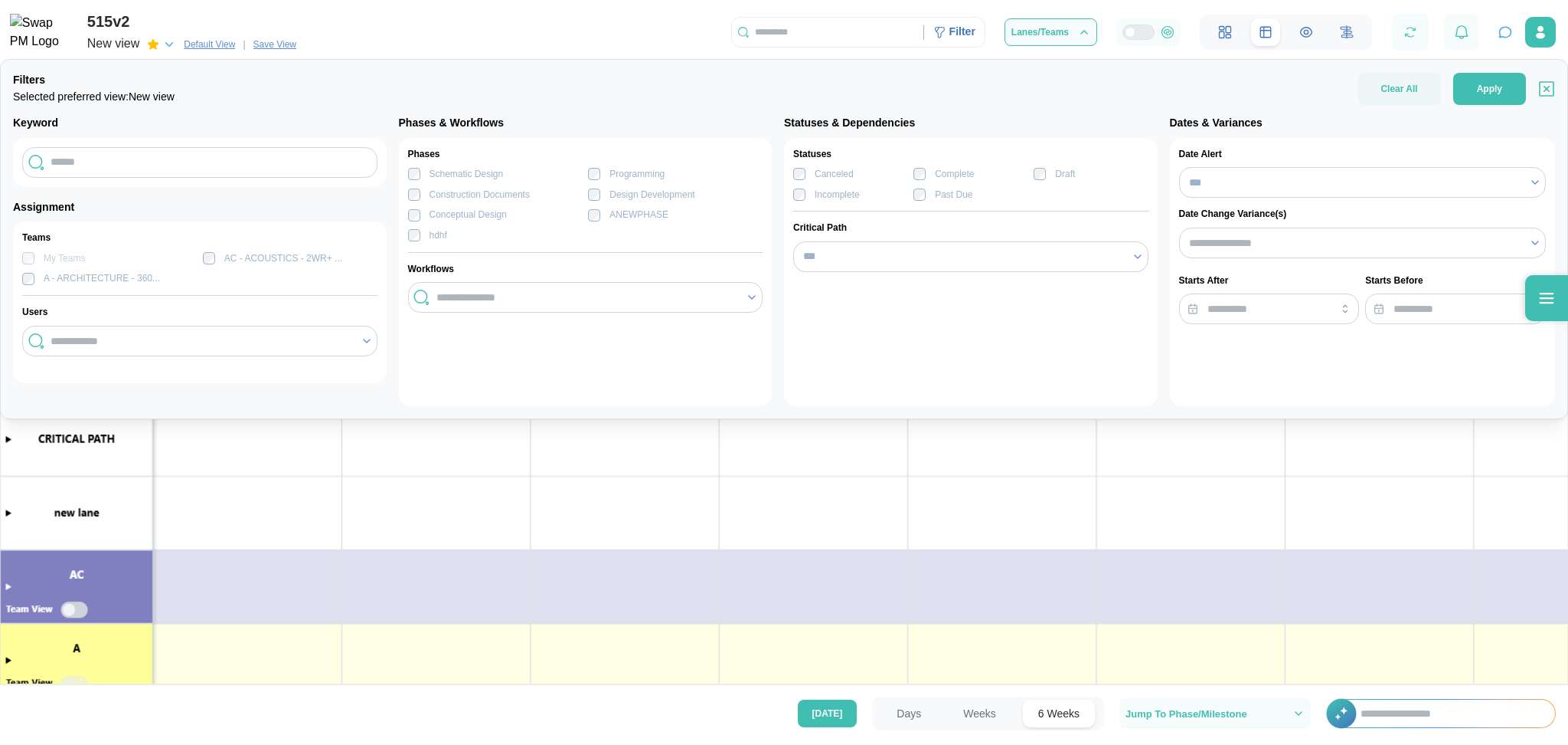
drag, startPoint x: 255, startPoint y: 360, endPoint x: 254, endPoint y: 348, distance: 12.0
click at [254, 348] on div "Teams My Teams AC - ACOUSTICS - 2WR+ ... A - ARCHITECTURE - 360... Users" at bounding box center [199, 302] width 355 height 143
click at [254, 348] on div at bounding box center [198, 341] width 304 height 26
click at [477, 300] on input "search" at bounding box center [587, 297] width 301 height 12
click at [909, 274] on div "Statuses Canceled Complete Draft Incomplete Past Due Critical Path ***" at bounding box center [971, 272] width 374 height 268
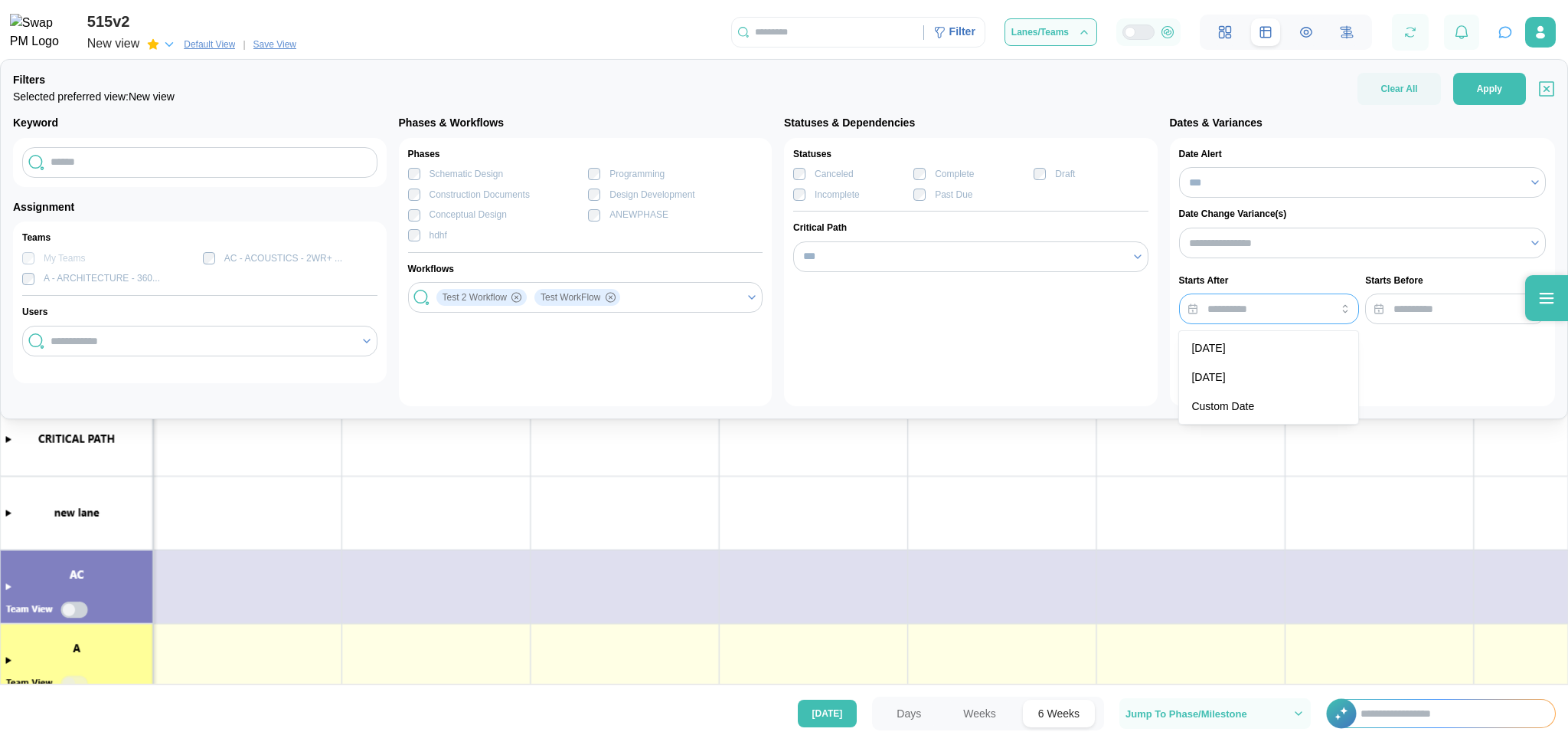
click at [1290, 299] on input "search" at bounding box center [1269, 309] width 181 height 31
type input "*****"
drag, startPoint x: 1352, startPoint y: 359, endPoint x: 1341, endPoint y: 307, distance: 53.2
click at [1341, 307] on div "Date Alert *** Date Change Variance(s) Starts After ***** Starts Before" at bounding box center [1363, 272] width 386 height 268
click at [1341, 307] on icon "button" at bounding box center [1345, 309] width 12 height 12
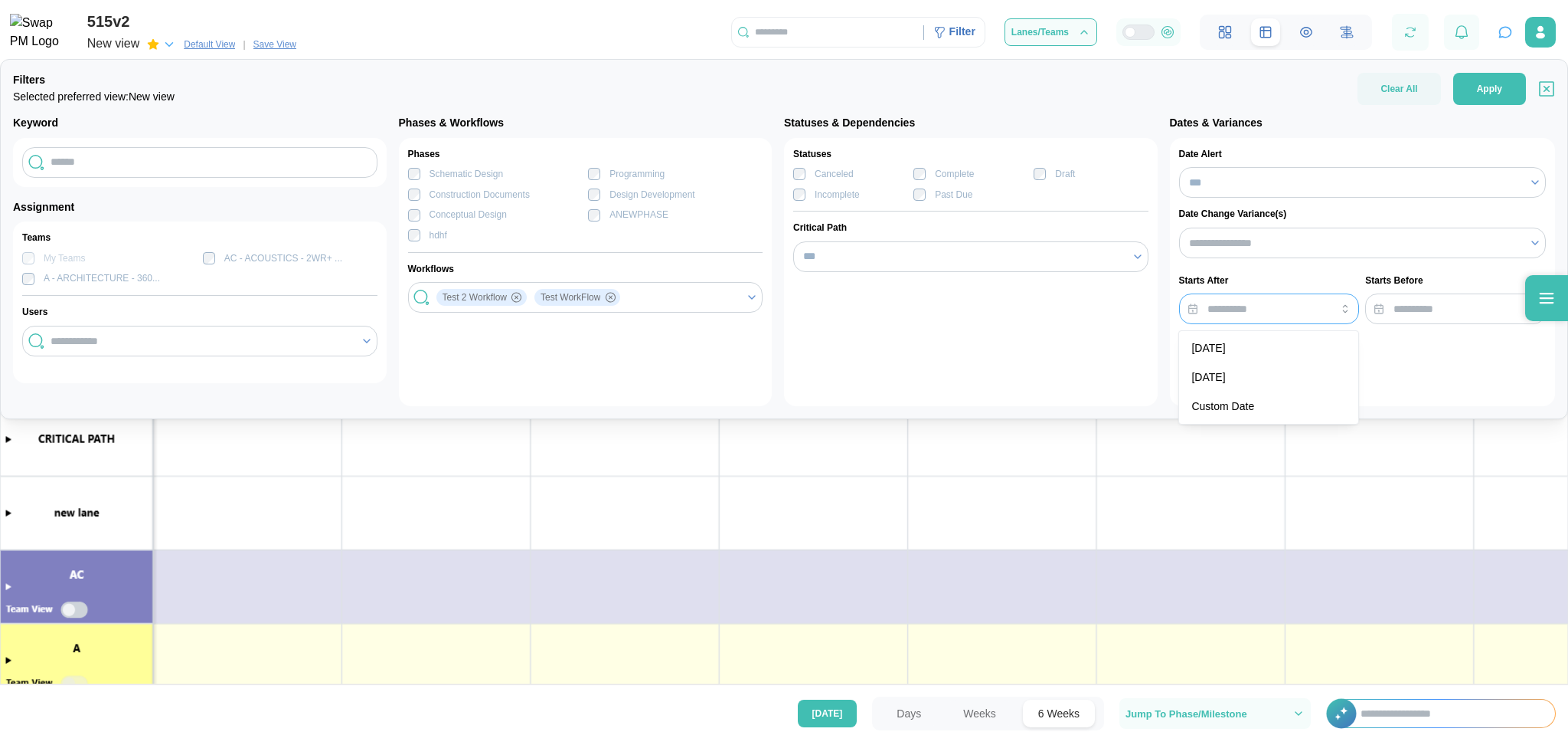
click at [1277, 317] on input "search" at bounding box center [1269, 309] width 181 height 31
type input "********"
click at [1439, 311] on input "search" at bounding box center [1455, 309] width 181 height 31
type input "*****"
drag, startPoint x: 1236, startPoint y: 317, endPoint x: 1220, endPoint y: 407, distance: 91.4
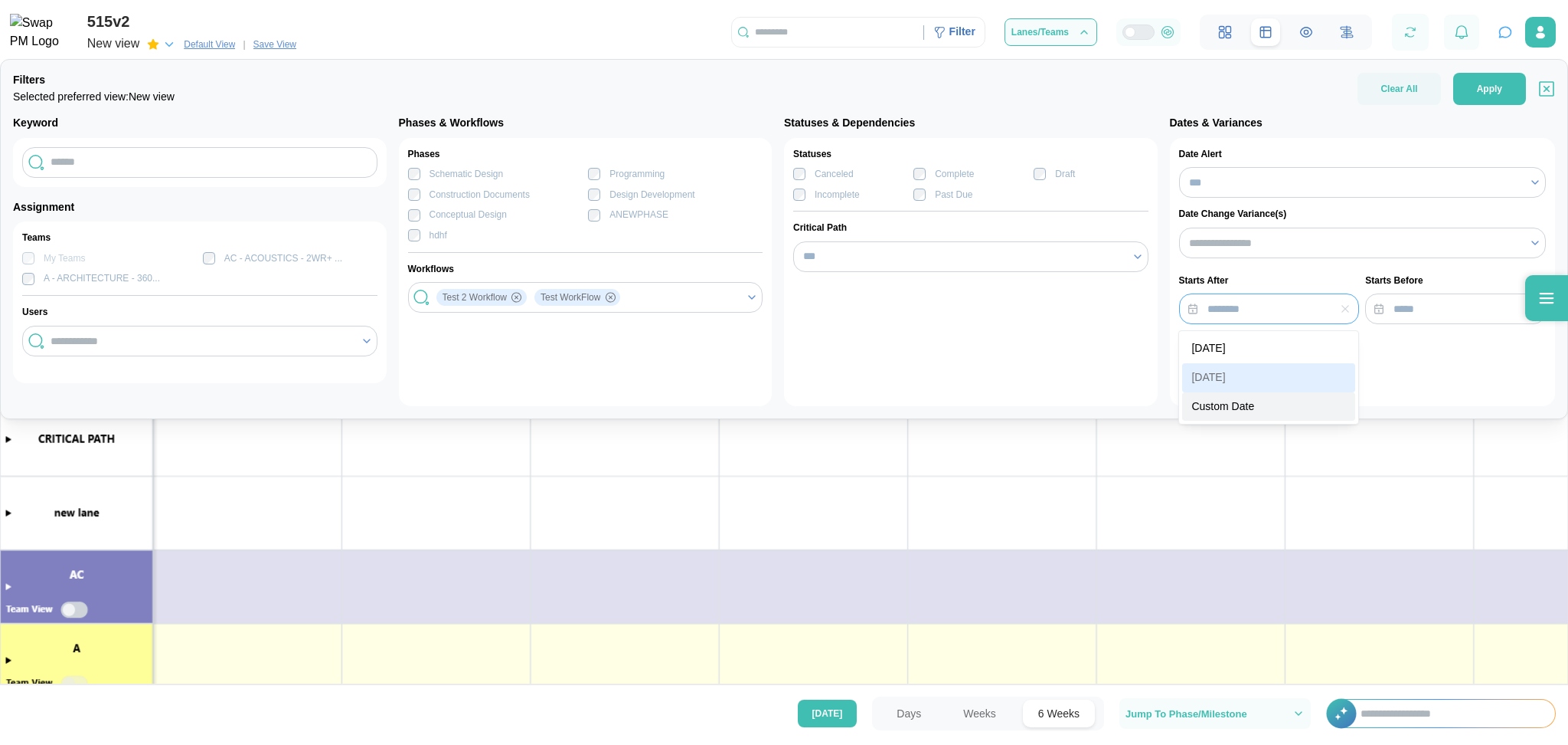
click at [1220, 324] on div "******** [DATE] [DATE] Custom Date" at bounding box center [1269, 309] width 181 height 31
click at [1434, 327] on div "Date Alert *** Date Change Variance(s) Starts After ******** Starts Before *****" at bounding box center [1363, 272] width 386 height 268
click at [1347, 312] on icon "button" at bounding box center [1345, 309] width 12 height 12
